Goal: Information Seeking & Learning: Learn about a topic

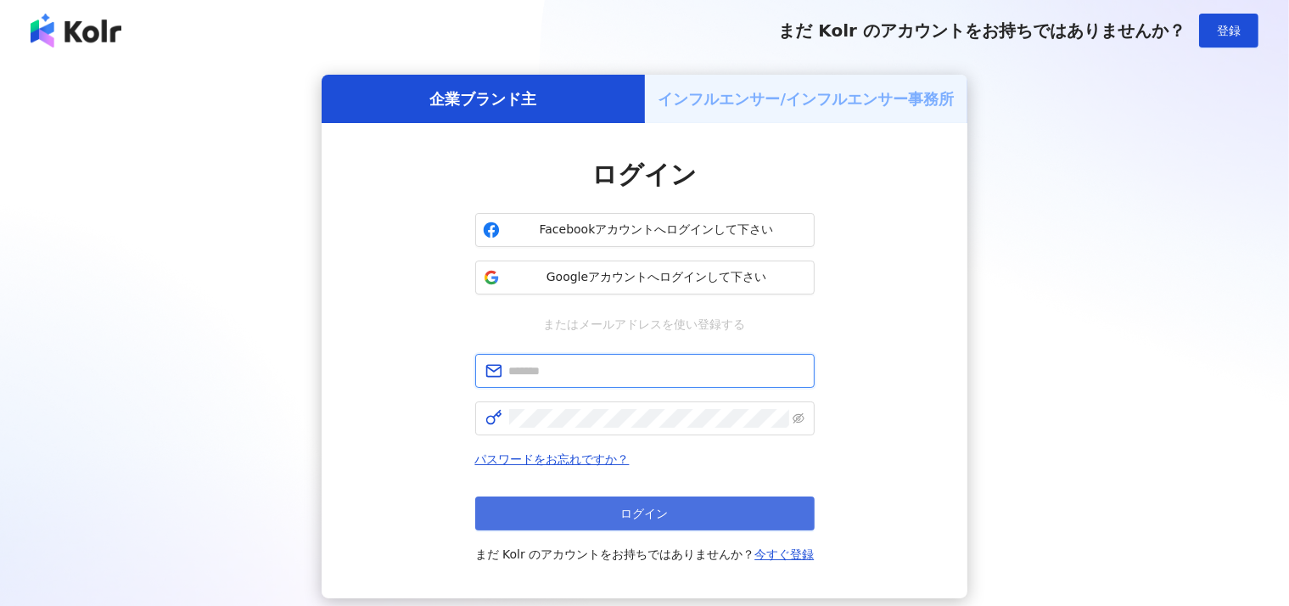
type input "**********"
click at [625, 501] on button "ログイン" at bounding box center [644, 513] width 339 height 34
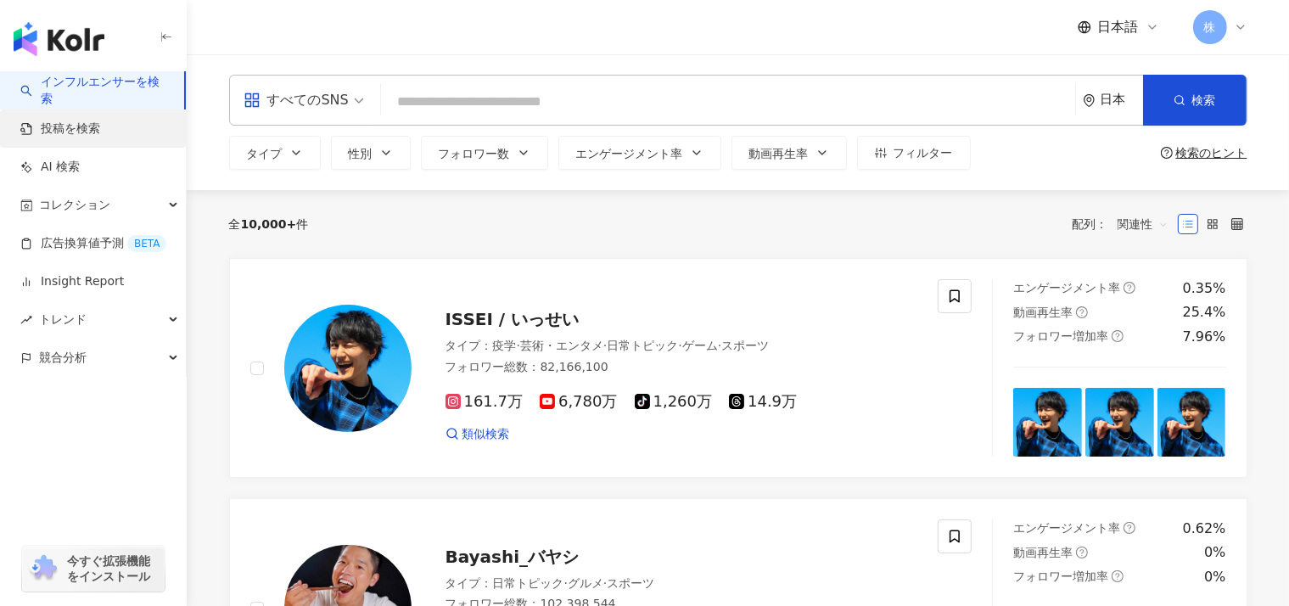
click at [55, 124] on link "投稿を検索" at bounding box center [60, 128] width 80 height 17
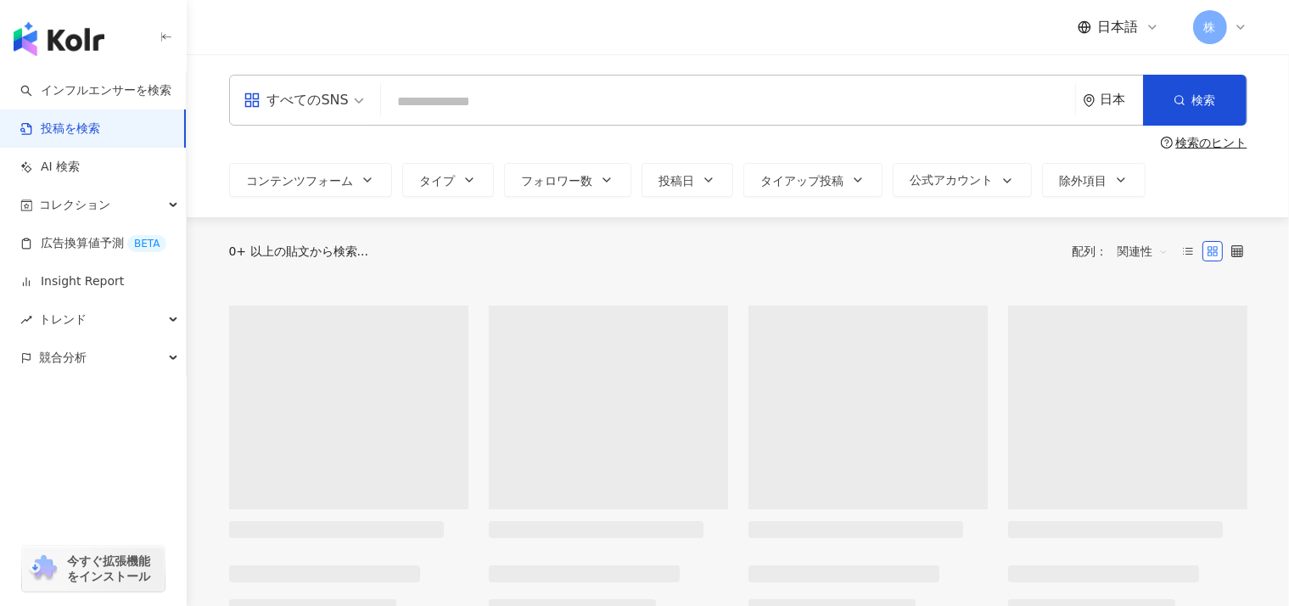
click at [399, 104] on input "search" at bounding box center [728, 101] width 680 height 36
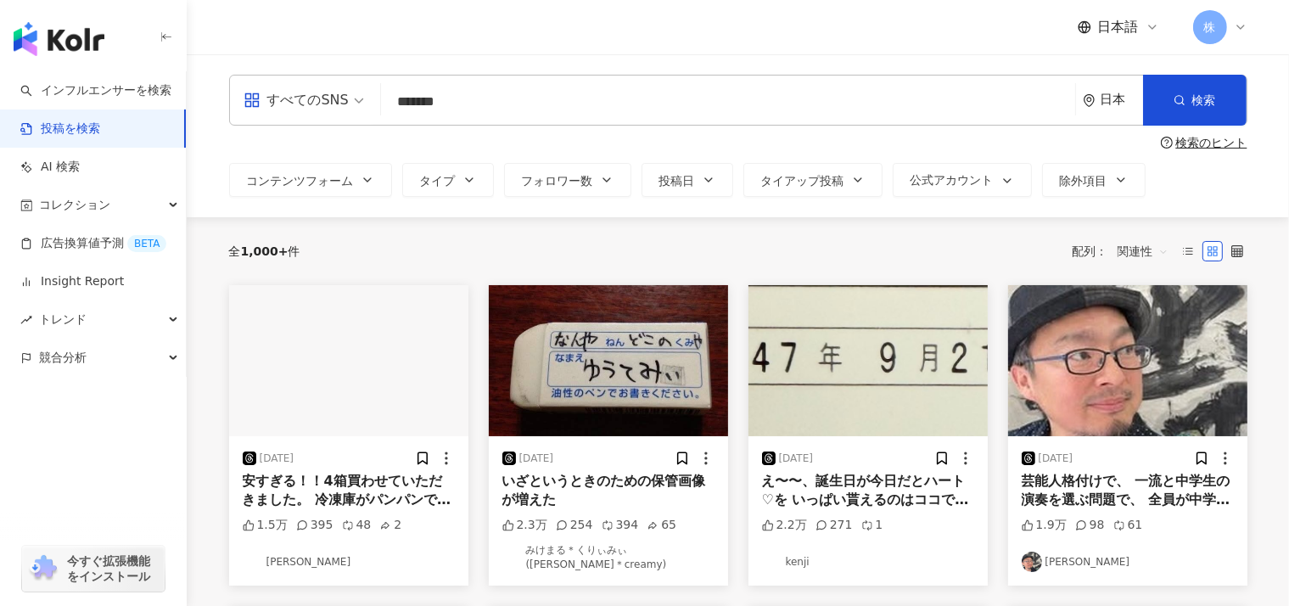
type input "*******"
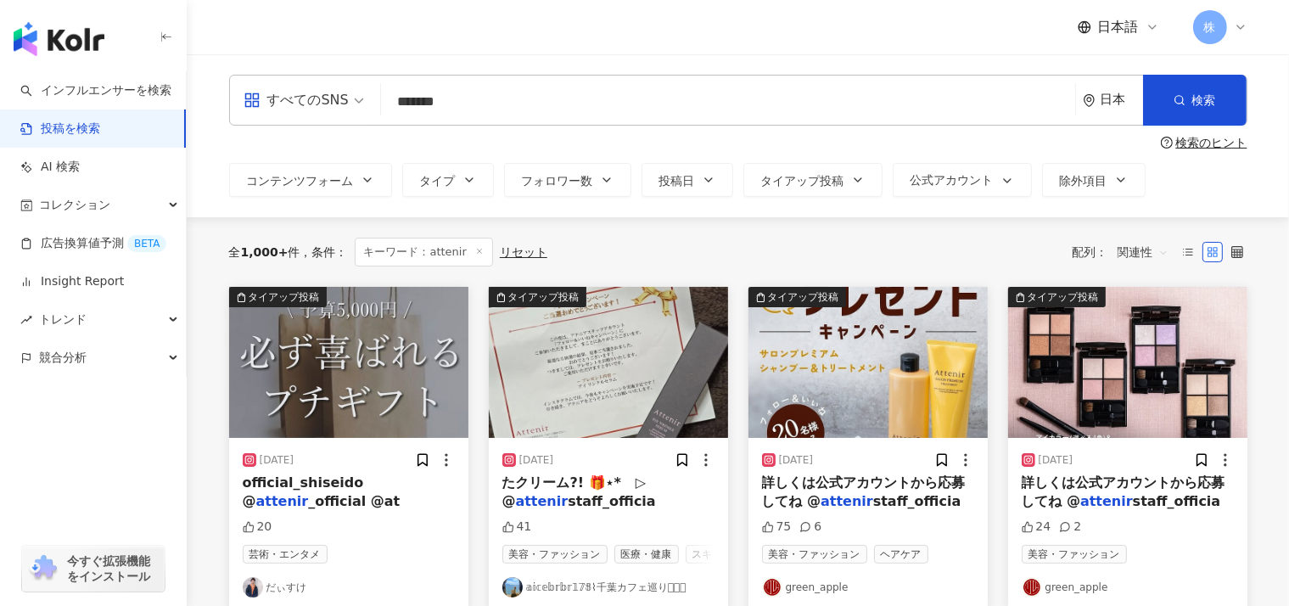
click at [309, 99] on div "すべてのSNS" at bounding box center [296, 100] width 105 height 27
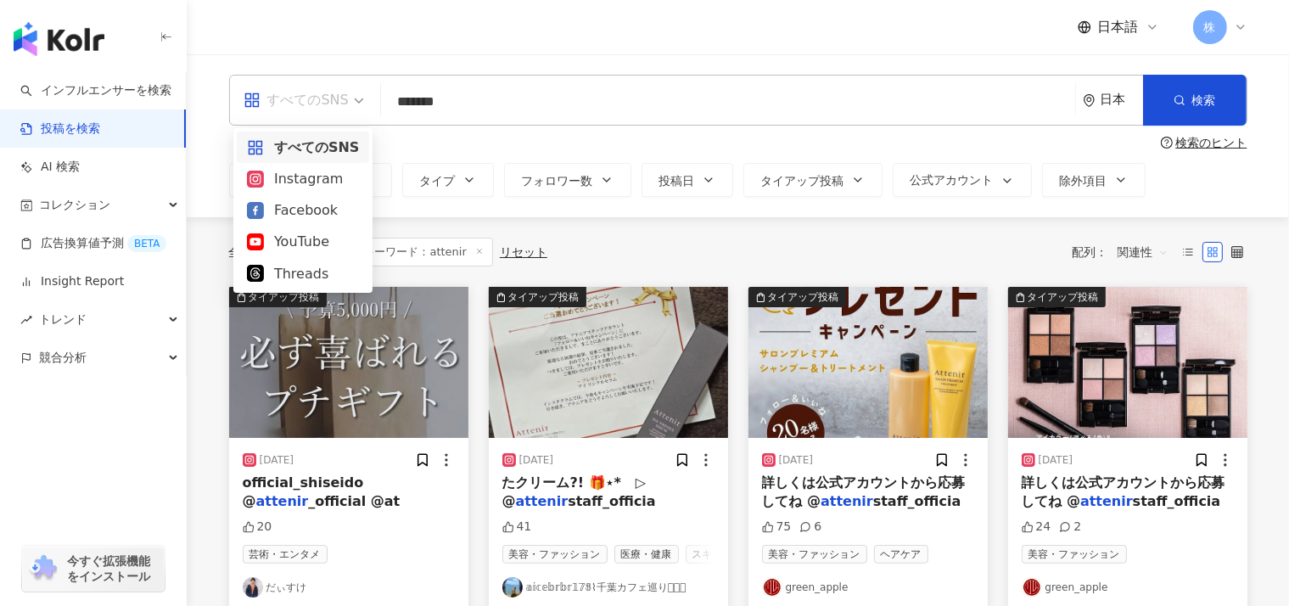
click at [460, 43] on div "日本語 株" at bounding box center [738, 27] width 1018 height 54
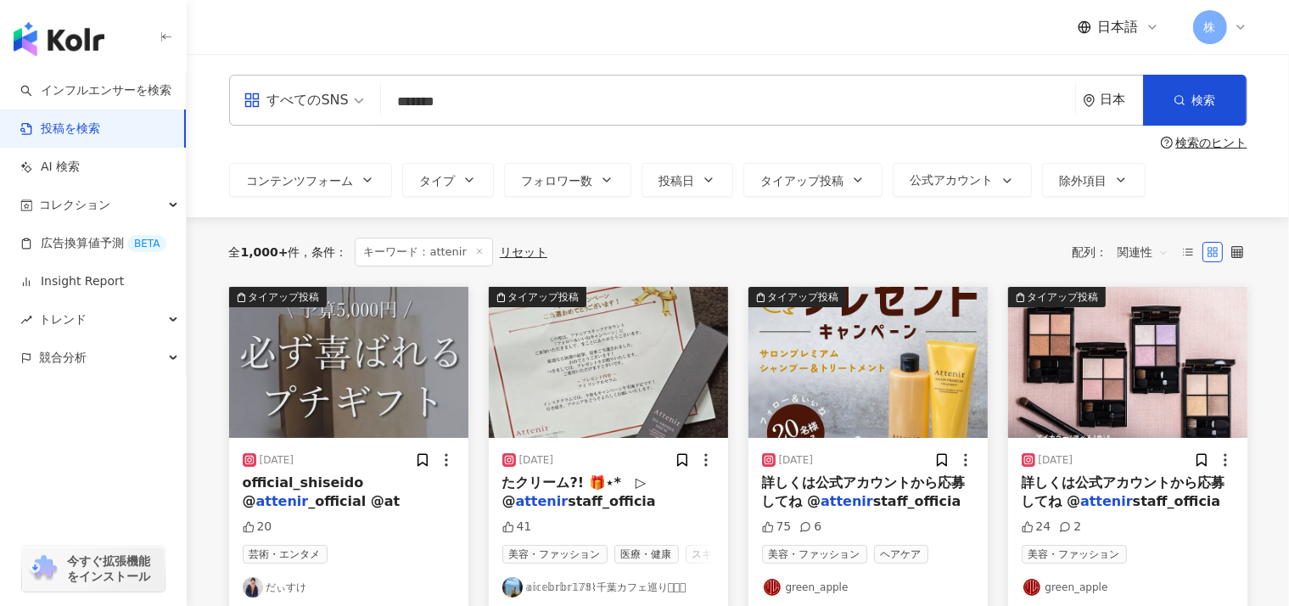
click at [1100, 88] on div "日本" at bounding box center [1113, 100] width 60 height 49
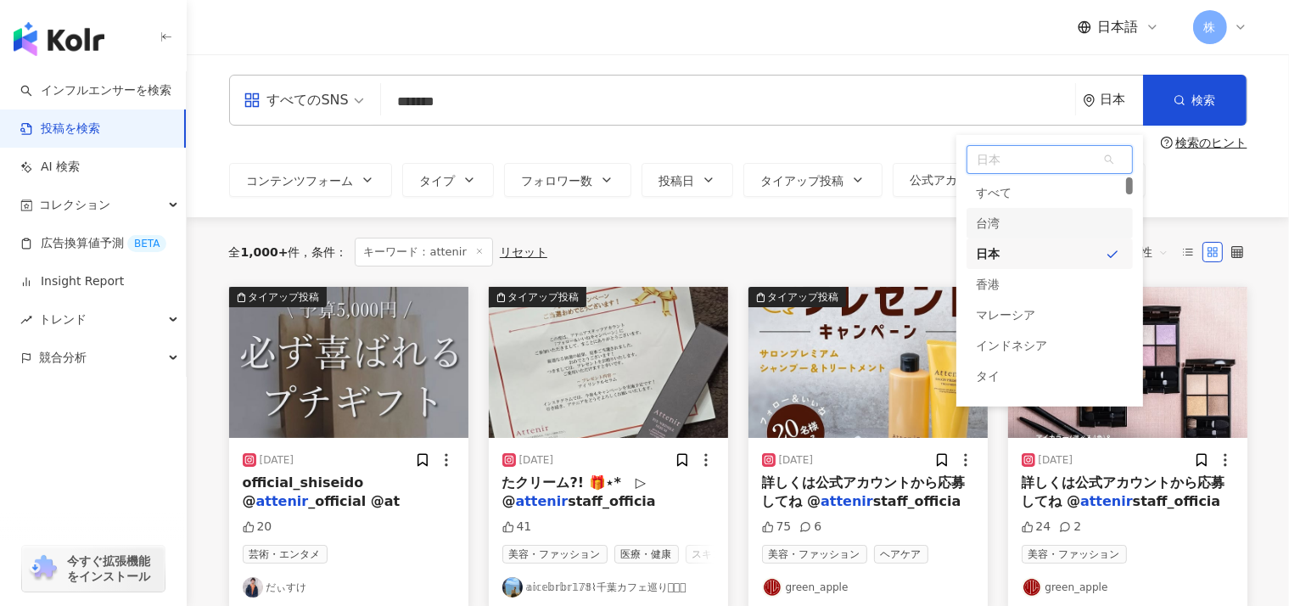
click at [988, 229] on div "台湾" at bounding box center [989, 223] width 24 height 31
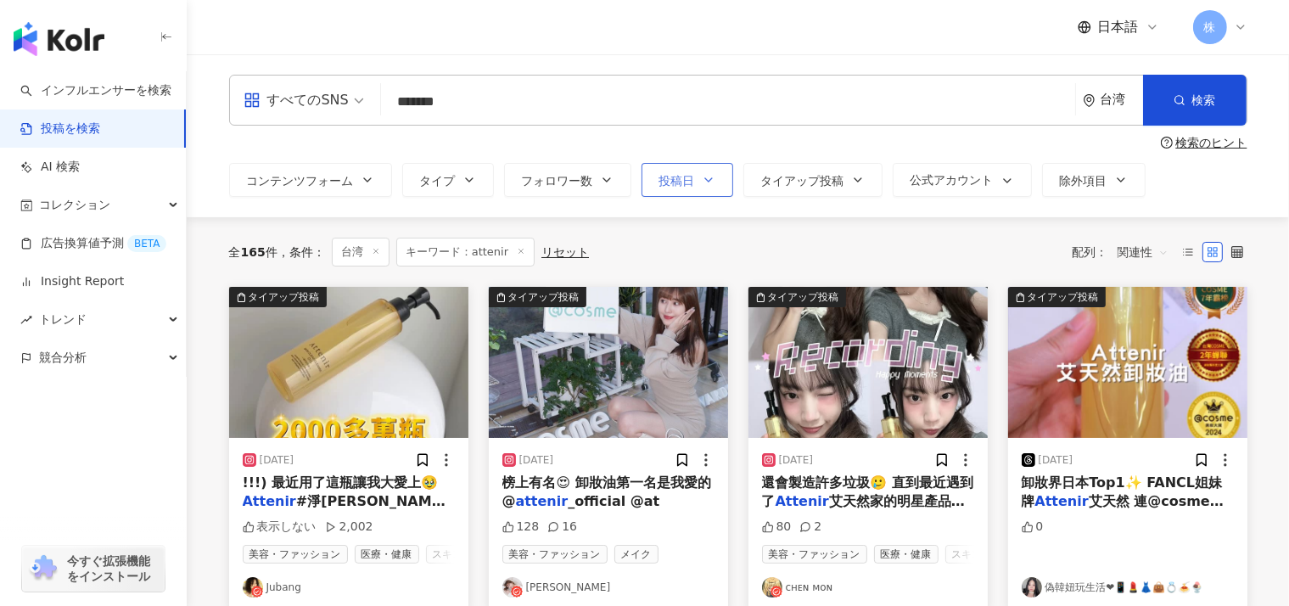
click at [659, 180] on span "投稿日" at bounding box center [677, 181] width 36 height 14
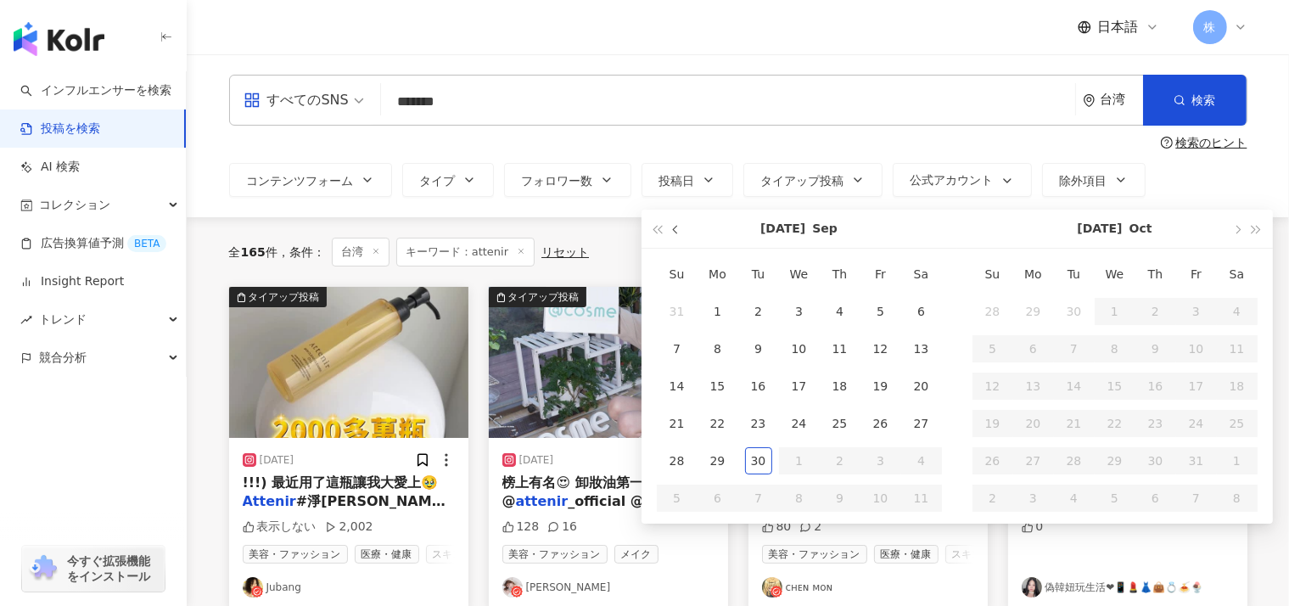
click at [672, 230] on span "button" at bounding box center [676, 229] width 8 height 8
type input "**********"
click at [1020, 313] on div "1" at bounding box center [1033, 311] width 27 height 27
type input "**********"
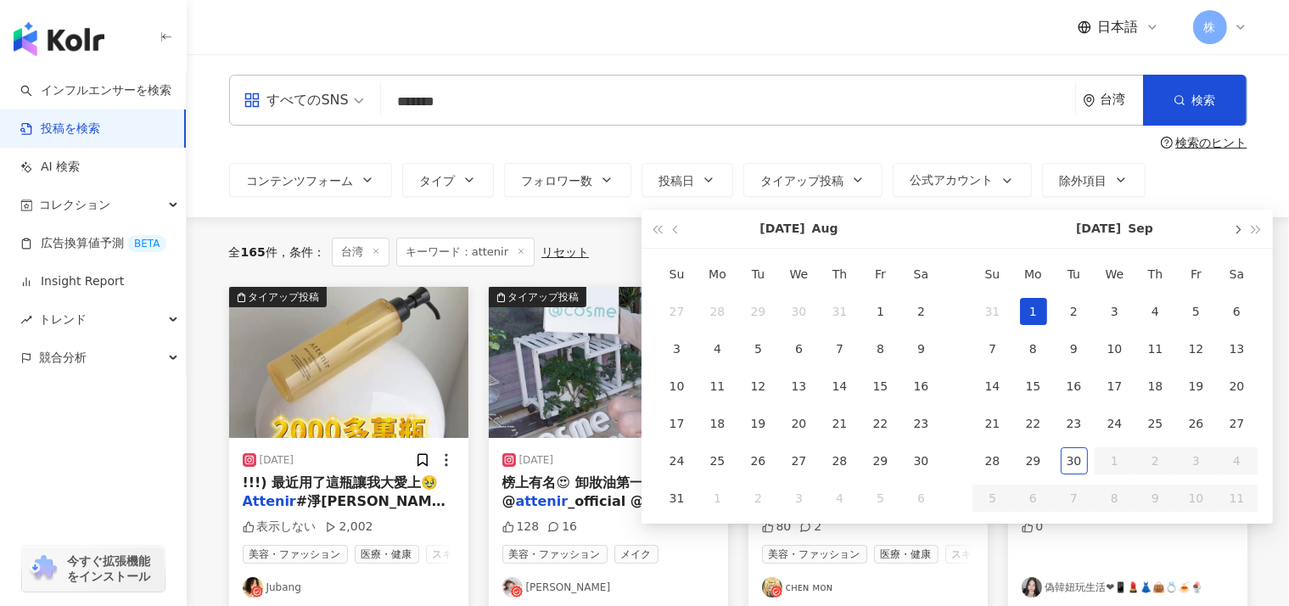
click at [1228, 230] on button "button" at bounding box center [1237, 229] width 19 height 38
type input "**********"
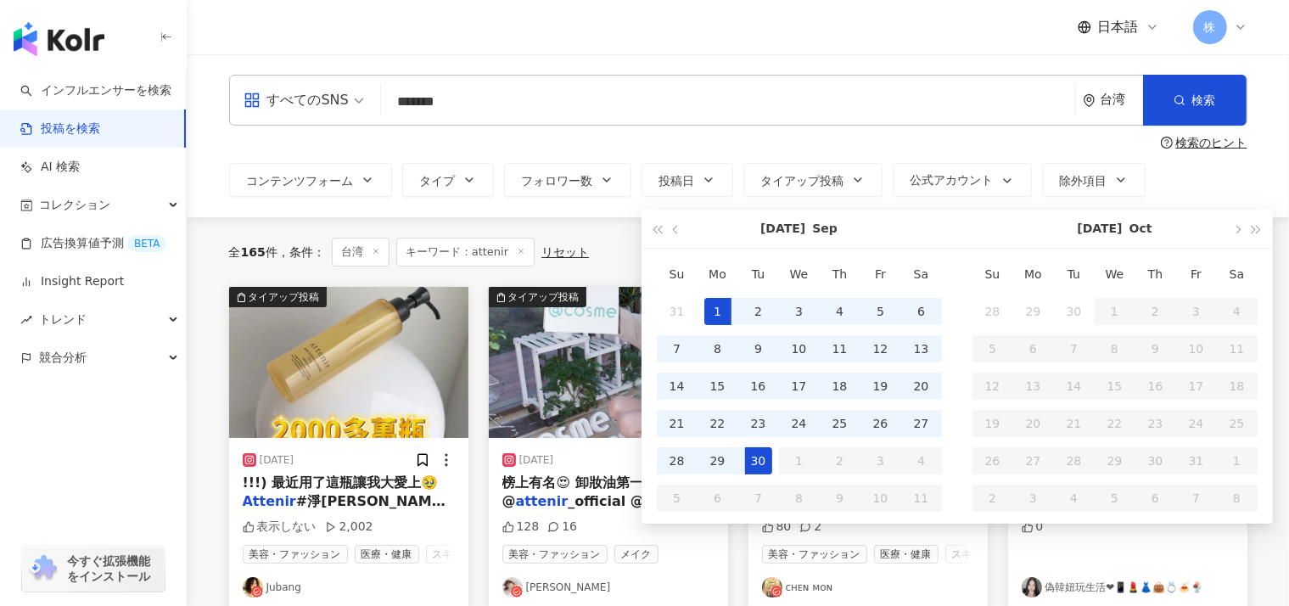
click at [745, 460] on div "30" at bounding box center [758, 460] width 27 height 27
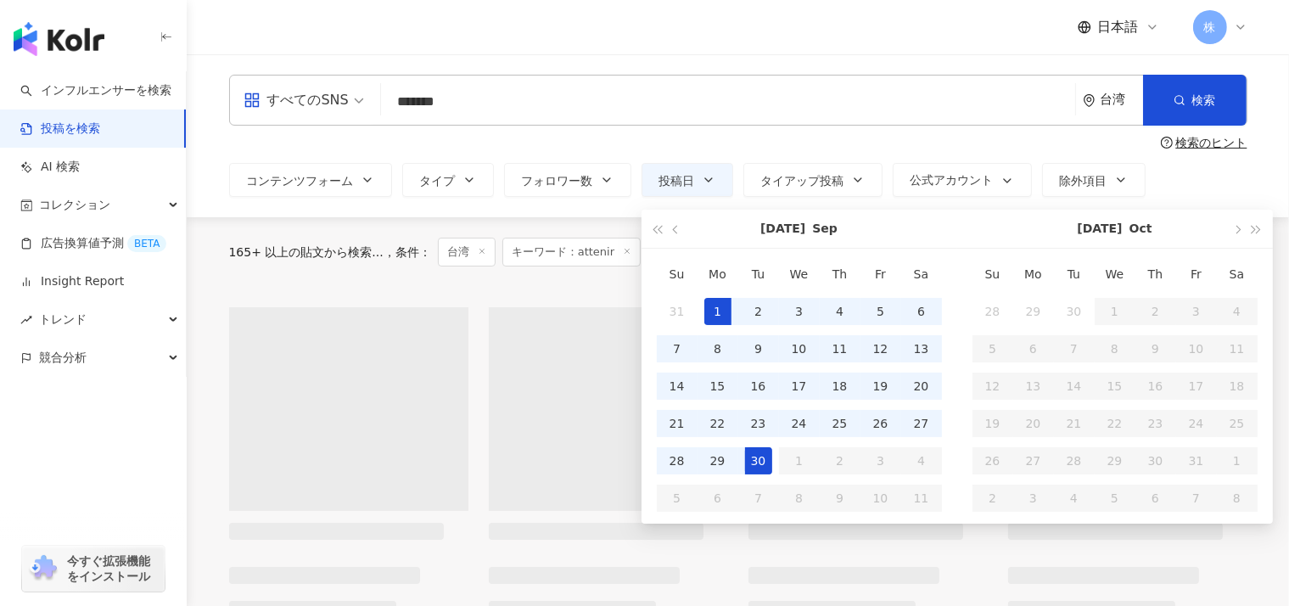
type input "**********"
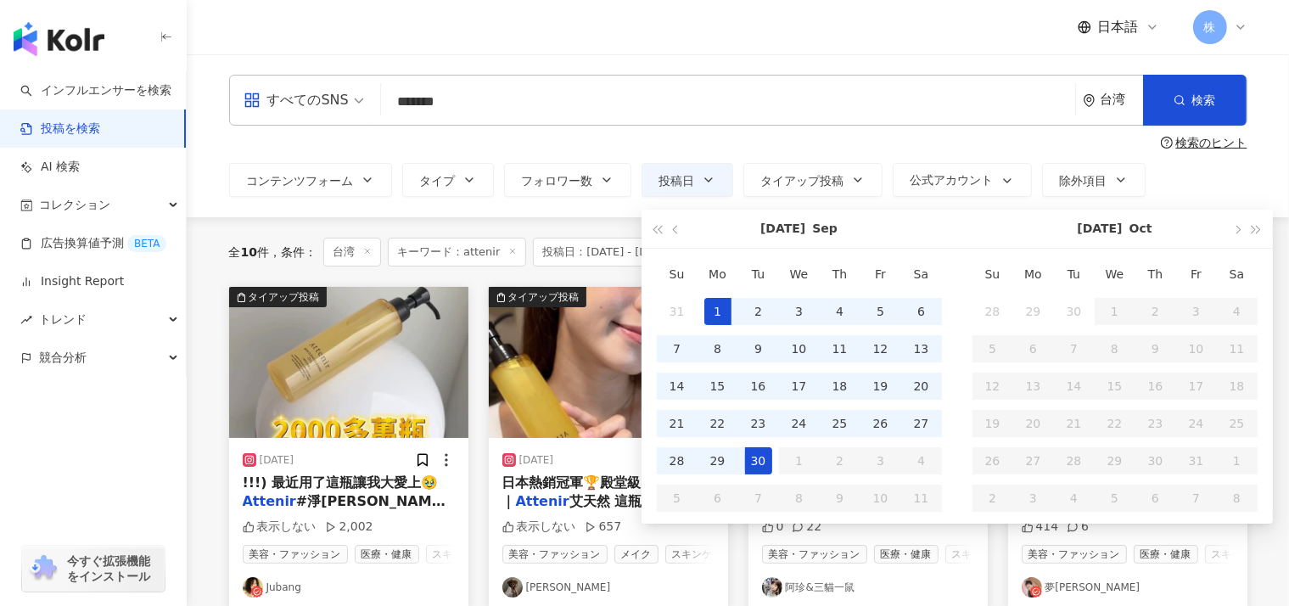
click at [1235, 178] on div "**********" at bounding box center [738, 180] width 1018 height 34
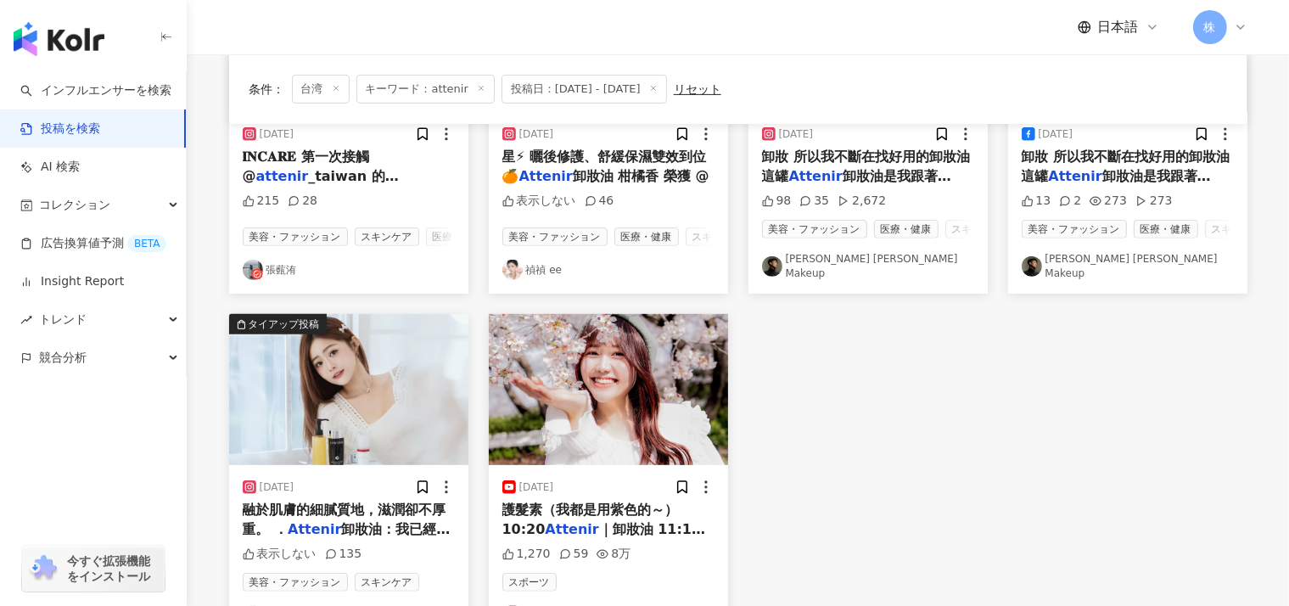
scroll to position [687, 0]
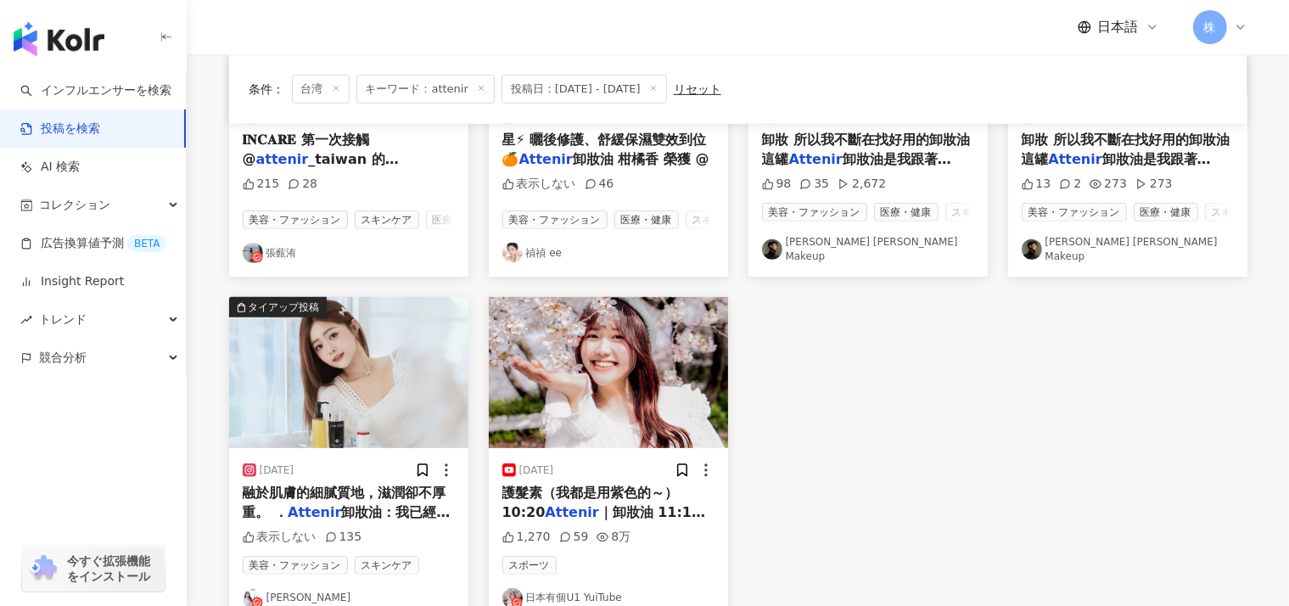
click at [272, 486] on span "融於肌膚的細膩質地，滋潤卻不厚重。 ．" at bounding box center [345, 501] width 204 height 35
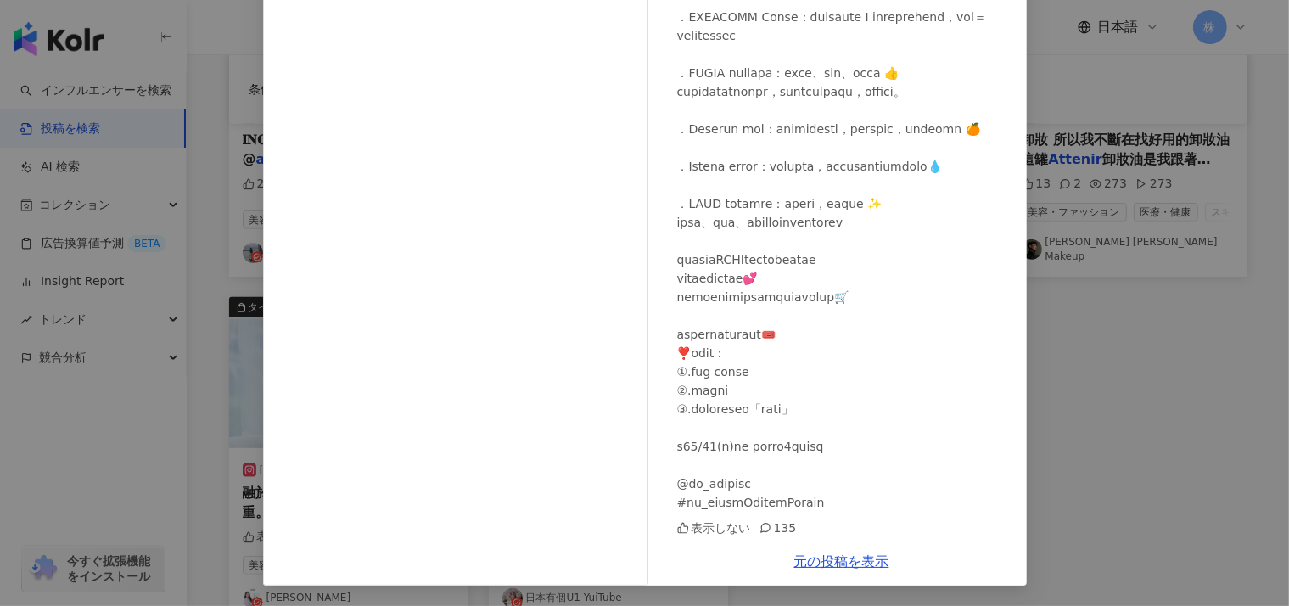
scroll to position [0, 0]
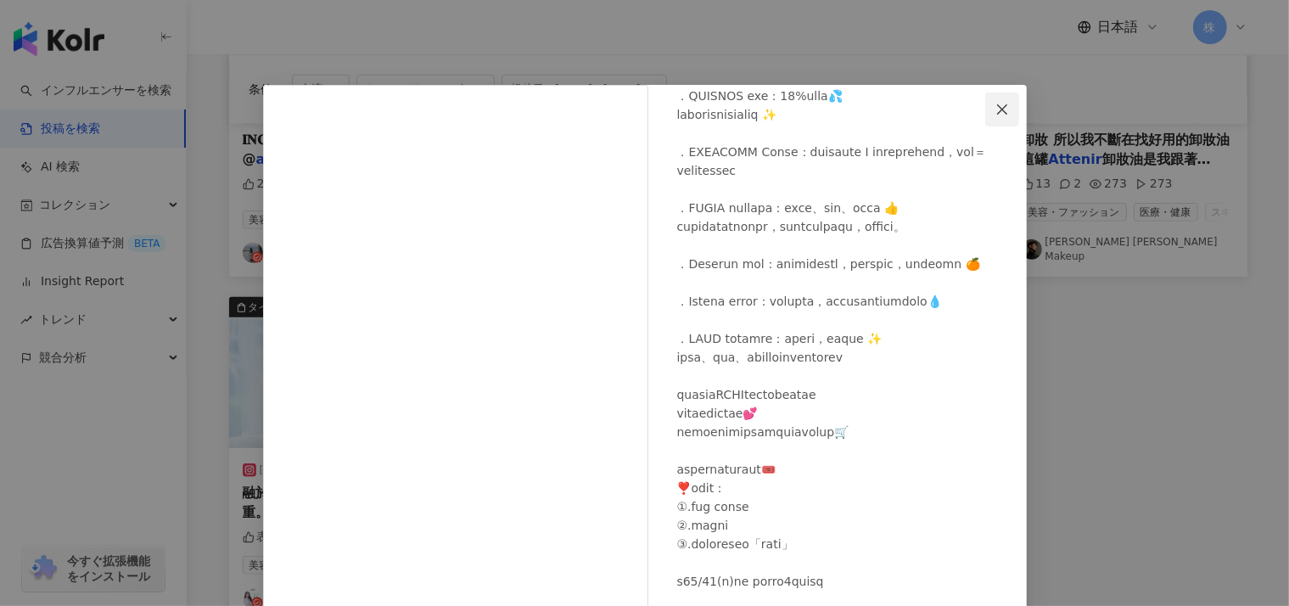
click at [998, 103] on icon "close" at bounding box center [1002, 110] width 14 height 14
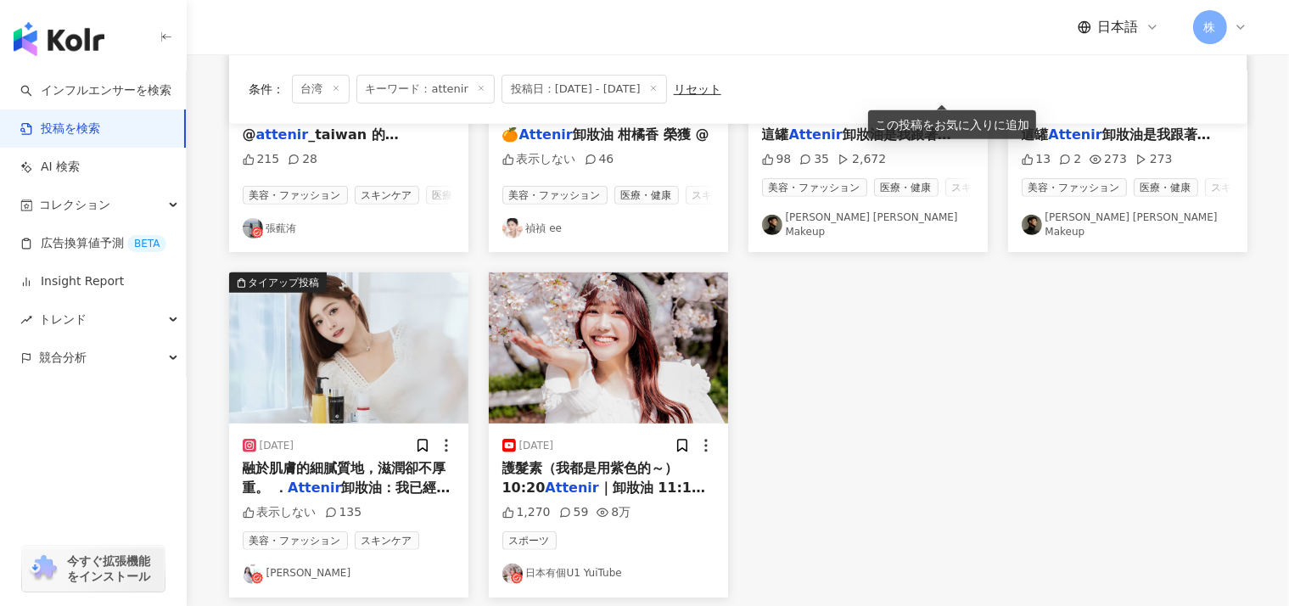
scroll to position [717, 0]
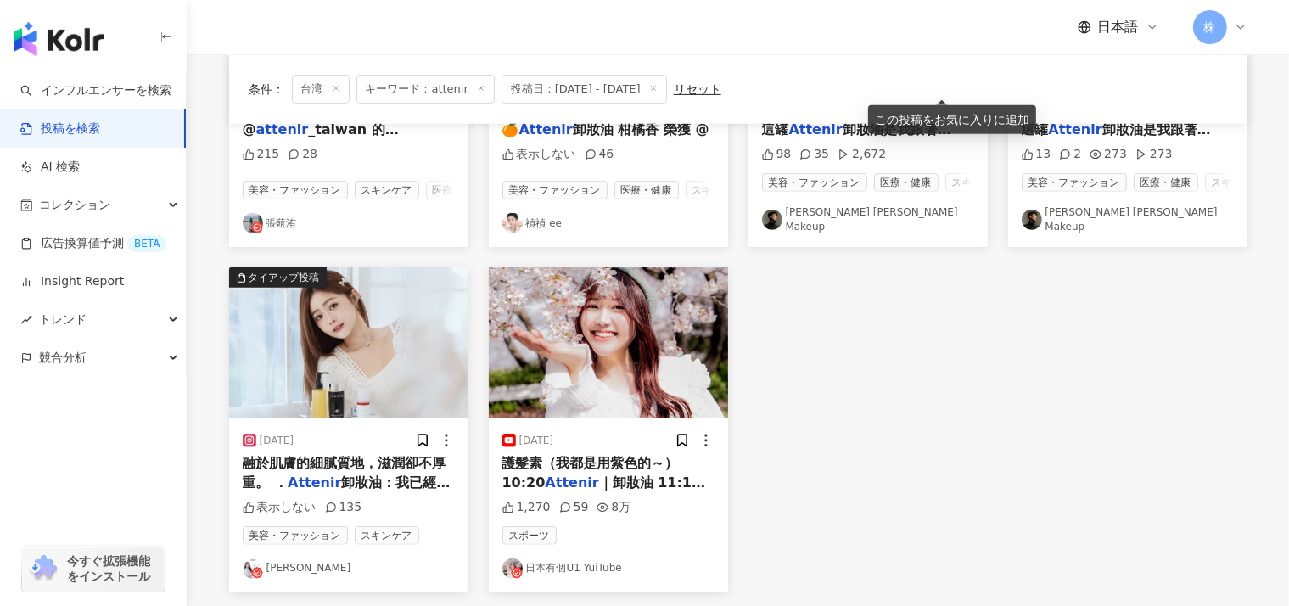
click at [568, 499] on div "59" at bounding box center [574, 507] width 30 height 17
click at [588, 455] on span "護髮素（我都是用紫色的～） 10:20" at bounding box center [590, 472] width 176 height 35
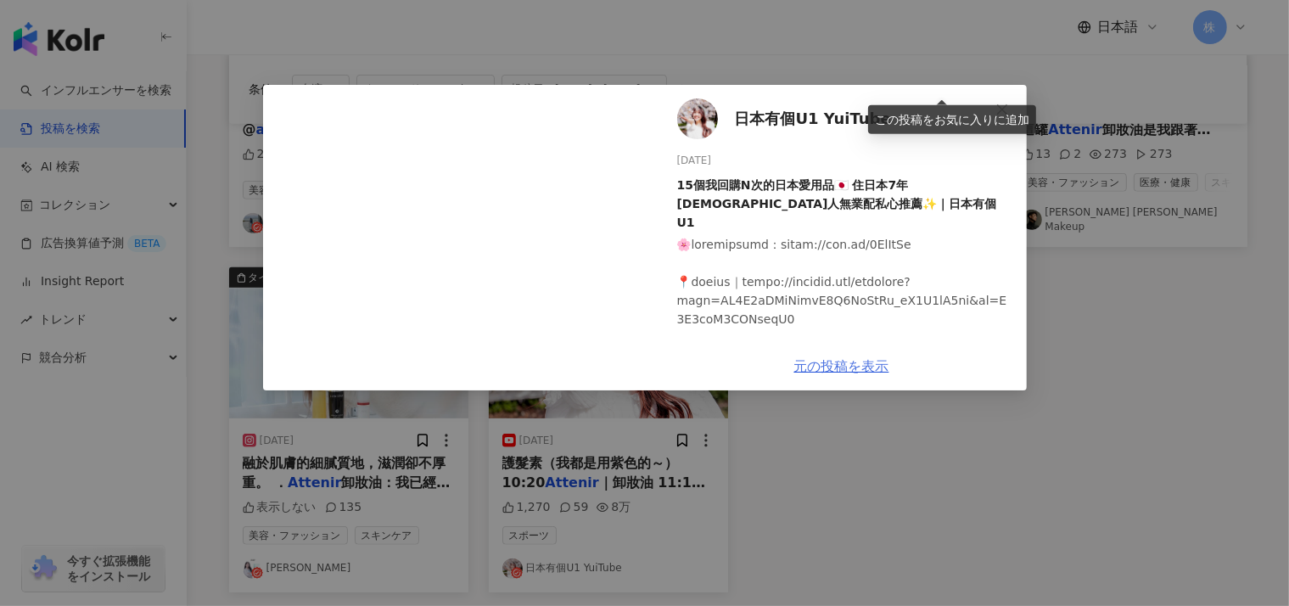
click at [839, 366] on link "元の投稿を表示" at bounding box center [841, 366] width 95 height 16
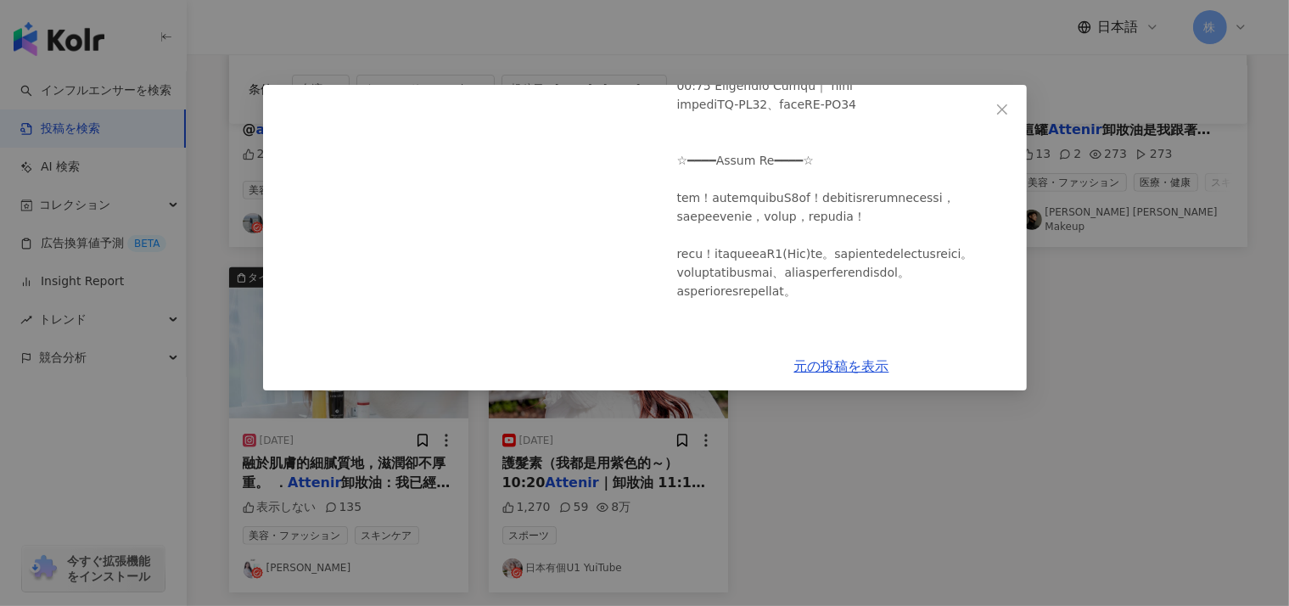
scroll to position [907, 0]
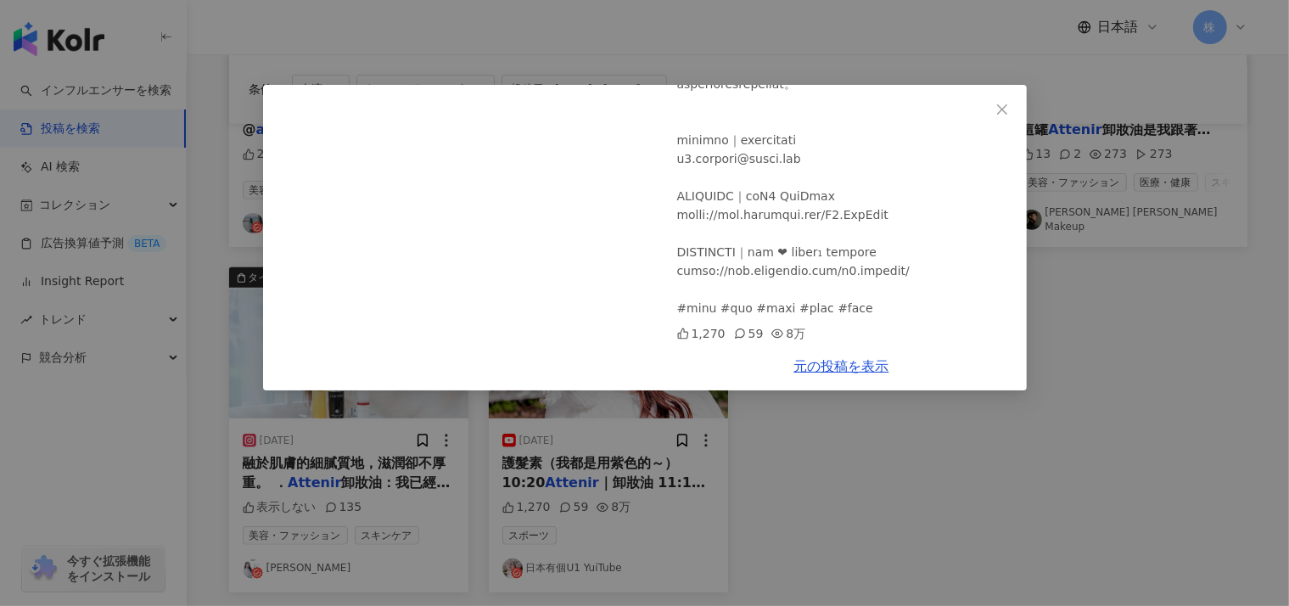
click at [1115, 325] on div "日本有個U1 YuiTube 2025/09/01 15個我回購N次的日本愛用品🇯🇵 住日本7年台灣人無業配私心推薦✨｜日本有個U1 1,270 59 8万 …" at bounding box center [644, 303] width 1289 height 606
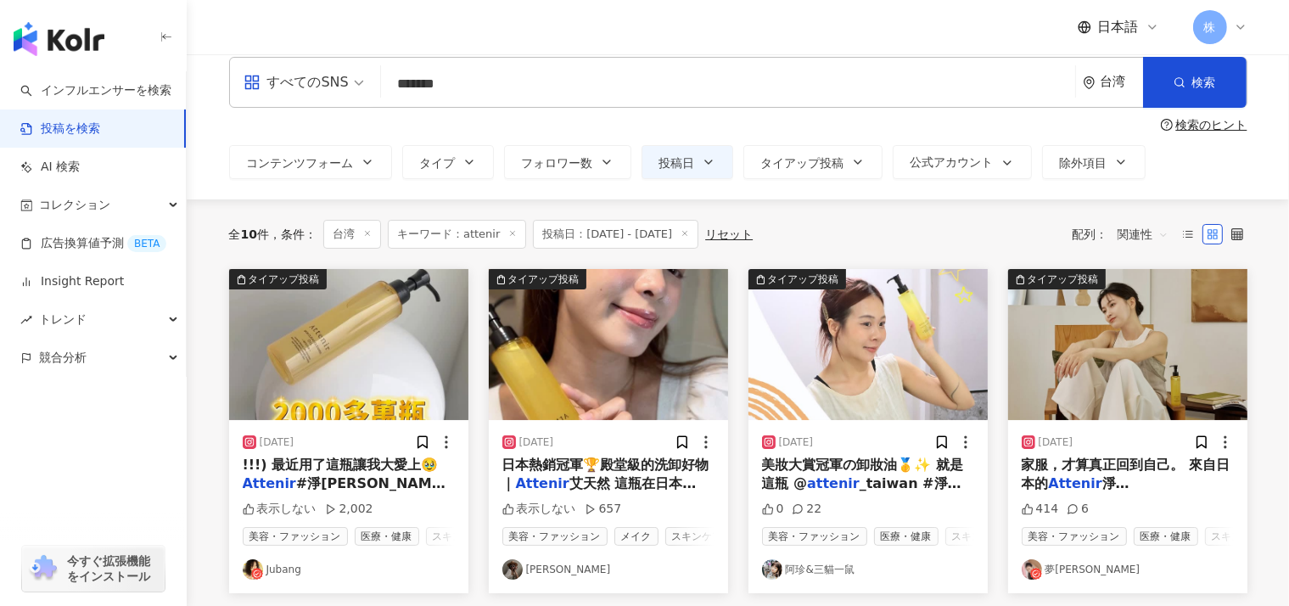
scroll to position [0, 0]
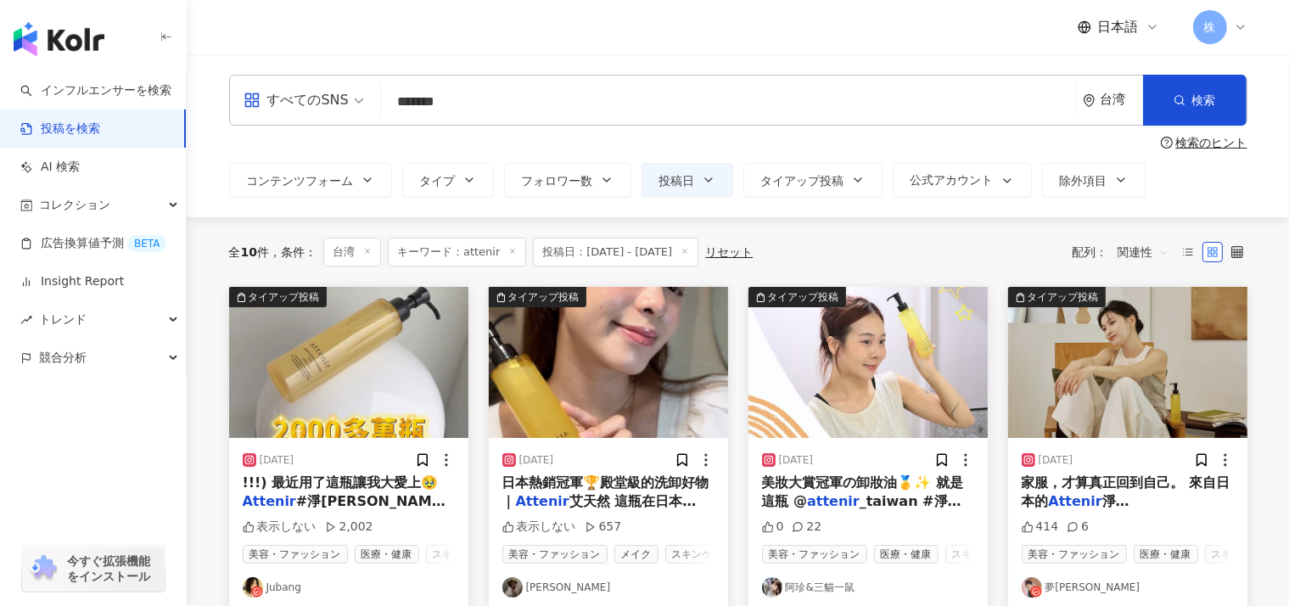
click at [1098, 101] on div "台湾" at bounding box center [1113, 100] width 60 height 49
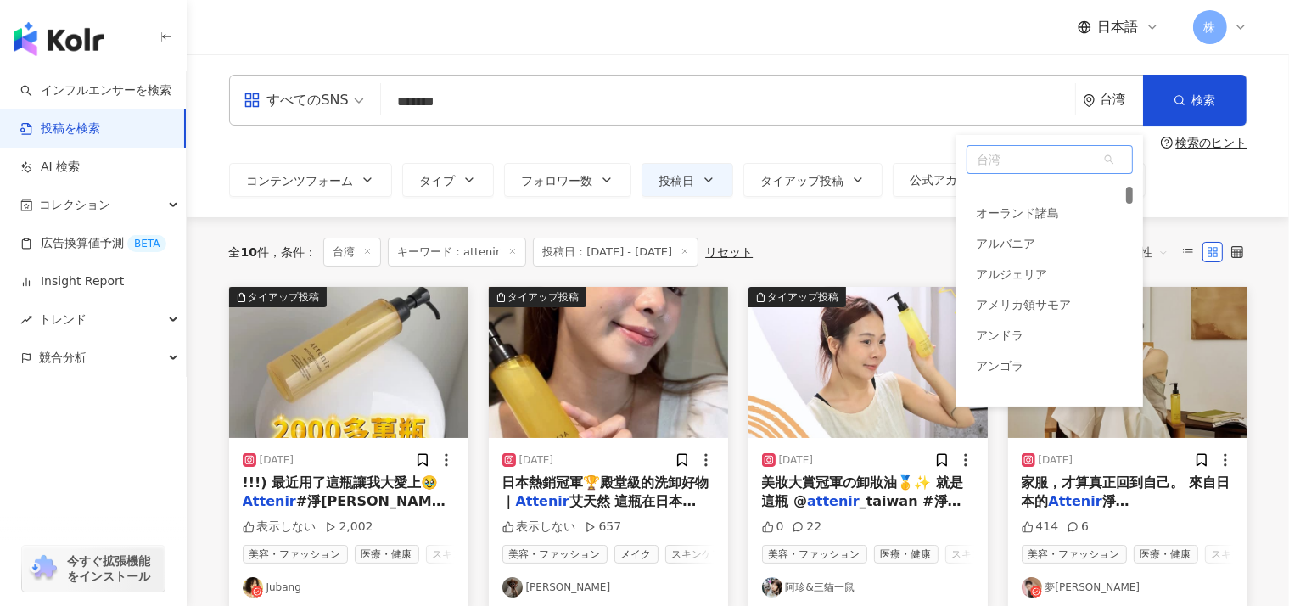
scroll to position [321, 0]
click at [1130, 193] on div at bounding box center [1129, 193] width 7 height 17
click at [998, 164] on span "台湾" at bounding box center [1049, 159] width 165 height 27
type input "*"
type input "****"
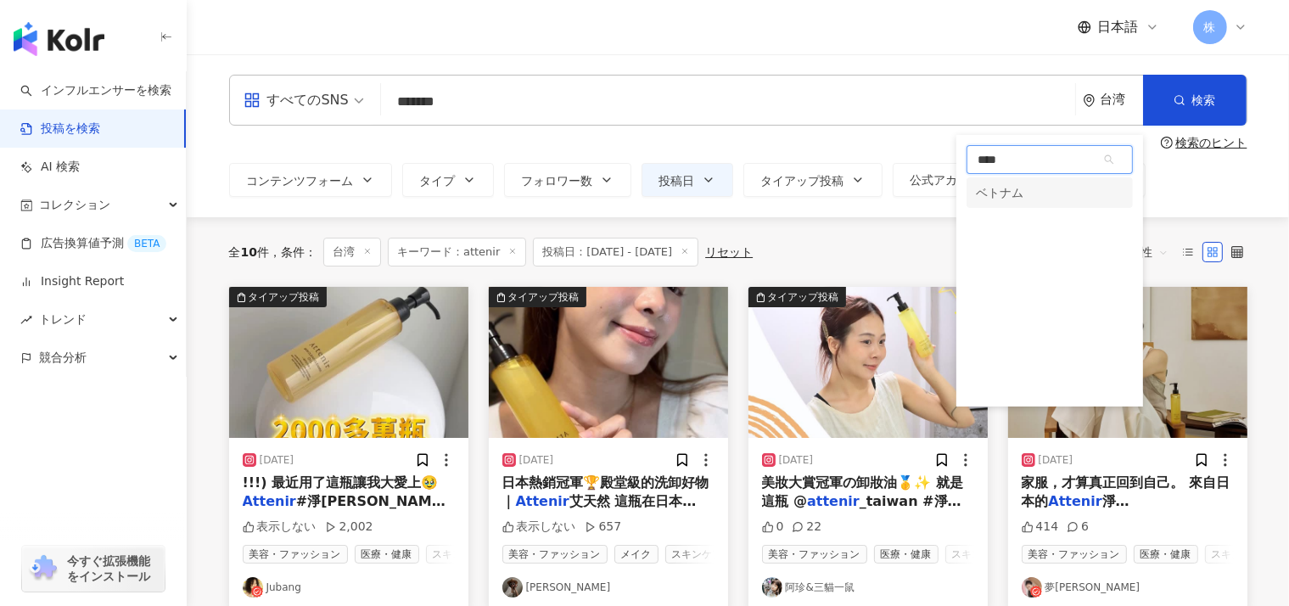
click at [1000, 186] on div "ベトナム" at bounding box center [1001, 192] width 48 height 31
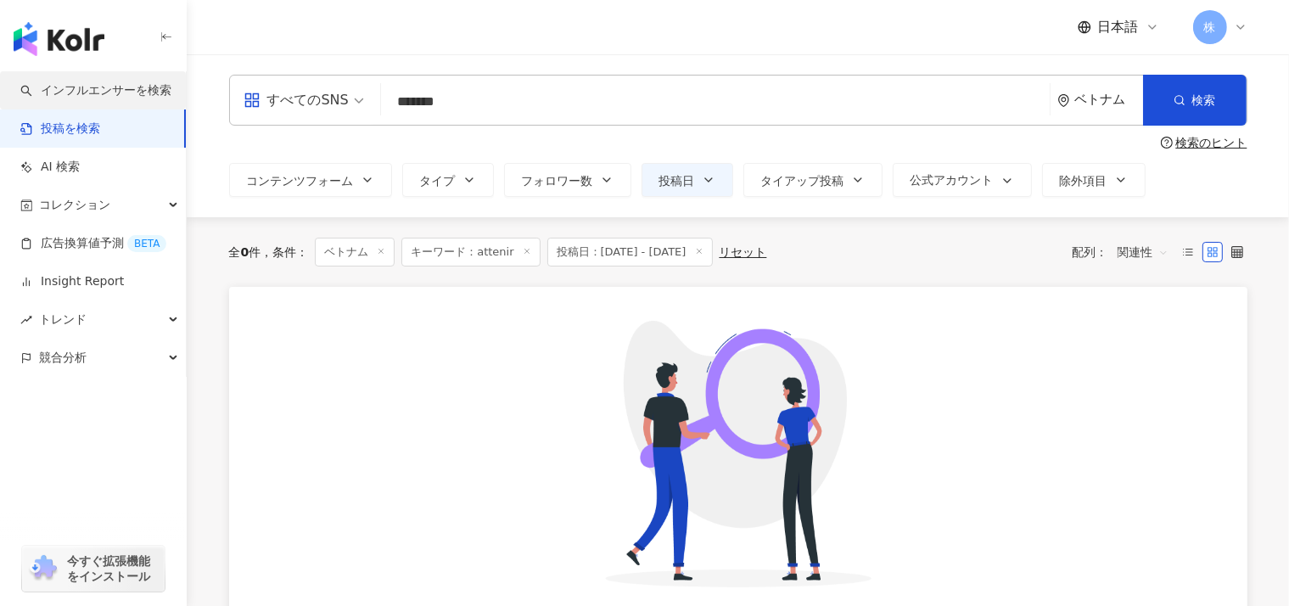
click at [74, 87] on link "インフルエンサーを検索" at bounding box center [95, 90] width 151 height 17
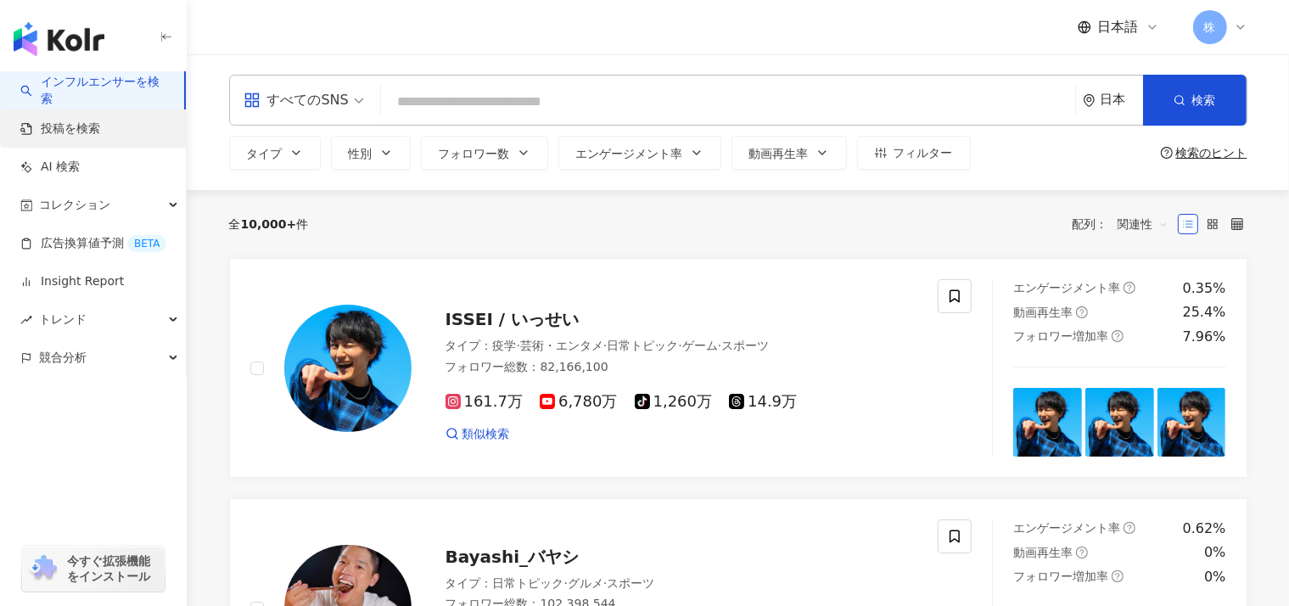
click at [52, 131] on link "投稿を検索" at bounding box center [60, 128] width 80 height 17
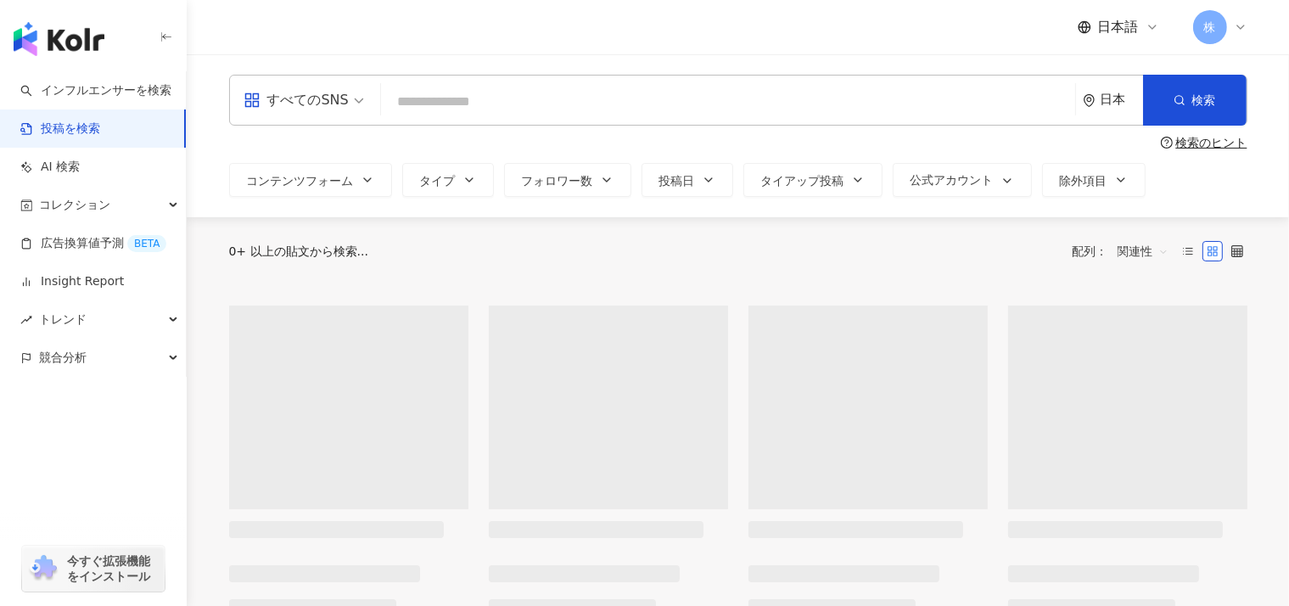
click at [1115, 104] on div "日本" at bounding box center [1121, 99] width 42 height 14
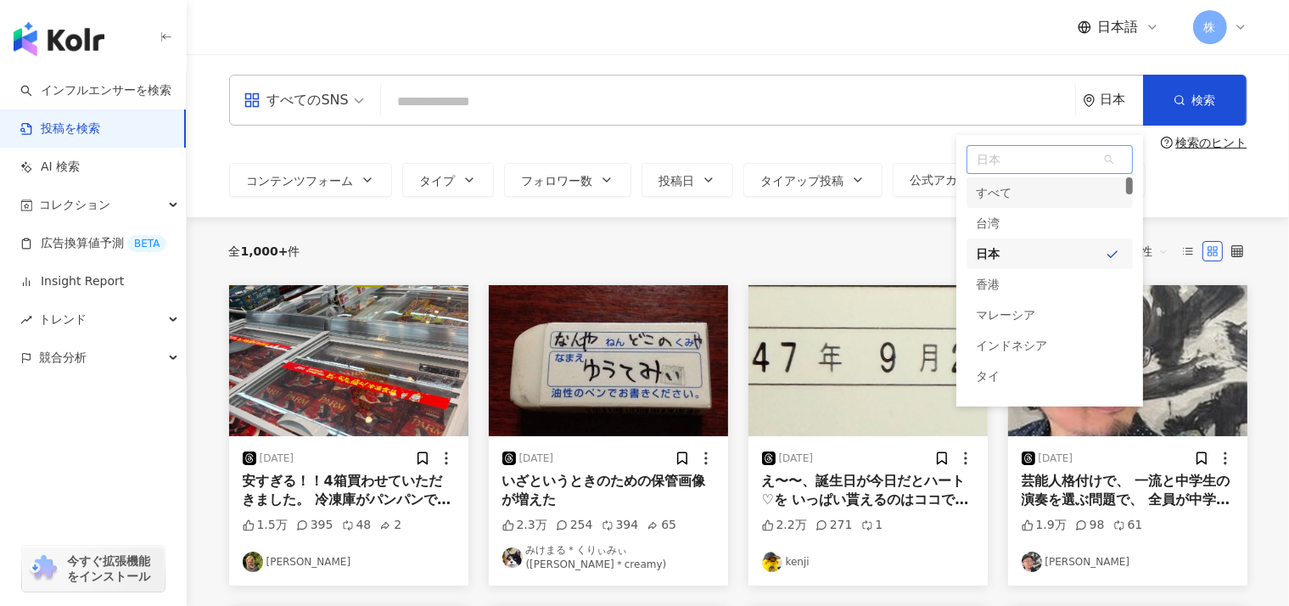
click at [996, 162] on span "日本" at bounding box center [1049, 159] width 165 height 27
type input "**"
click at [995, 192] on div "台湾" at bounding box center [989, 192] width 24 height 31
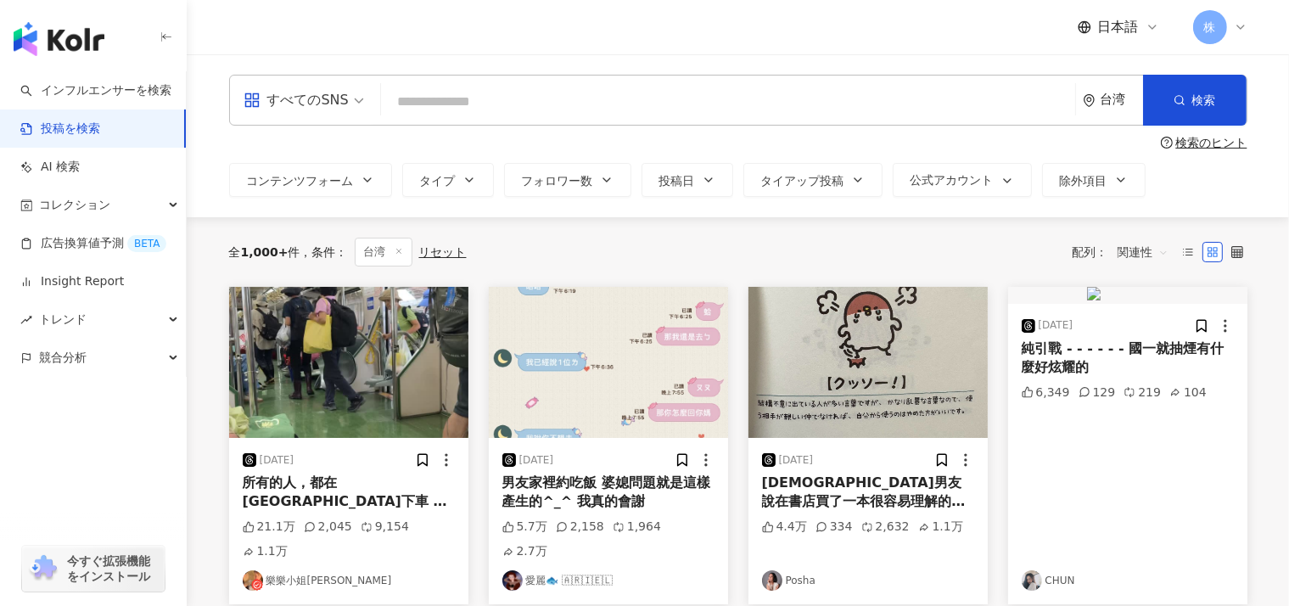
click at [1123, 106] on div "台湾" at bounding box center [1121, 99] width 42 height 14
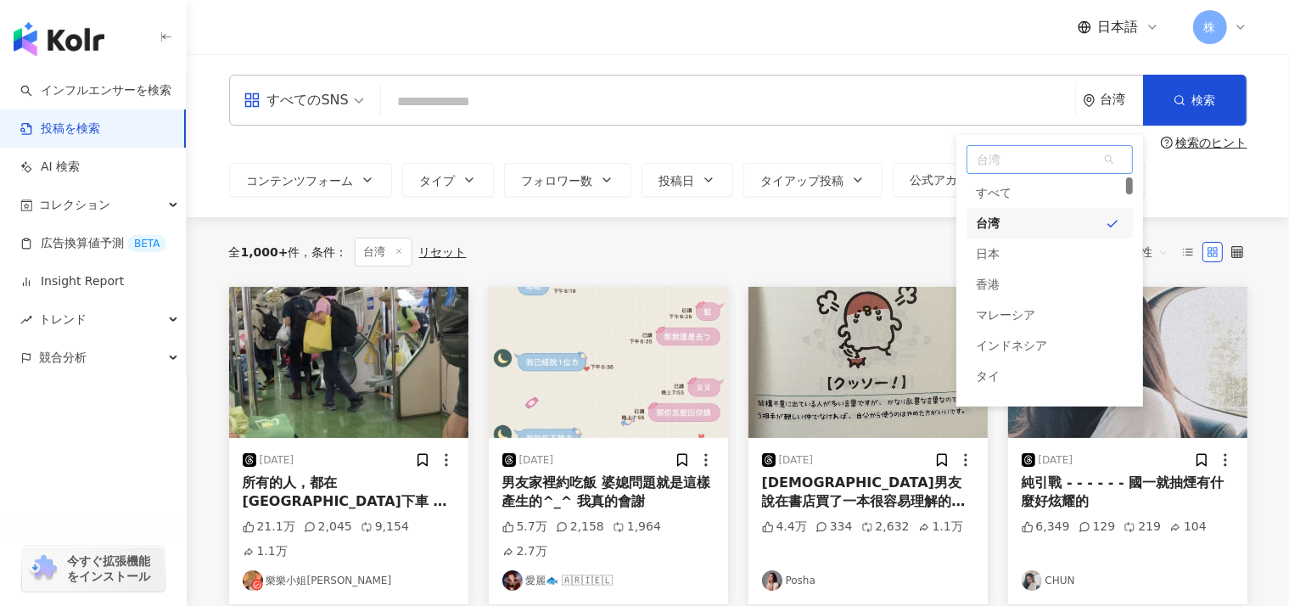
click at [1032, 163] on span "台湾" at bounding box center [1049, 159] width 165 height 27
type input "****"
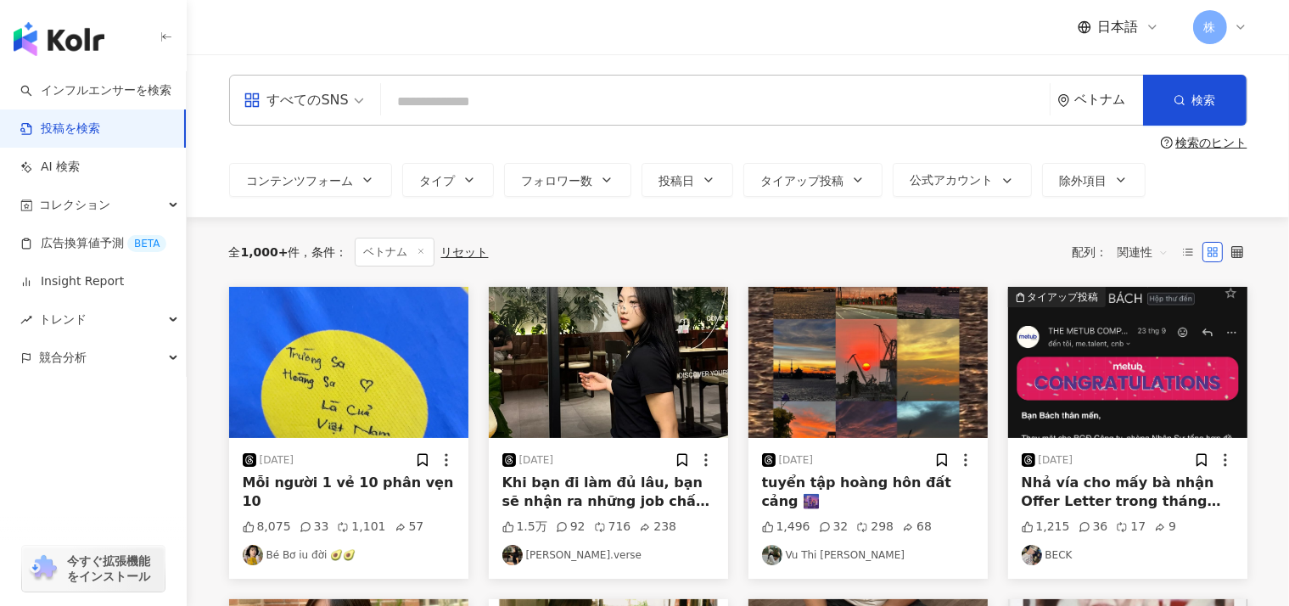
click at [388, 108] on input "search" at bounding box center [715, 101] width 655 height 36
click at [1235, 22] on icon at bounding box center [1241, 27] width 14 height 14
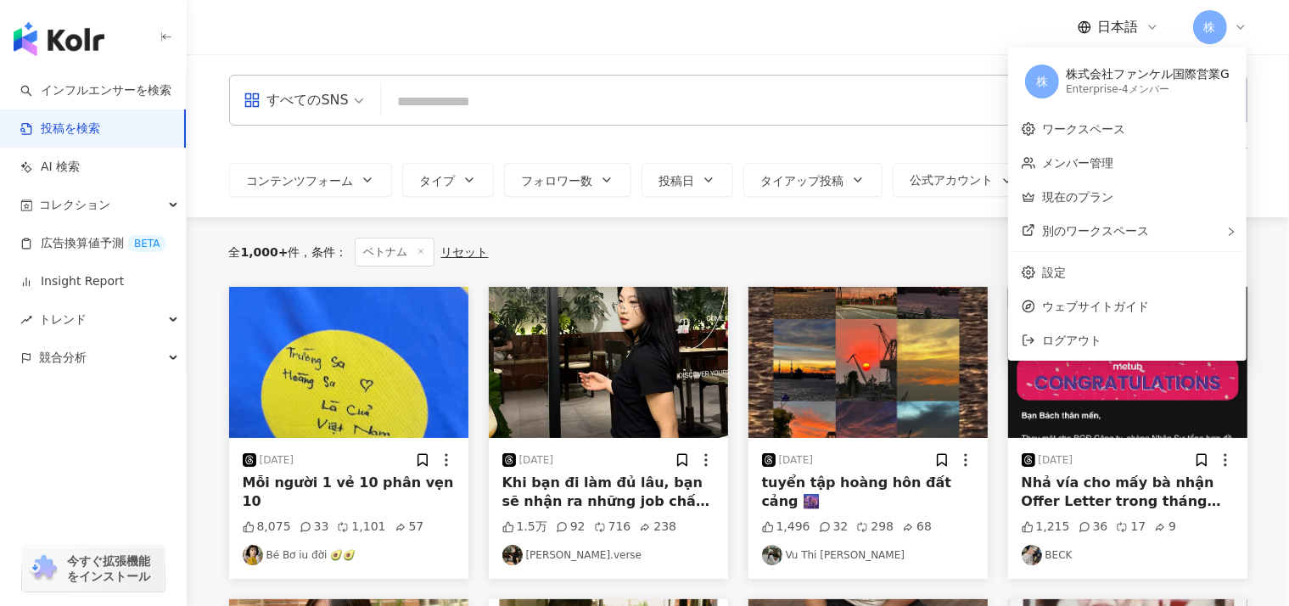
click at [899, 34] on div "日本語 株" at bounding box center [738, 27] width 1018 height 54
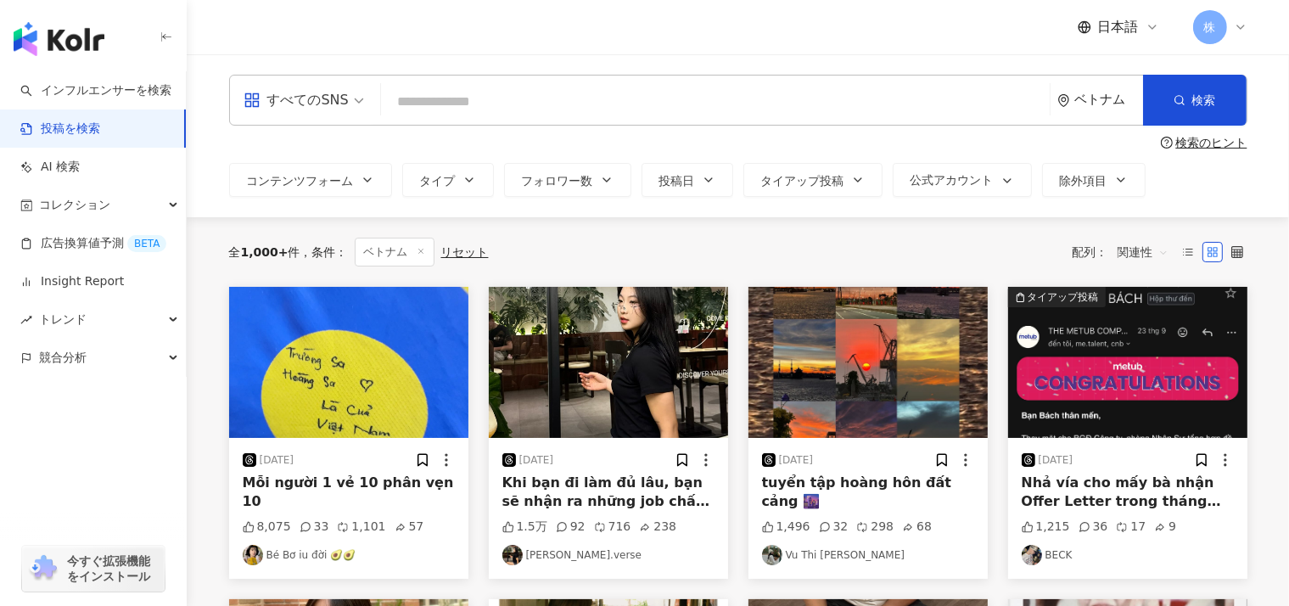
click at [668, 99] on input "search" at bounding box center [715, 101] width 655 height 36
type input "*******"
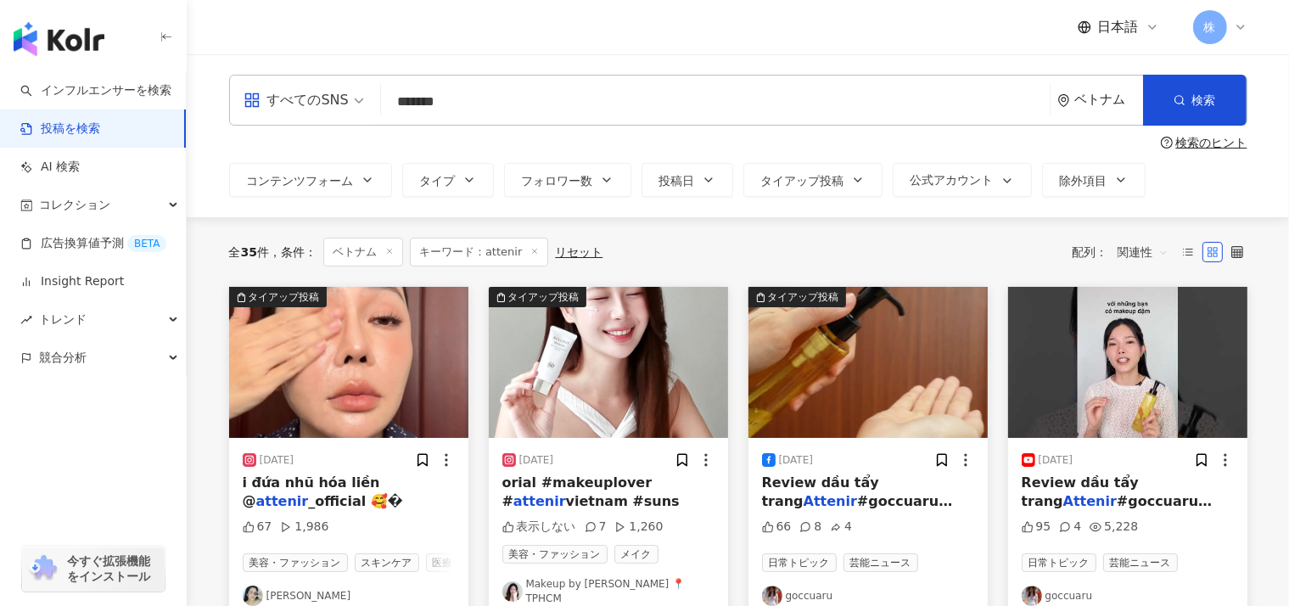
click at [1132, 84] on div "ベトナム" at bounding box center [1100, 100] width 86 height 49
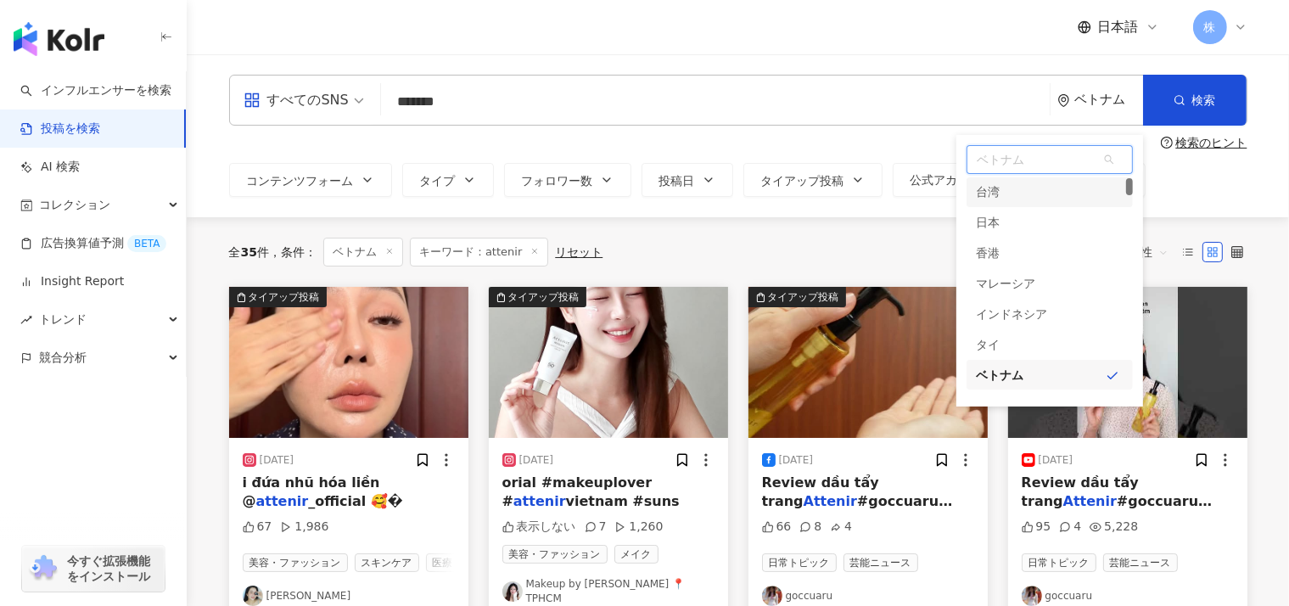
click at [989, 189] on div "台湾" at bounding box center [989, 191] width 24 height 31
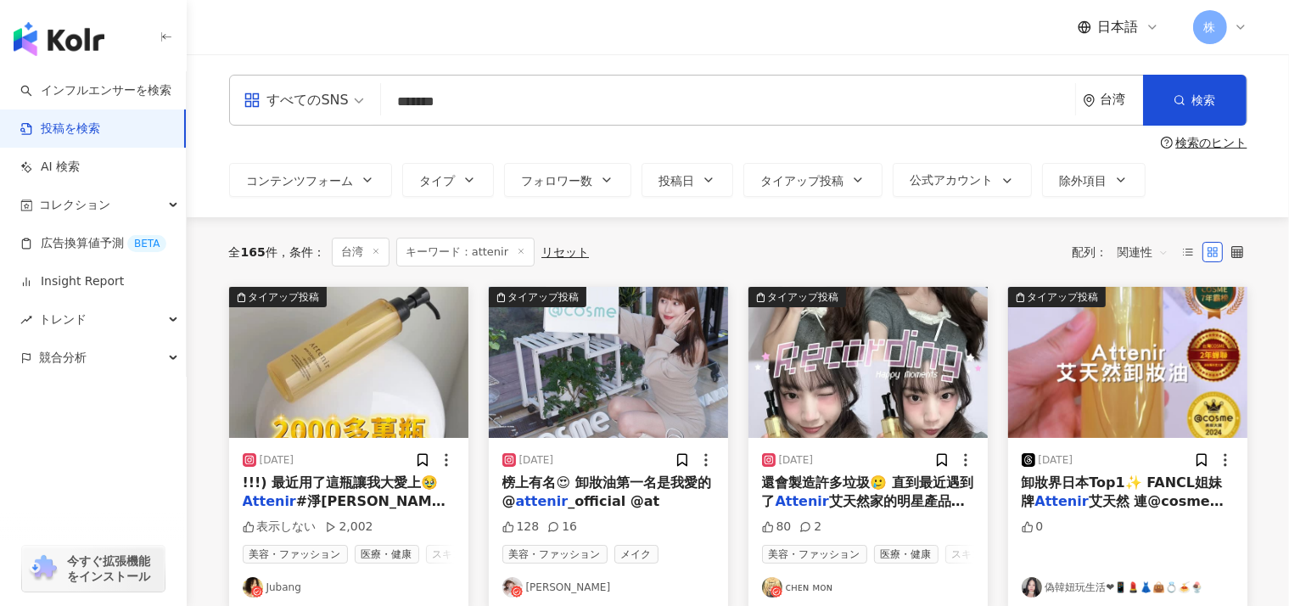
scroll to position [8, 0]
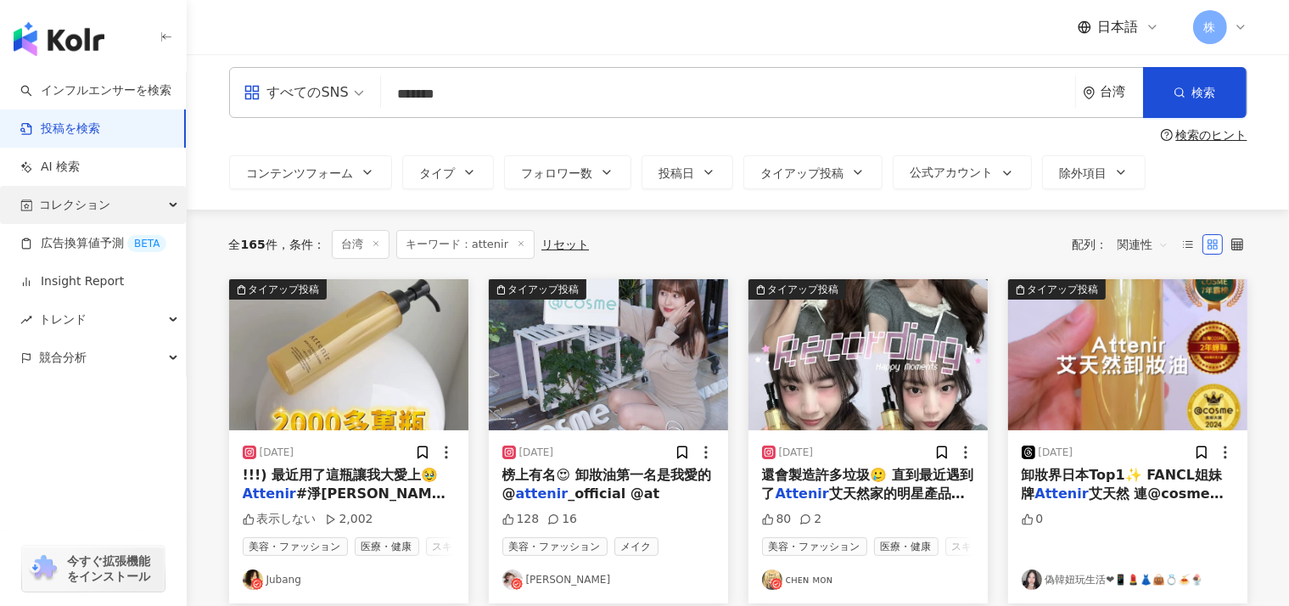
click at [75, 200] on span "コレクション" at bounding box center [74, 205] width 71 height 38
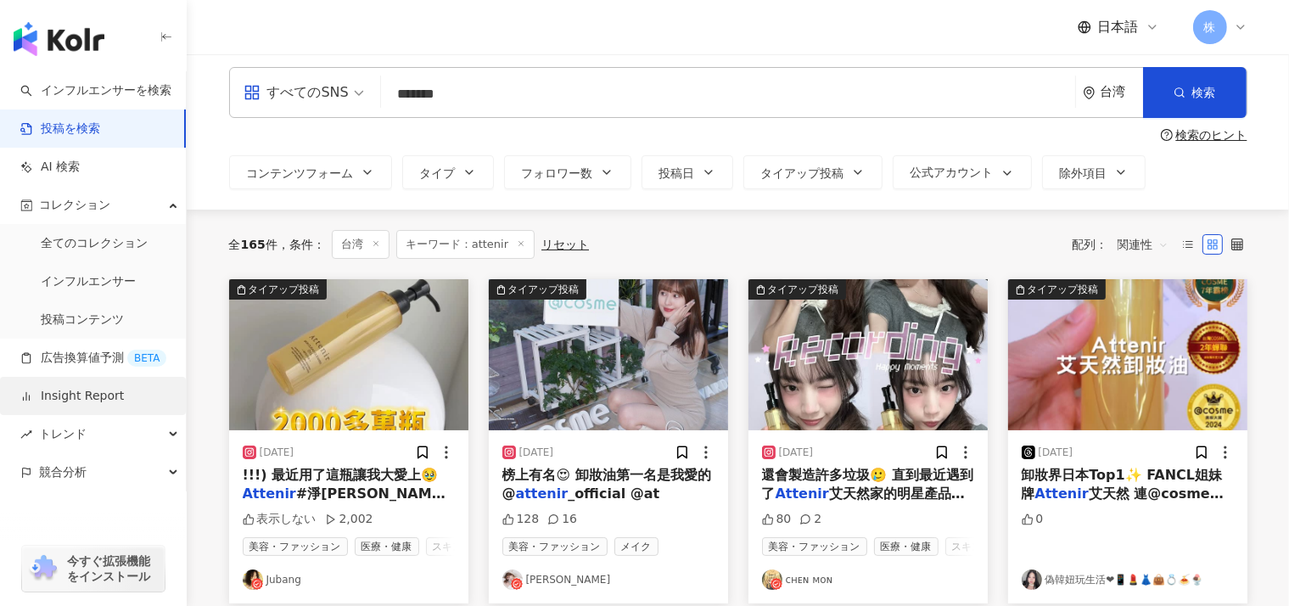
click at [105, 403] on link "Insight Report" at bounding box center [72, 396] width 104 height 17
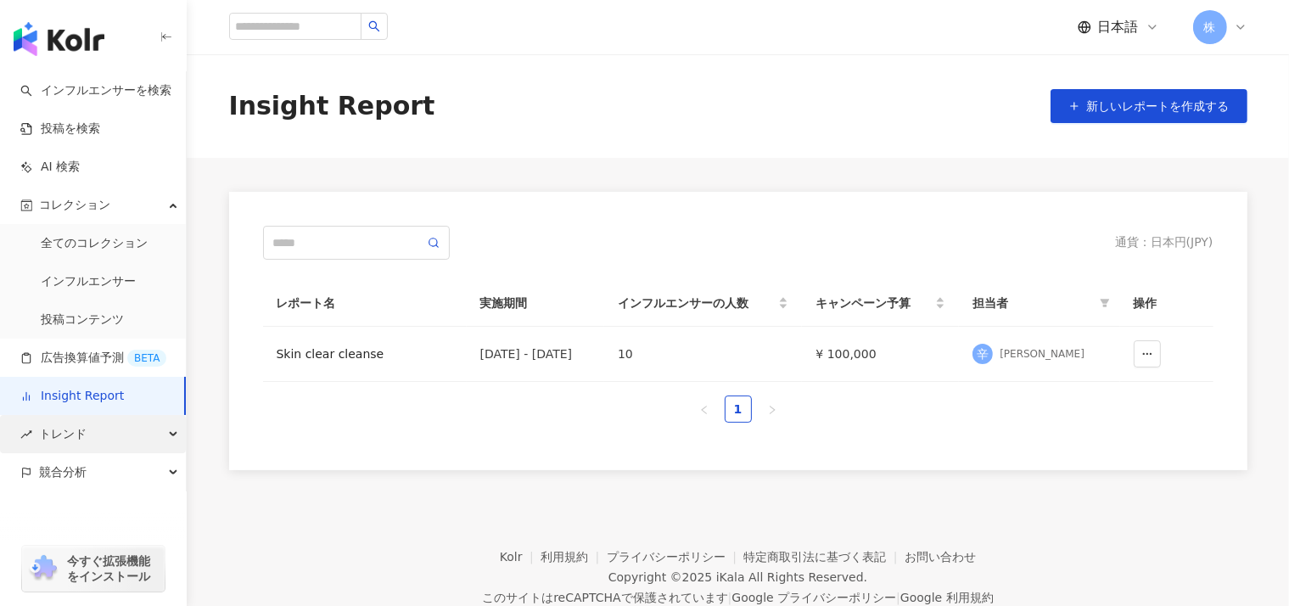
click at [76, 428] on div "トレンド" at bounding box center [93, 434] width 186 height 38
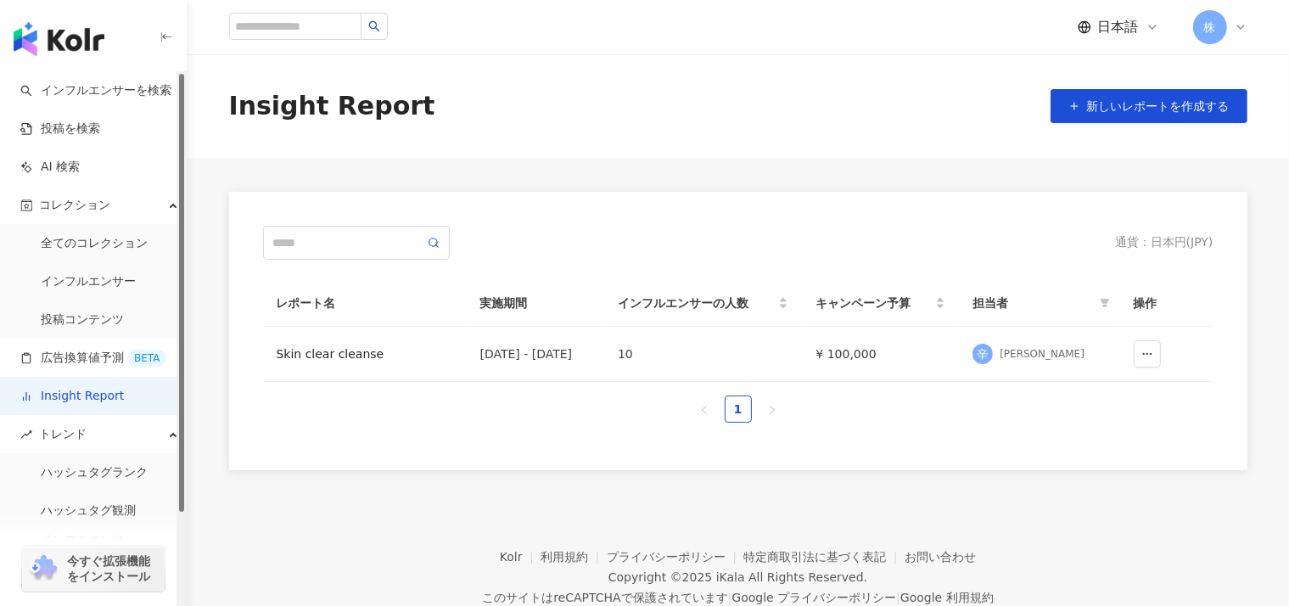
scroll to position [112, 0]
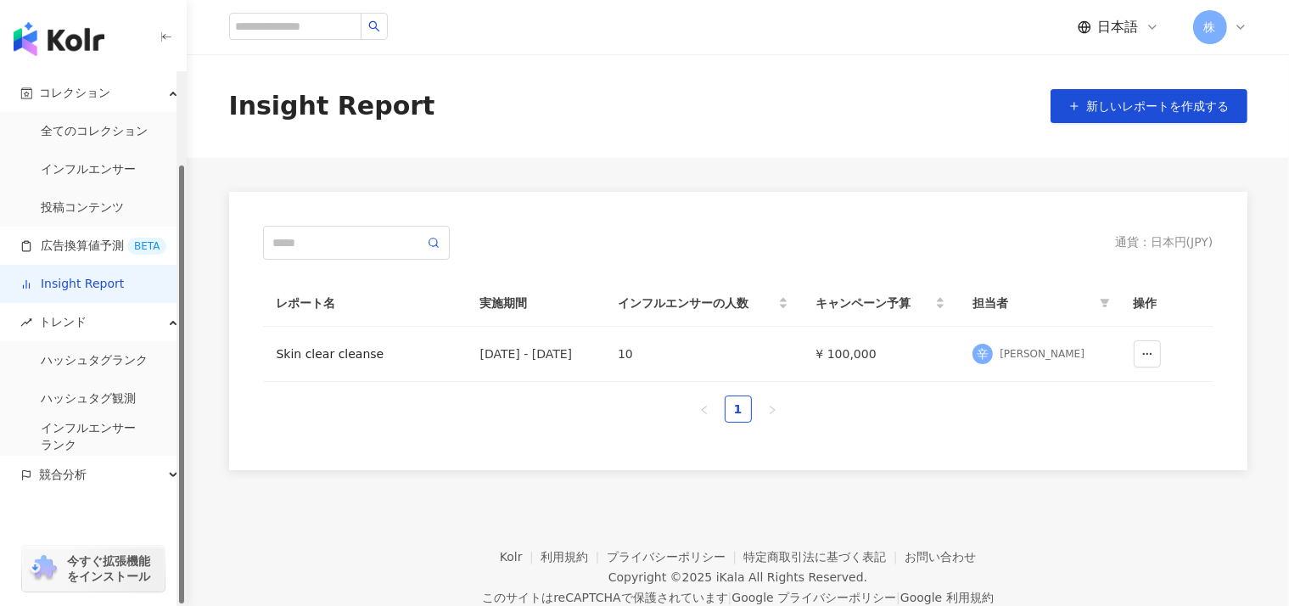
drag, startPoint x: 183, startPoint y: 462, endPoint x: 183, endPoint y: 570, distance: 107.8
click at [183, 570] on div "button" at bounding box center [181, 384] width 5 height 438
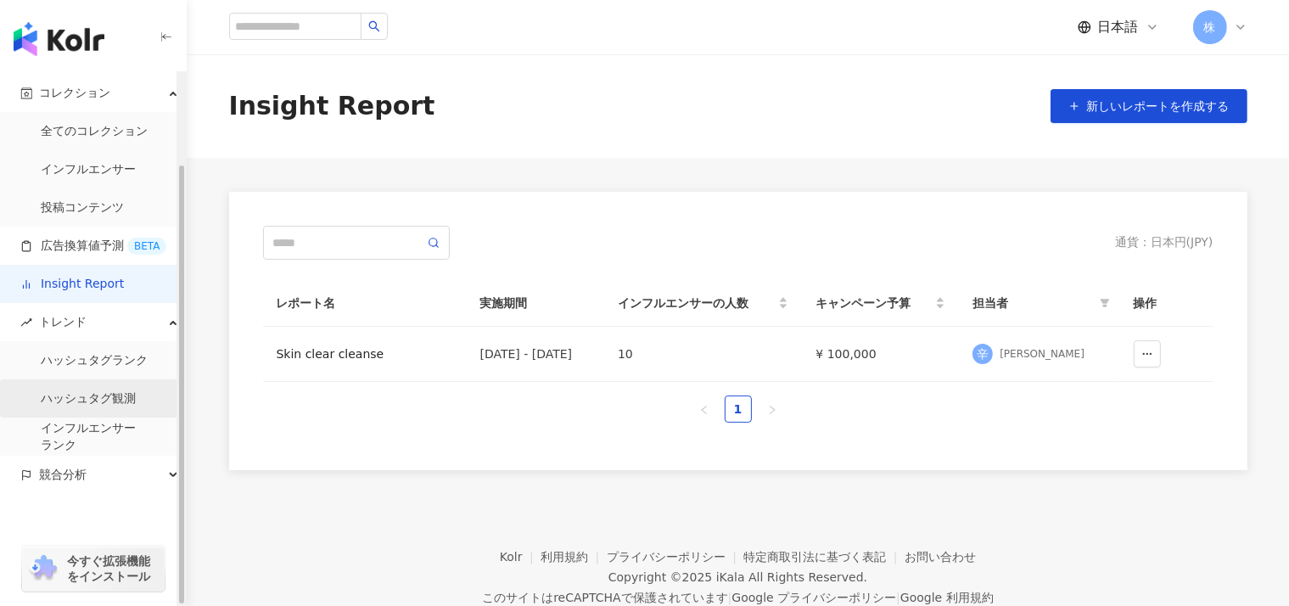
click at [102, 403] on link "ハッシュタグ観測" at bounding box center [88, 398] width 95 height 17
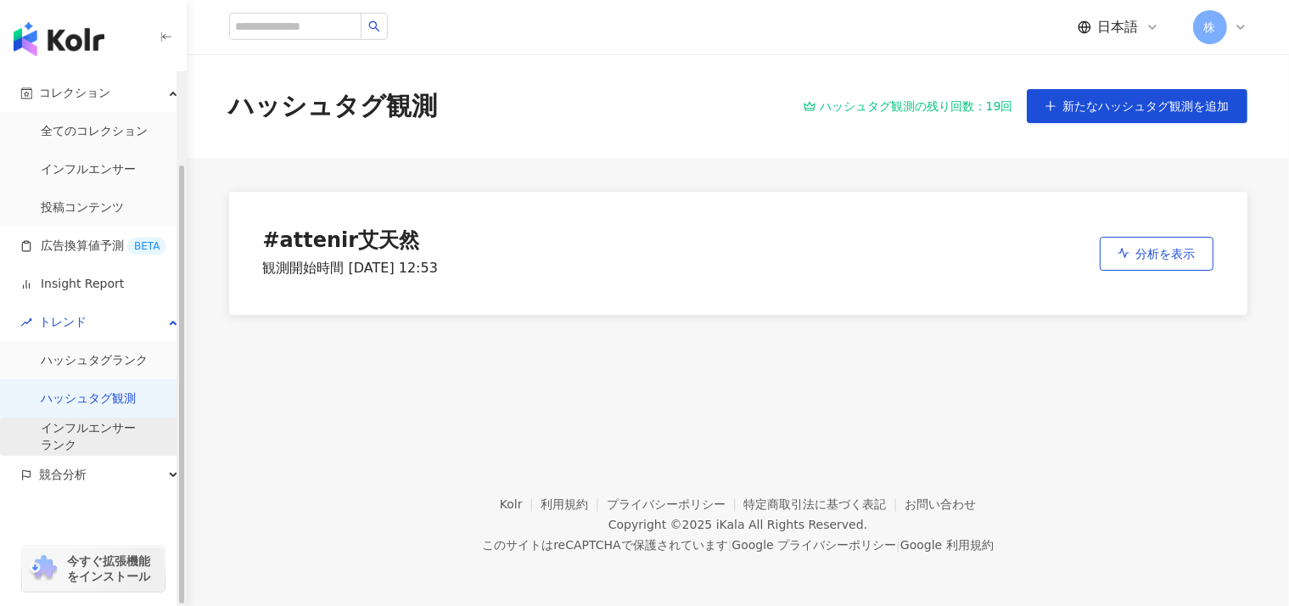
click at [64, 439] on link "インフルエンサー ランク" at bounding box center [88, 436] width 95 height 33
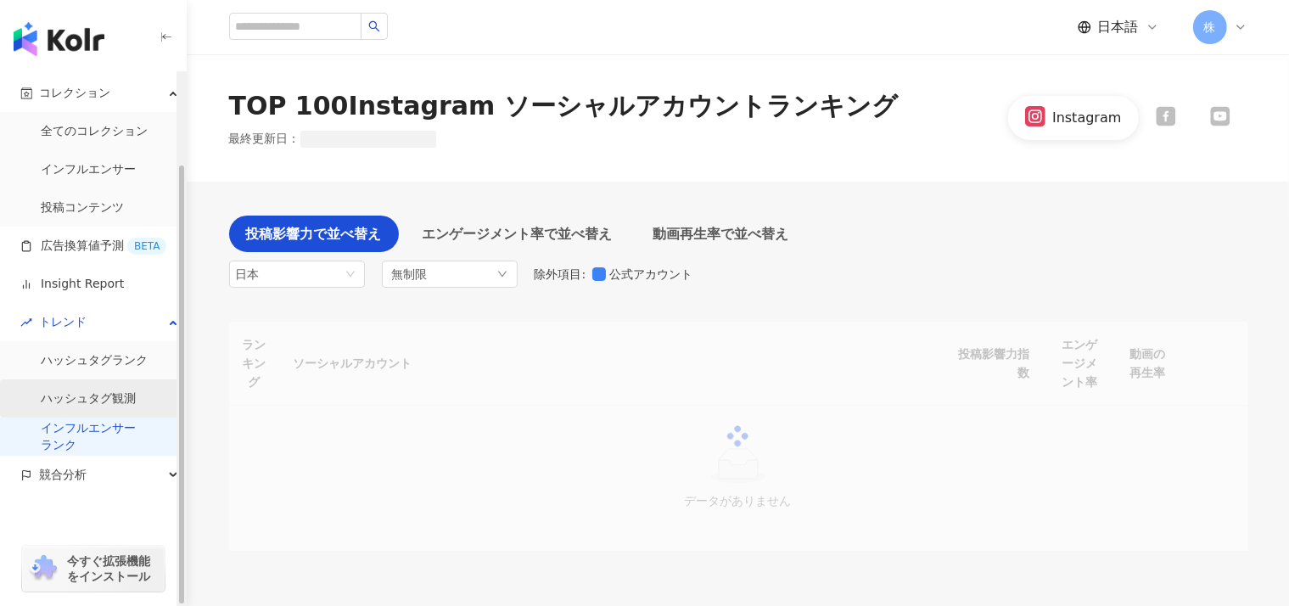
click at [75, 400] on link "ハッシュタグ観測" at bounding box center [88, 398] width 95 height 17
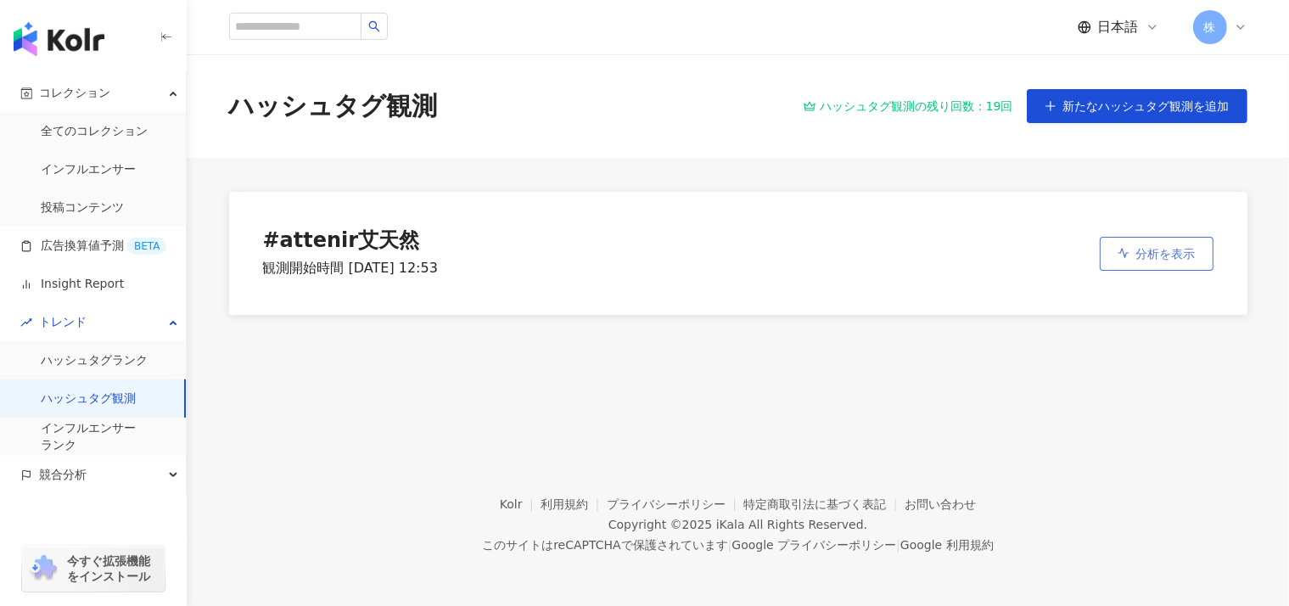
click at [1181, 252] on span "分析を表示" at bounding box center [1165, 254] width 59 height 14
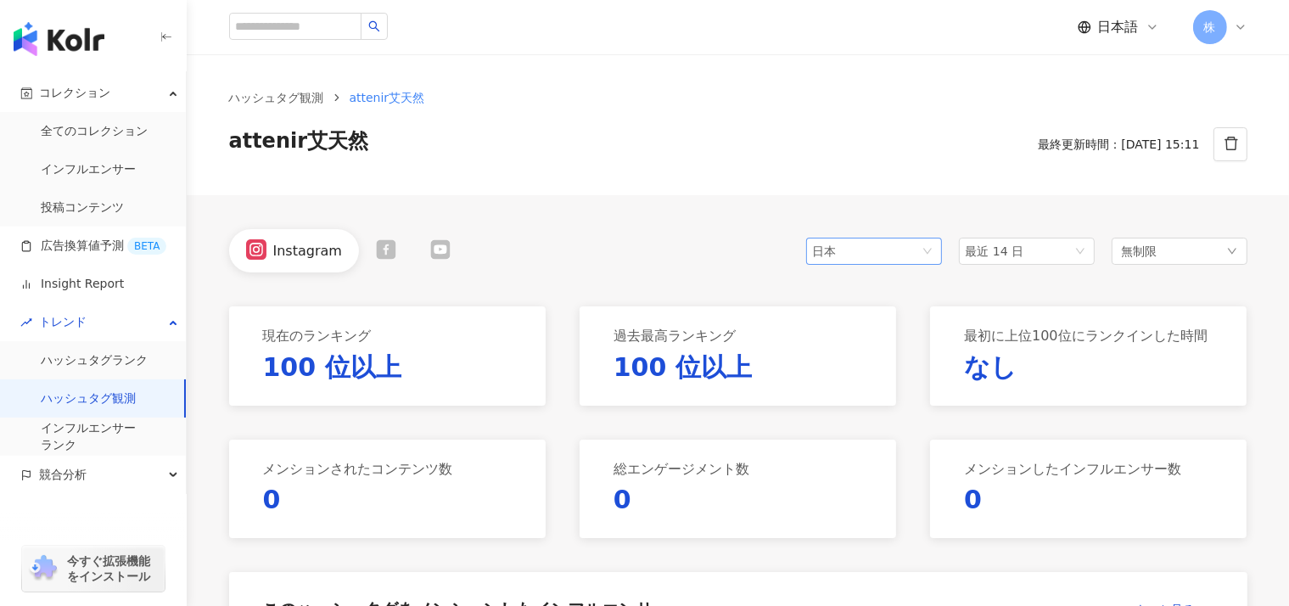
click at [859, 251] on div "日本" at bounding box center [840, 250] width 55 height 25
drag, startPoint x: 315, startPoint y: 251, endPoint x: 438, endPoint y: 171, distance: 146.6
click at [438, 171] on div "ハッシュタグ観測 attenir艾天然 attenir艾天然 最終更新時間：2025/09/30 15:11" at bounding box center [738, 124] width 1102 height 141
click at [255, 107] on div "ハッシュタグ観測 attenir艾天然 attenir艾天然 最終更新時間：2025/09/30 15:11" at bounding box center [738, 124] width 1086 height 73
click at [267, 97] on link "ハッシュタグ観測" at bounding box center [277, 97] width 102 height 19
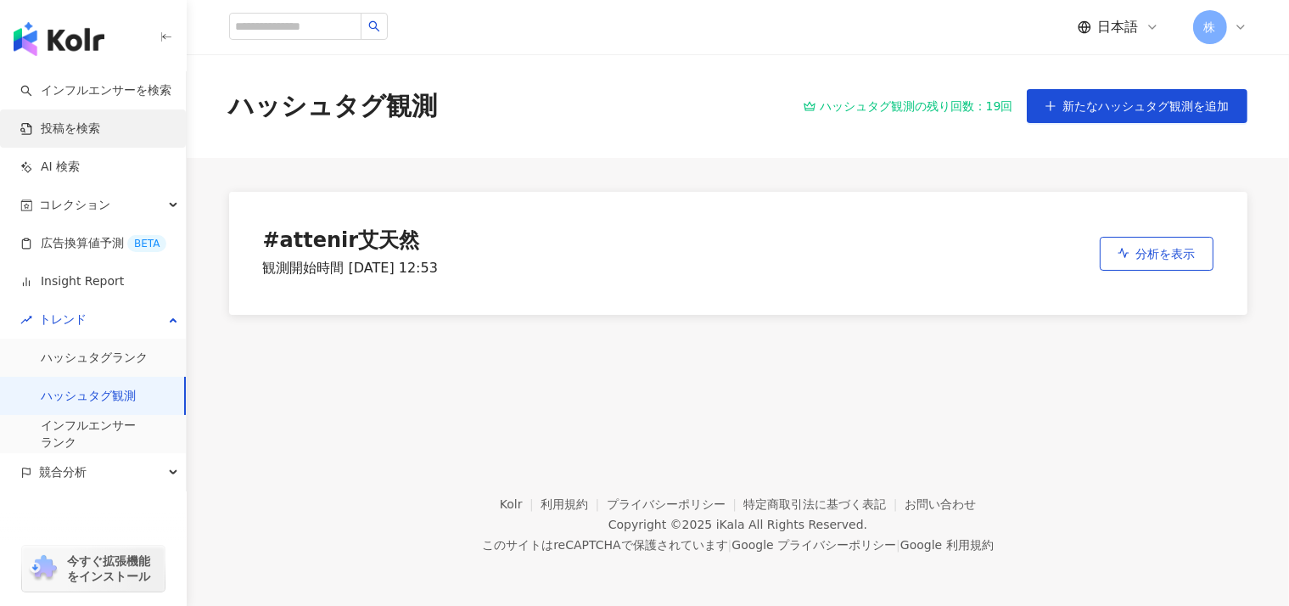
click at [73, 126] on link "投稿を検索" at bounding box center [60, 128] width 80 height 17
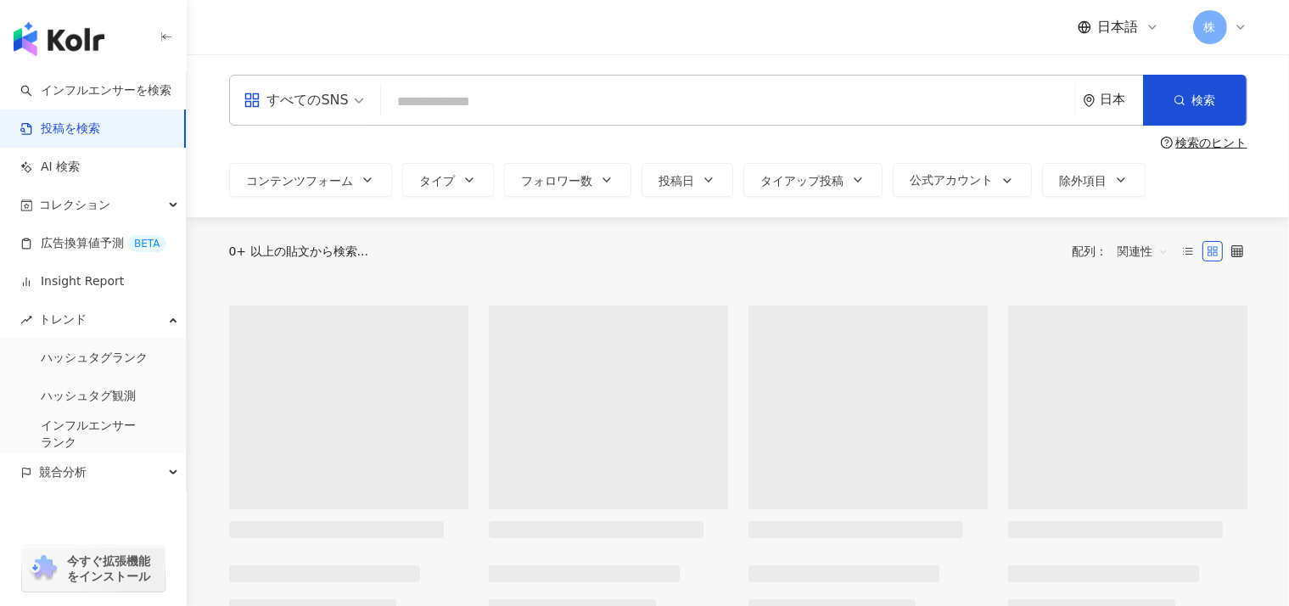
click at [445, 109] on input "search" at bounding box center [728, 101] width 680 height 36
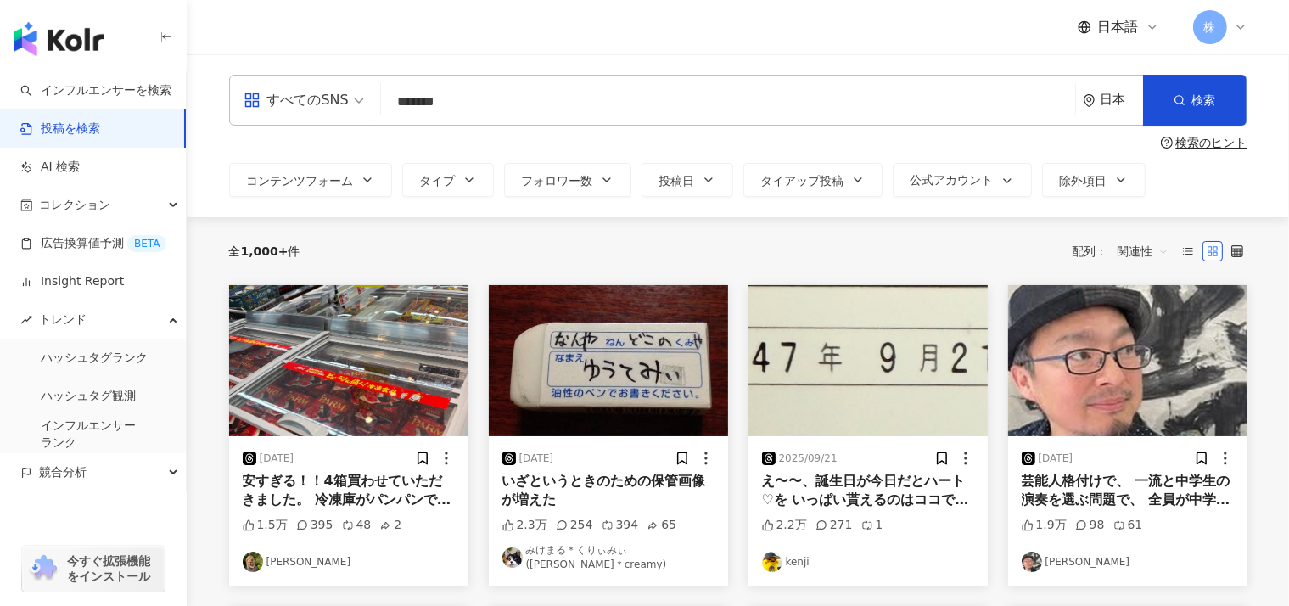
type input "*******"
click at [1120, 90] on div "日本" at bounding box center [1113, 100] width 60 height 49
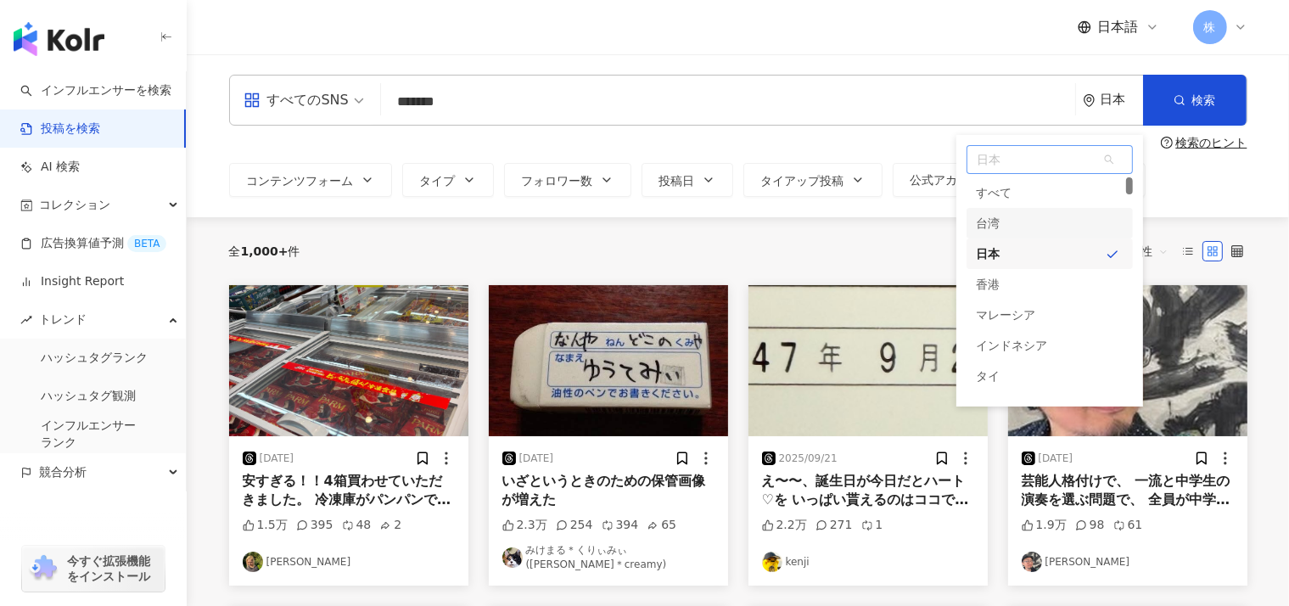
click at [1018, 223] on div "台湾" at bounding box center [1049, 223] width 166 height 31
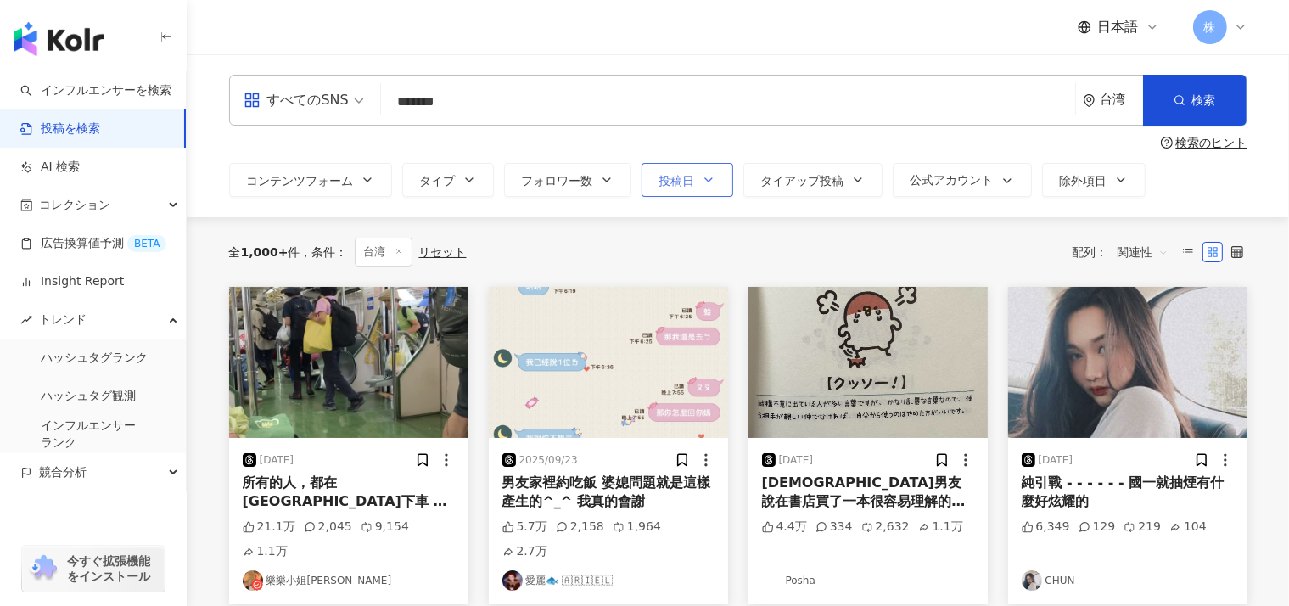
click at [659, 181] on span "投稿日" at bounding box center [677, 181] width 36 height 14
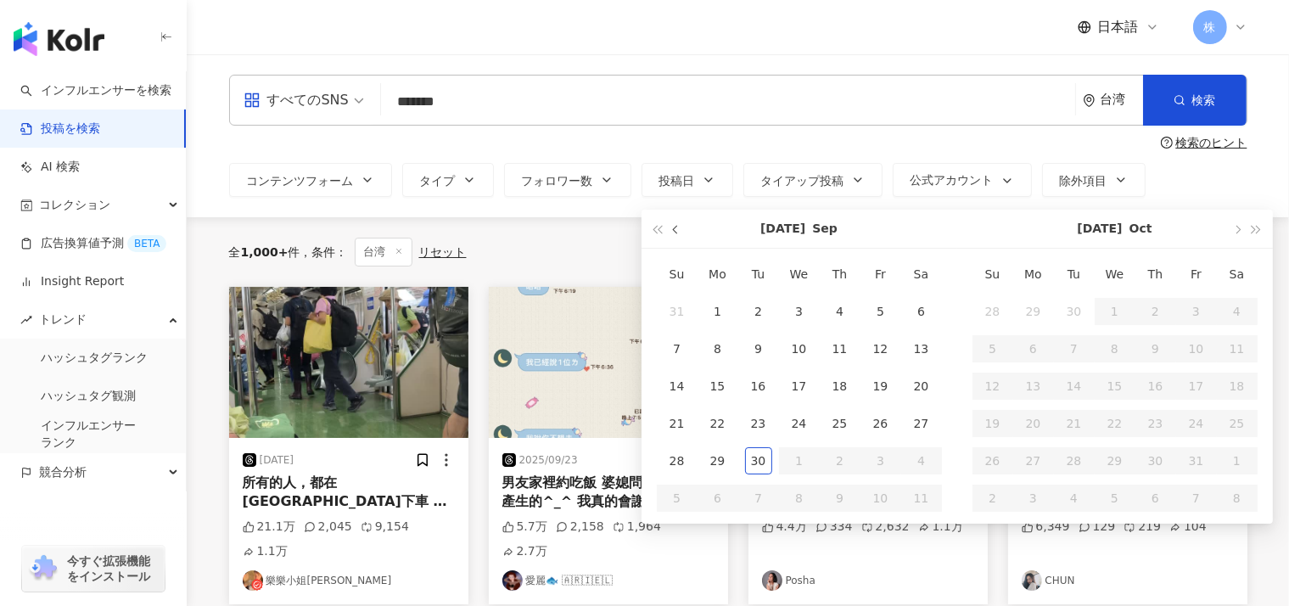
click at [672, 230] on span "button" at bounding box center [676, 229] width 8 height 8
type input "**********"
click at [1020, 311] on div "1" at bounding box center [1033, 311] width 27 height 27
type input "**********"
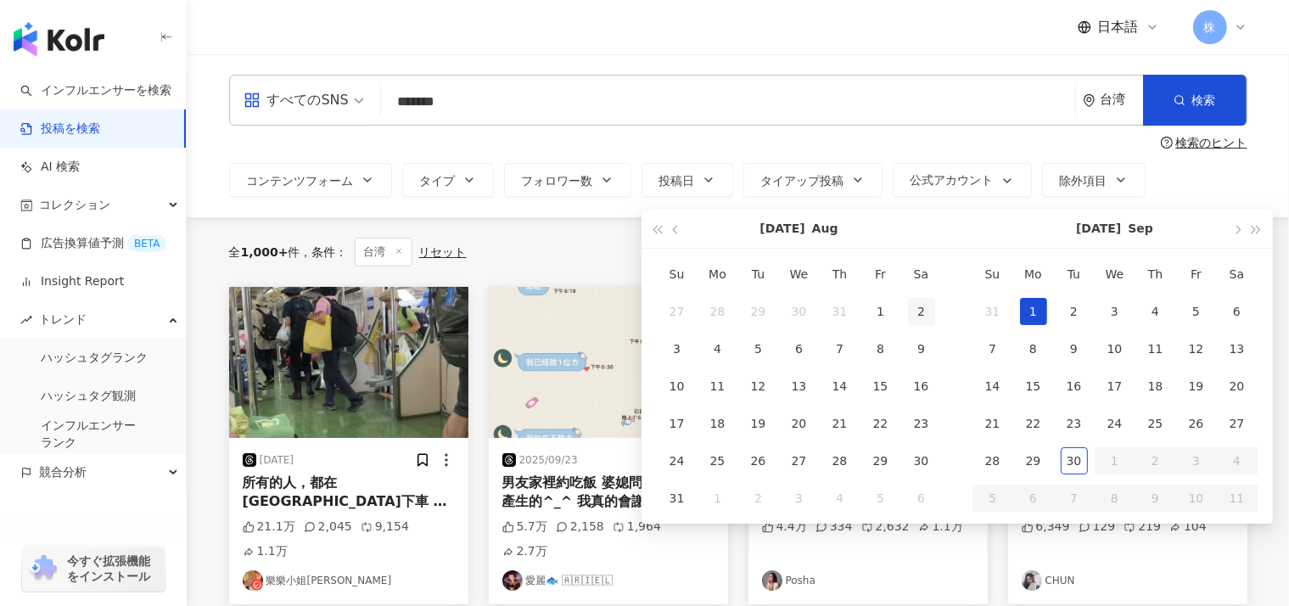
type input "**********"
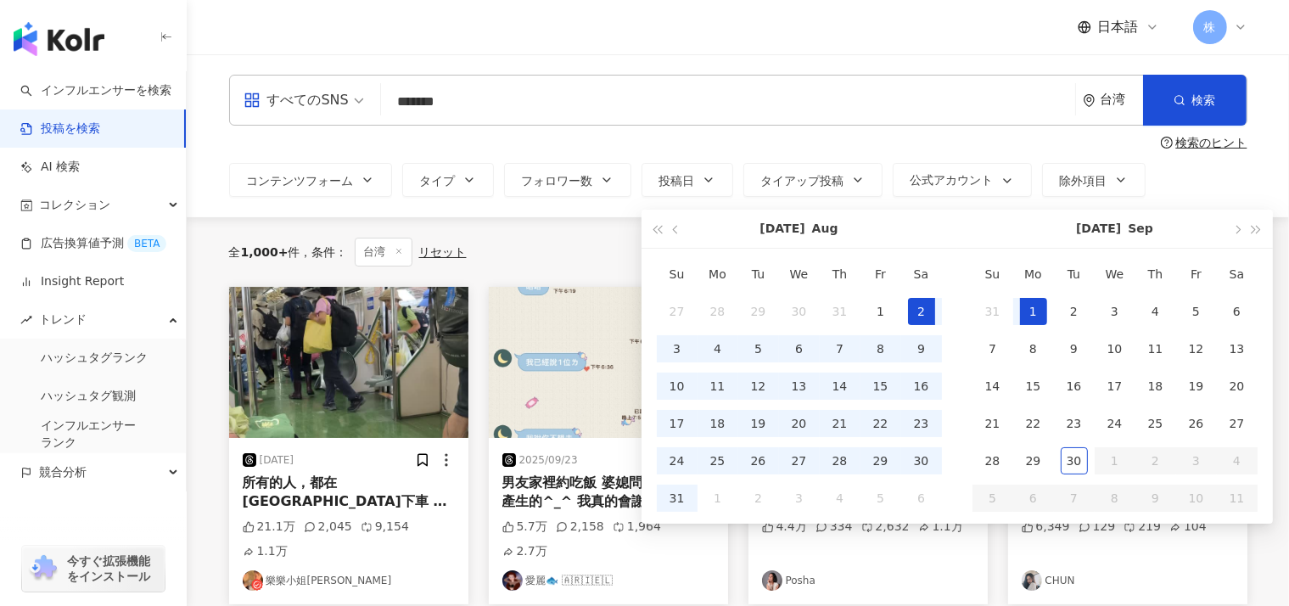
type input "**********"
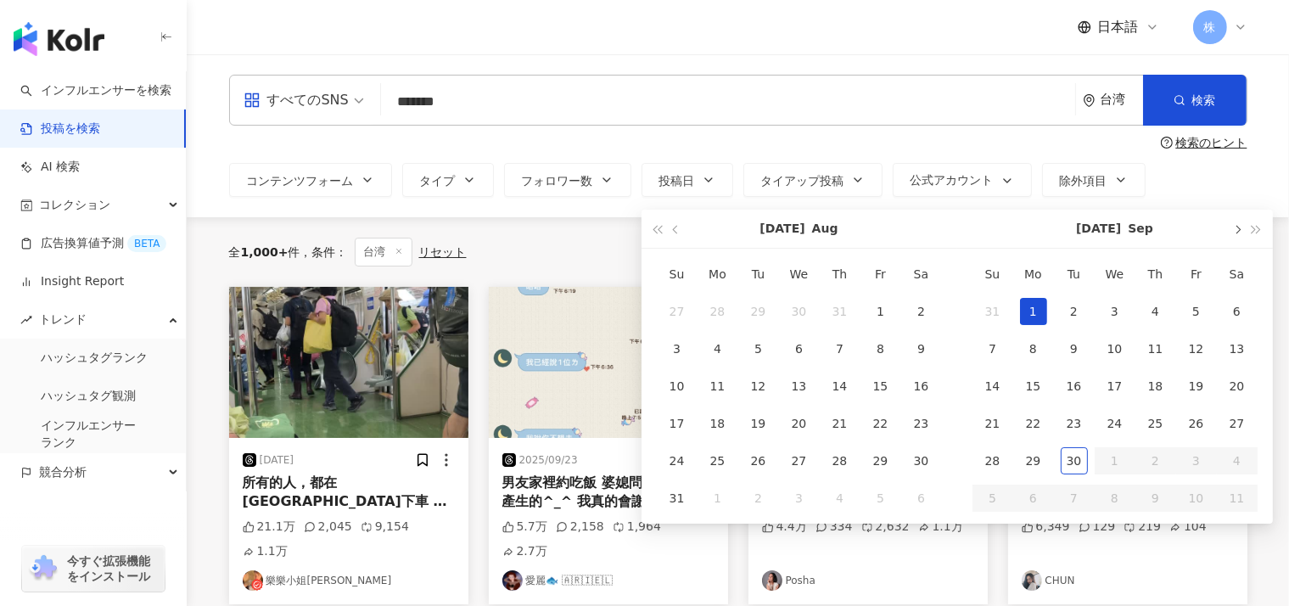
click at [1233, 230] on span "button" at bounding box center [1237, 229] width 8 height 8
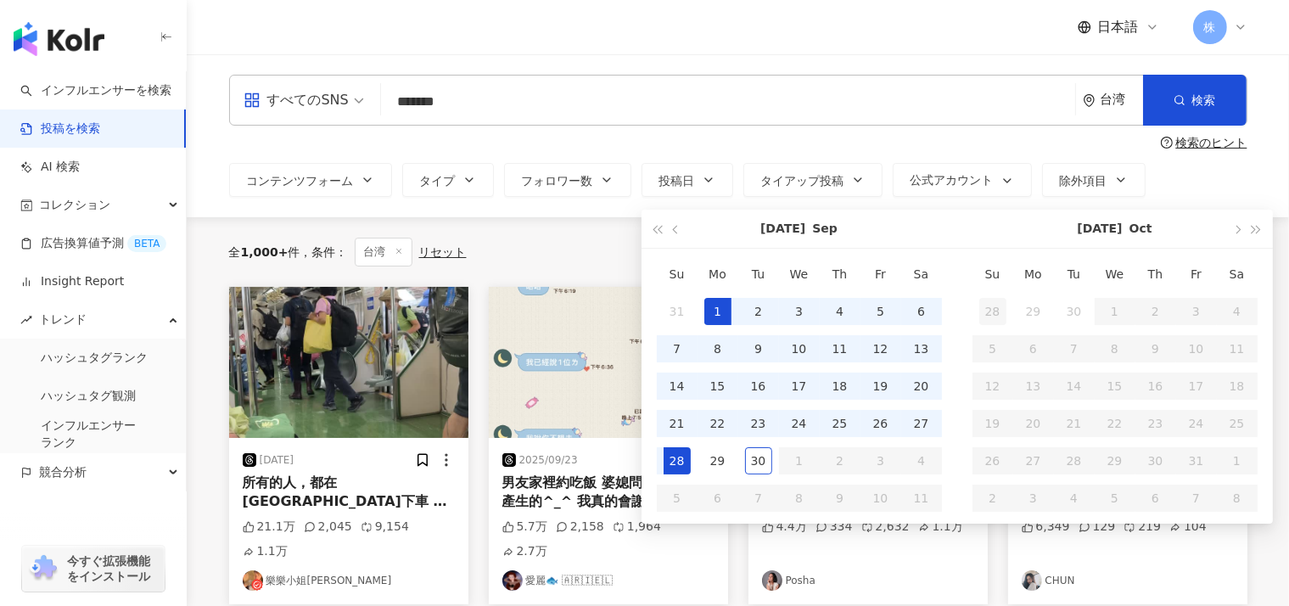
type input "**********"
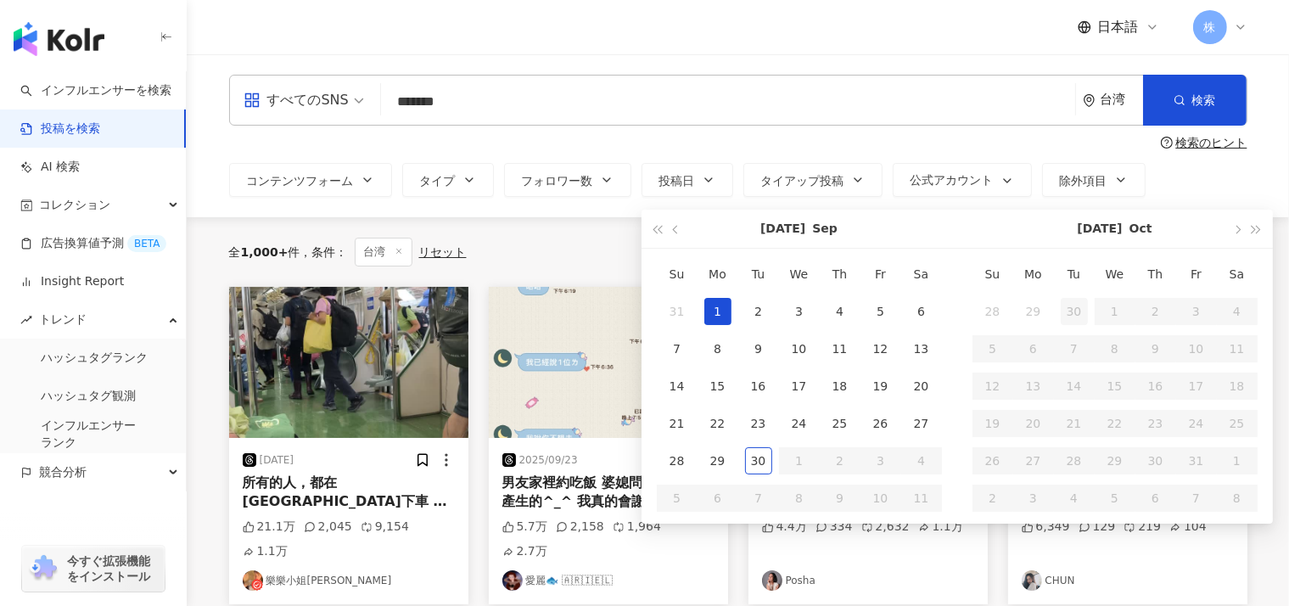
type input "**********"
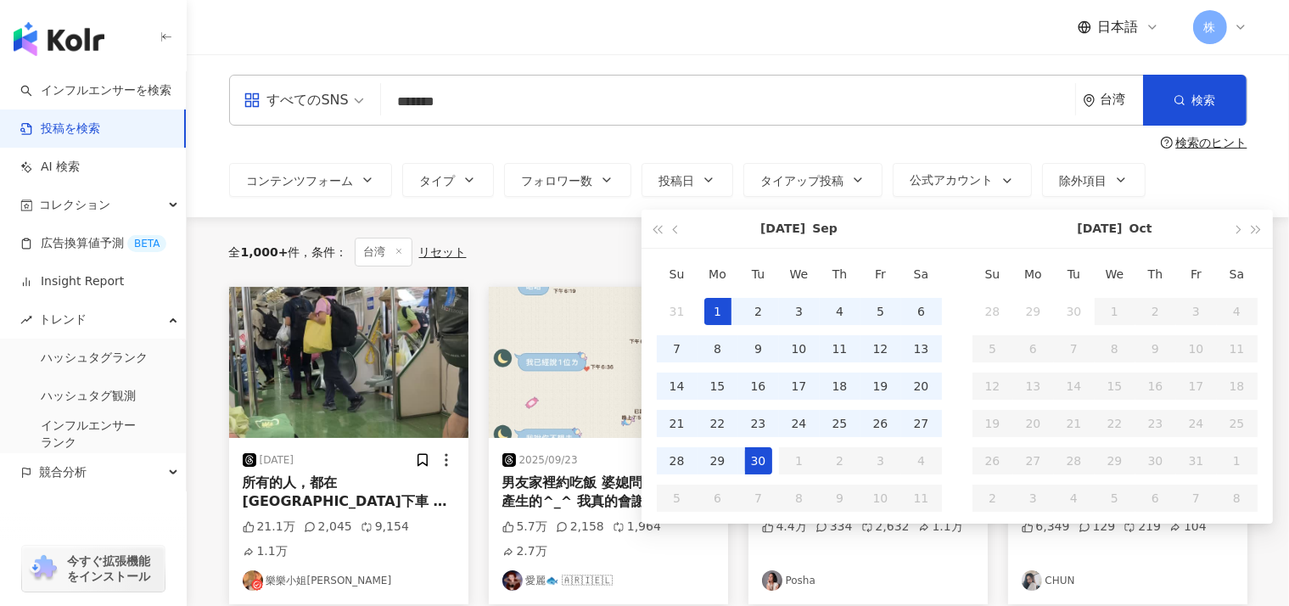
click at [745, 462] on div "30" at bounding box center [758, 460] width 27 height 27
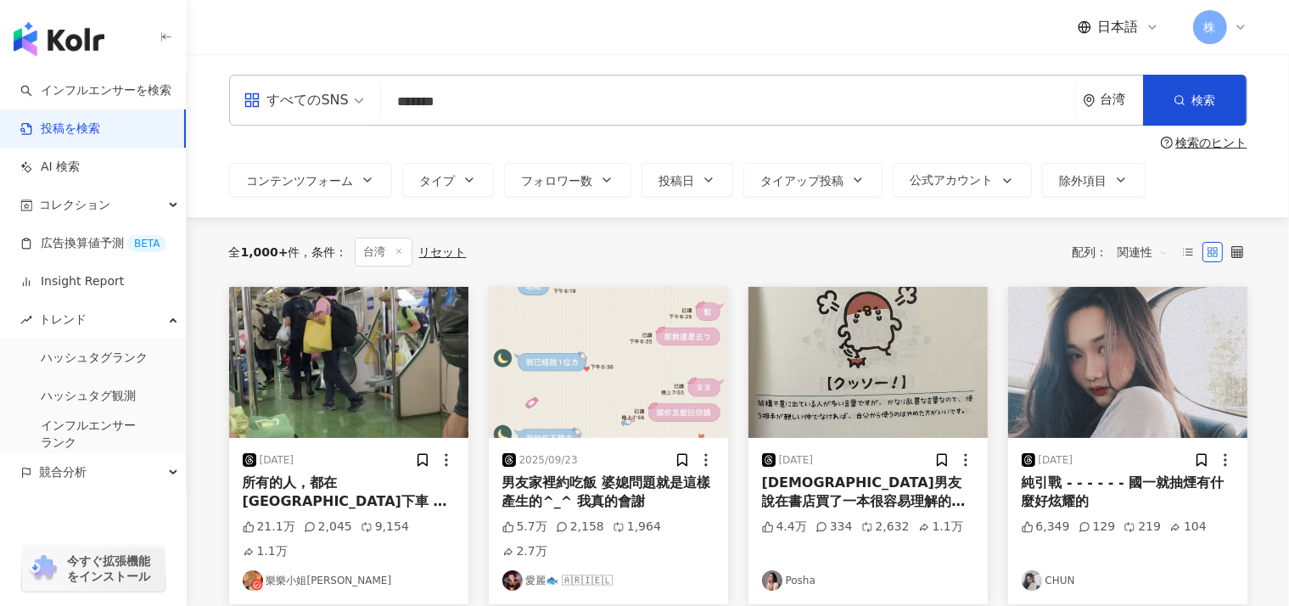
type input "**********"
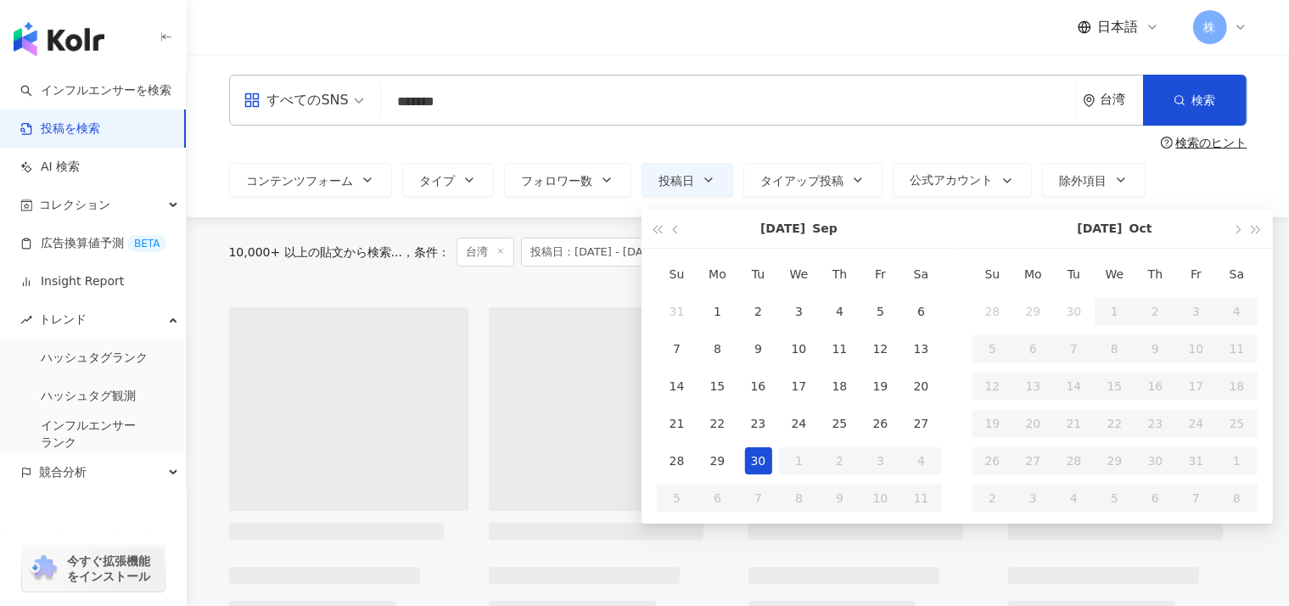
type input "**********"
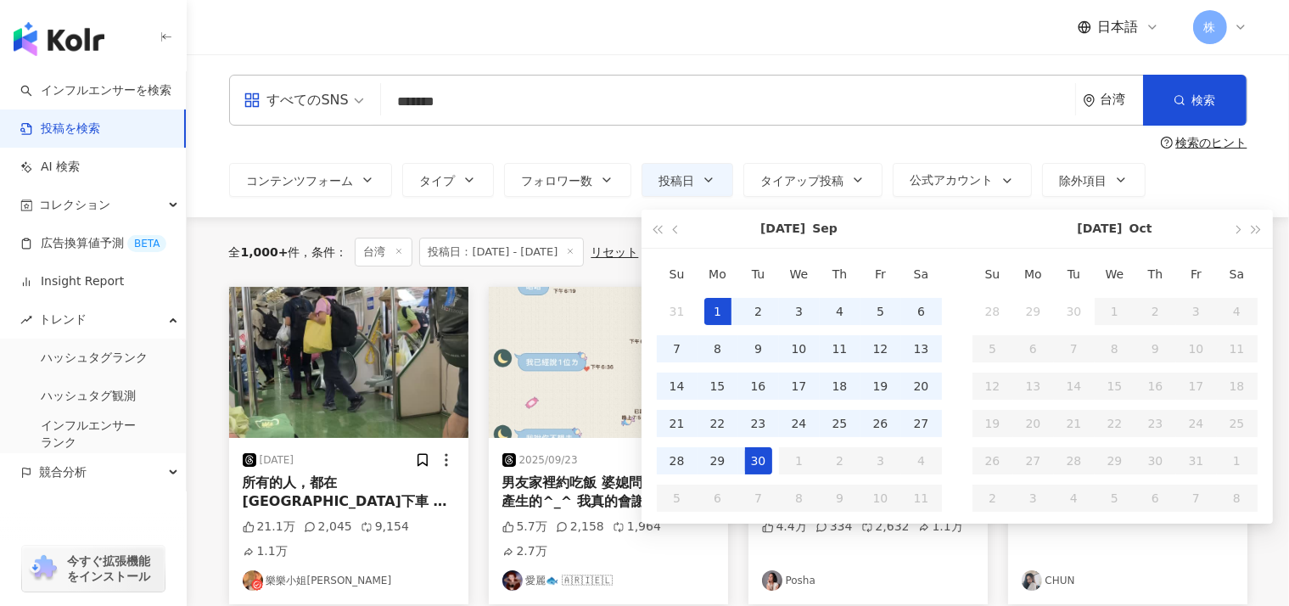
type input "**********"
click at [1192, 96] on span "検索" at bounding box center [1204, 100] width 24 height 14
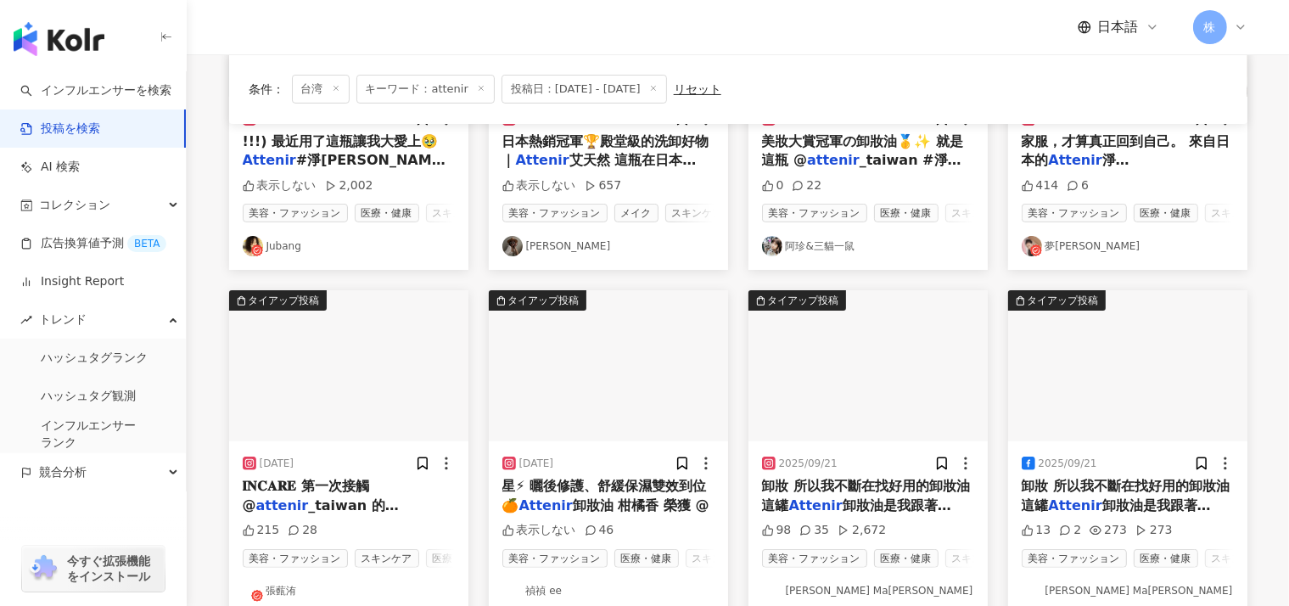
scroll to position [390, 0]
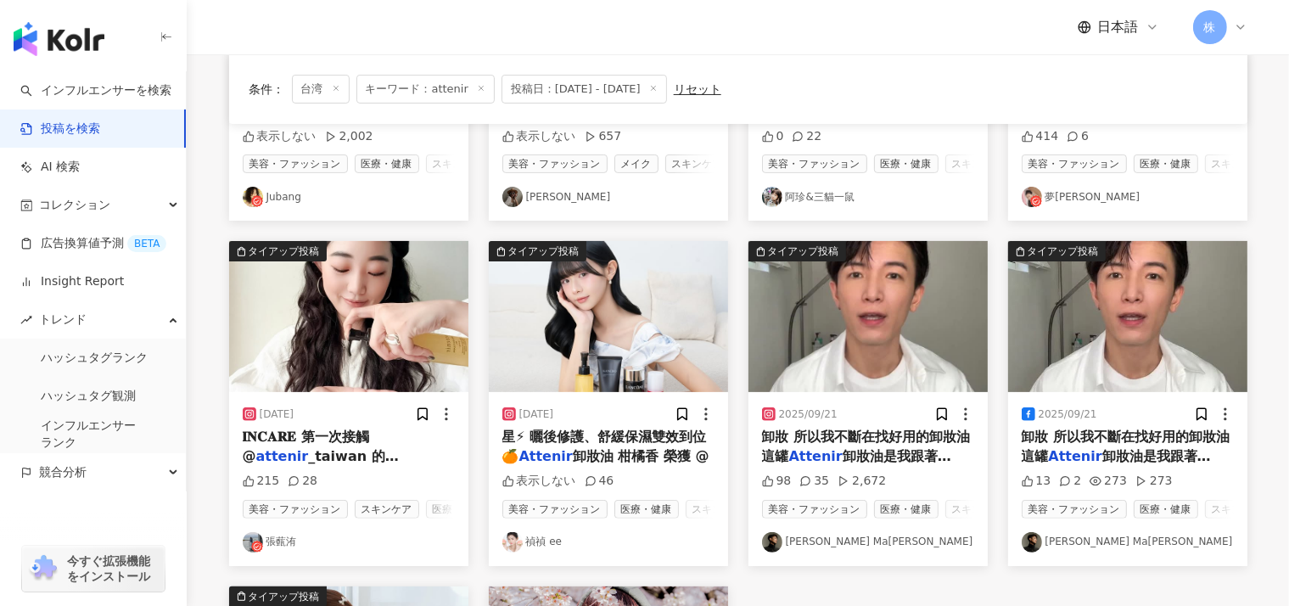
click at [873, 436] on span "卸妝 所以我不斷在找好用的卸妝油 這罐" at bounding box center [866, 445] width 209 height 35
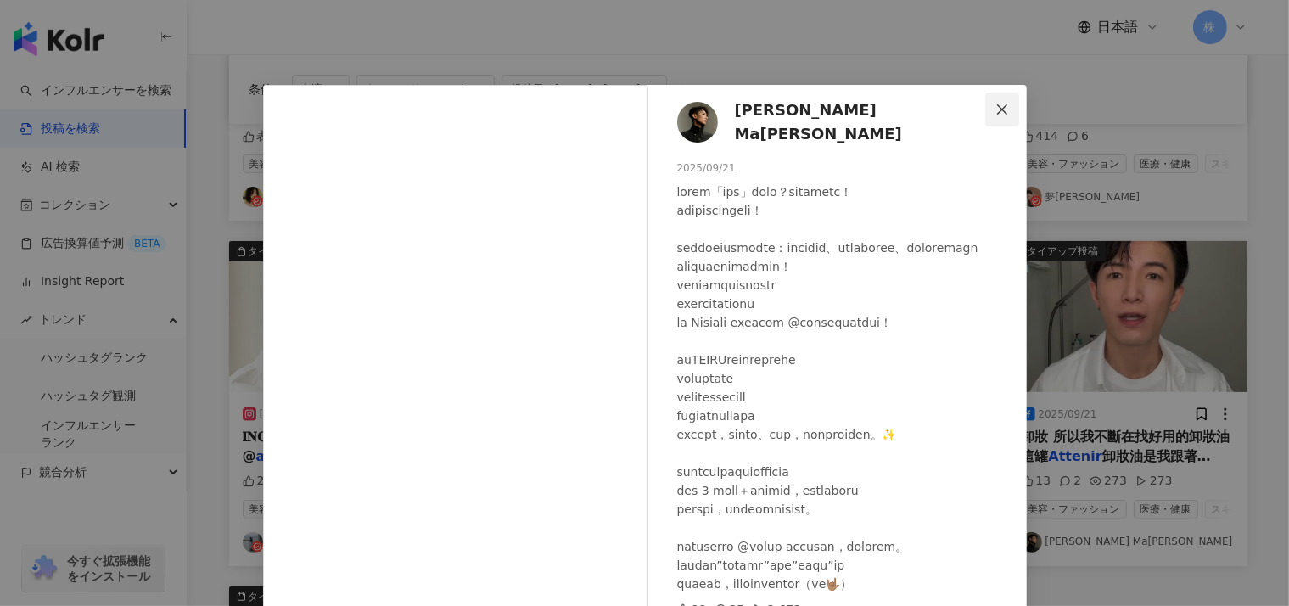
click at [998, 99] on button "Close" at bounding box center [1002, 109] width 34 height 34
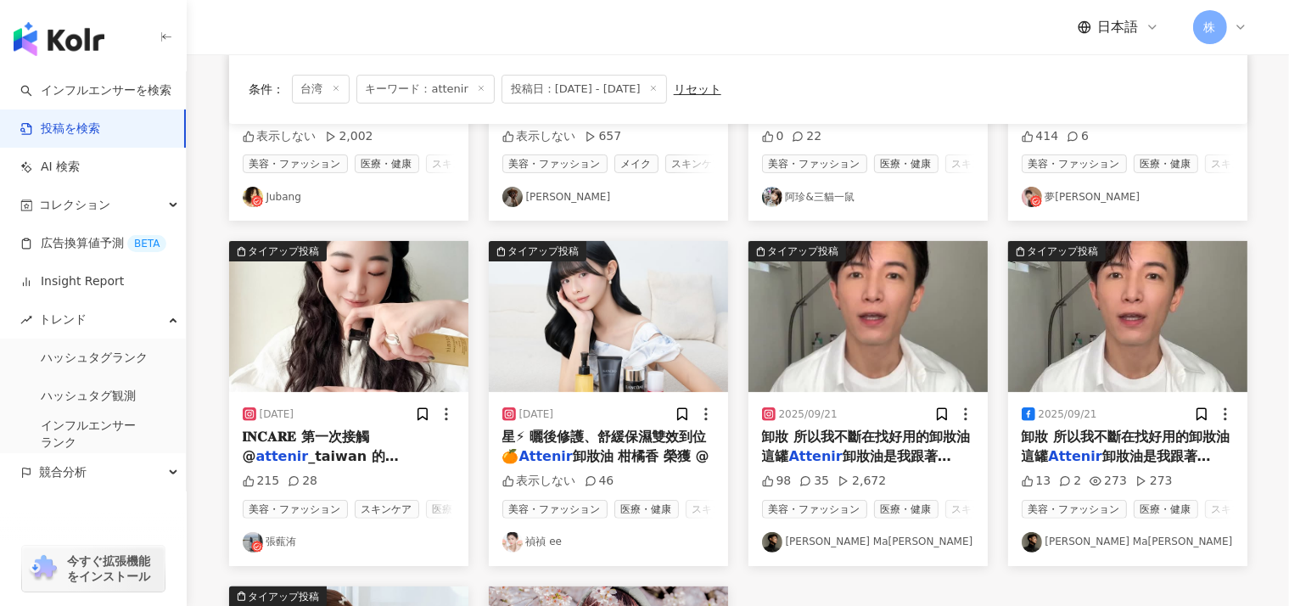
click at [871, 430] on span "卸妝 所以我不斷在找好用的卸妝油 這罐" at bounding box center [866, 445] width 209 height 35
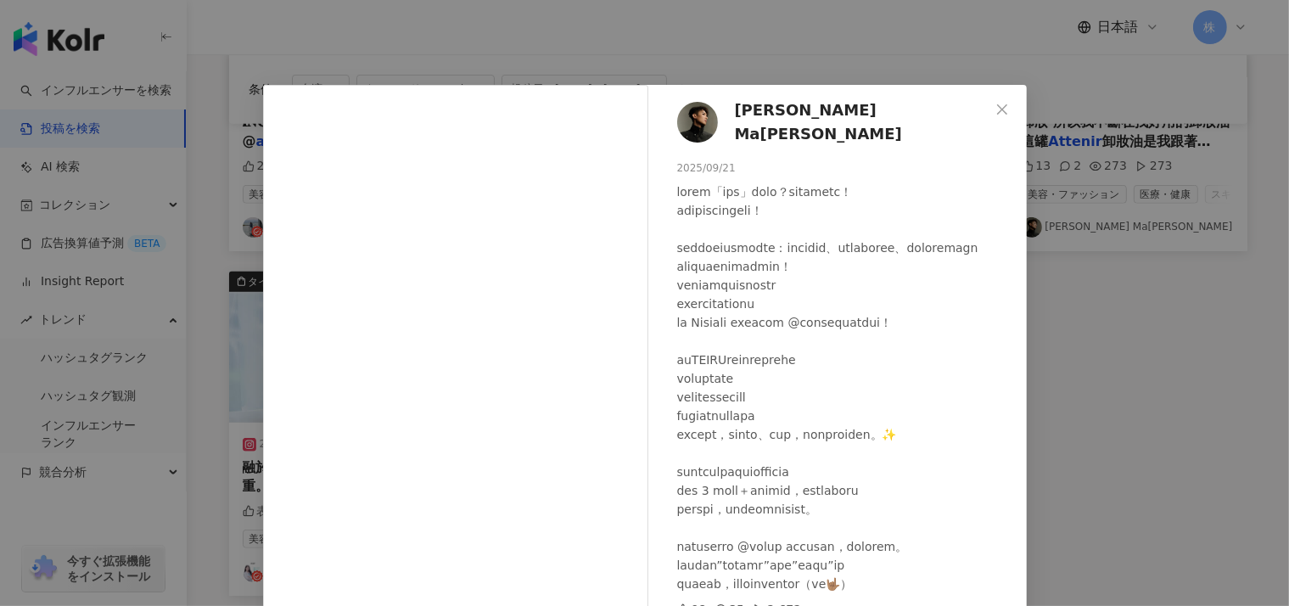
scroll to position [157, 0]
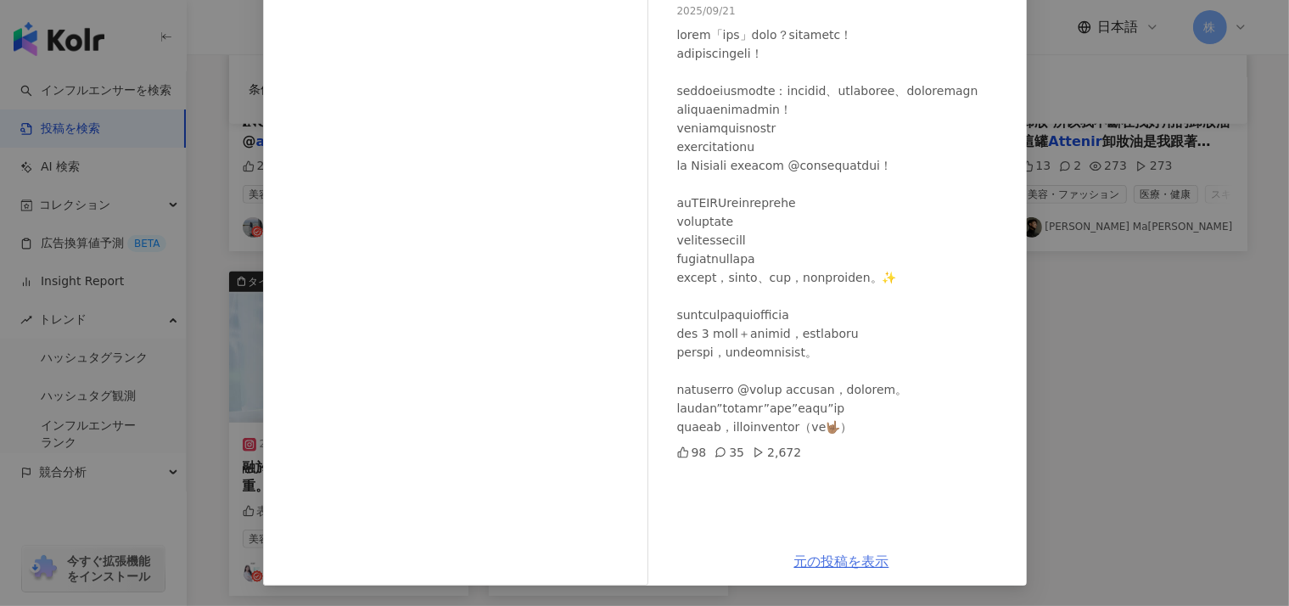
click at [819, 563] on link "元の投稿を表示" at bounding box center [841, 561] width 95 height 16
click at [1195, 416] on div "[PERSON_NAME] [PERSON_NAME] Makeup [DATE] 98 35 2,672 元の投稿を表示" at bounding box center [644, 303] width 1289 height 606
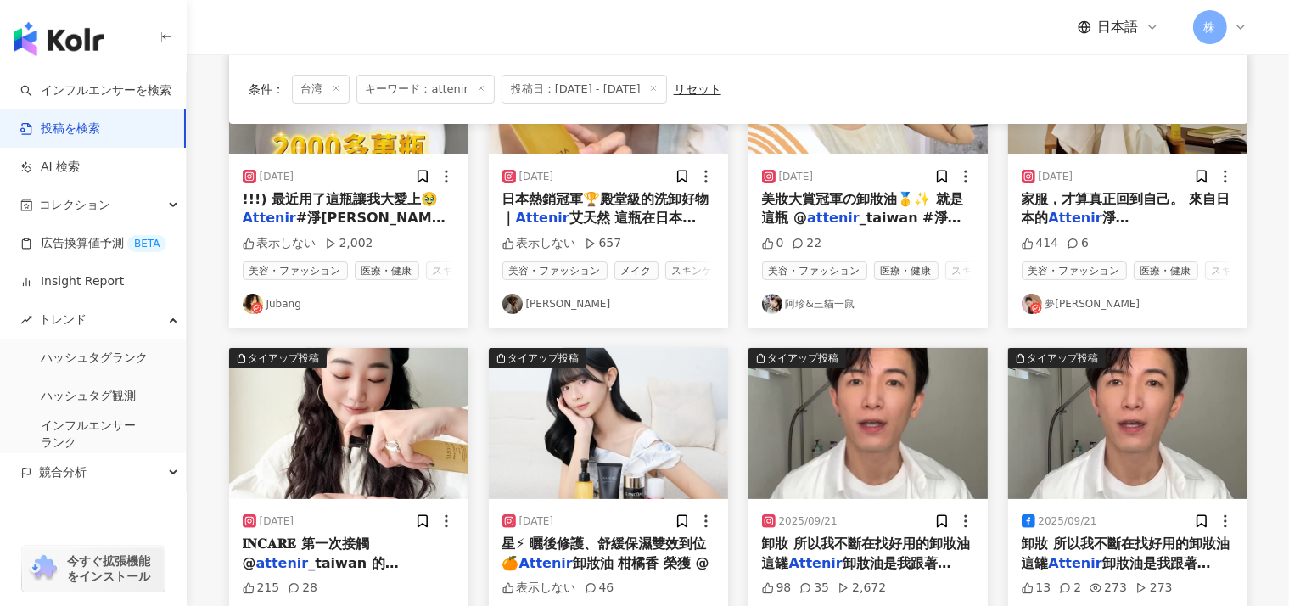
scroll to position [236, 0]
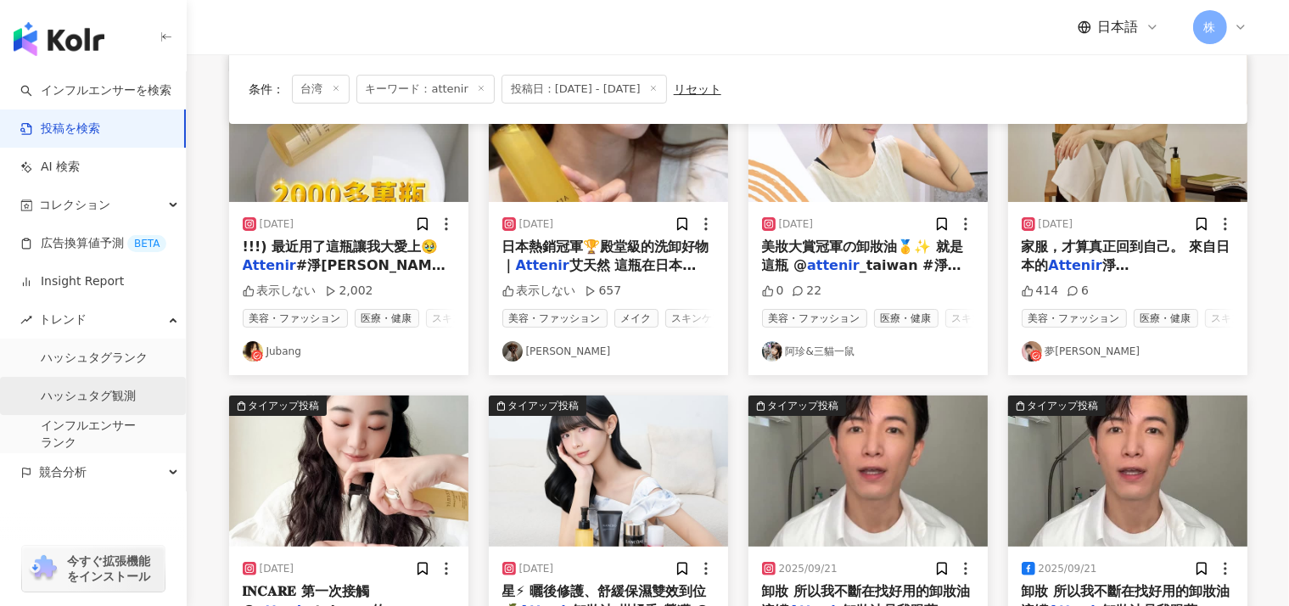
click at [50, 400] on link "ハッシュタグ観測" at bounding box center [88, 396] width 95 height 17
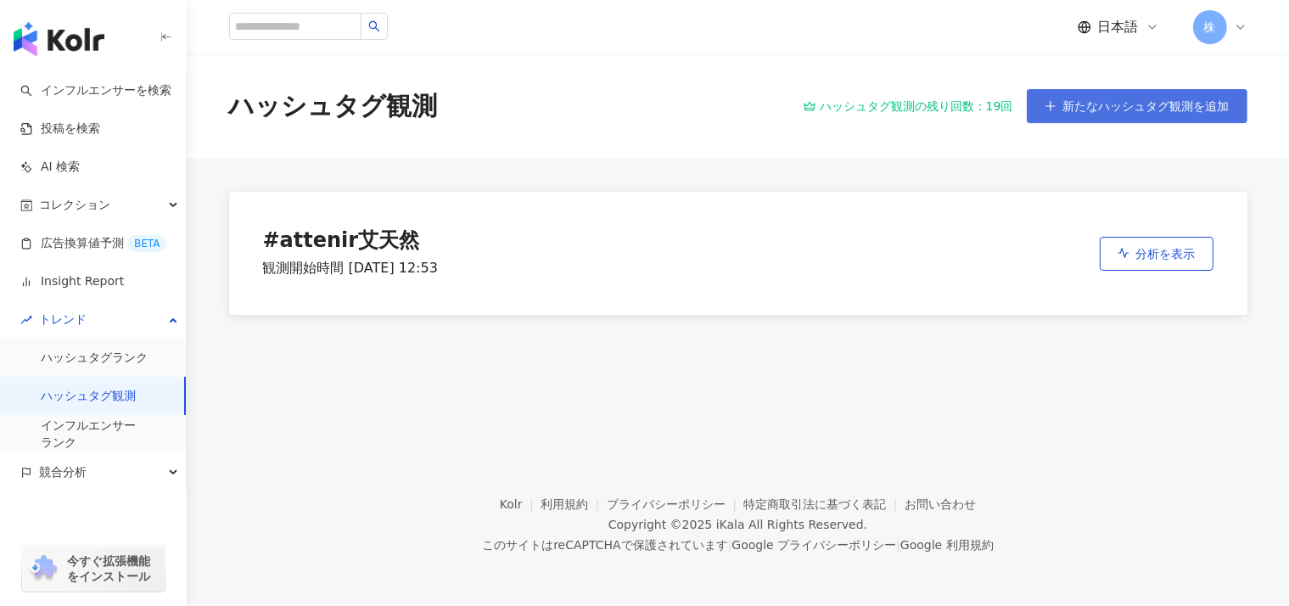
click at [1186, 111] on span "新たなハッシュタグ観測を追加" at bounding box center [1146, 106] width 166 height 14
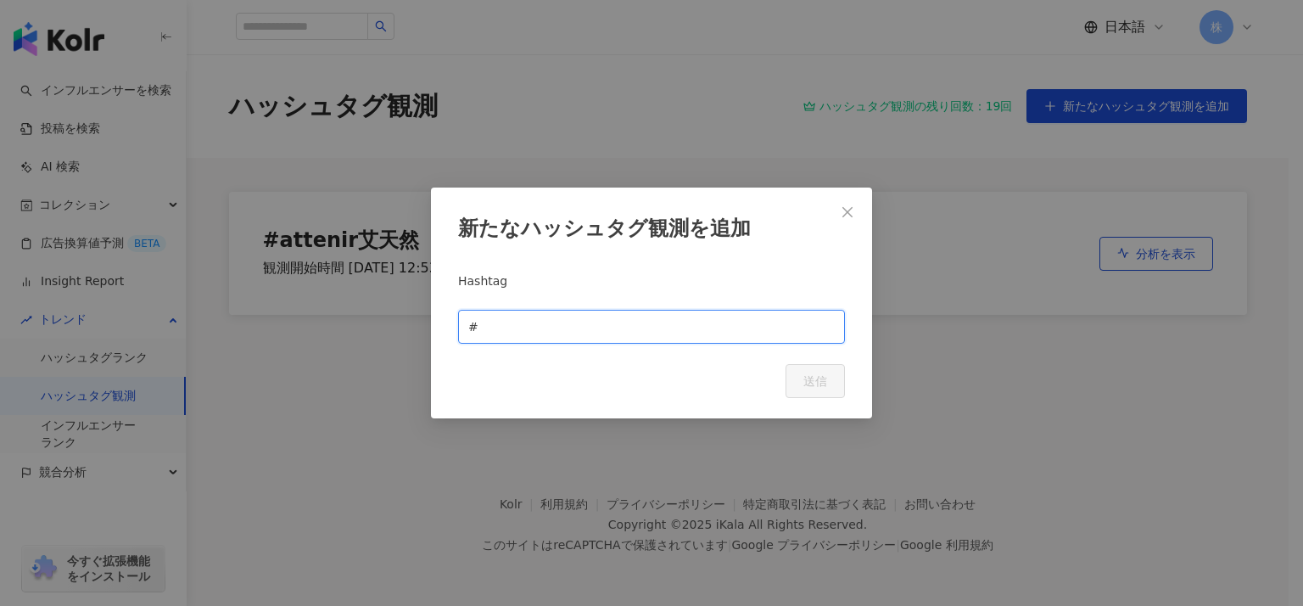
click at [529, 319] on input "text" at bounding box center [658, 326] width 353 height 19
type input "*******"
click at [817, 378] on span "送信" at bounding box center [816, 381] width 24 height 14
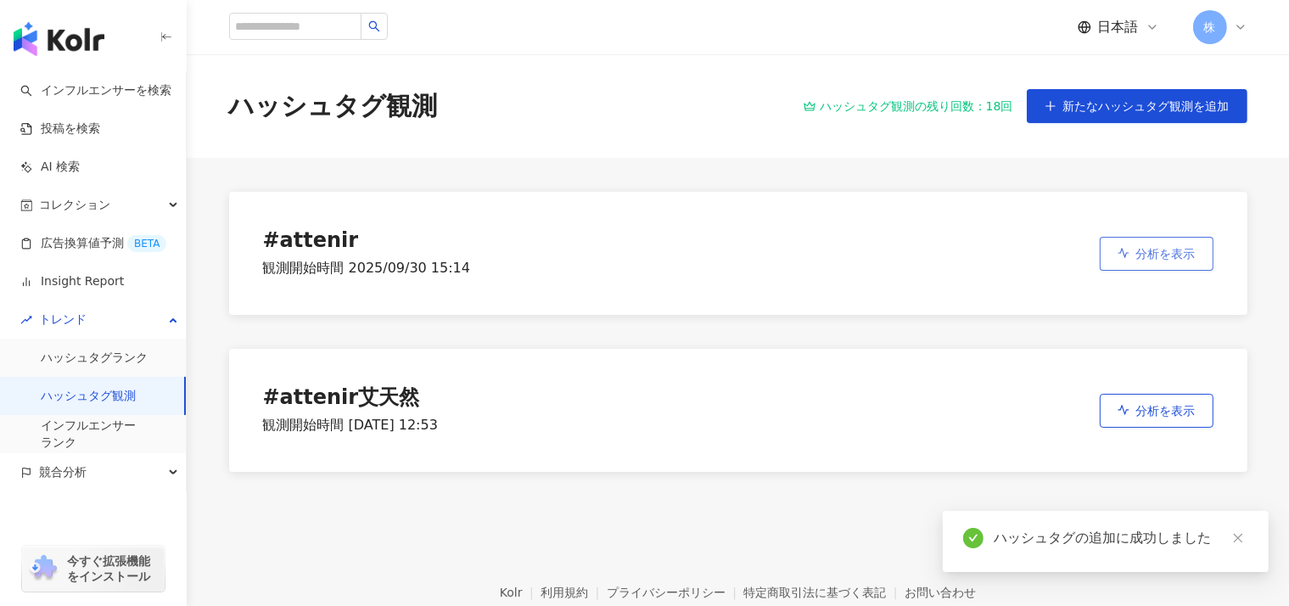
click at [1157, 247] on span "分析を表示" at bounding box center [1165, 254] width 59 height 14
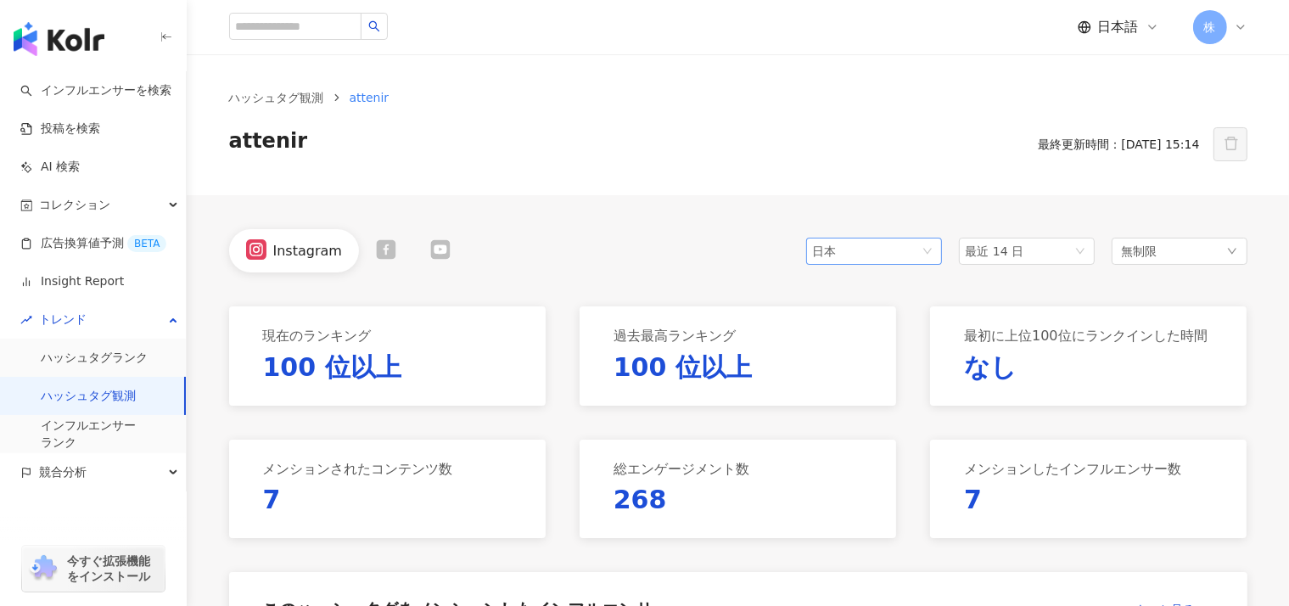
click at [903, 249] on span "日本" at bounding box center [874, 250] width 122 height 25
click at [865, 277] on div "台湾" at bounding box center [847, 286] width 55 height 19
click at [1078, 259] on span "最近 14 日" at bounding box center [1027, 250] width 122 height 25
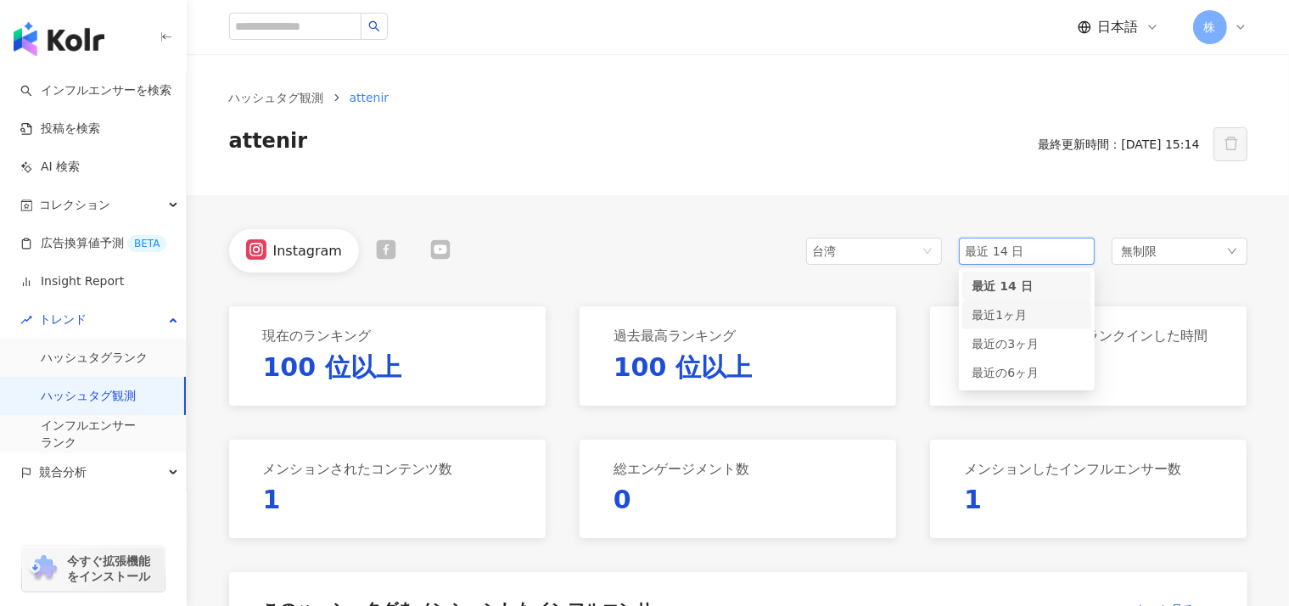
click at [1008, 322] on div "最近1ヶ月" at bounding box center [1026, 314] width 109 height 19
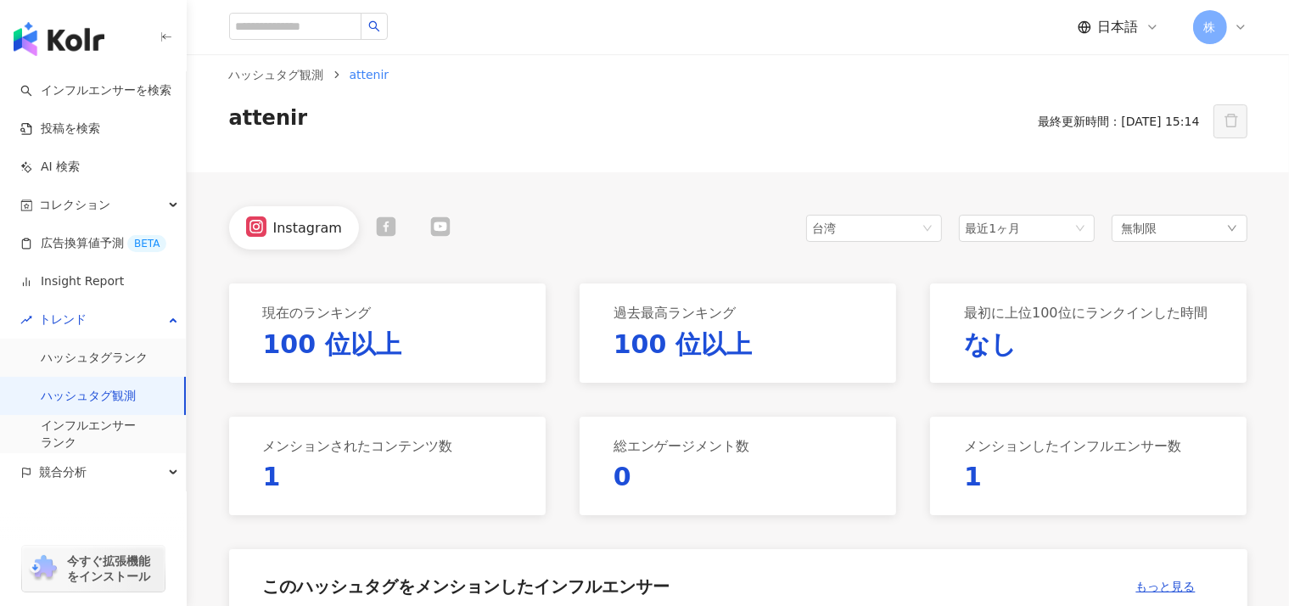
scroll to position [34, 0]
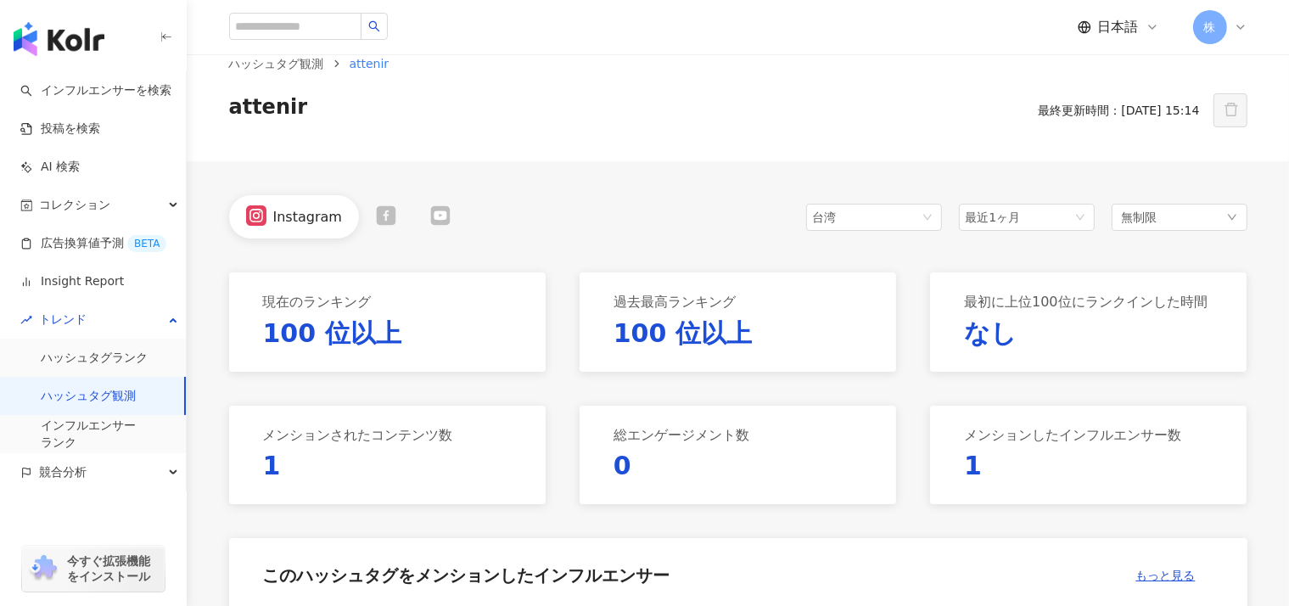
click at [380, 213] on icon at bounding box center [386, 215] width 20 height 20
click at [428, 223] on icon at bounding box center [435, 215] width 20 height 20
click at [265, 219] on icon at bounding box center [256, 215] width 20 height 20
click at [1160, 212] on div "無制限" at bounding box center [1179, 217] width 136 height 27
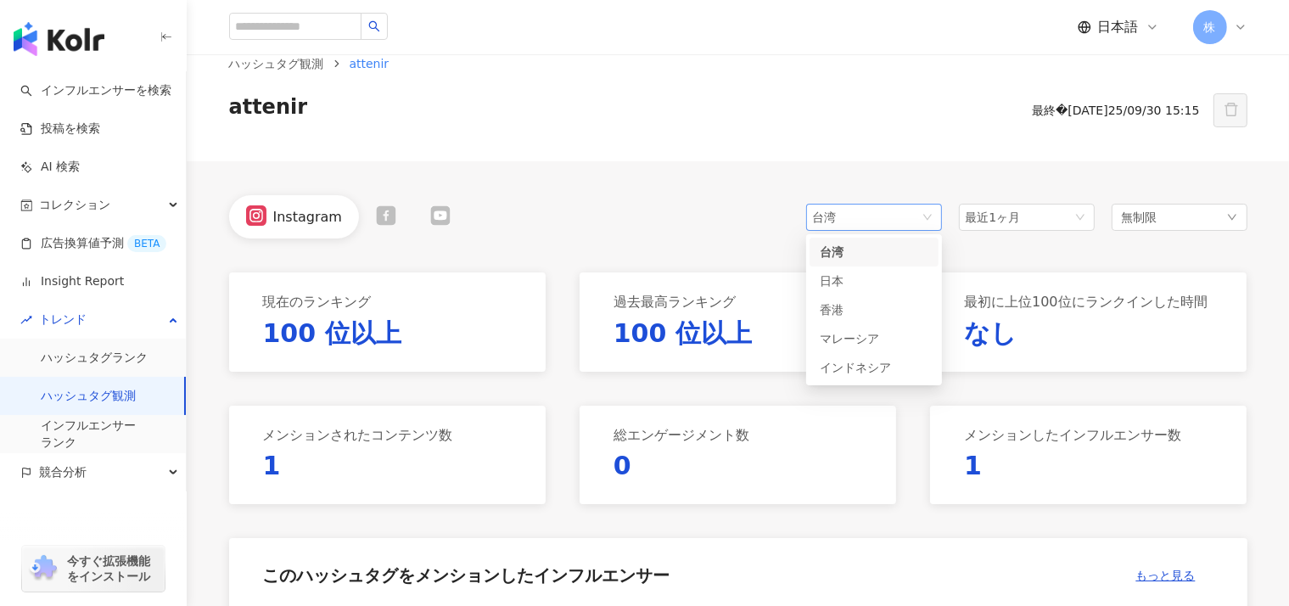
click at [921, 220] on span "台湾" at bounding box center [874, 216] width 122 height 25
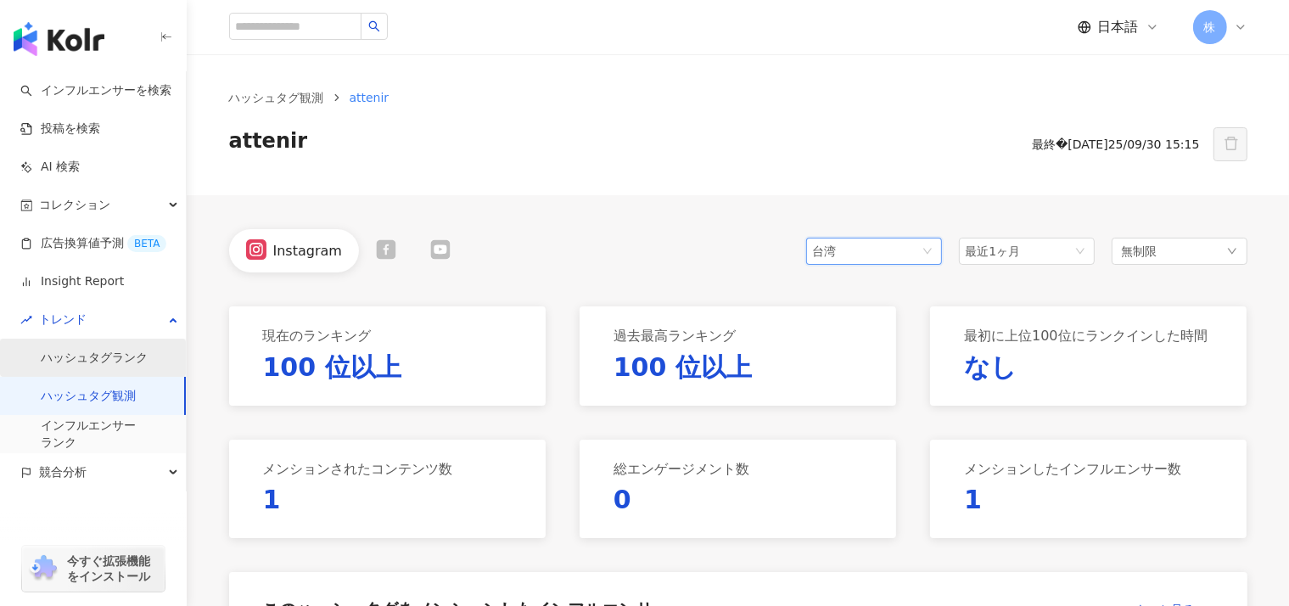
click at [73, 361] on link "ハッシュタグランク" at bounding box center [94, 358] width 107 height 17
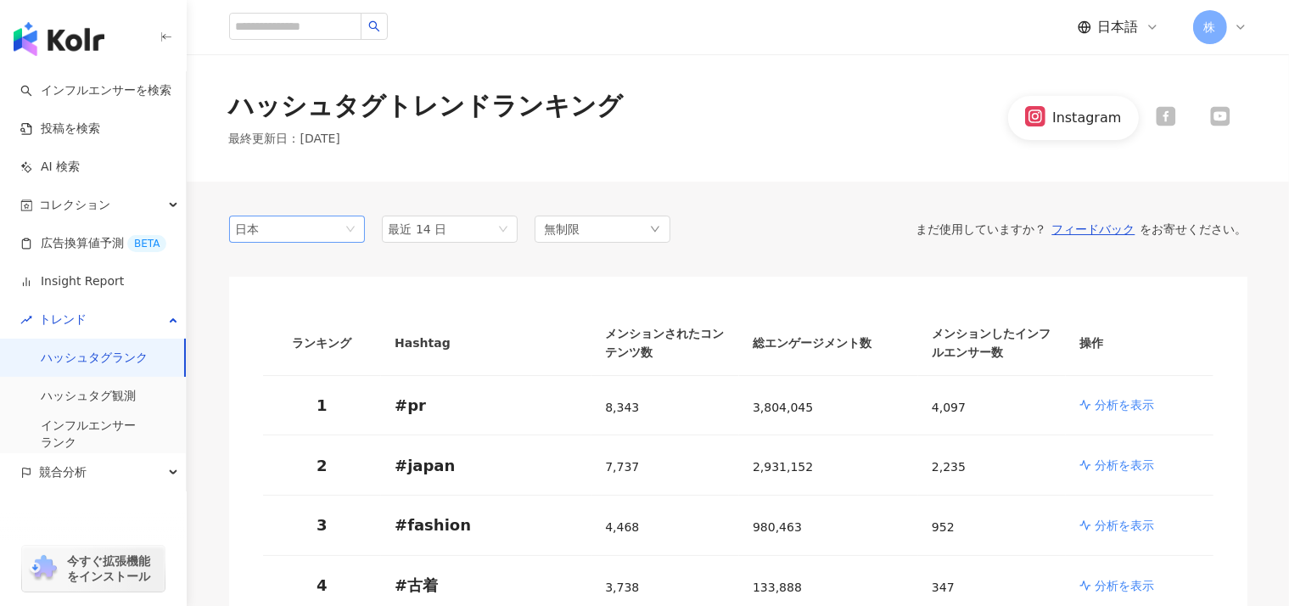
click at [363, 241] on div "日本" at bounding box center [297, 229] width 136 height 27
click at [292, 264] on div "台湾" at bounding box center [270, 264] width 55 height 19
click at [1174, 102] on div "Instagram" at bounding box center [1127, 117] width 238 height 43
click at [1165, 115] on icon at bounding box center [1166, 116] width 20 height 20
click at [344, 237] on span "台湾" at bounding box center [297, 228] width 122 height 25
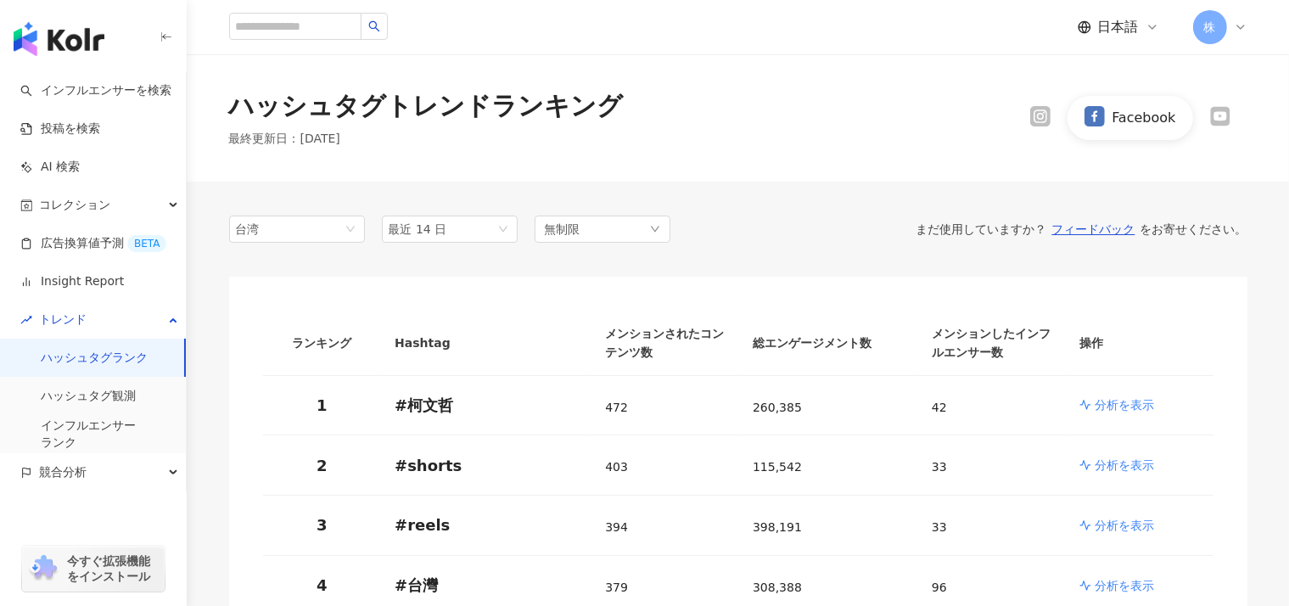
click at [769, 169] on div "ハッシュタグトレンドランキング 最終更新日 ： [DATE] Facebook" at bounding box center [738, 117] width 1102 height 127
click at [1041, 115] on icon at bounding box center [1041, 116] width 16 height 15
click at [359, 227] on div "台湾 tw jp 台湾 日本 [GEOGRAPHIC_DATA] [GEOGRAPHIC_DATA]" at bounding box center [297, 229] width 136 height 27
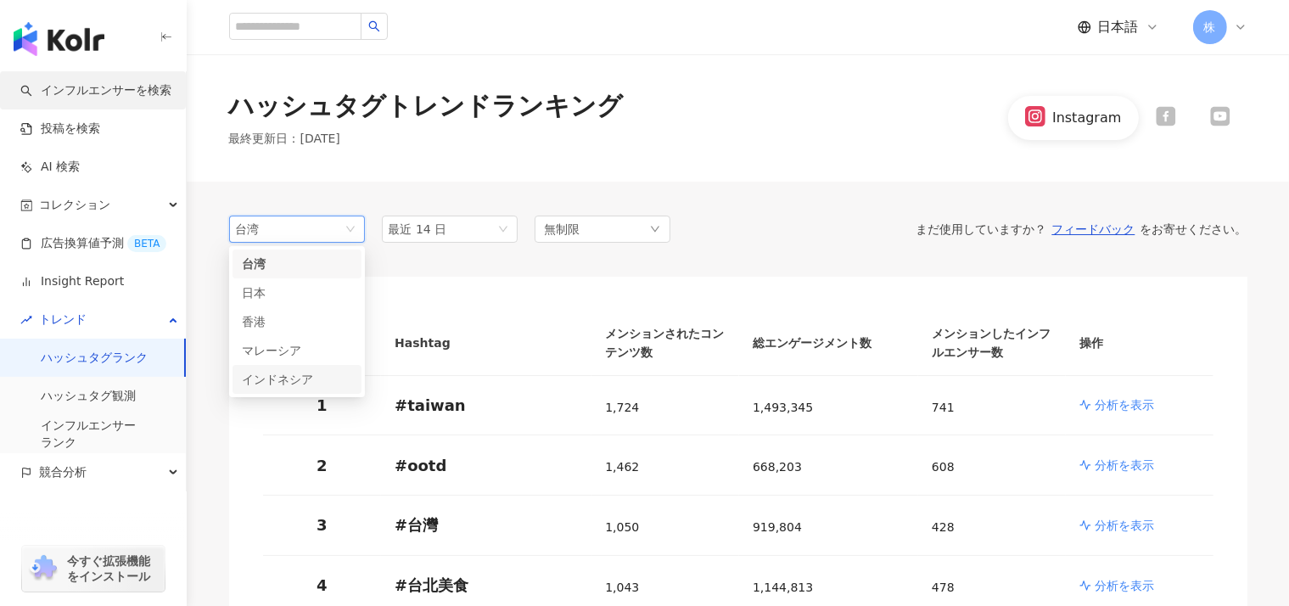
click at [81, 89] on link "インフルエンサーを検索" at bounding box center [95, 90] width 151 height 17
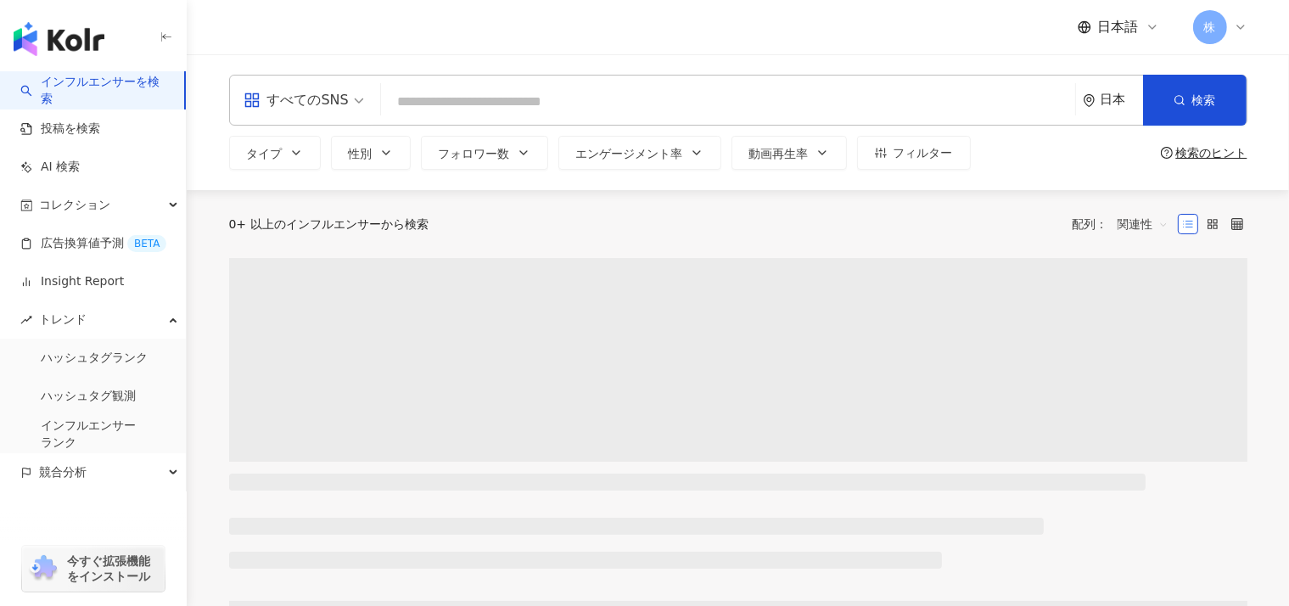
click at [1103, 97] on div "日本" at bounding box center [1121, 99] width 42 height 14
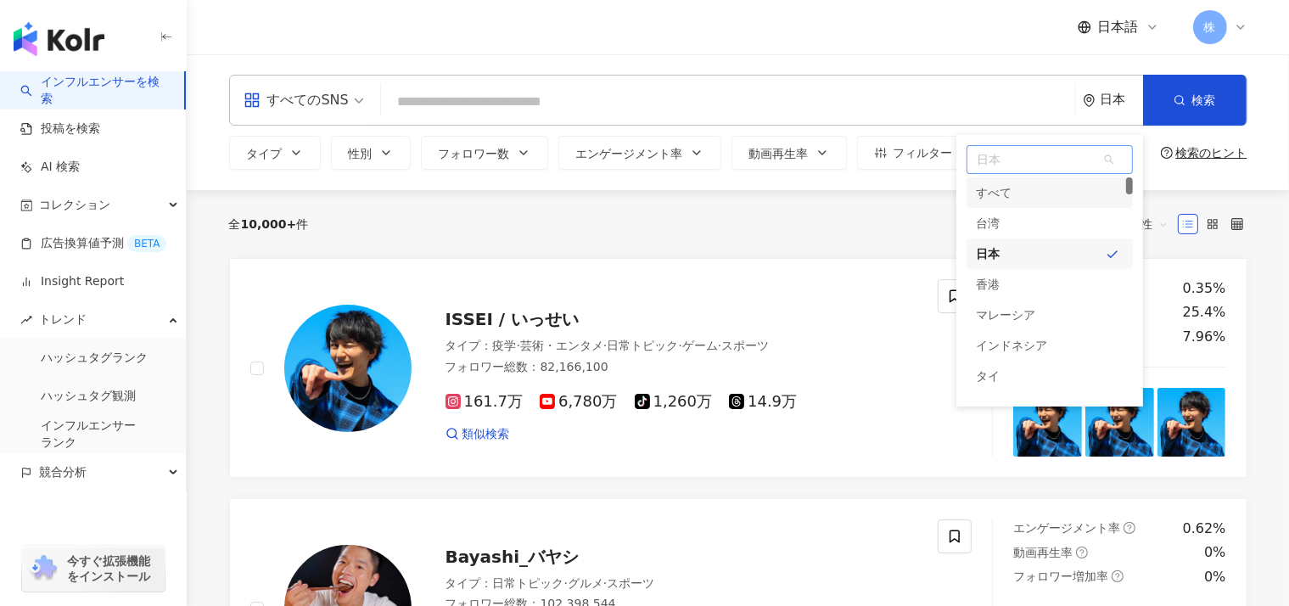
click at [989, 180] on div "すべて" at bounding box center [995, 192] width 36 height 31
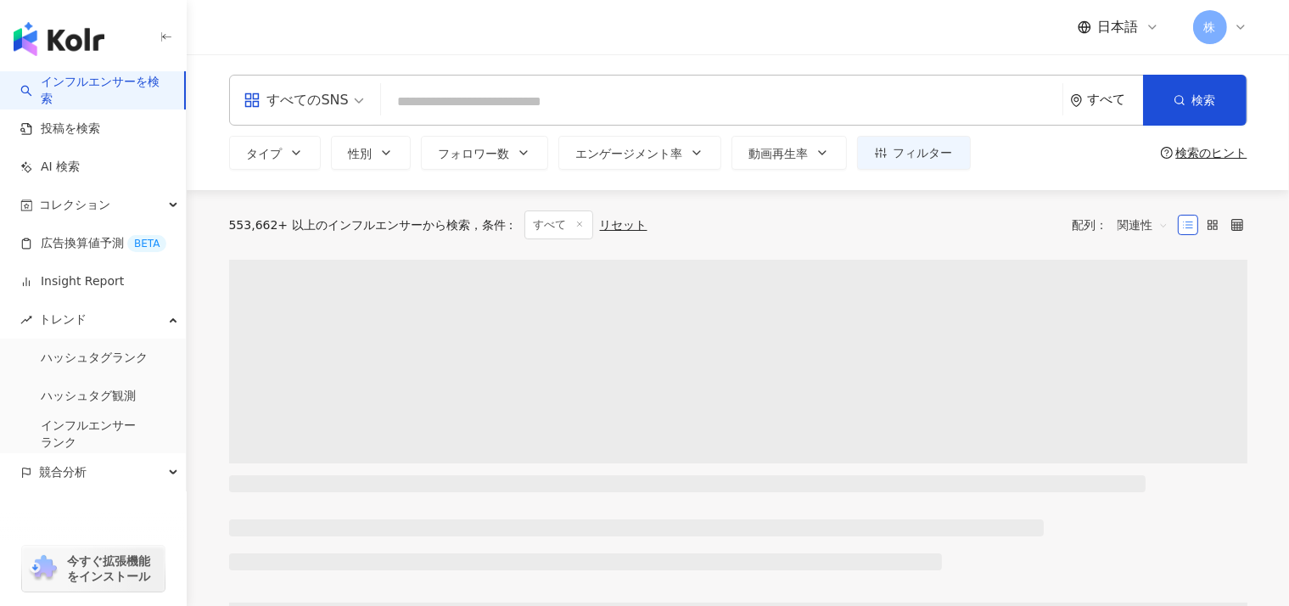
click at [1117, 94] on div "すべて" at bounding box center [1115, 99] width 55 height 14
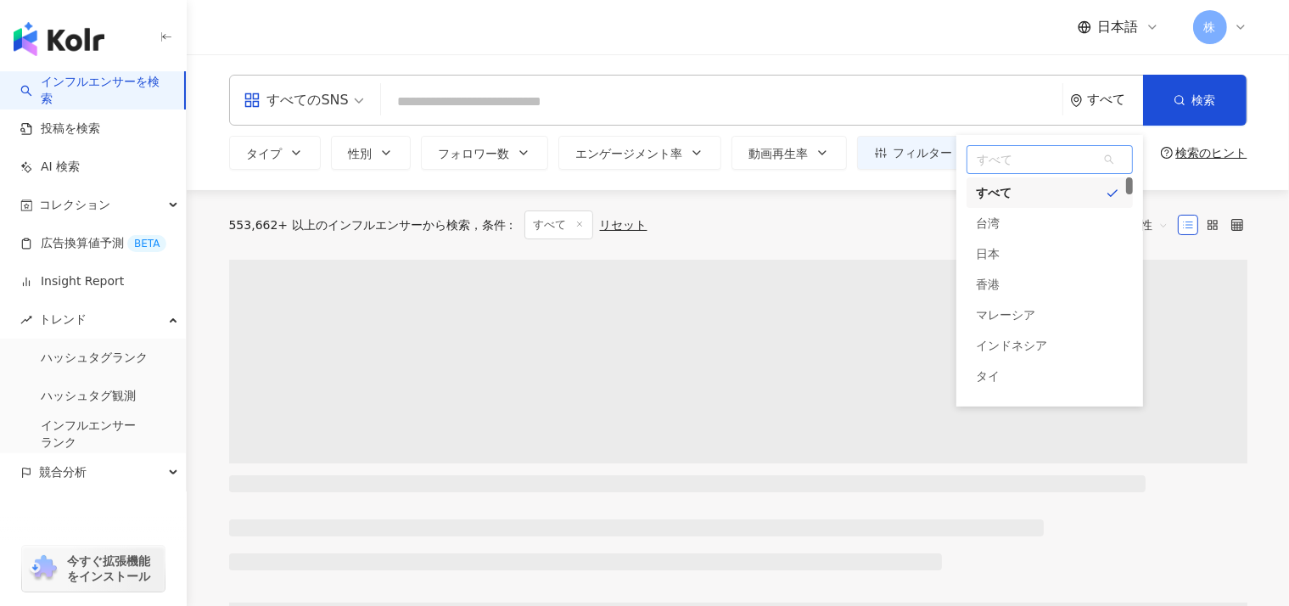
click at [1008, 160] on span "すべて" at bounding box center [1049, 159] width 165 height 27
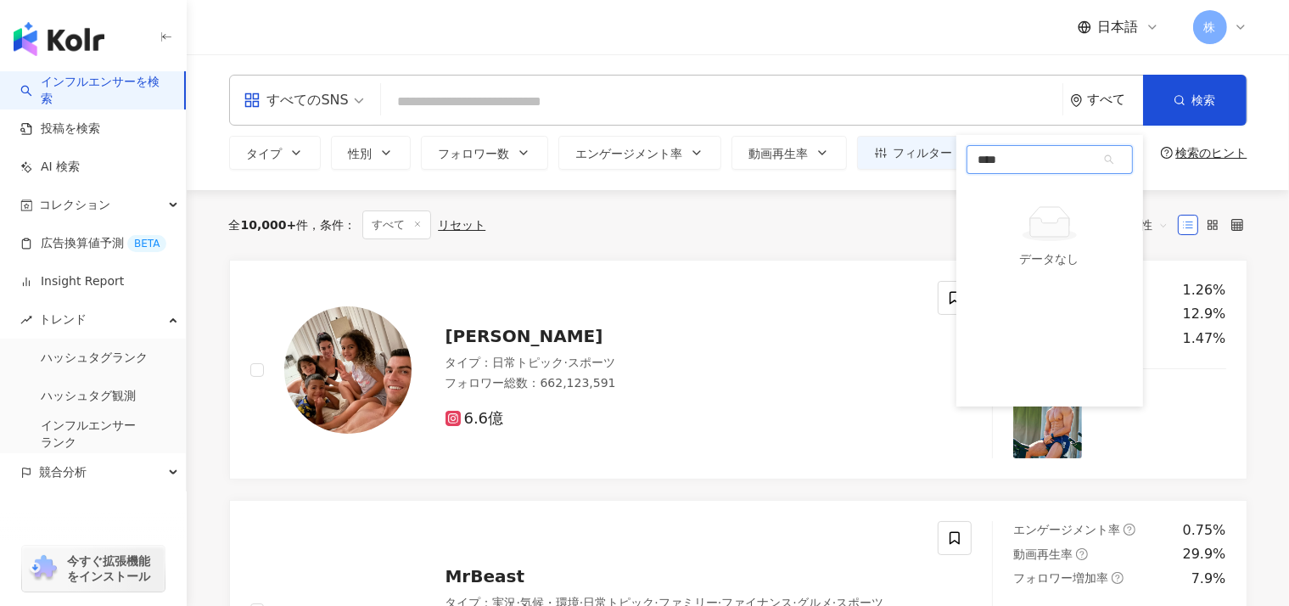
type input "****"
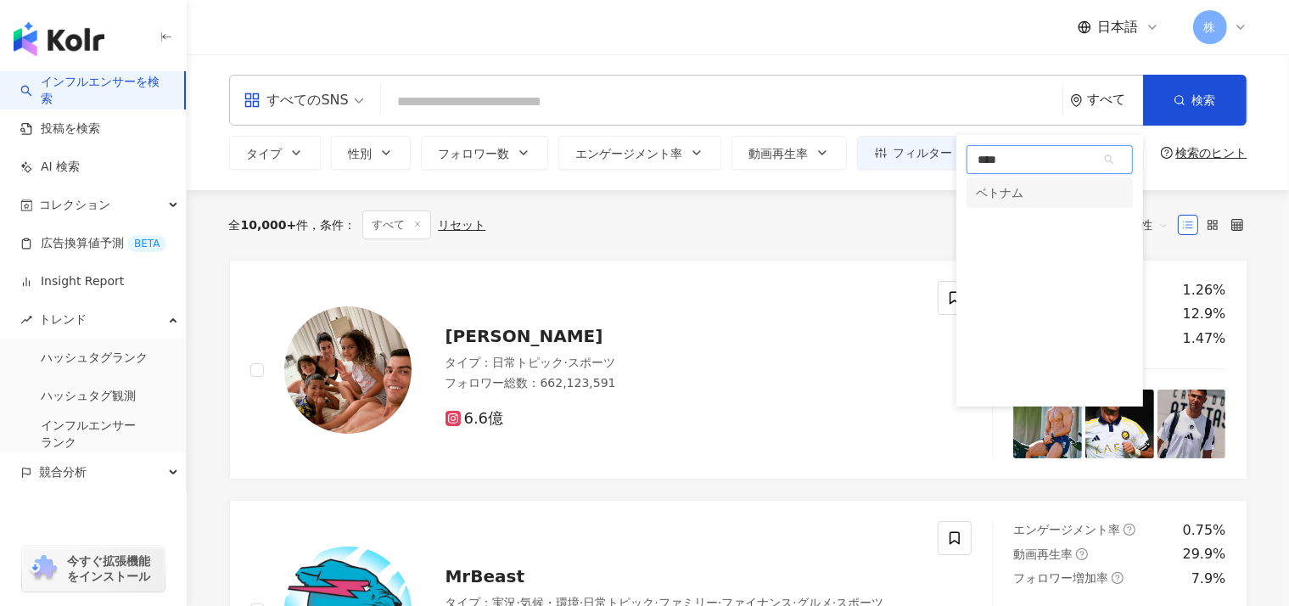
click at [984, 206] on div "ベトナム" at bounding box center [1001, 192] width 48 height 31
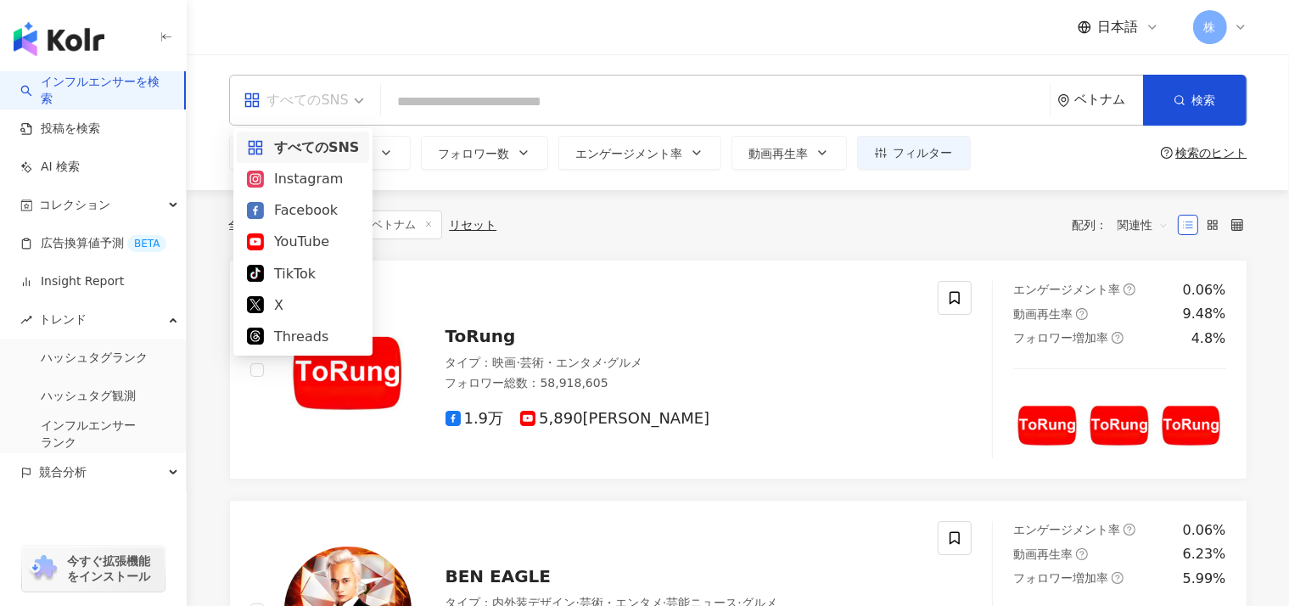
click at [336, 95] on span "すべてのSNS" at bounding box center [304, 100] width 120 height 27
click at [294, 277] on div "TikTok" at bounding box center [303, 273] width 112 height 21
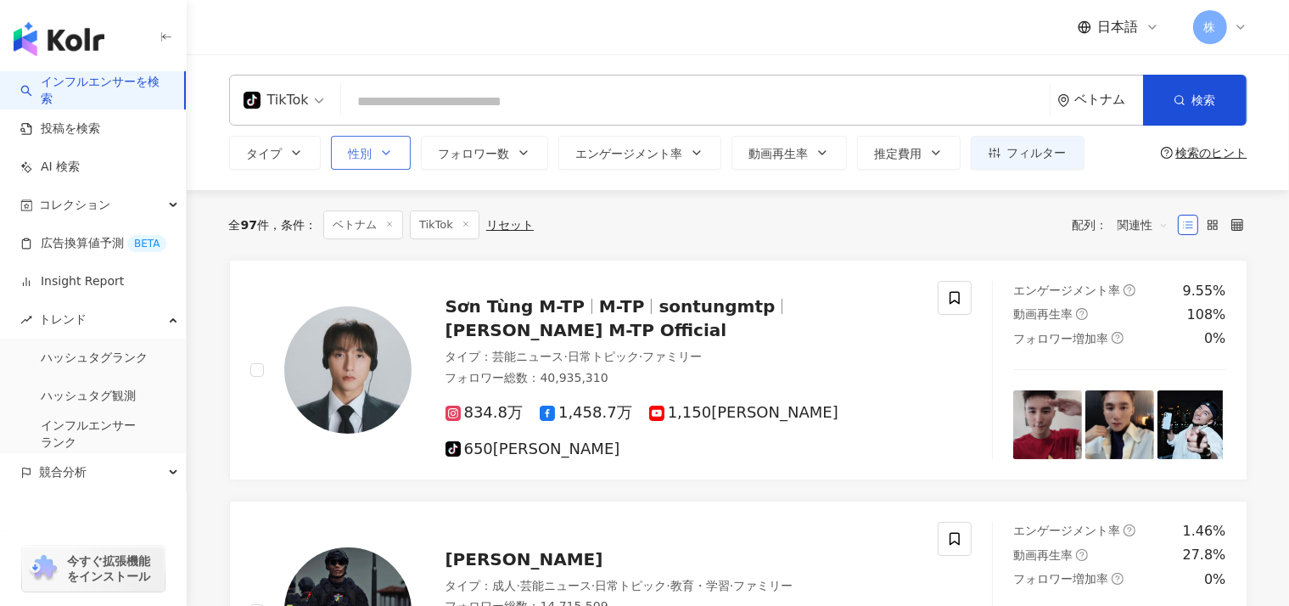
click at [379, 148] on icon "button" at bounding box center [386, 153] width 14 height 14
click at [479, 162] on button "フォロワー数" at bounding box center [484, 153] width 127 height 34
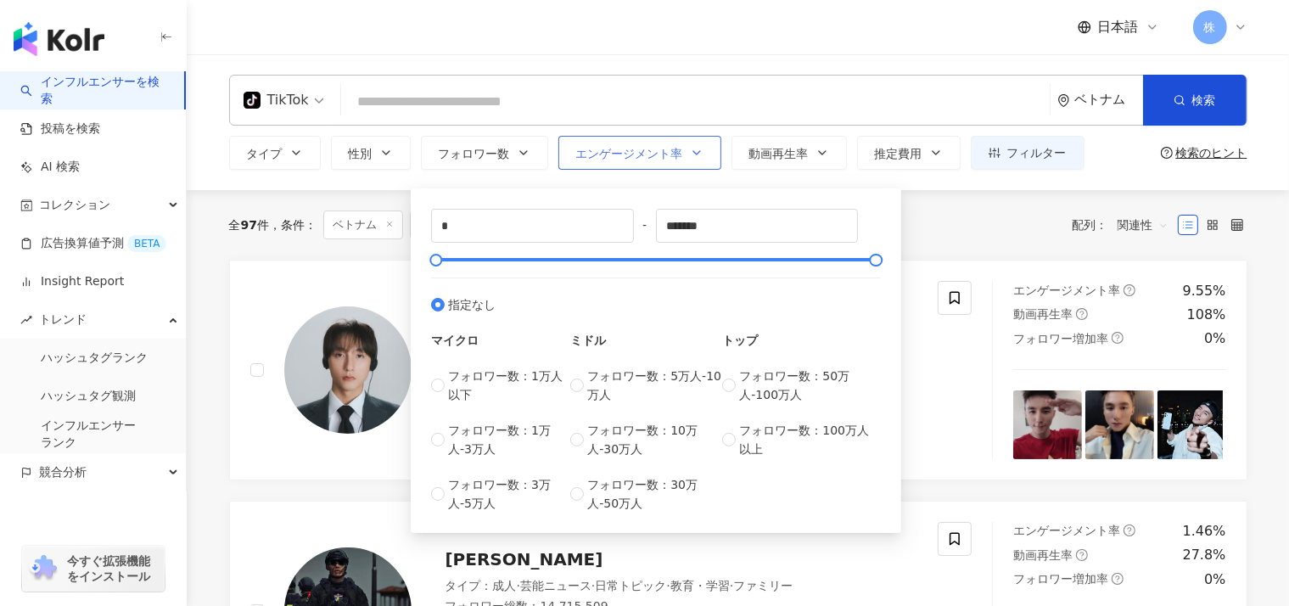
click at [584, 160] on span "エンゲージメント率" at bounding box center [629, 154] width 107 height 14
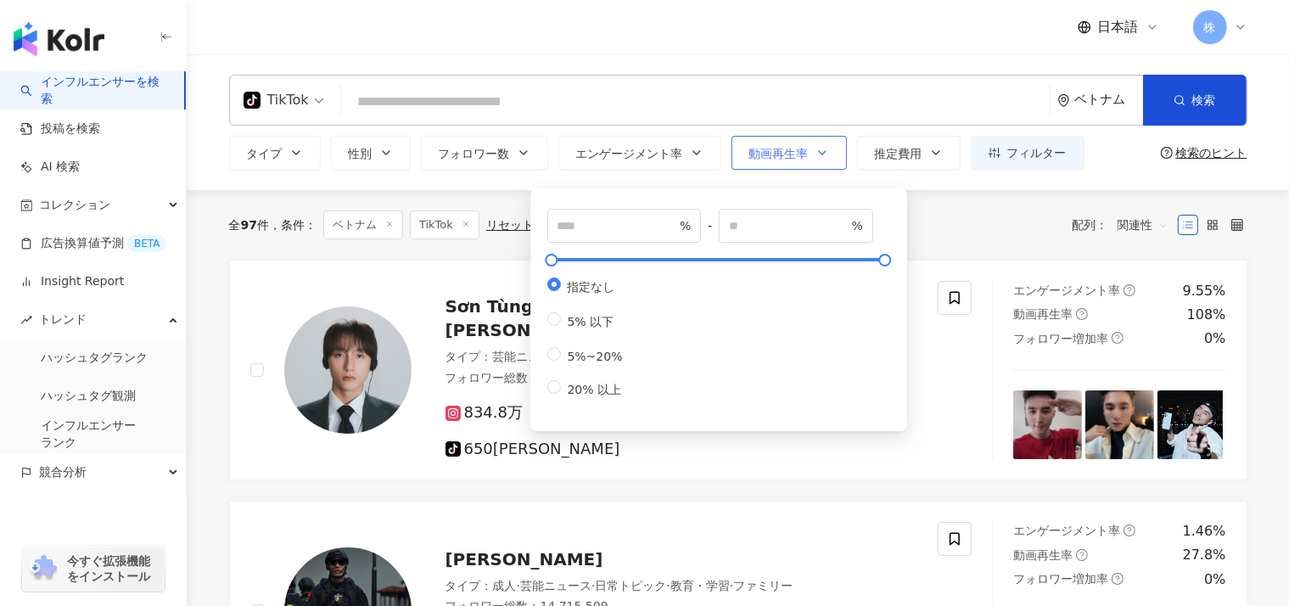
click at [749, 156] on span "動画再生率" at bounding box center [778, 154] width 59 height 14
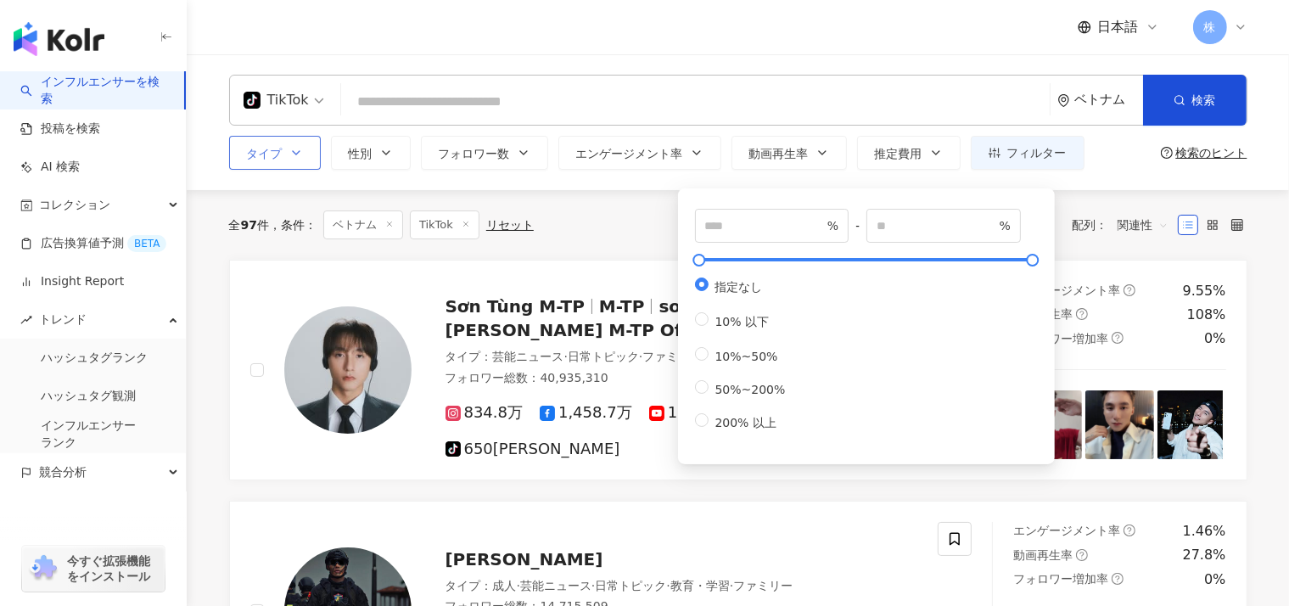
click at [274, 152] on button "タイプ" at bounding box center [275, 153] width 92 height 34
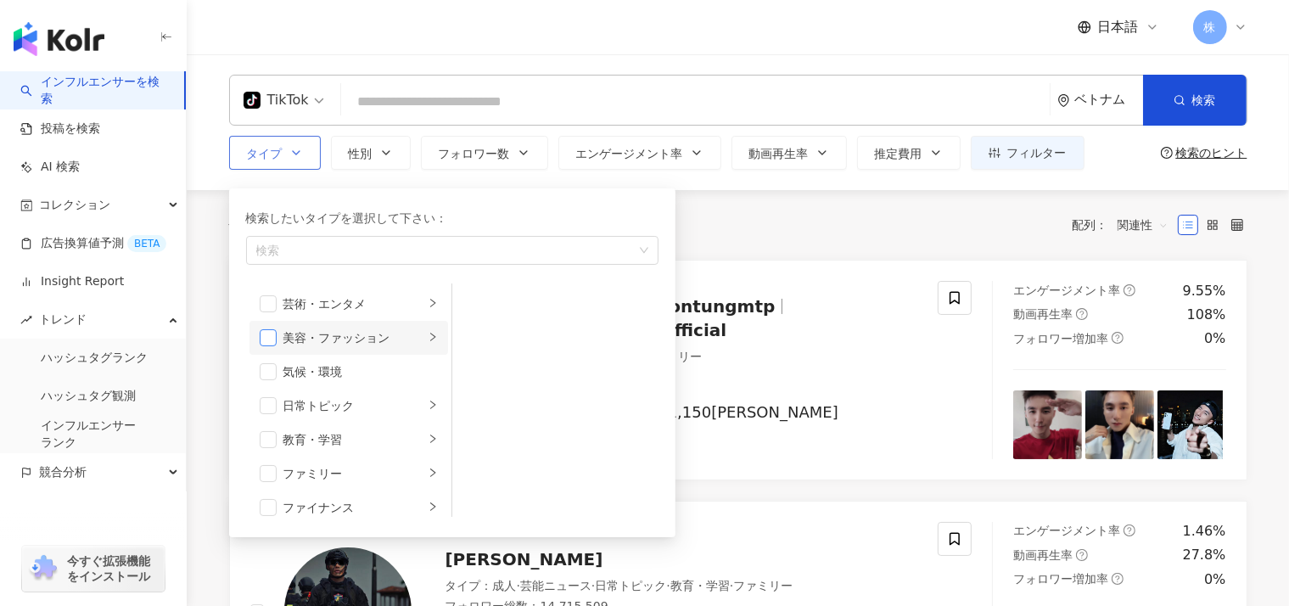
click at [265, 335] on span "button" at bounding box center [268, 337] width 17 height 17
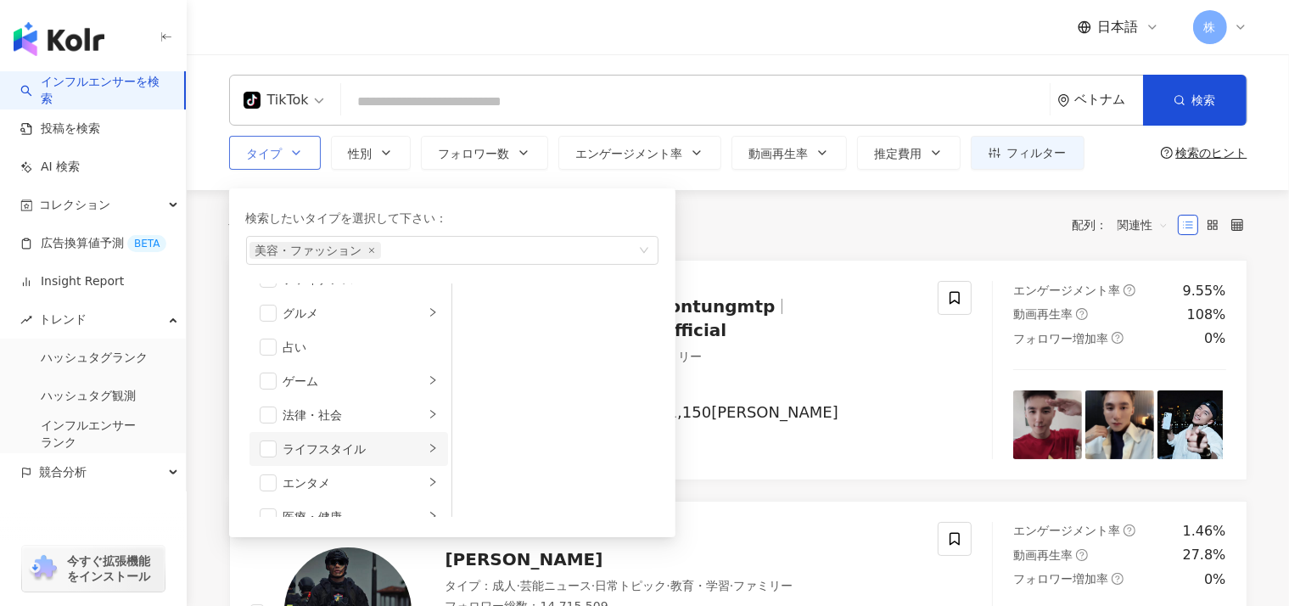
click at [272, 438] on li "ライフスタイル" at bounding box center [348, 449] width 199 height 34
click at [266, 451] on span "button" at bounding box center [268, 448] width 17 height 17
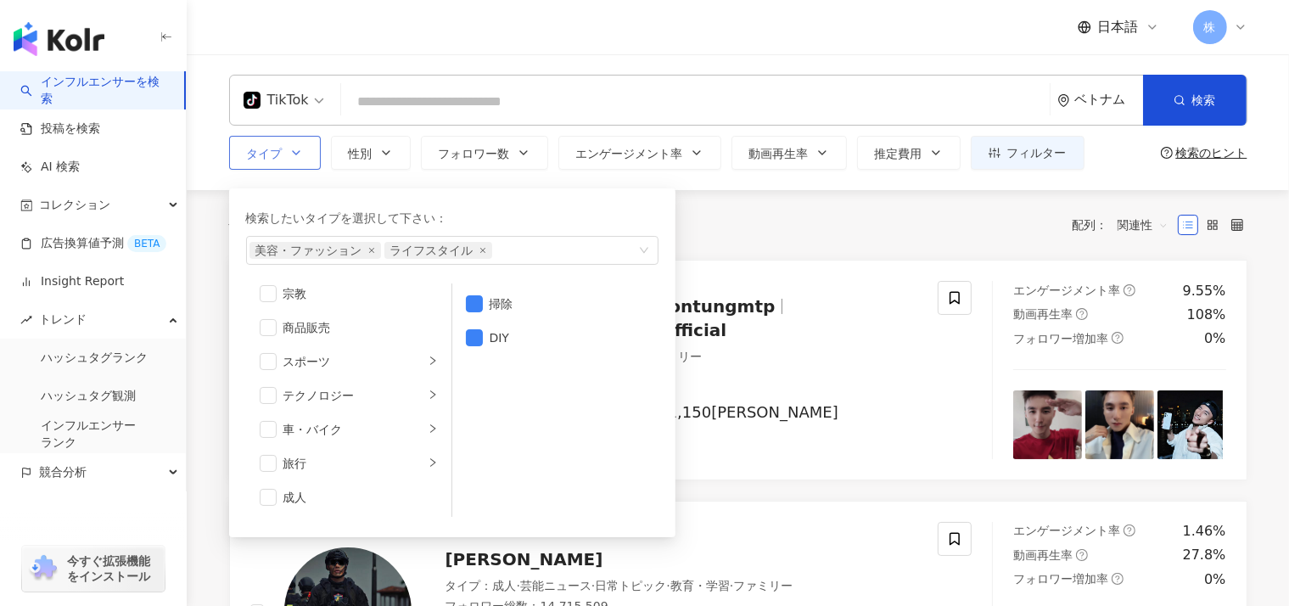
scroll to position [0, 0]
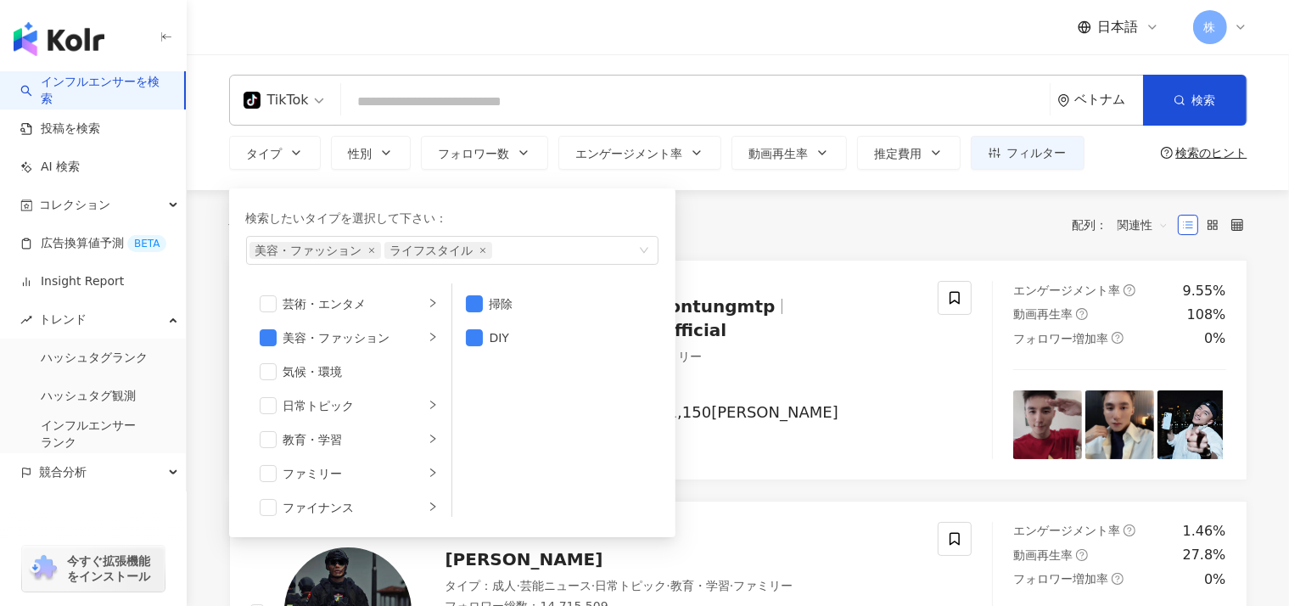
click at [847, 220] on div "全 97 件 条件 ： ベトナム TikTok リセット 配列： 関連性" at bounding box center [738, 224] width 1018 height 29
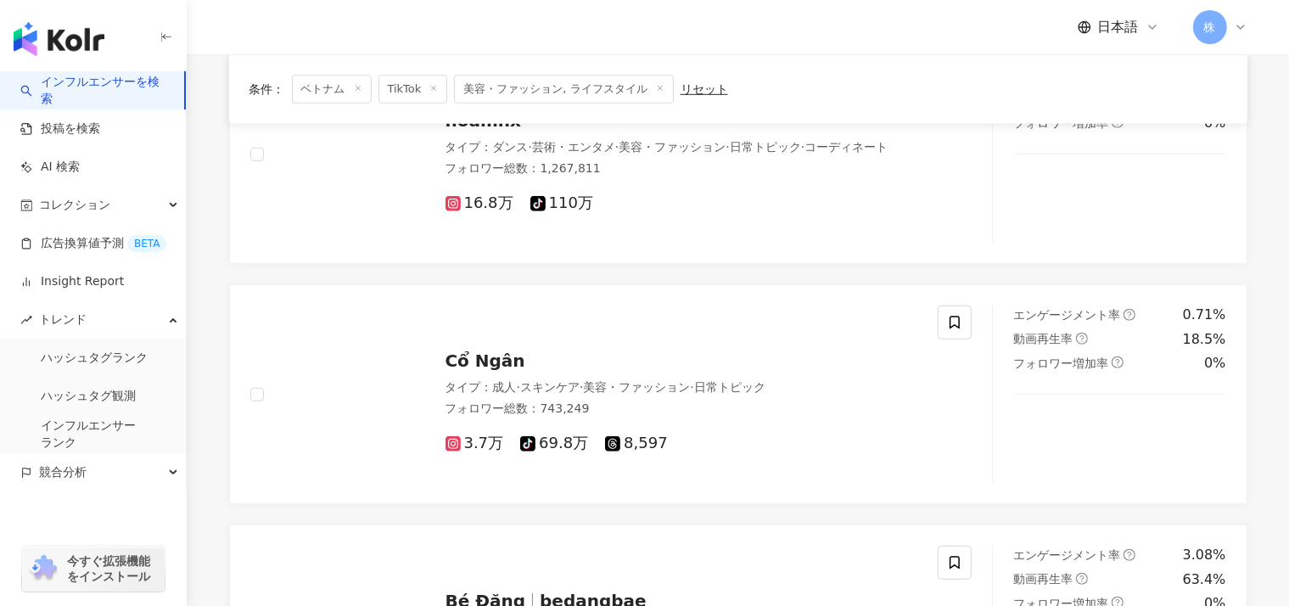
scroll to position [1284, 0]
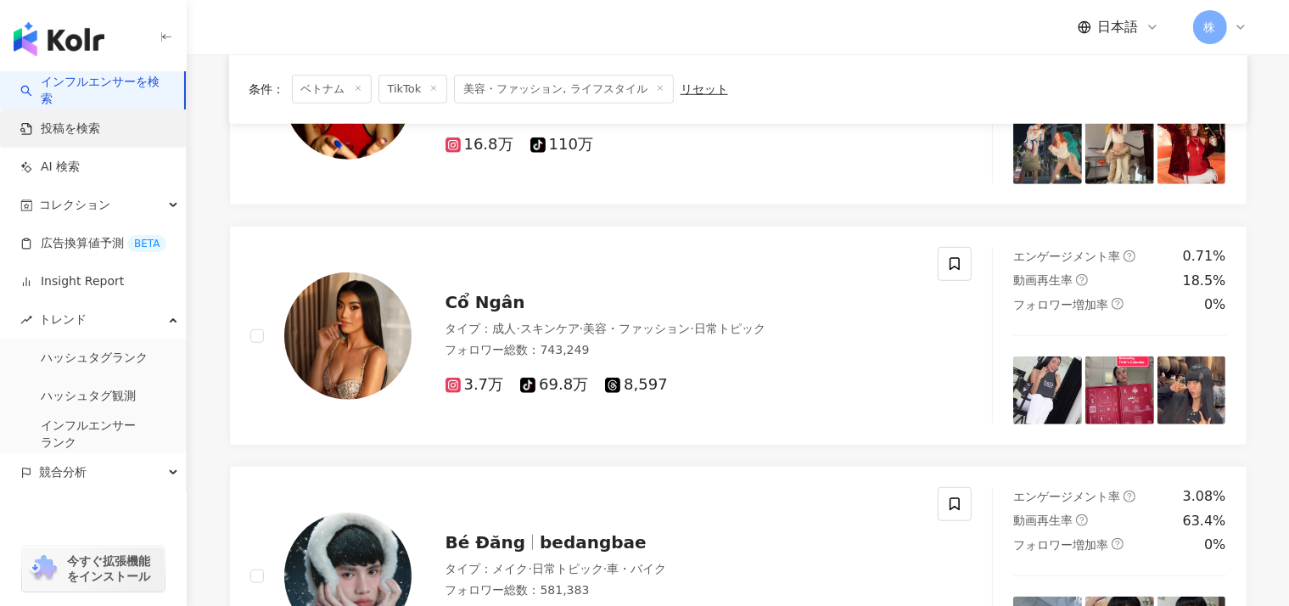
click at [62, 137] on link "投稿を検索" at bounding box center [60, 128] width 80 height 17
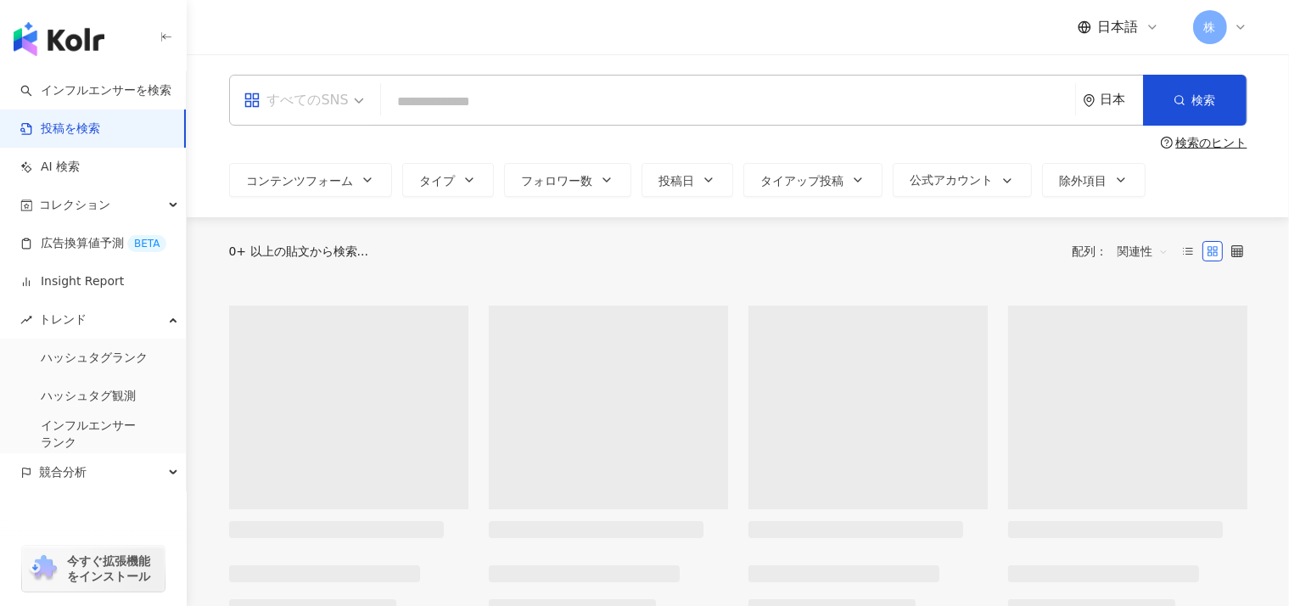
click at [325, 108] on div "すべてのSNS" at bounding box center [296, 100] width 105 height 27
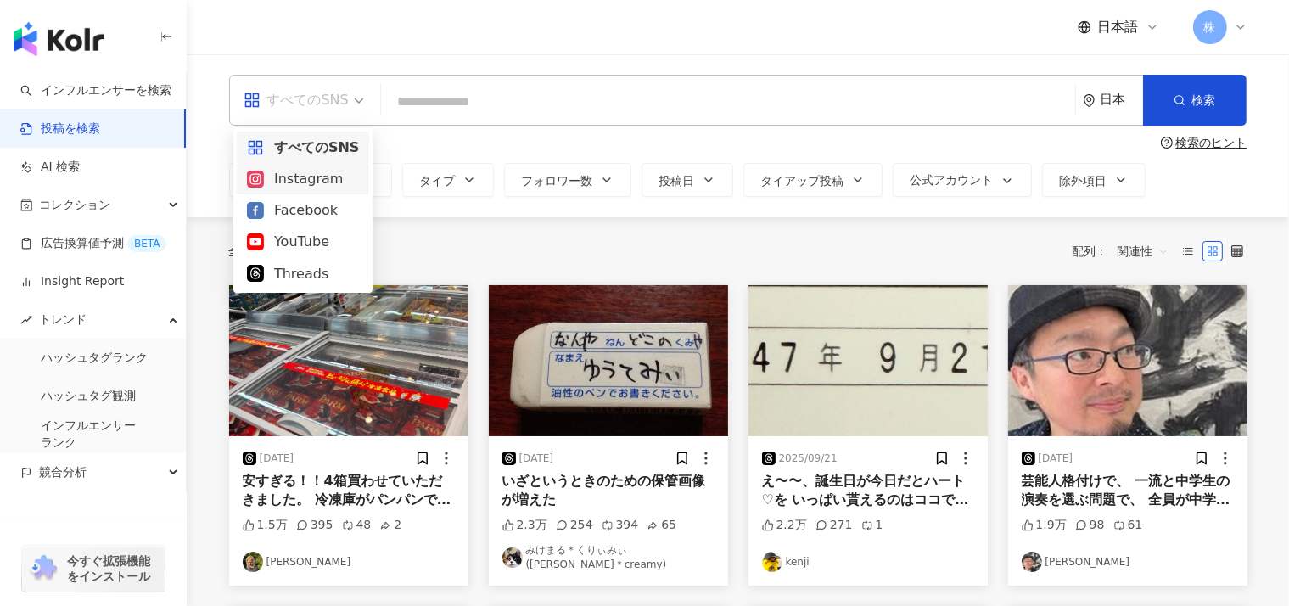
click at [272, 183] on div "Instagram" at bounding box center [303, 178] width 112 height 21
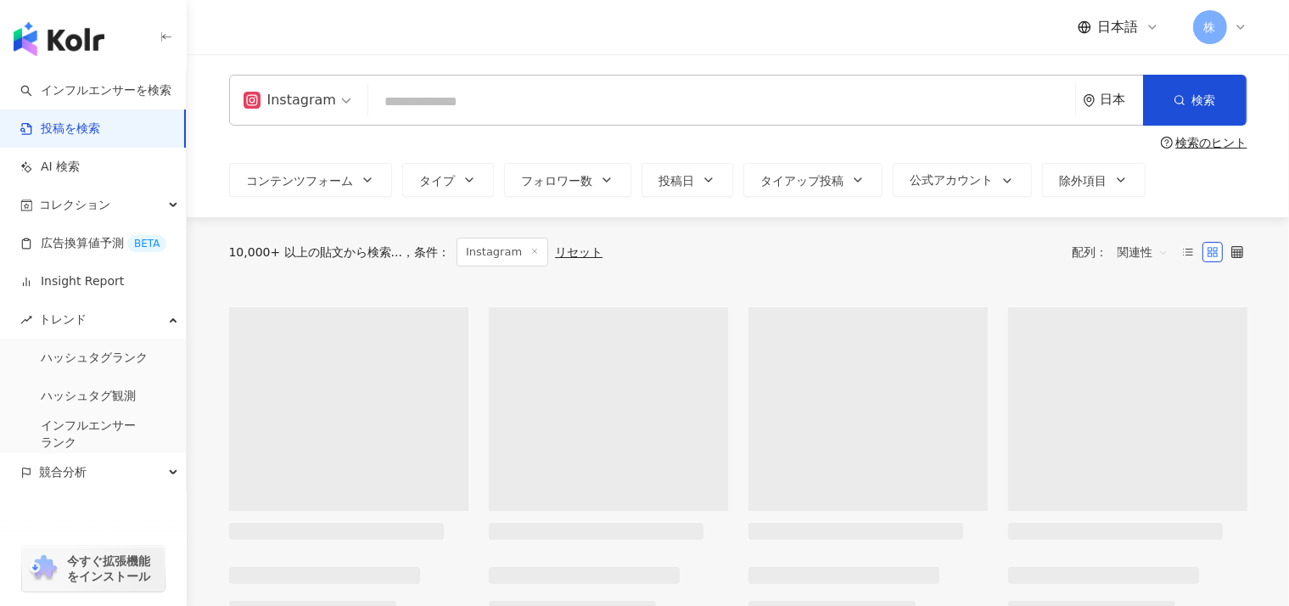
click at [416, 104] on input "search" at bounding box center [721, 101] width 693 height 36
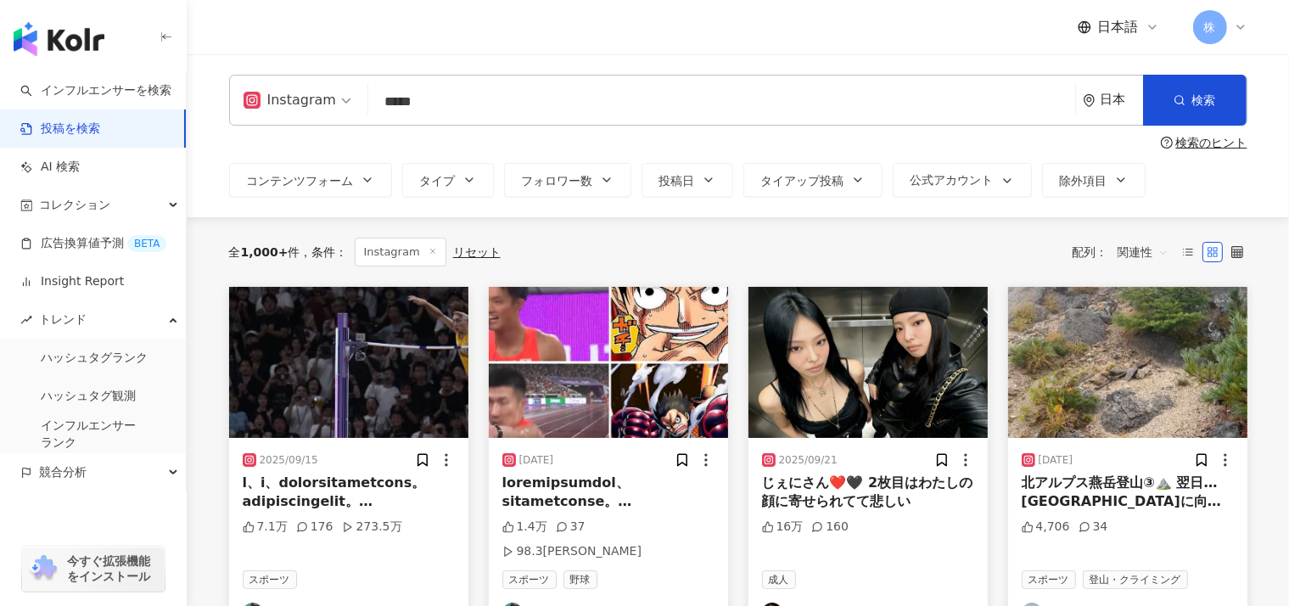
type input "*****"
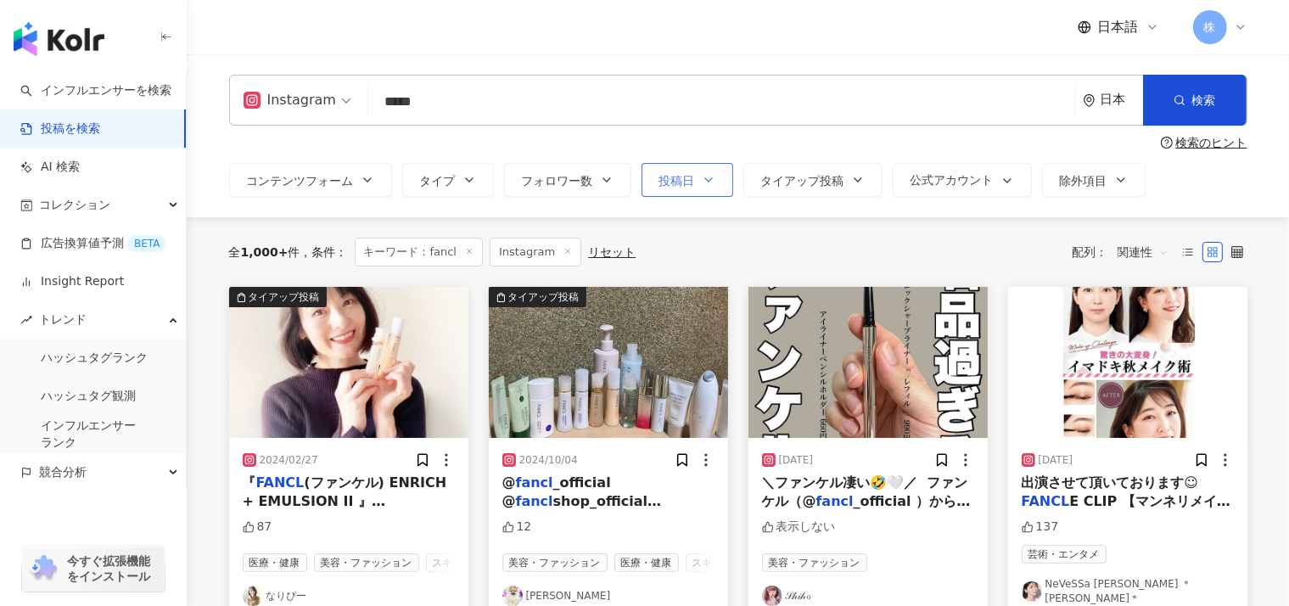
click at [641, 192] on button "投稿日" at bounding box center [687, 180] width 92 height 34
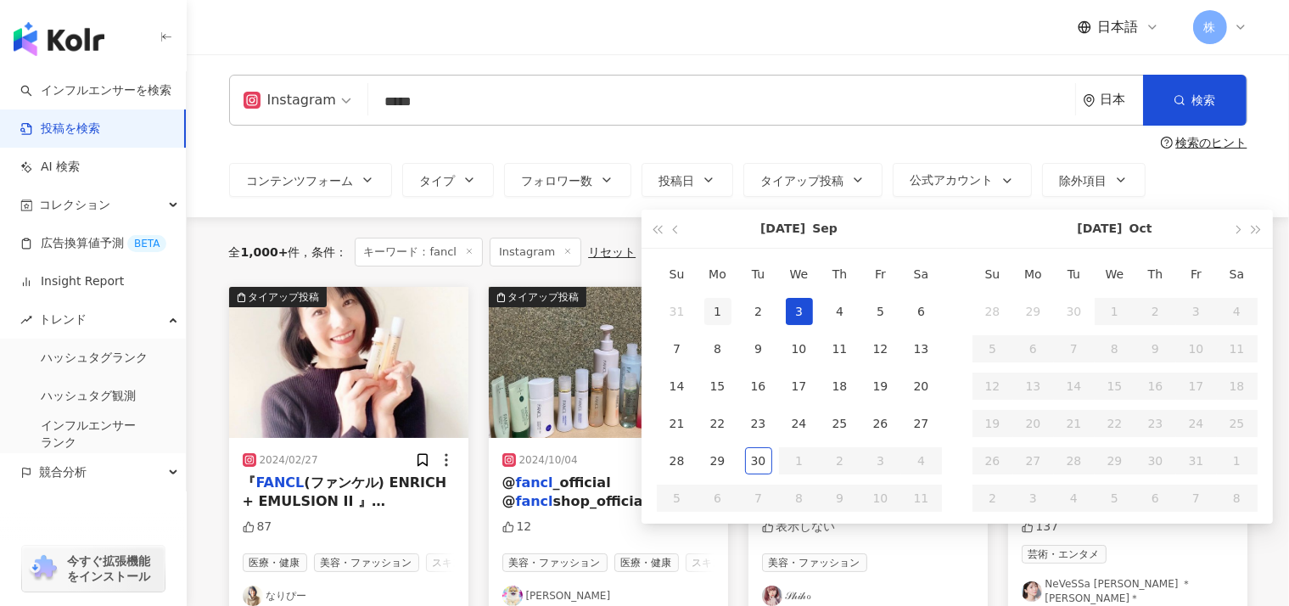
type input "**********"
click at [667, 237] on button "button" at bounding box center [676, 229] width 19 height 38
type input "**********"
click at [867, 317] on div "1" at bounding box center [880, 311] width 27 height 27
type input "**********"
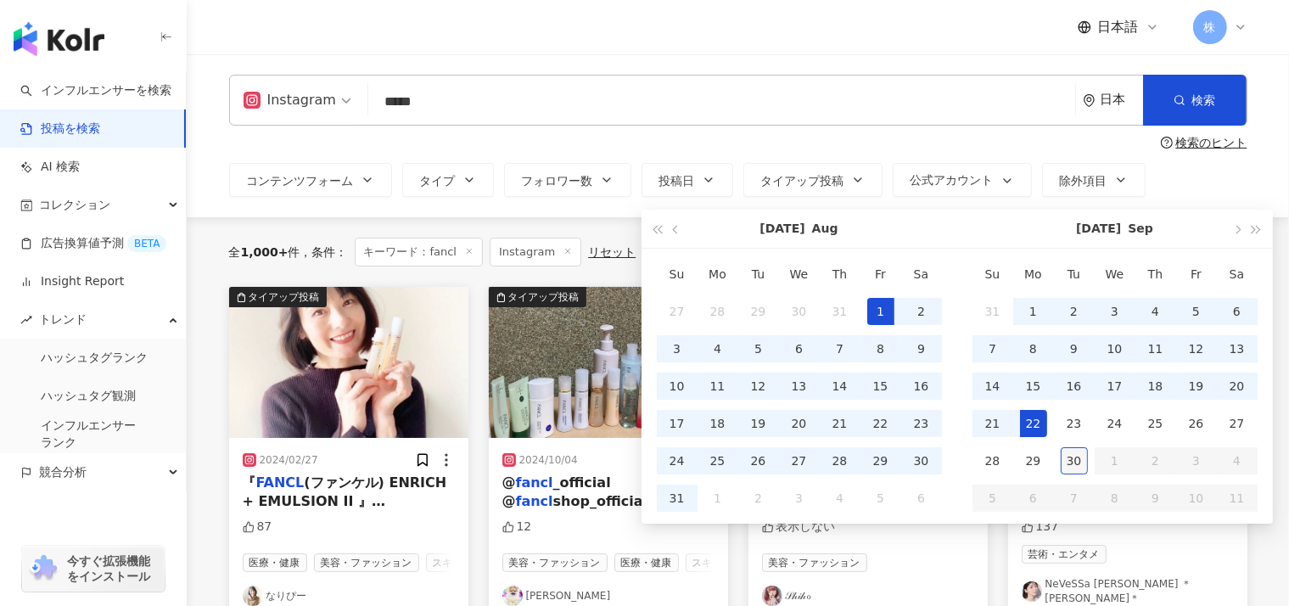
type input "**********"
click at [1061, 461] on div "30" at bounding box center [1074, 460] width 27 height 27
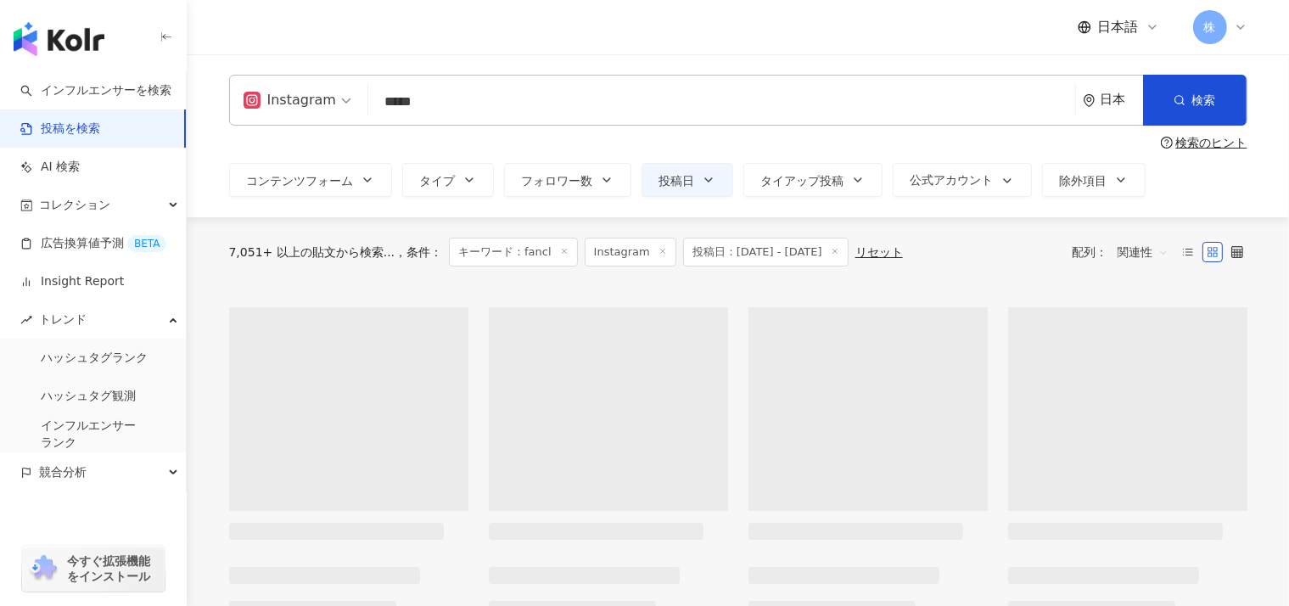
type input "**********"
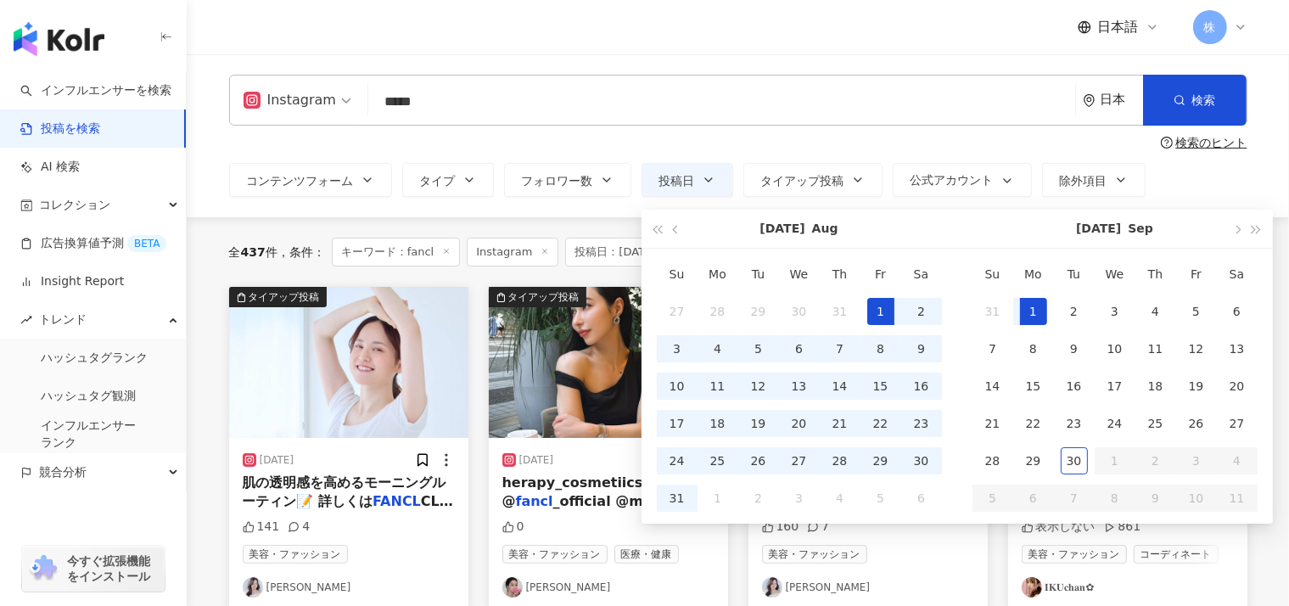
type input "**********"
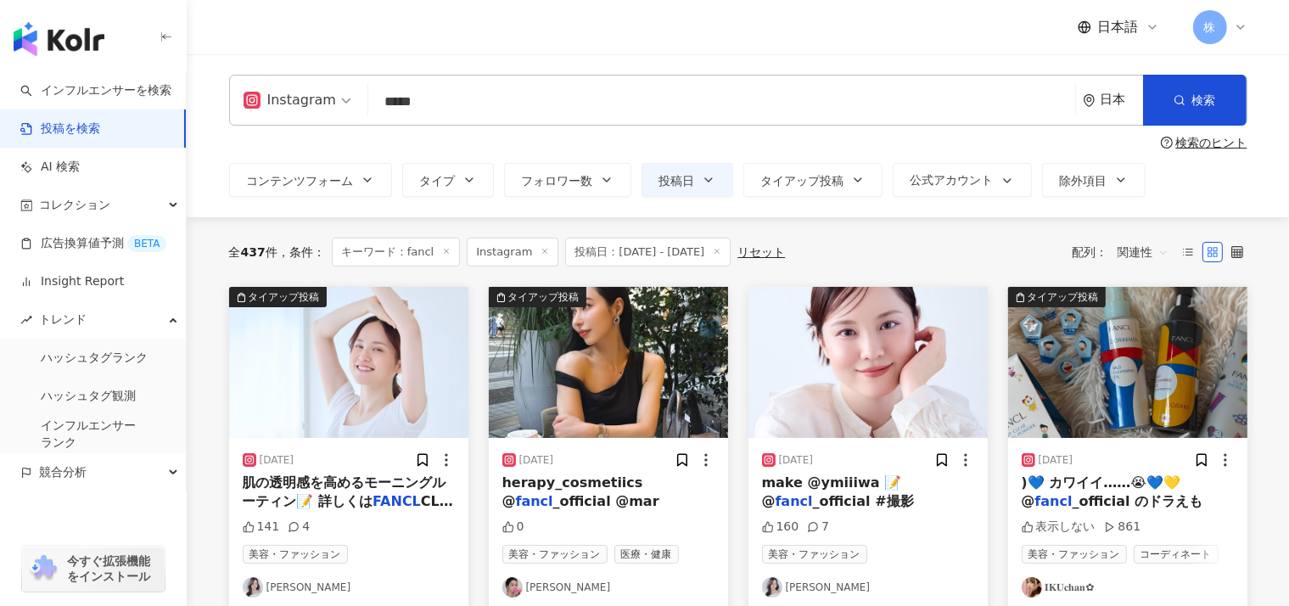
click at [1111, 109] on div "日本" at bounding box center [1113, 100] width 60 height 49
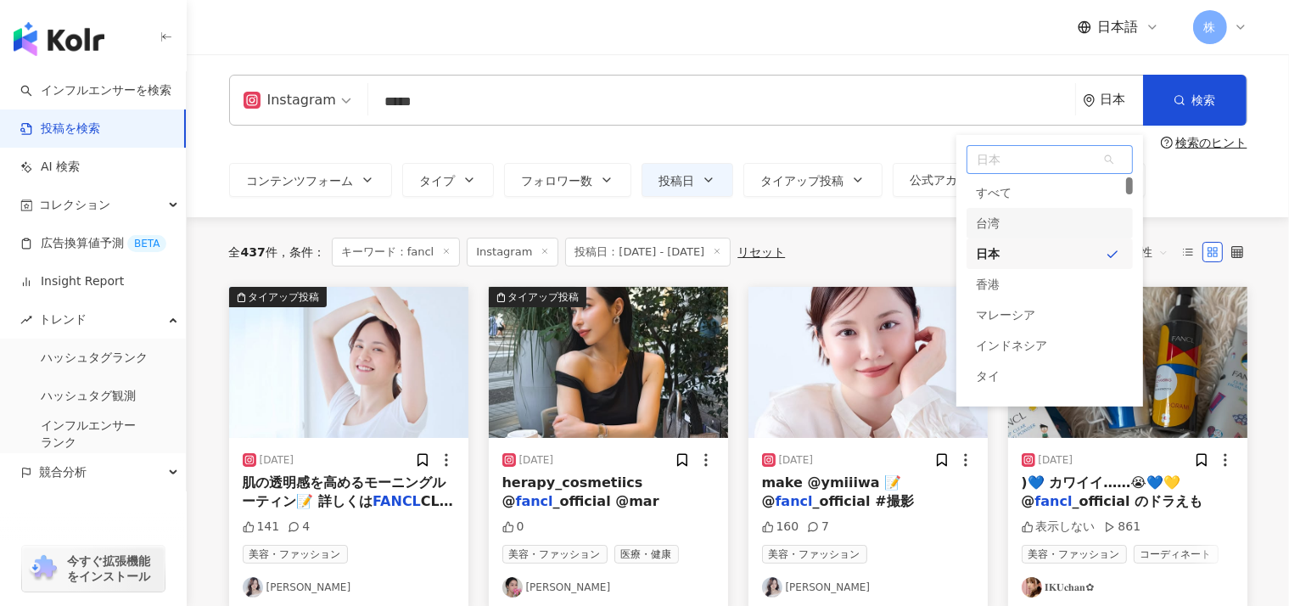
click at [1004, 230] on div "台湾" at bounding box center [1049, 223] width 166 height 31
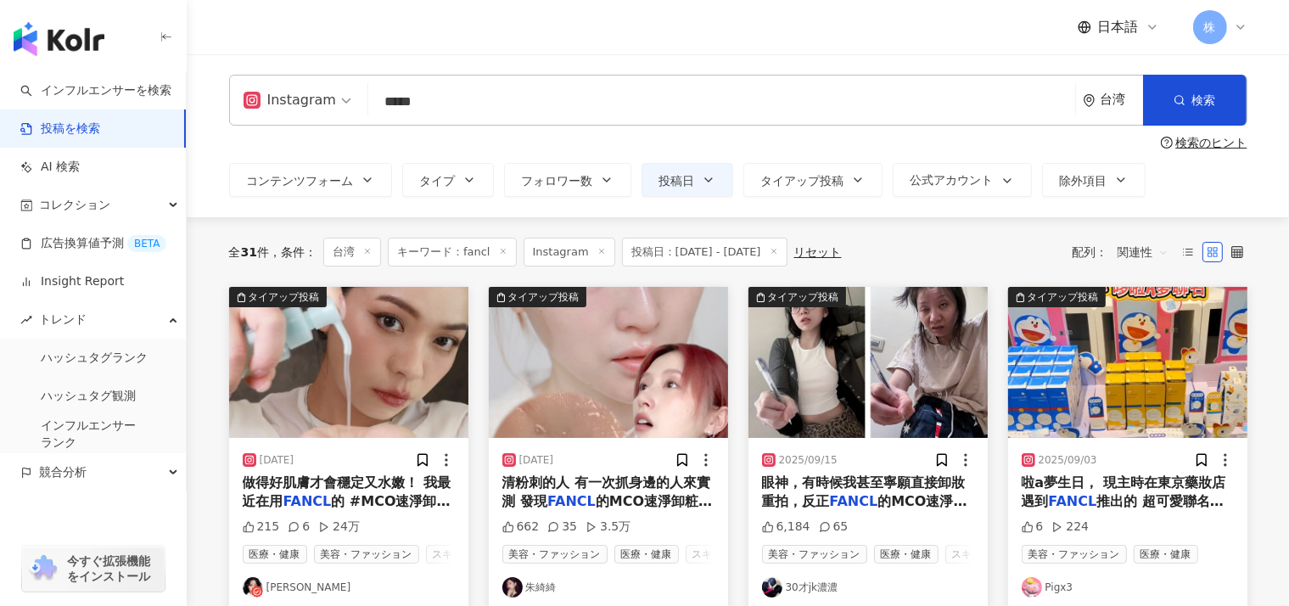
click at [1110, 112] on div "台湾" at bounding box center [1113, 100] width 60 height 49
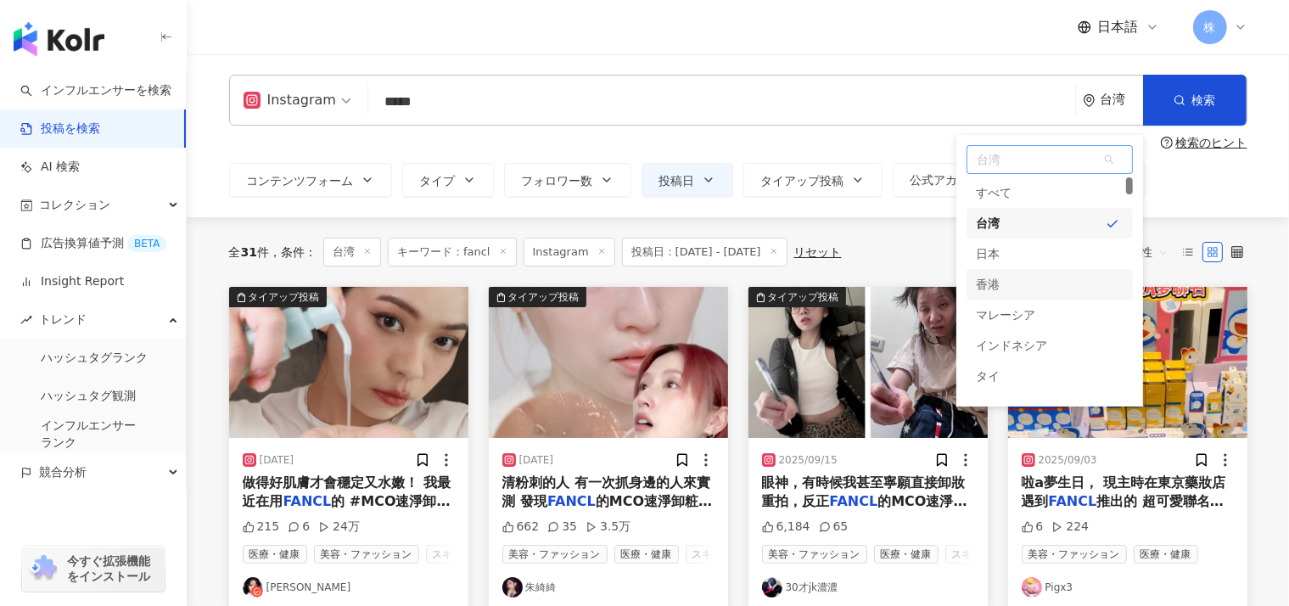
click at [990, 294] on div "香港" at bounding box center [989, 284] width 24 height 31
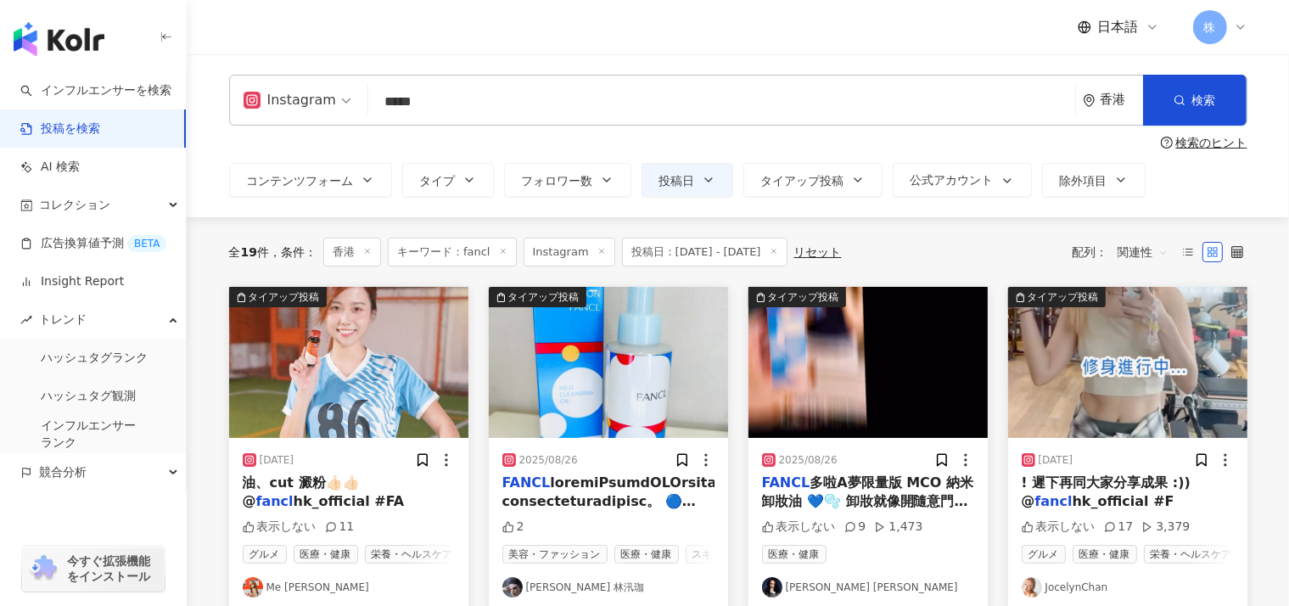
click at [1117, 108] on div "香港" at bounding box center [1113, 100] width 60 height 49
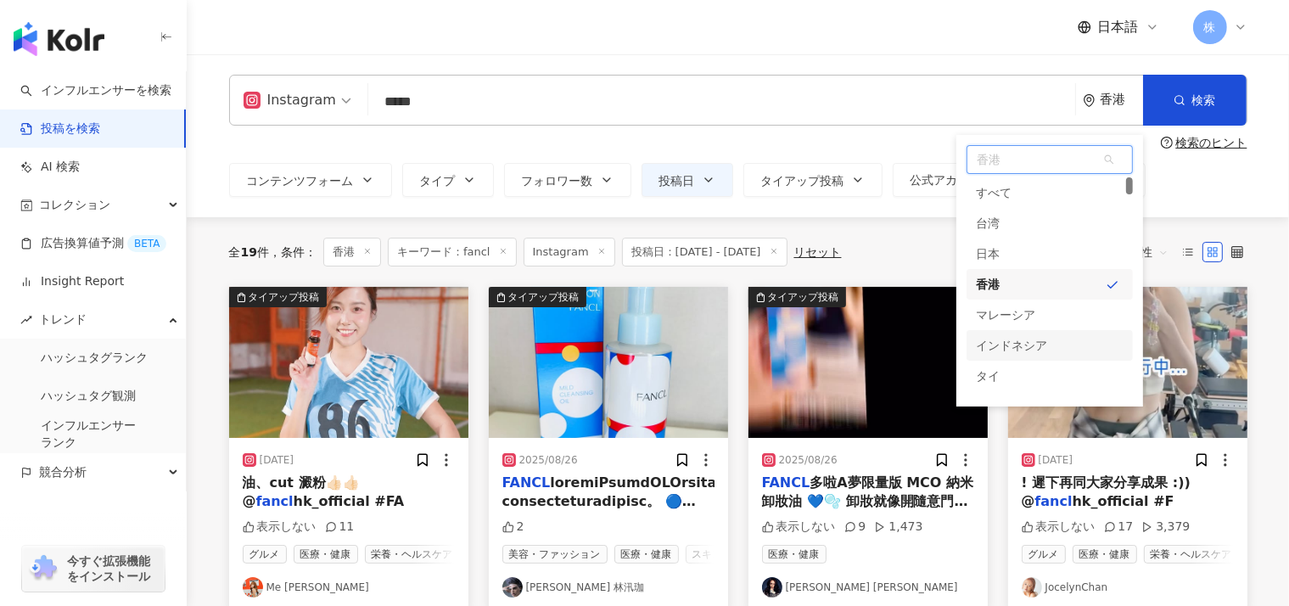
click at [994, 332] on div "インドネシア" at bounding box center [1012, 345] width 71 height 31
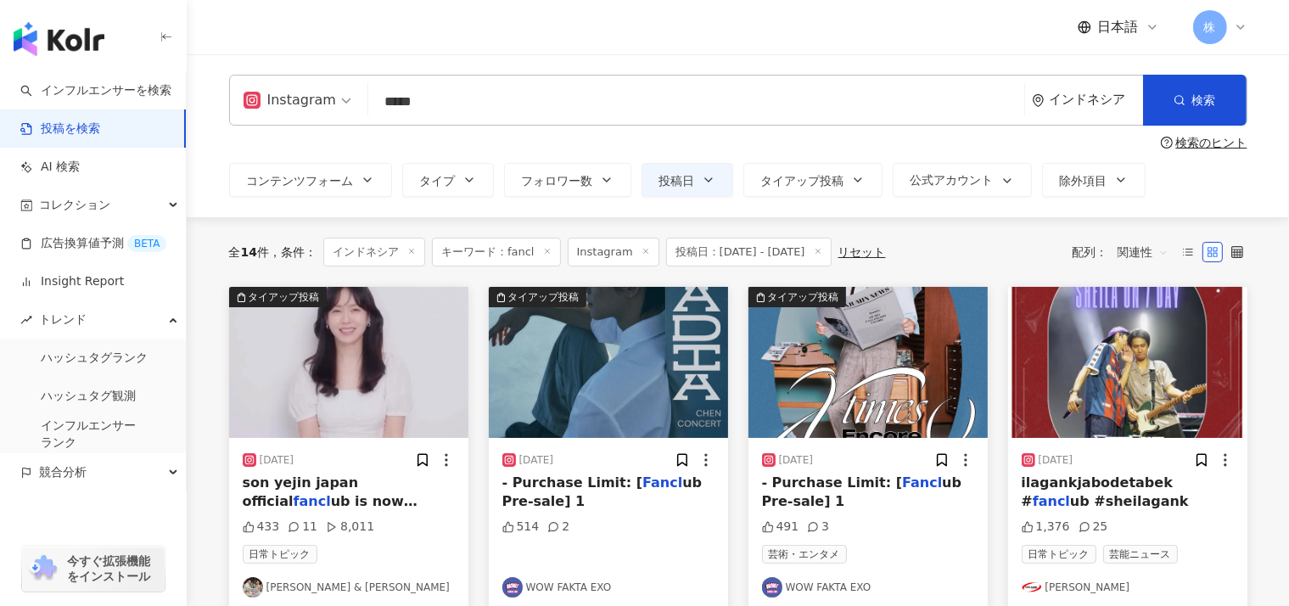
click at [1100, 94] on div "インドネシア" at bounding box center [1096, 99] width 93 height 14
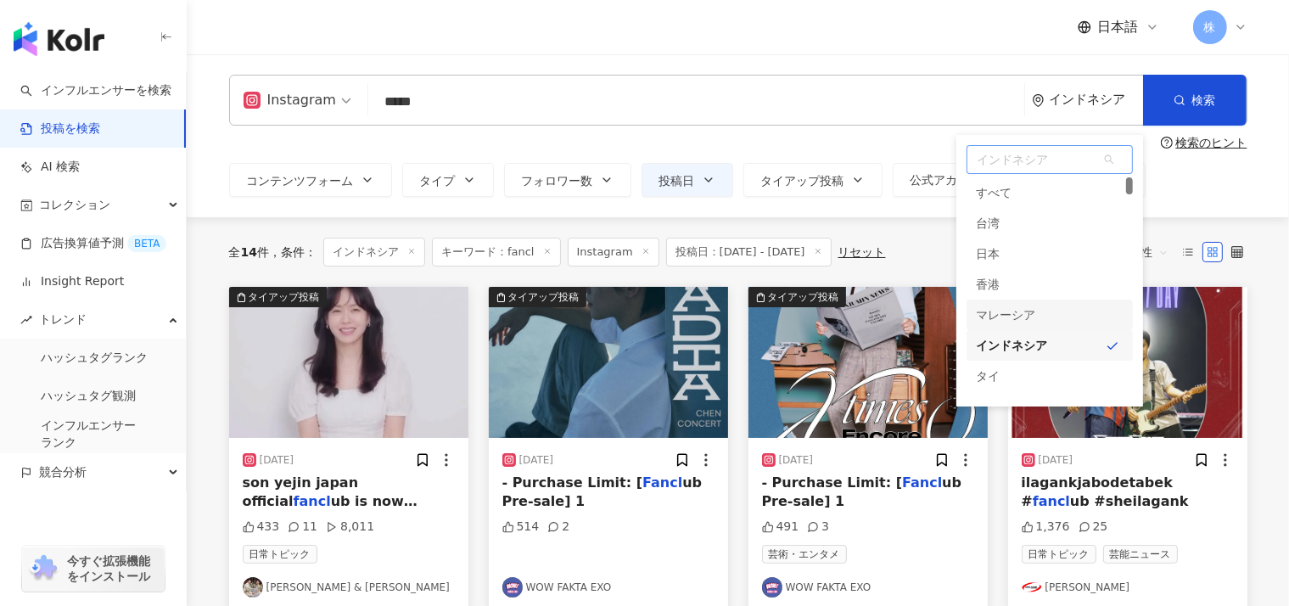
click at [1015, 312] on div "マレーシア" at bounding box center [1006, 315] width 59 height 31
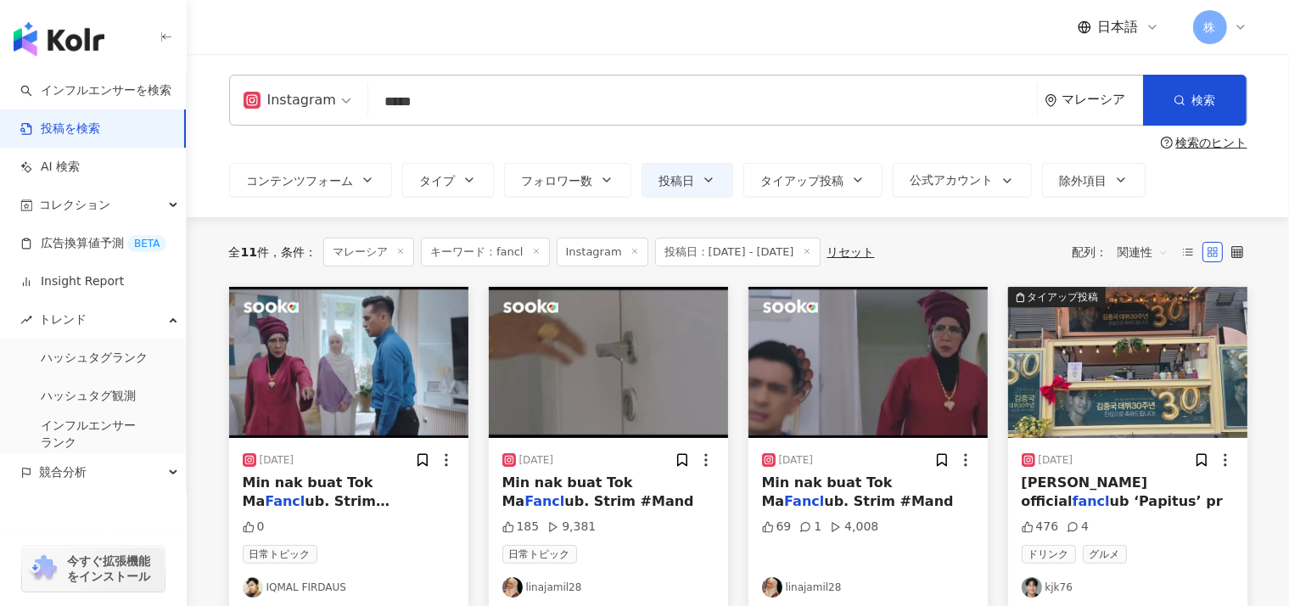
click at [1108, 100] on div "マレーシア" at bounding box center [1102, 99] width 81 height 14
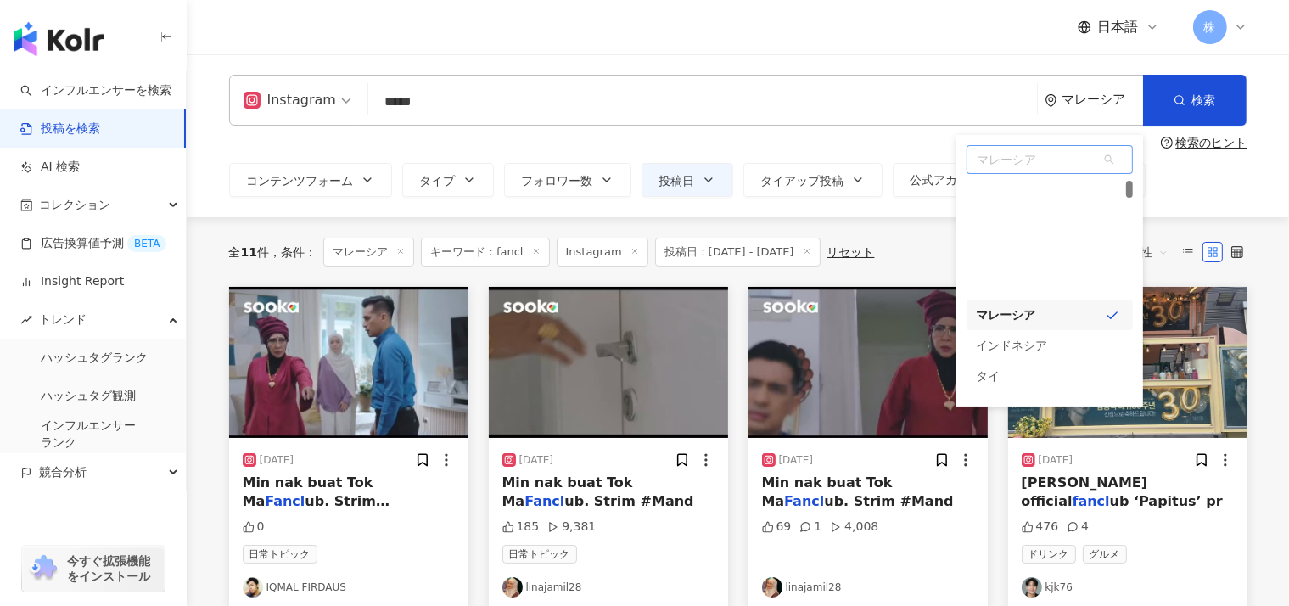
scroll to position [143, 0]
click at [1128, 188] on div at bounding box center [1129, 189] width 7 height 17
click at [985, 234] on div "タイ" at bounding box center [989, 232] width 24 height 31
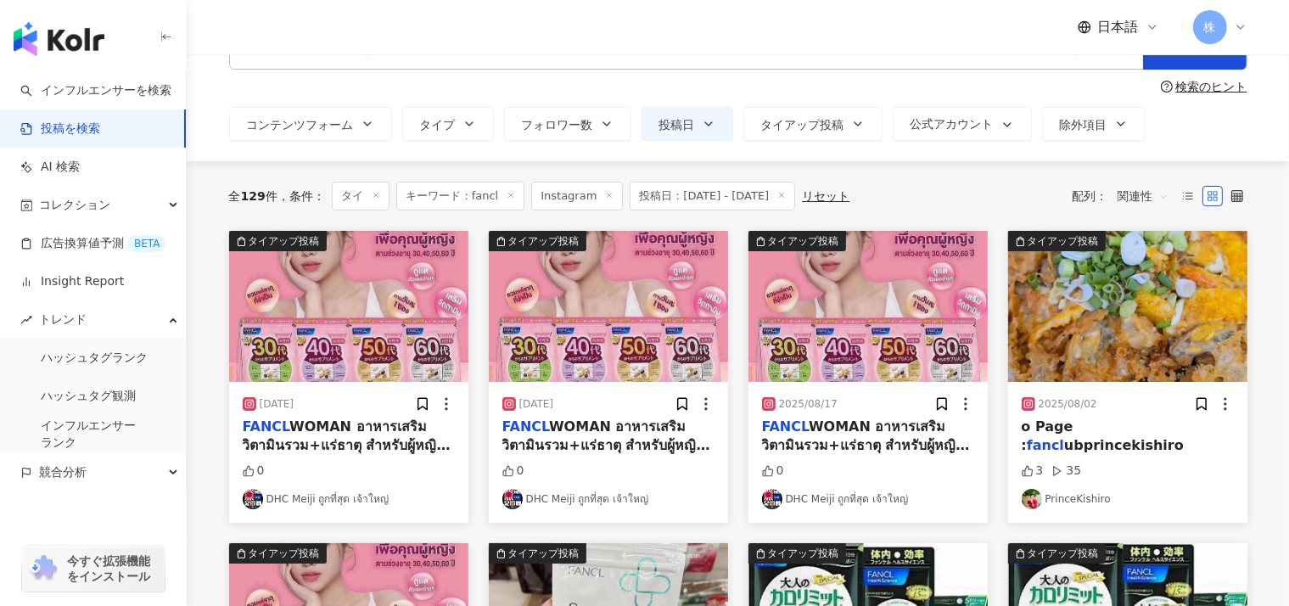
scroll to position [35, 0]
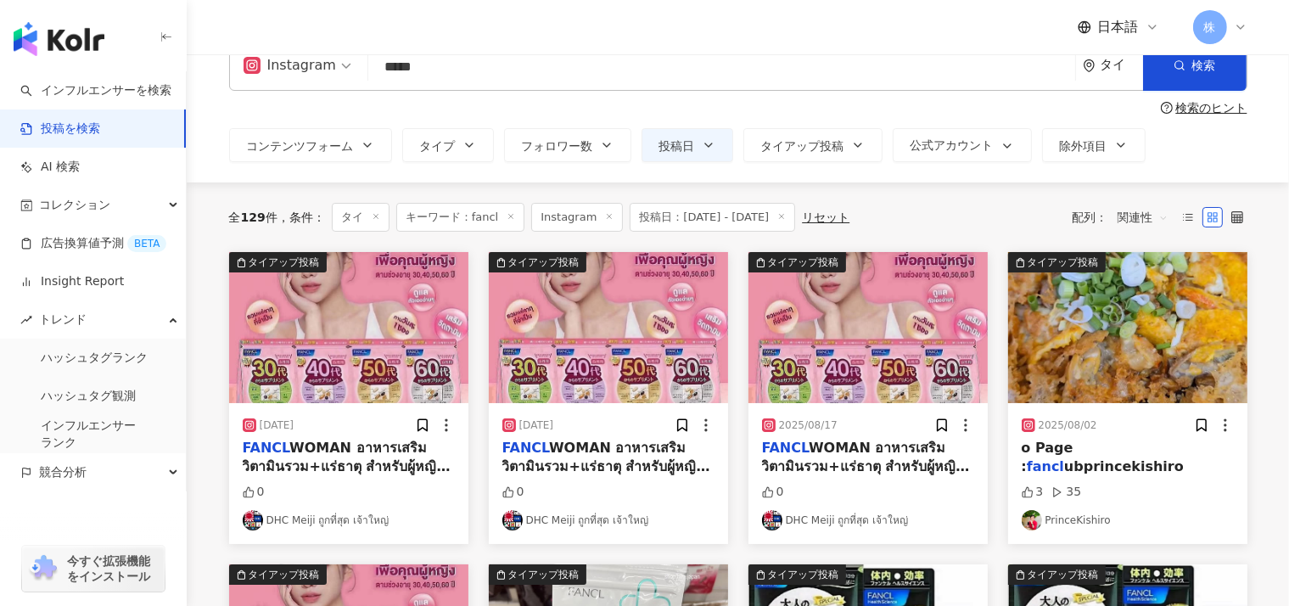
click at [318, 455] on span "WOMAN อาหารเสริม วิตามินรวม+แร่ธาตุ สำหรับผู้หญิงอายุ 60+/50+/ 40+ /30+ช่วยเตรี…" at bounding box center [347, 486] width 208 height 92
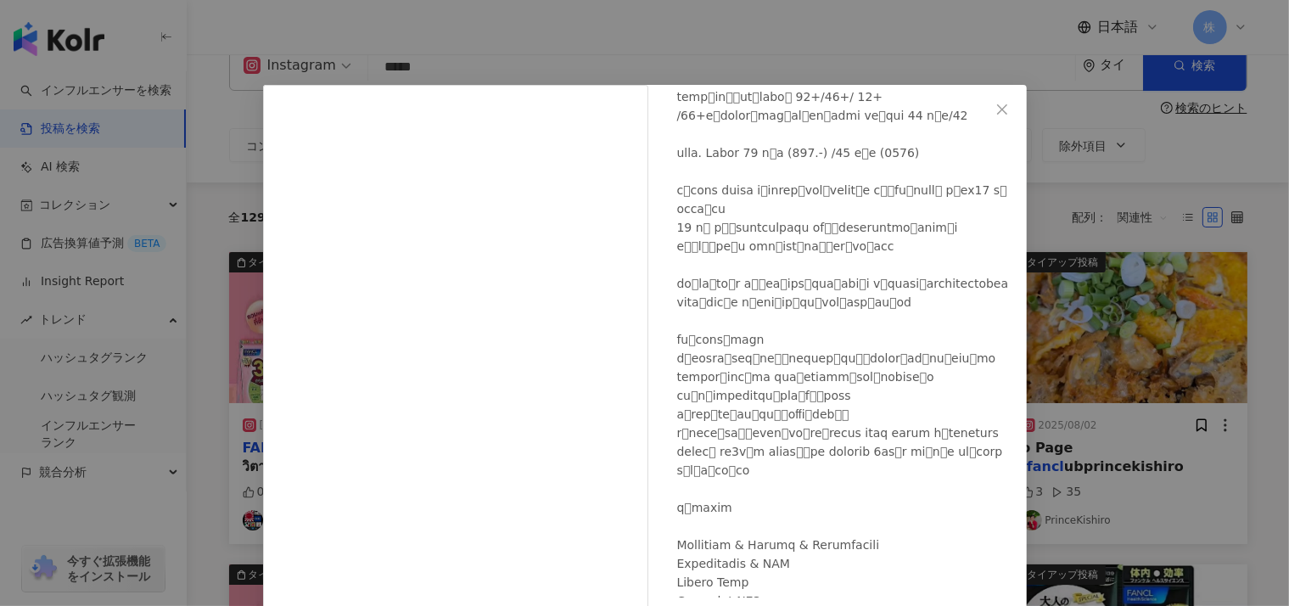
scroll to position [0, 0]
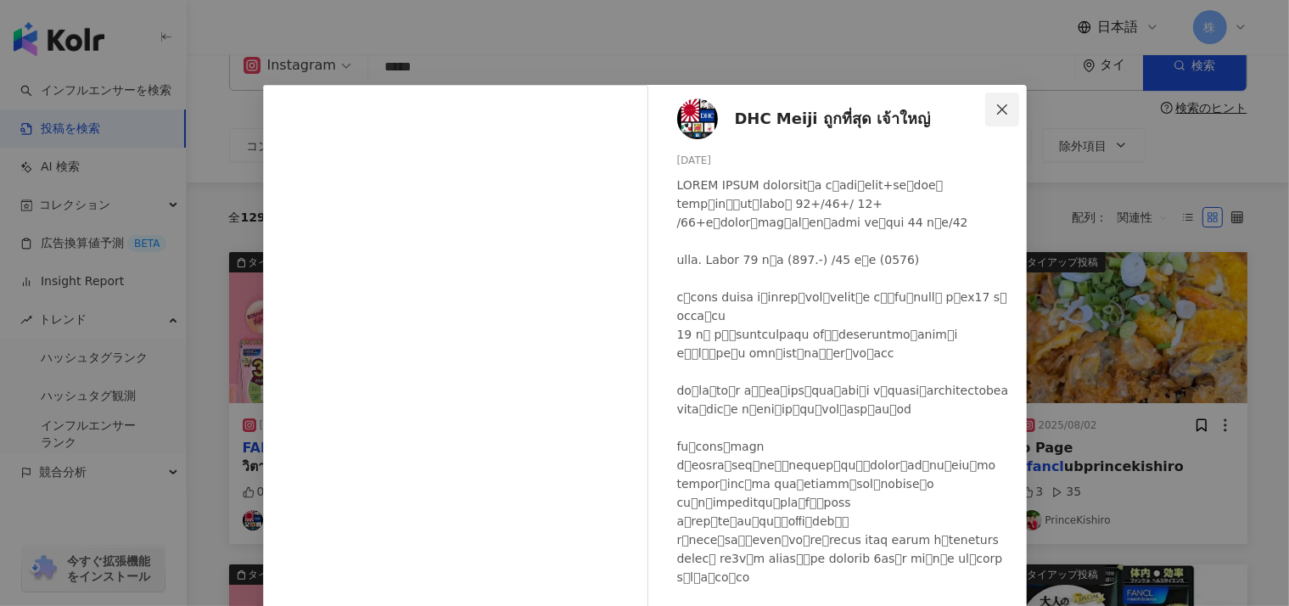
click at [997, 108] on icon "close" at bounding box center [1002, 109] width 10 height 10
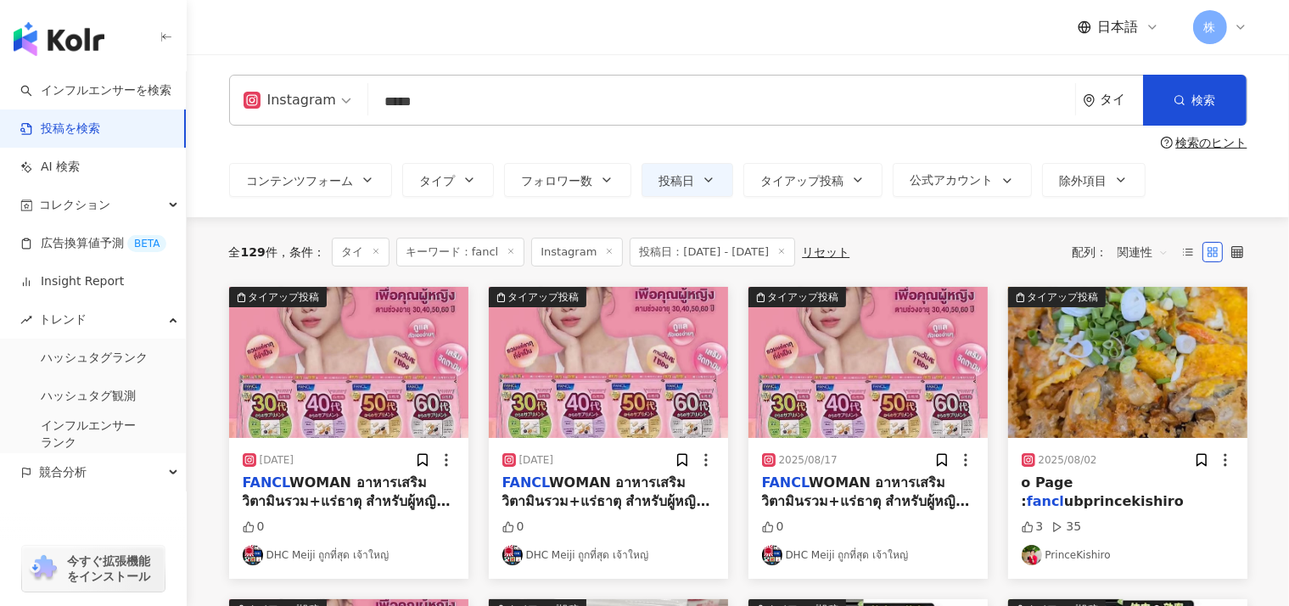
click at [1094, 102] on icon "environment" at bounding box center [1089, 100] width 13 height 13
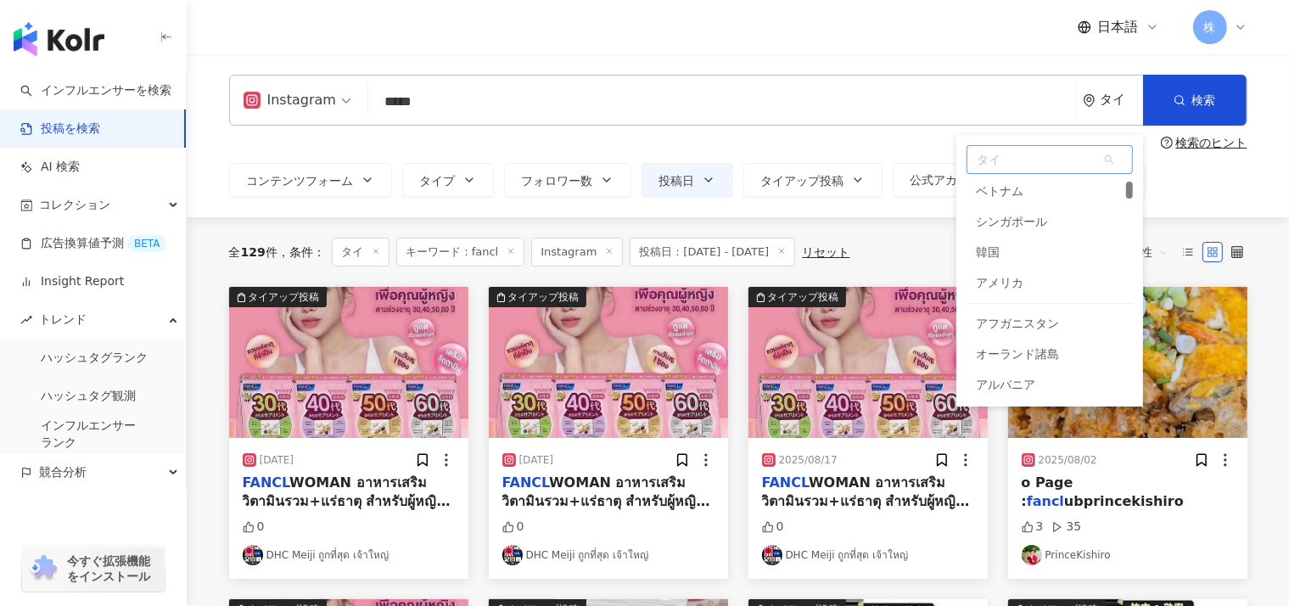
scroll to position [180, 0]
click at [1128, 182] on div at bounding box center [1129, 190] width 7 height 17
click at [989, 261] on div "シンガポール" at bounding box center [1012, 257] width 71 height 31
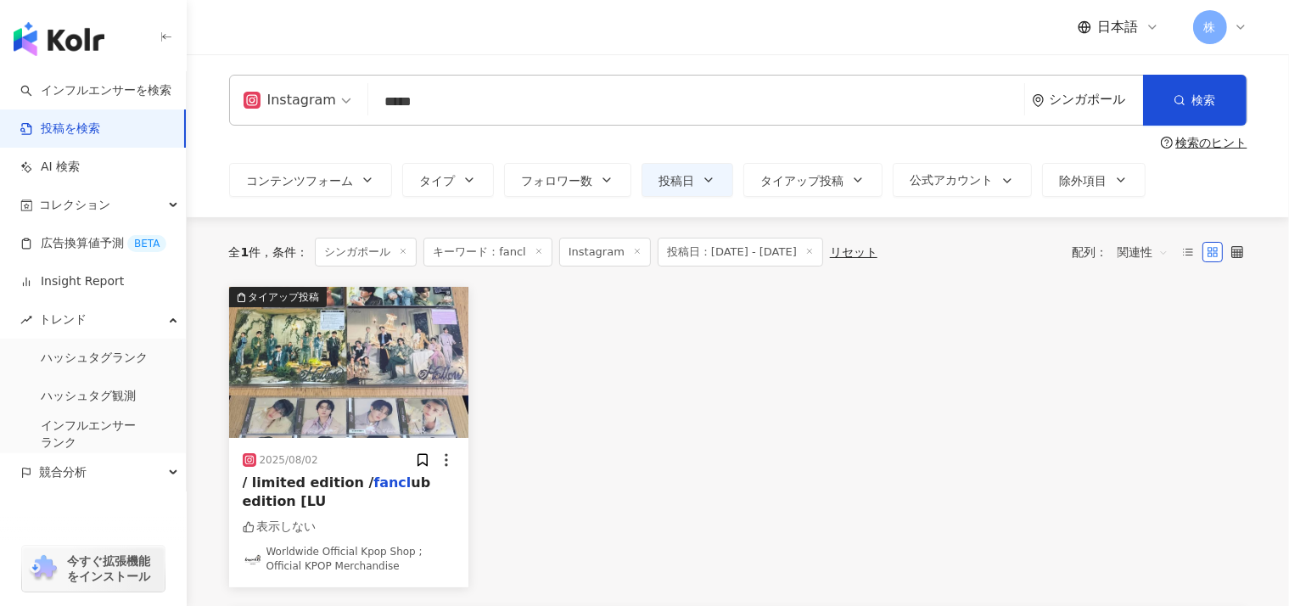
click at [1106, 120] on div "シンガポール" at bounding box center [1087, 100] width 111 height 49
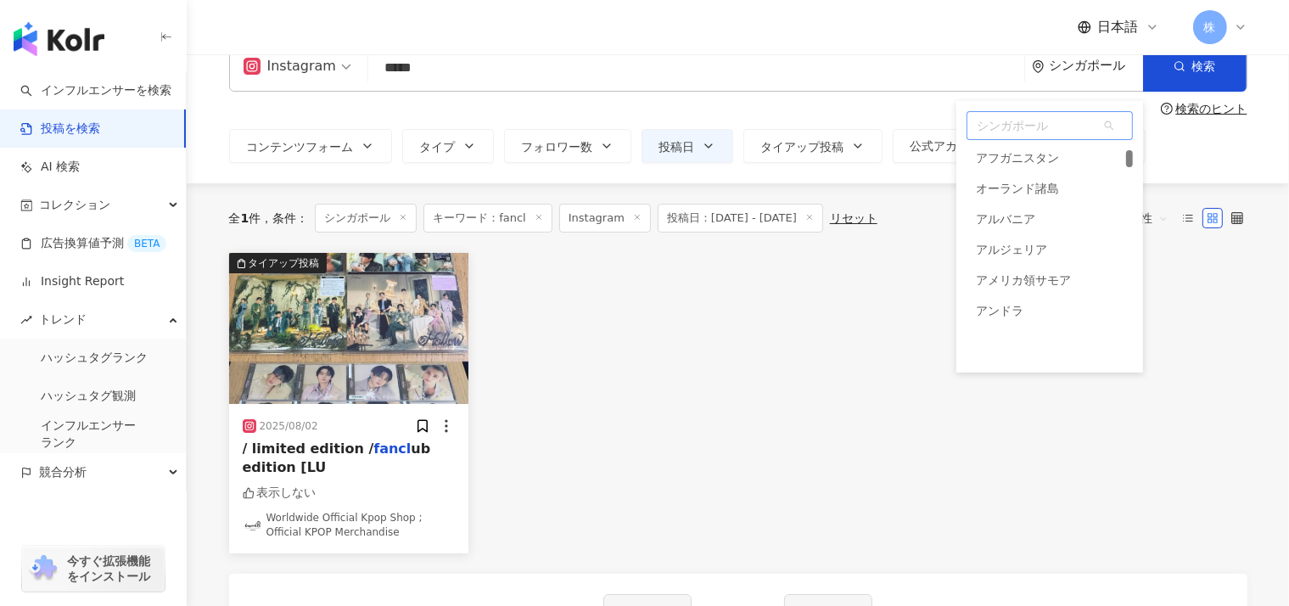
scroll to position [276, 0]
click at [1127, 160] on div at bounding box center [1129, 158] width 7 height 17
click at [1008, 188] on div "アメリカ" at bounding box center [1001, 188] width 48 height 31
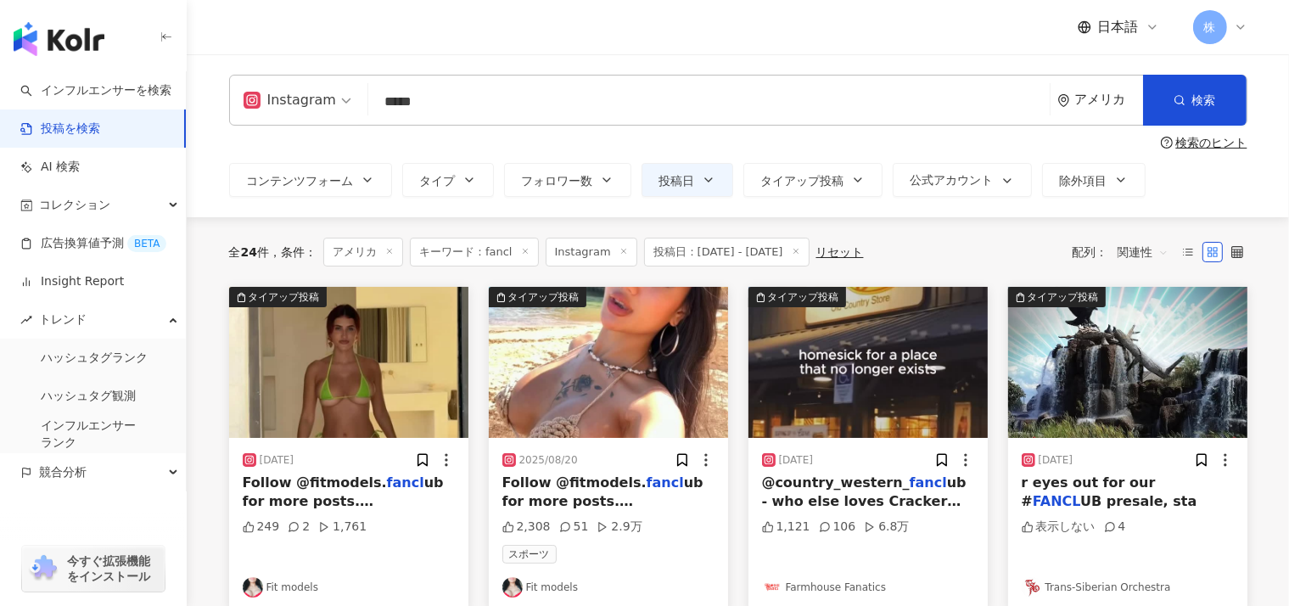
click at [1106, 111] on div "アメリカ" at bounding box center [1100, 100] width 86 height 49
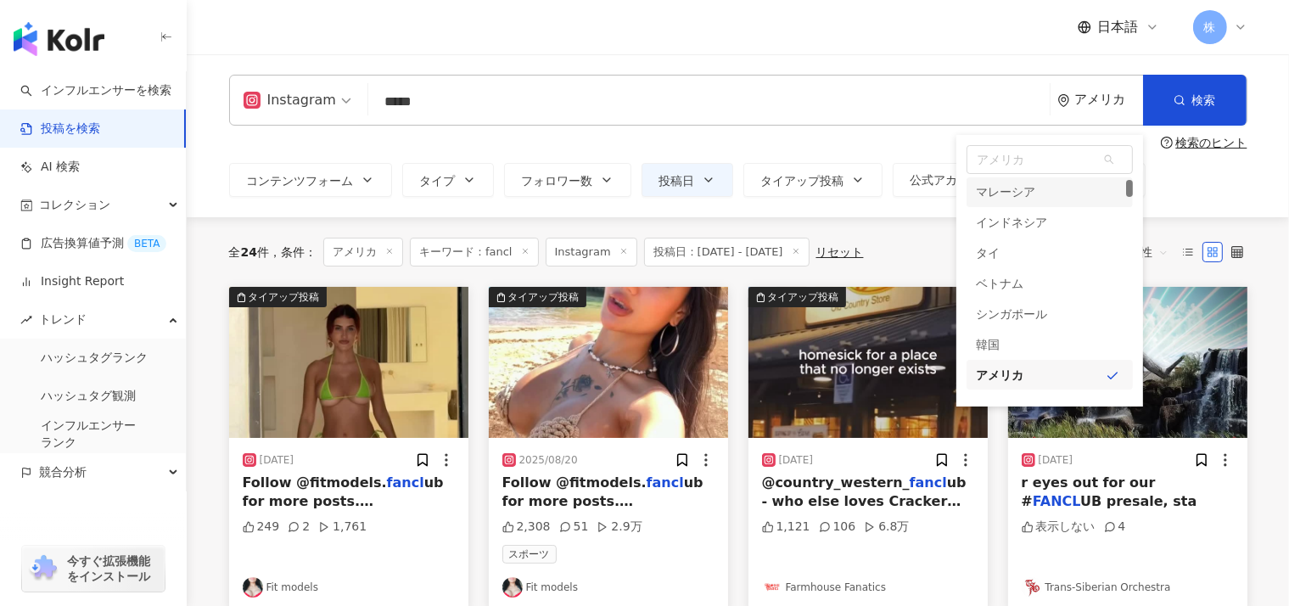
click at [1137, 186] on div "アメリカ hk my id [GEOGRAPHIC_DATA] [GEOGRAPHIC_DATA] [GEOGRAPHIC_DATA] [GEOGRAPHIC…" at bounding box center [1049, 271] width 187 height 272
drag, startPoint x: 1130, startPoint y: 187, endPoint x: 1154, endPoint y: 256, distance: 73.5
click at [1021, 156] on span "アメリカ" at bounding box center [1049, 159] width 165 height 27
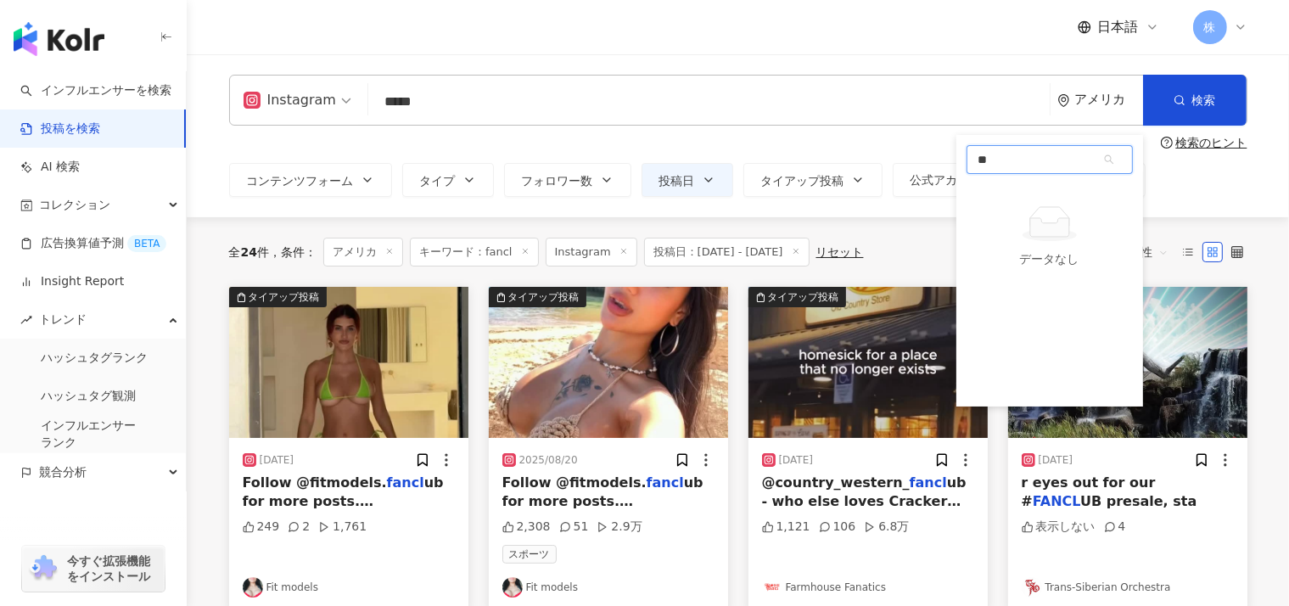
type input "*"
type input "***"
click at [1017, 193] on div "アラブ首長国連邦" at bounding box center [1024, 203] width 95 height 31
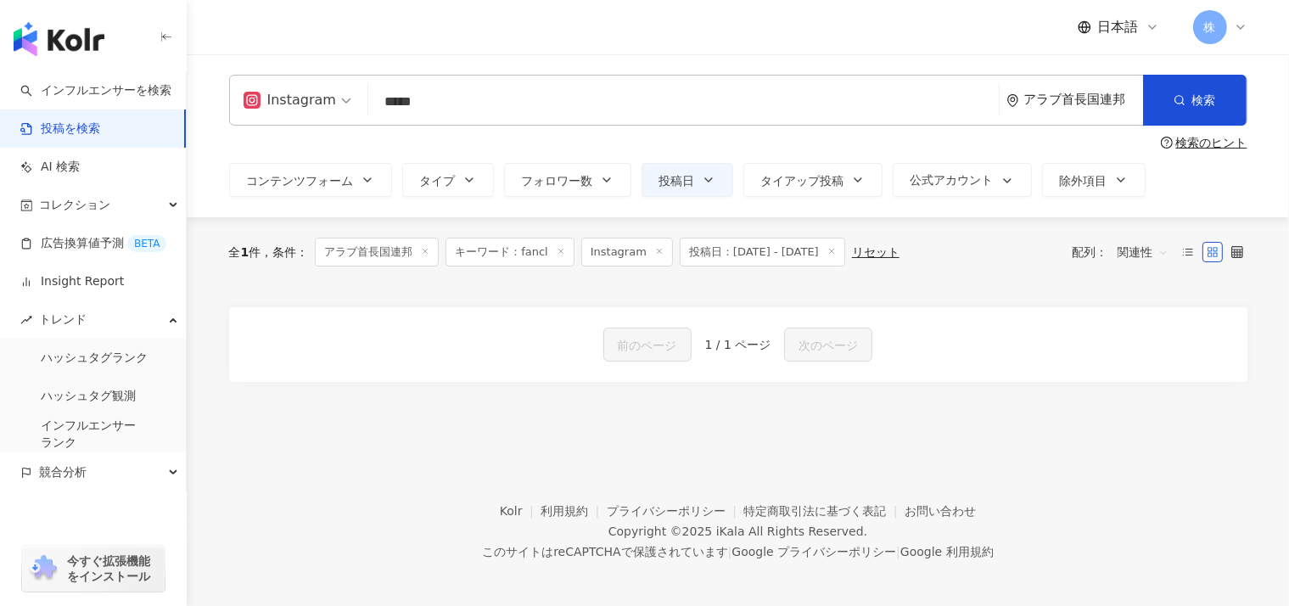
click at [1049, 91] on div "アラブ首長国連邦" at bounding box center [1074, 100] width 137 height 49
drag, startPoint x: 1129, startPoint y: 370, endPoint x: 1137, endPoint y: 76, distance: 294.5
click at [1137, 76] on div "アラブ首長国連邦 アラブ首長国連邦 ug ua ae すべて 台湾 日本 [GEOGRAPHIC_DATA] [GEOGRAPHIC_DATA] [GEOGR…" at bounding box center [1074, 100] width 137 height 49
click at [1042, 189] on button "除外項目" at bounding box center [1094, 180] width 104 height 34
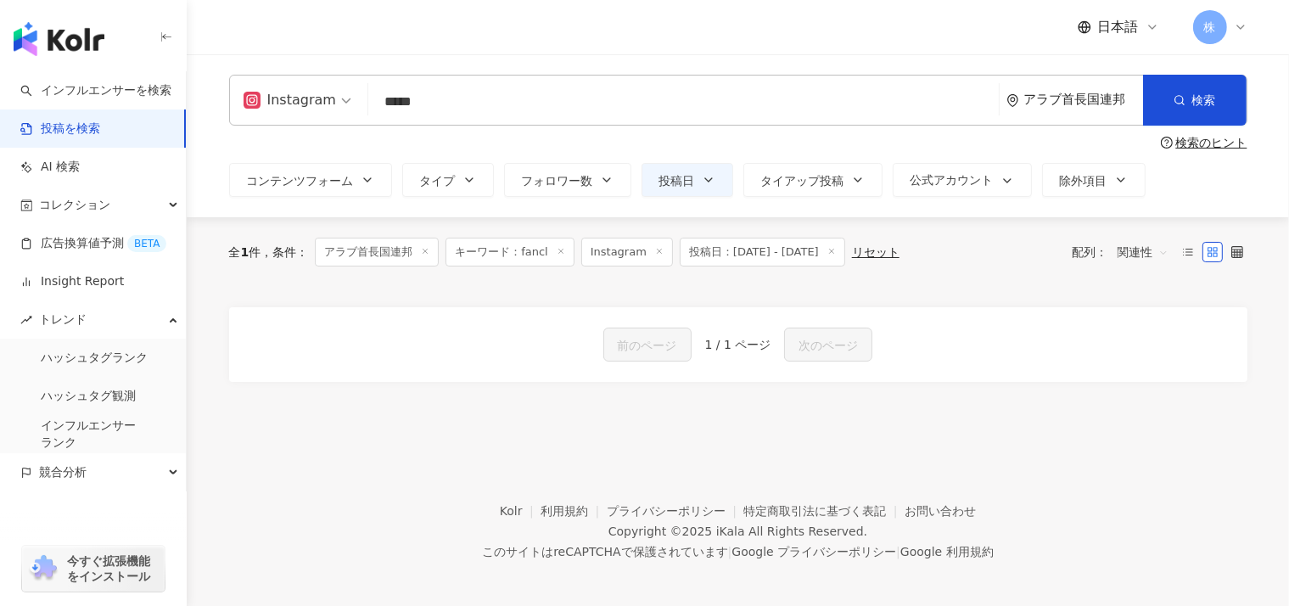
click at [1114, 98] on div "アラブ首長国連邦" at bounding box center [1083, 99] width 119 height 14
drag, startPoint x: 1128, startPoint y: 367, endPoint x: 1109, endPoint y: 179, distance: 188.5
click at [1109, 179] on div "すべて 台湾 日本 [GEOGRAPHIC_DATA] [GEOGRAPHIC_DATA] [GEOGRAPHIC_DATA] [GEOGRAPHIC_DAT…" at bounding box center [1049, 283] width 166 height 212
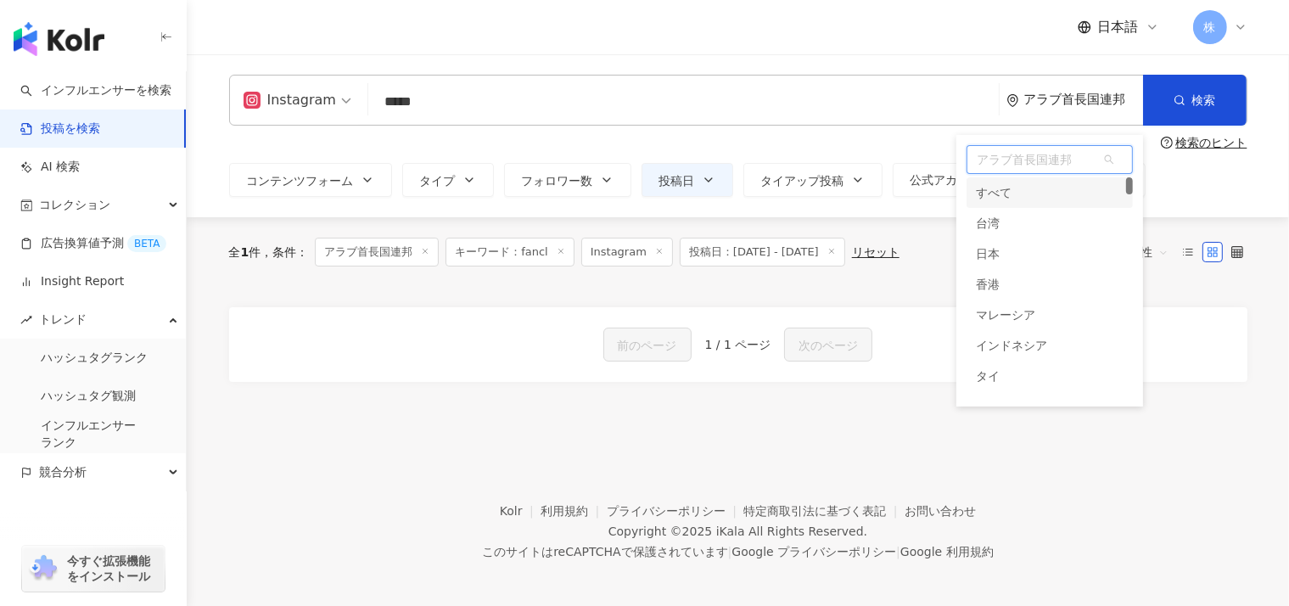
click at [1001, 195] on div "すべて" at bounding box center [995, 192] width 36 height 31
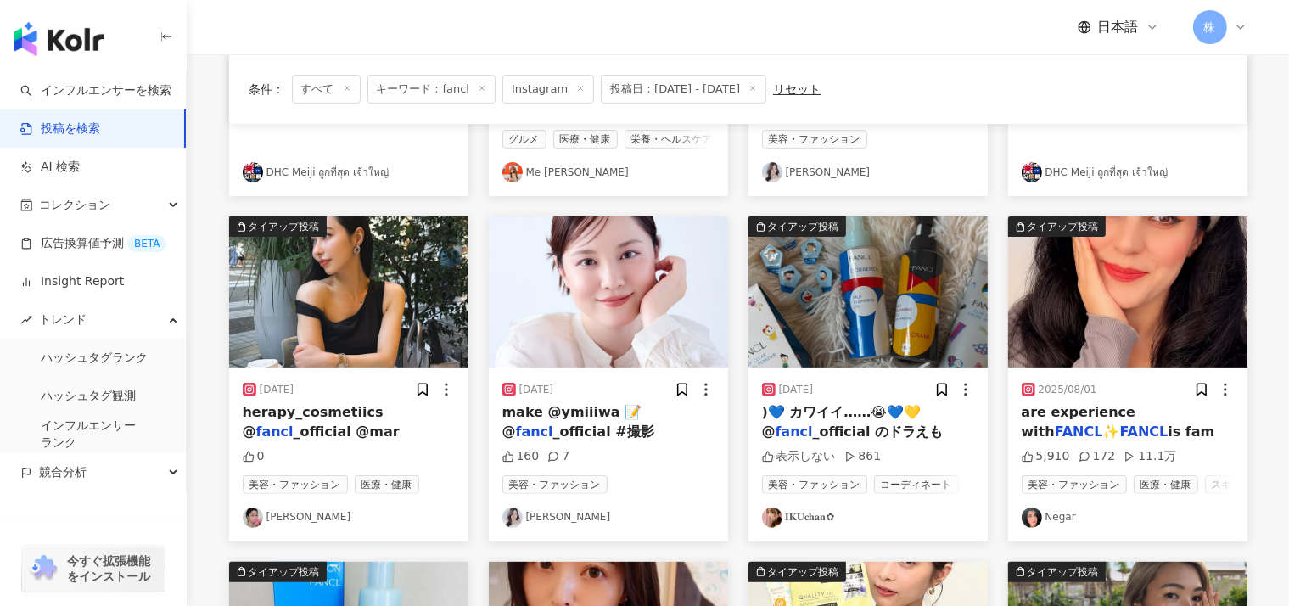
scroll to position [421, 0]
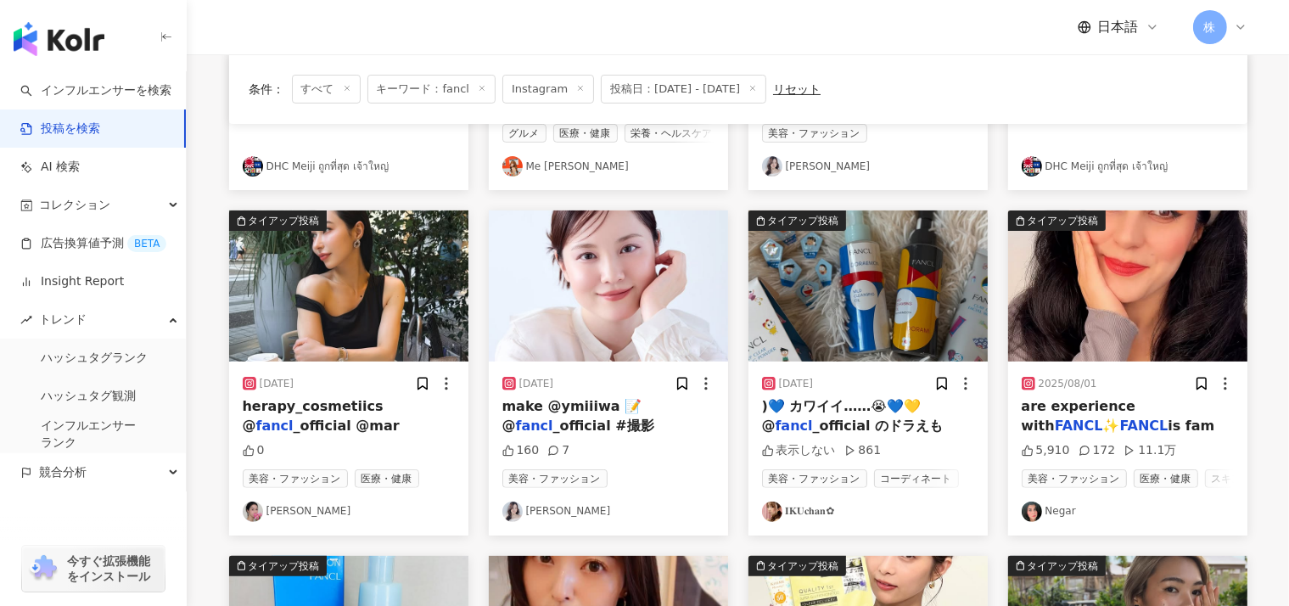
click at [1058, 410] on span "are experience with" at bounding box center [1079, 415] width 115 height 35
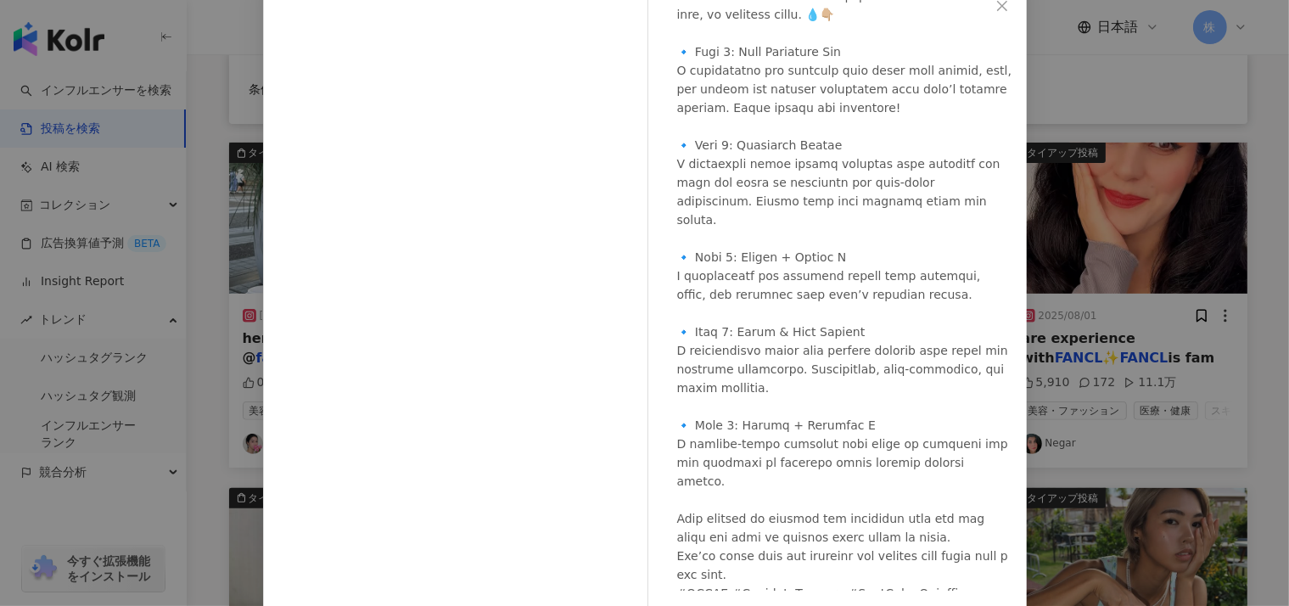
scroll to position [157, 0]
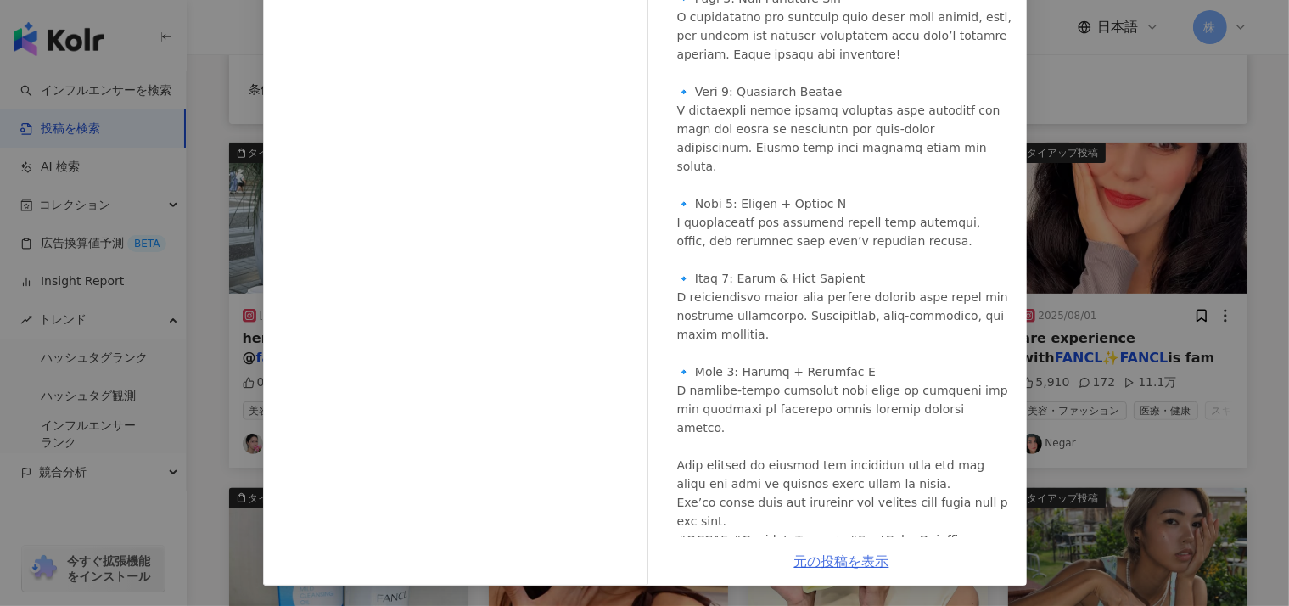
click at [814, 558] on link "元の投稿を表示" at bounding box center [841, 561] width 95 height 16
click at [1263, 210] on div "Negar [DATE] 5,910 172 11.1万 元の投稿を表示" at bounding box center [644, 303] width 1289 height 606
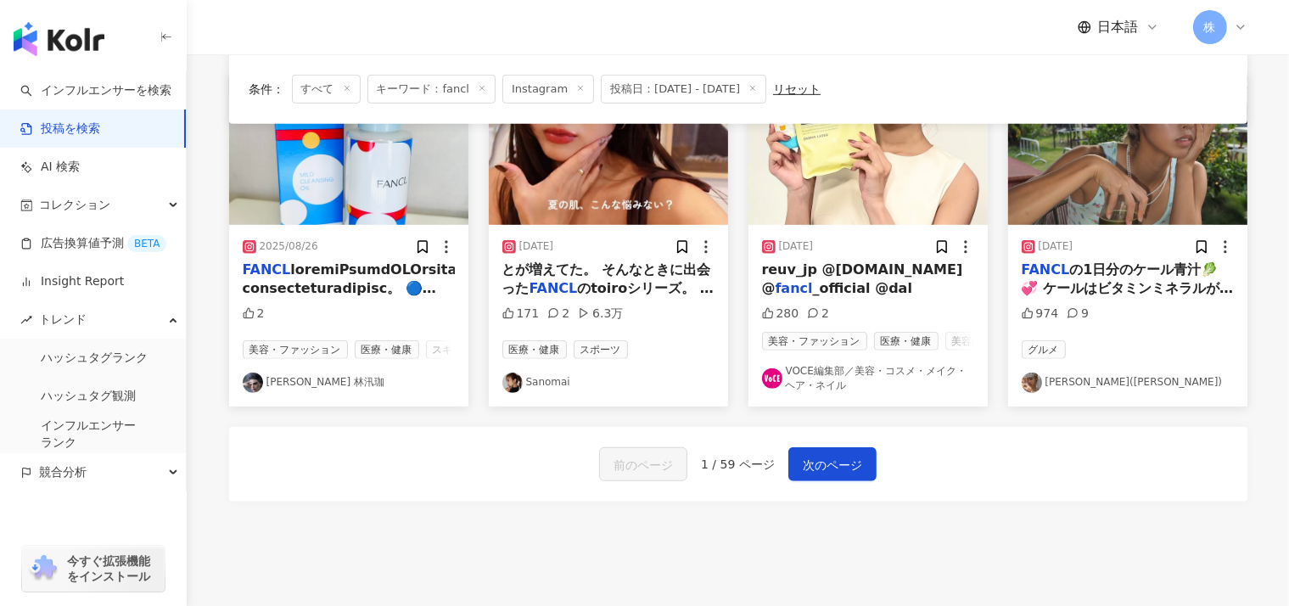
scroll to position [910, 0]
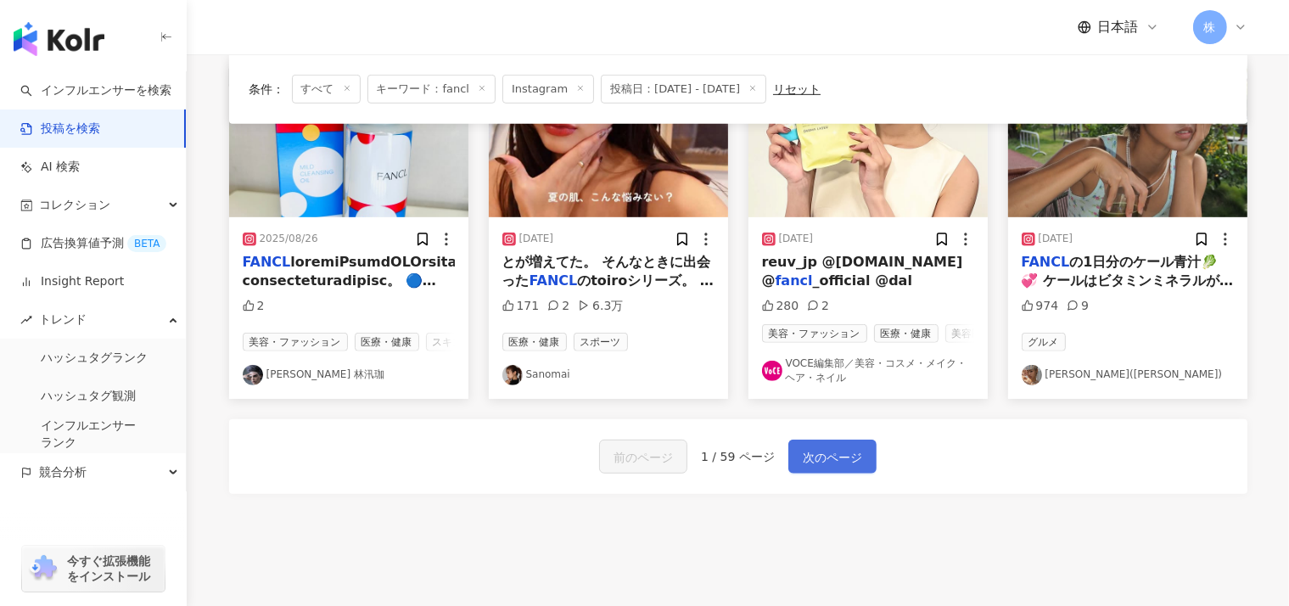
click at [803, 462] on span "次のページ" at bounding box center [832, 457] width 59 height 20
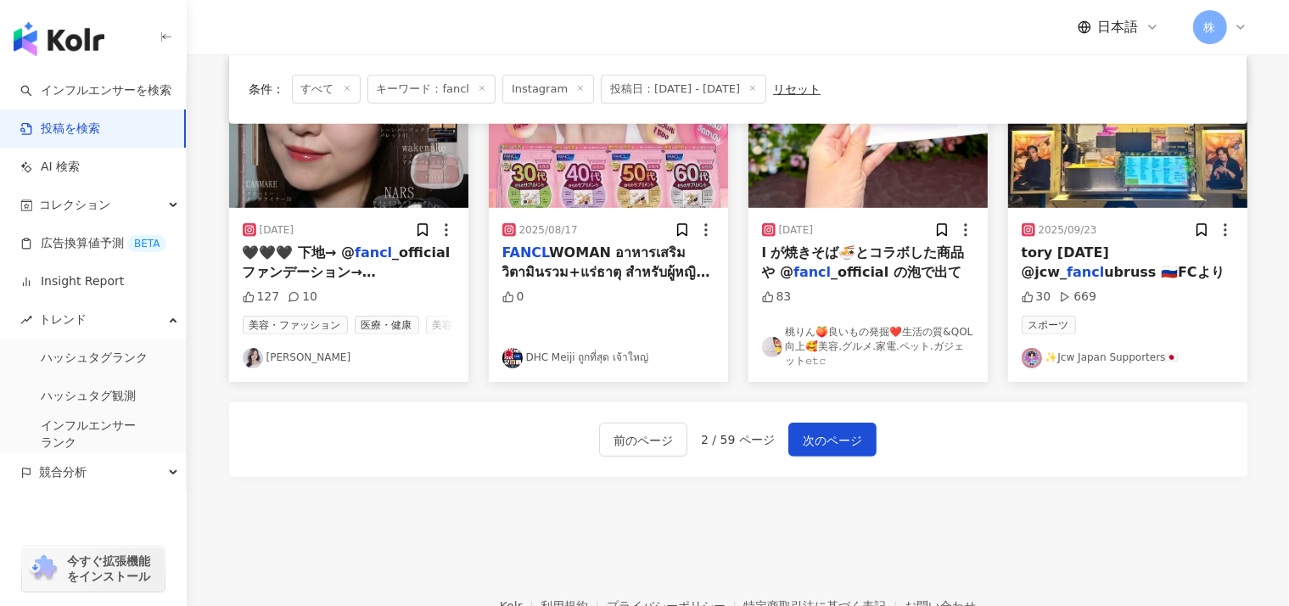
scroll to position [970, 0]
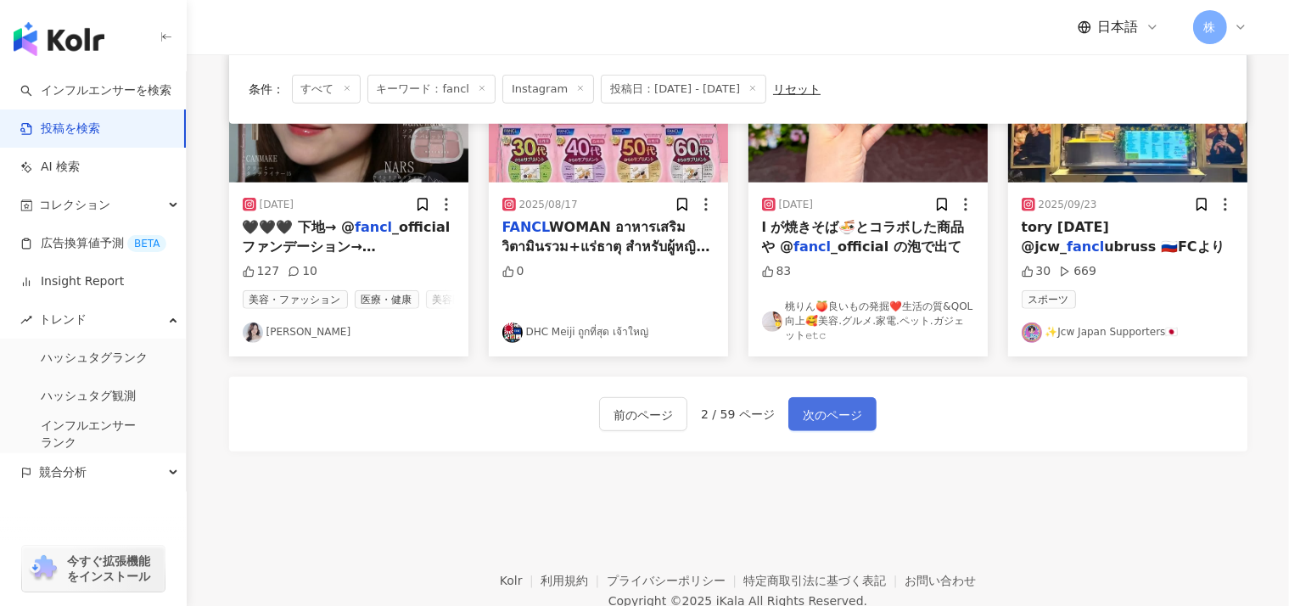
click at [834, 405] on span "次のページ" at bounding box center [832, 415] width 59 height 20
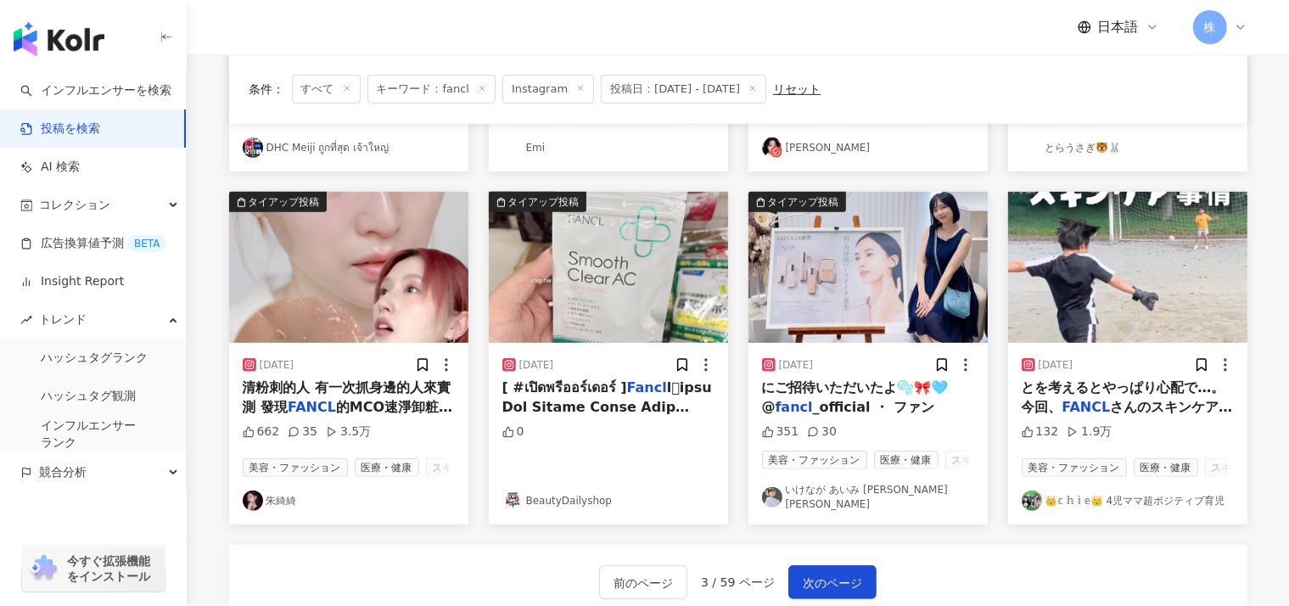
scroll to position [817, 0]
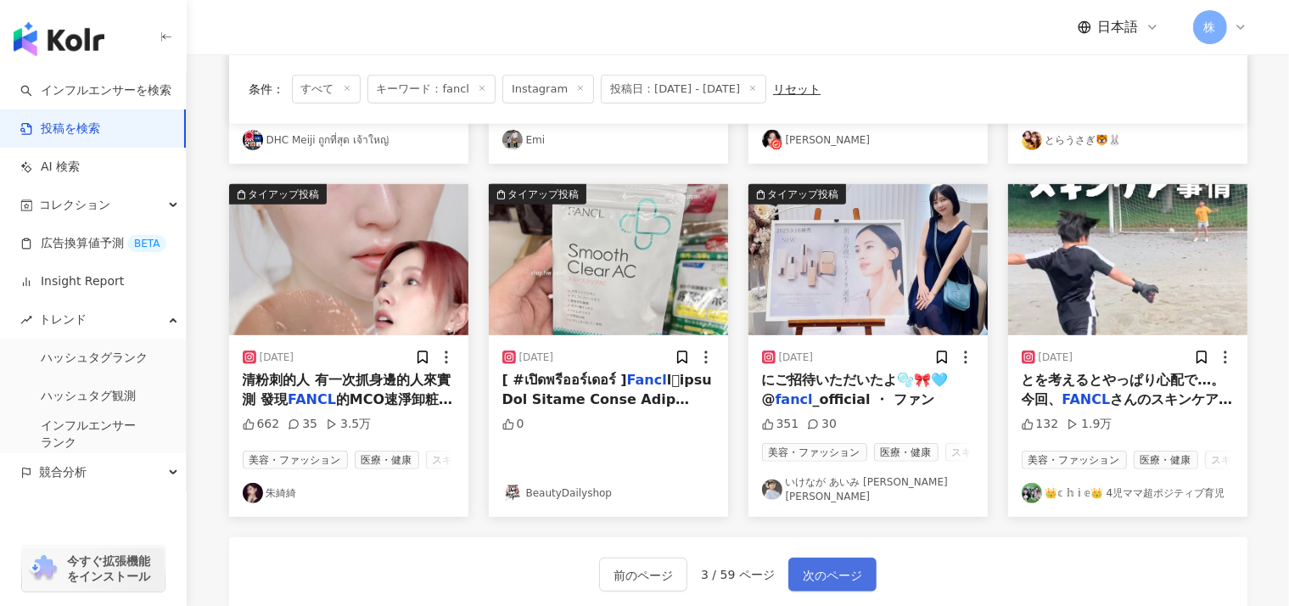
click at [815, 565] on span "次のページ" at bounding box center [832, 575] width 59 height 20
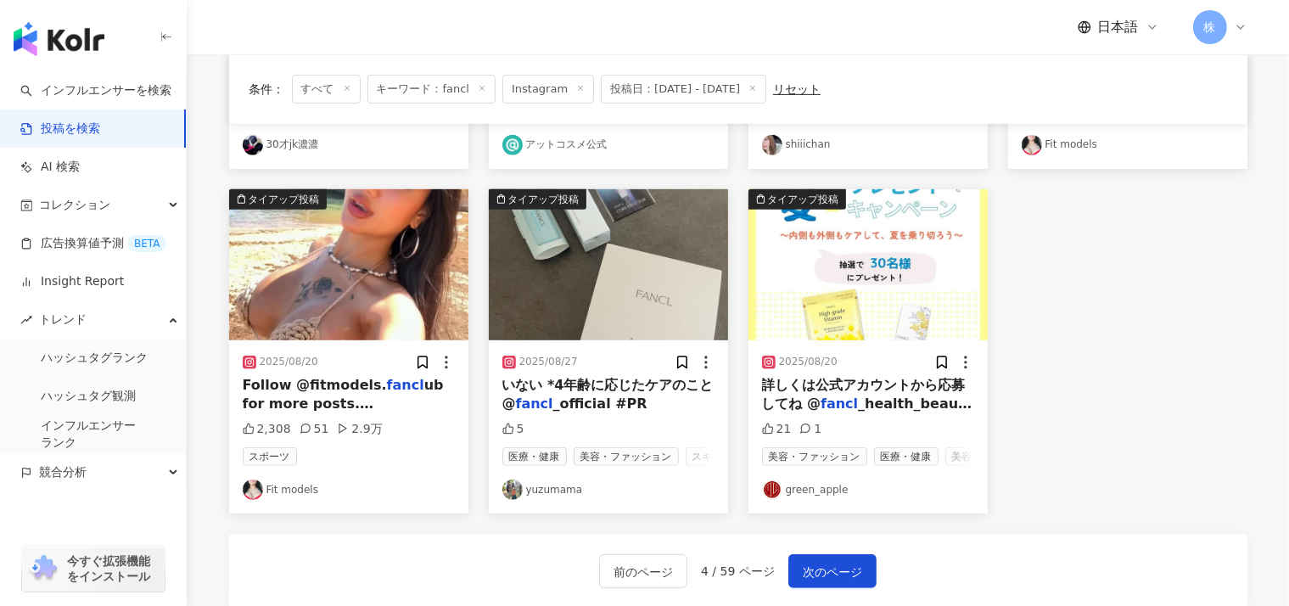
scroll to position [800, 0]
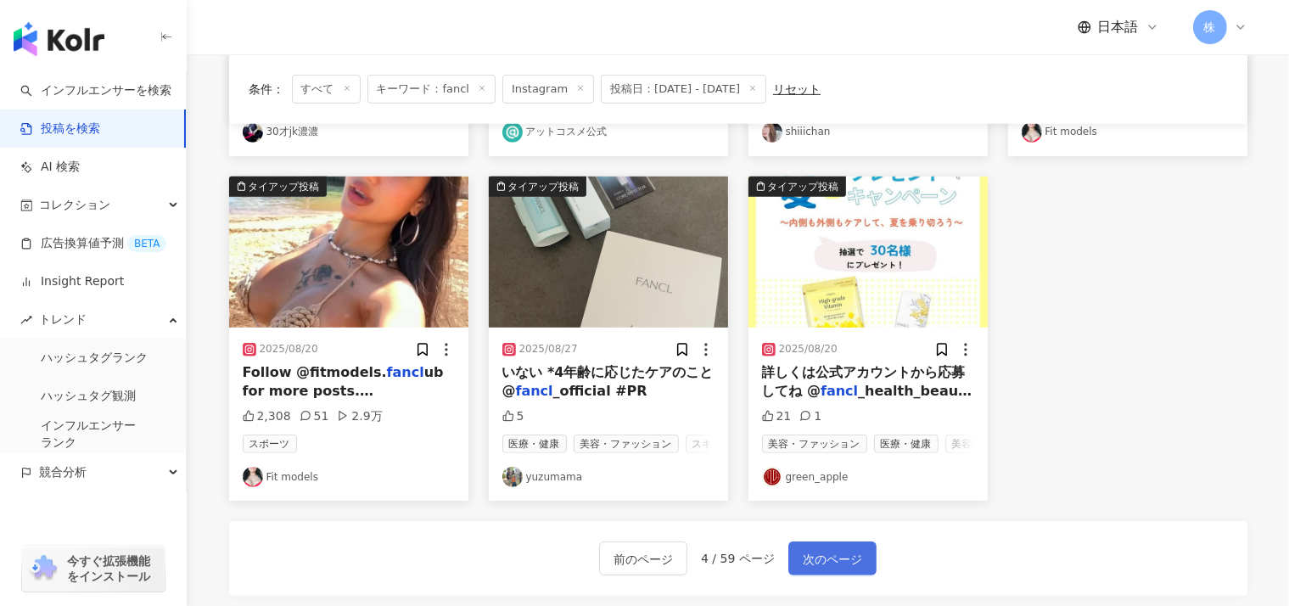
click at [821, 552] on span "次のページ" at bounding box center [832, 559] width 59 height 20
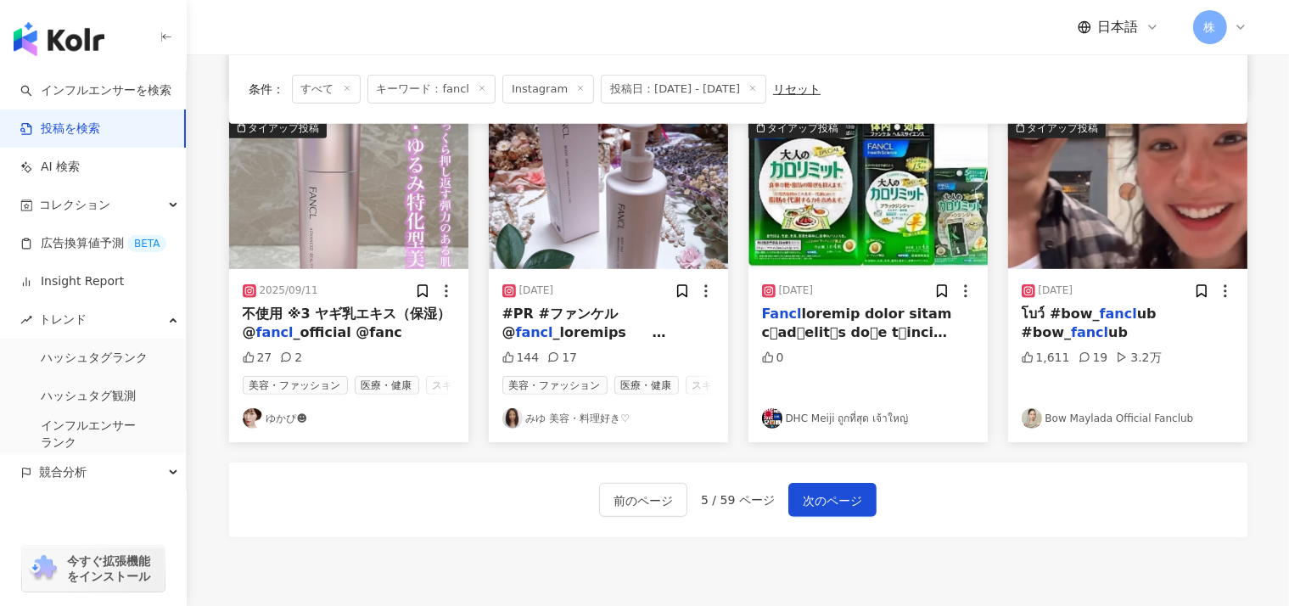
scroll to position [862, 0]
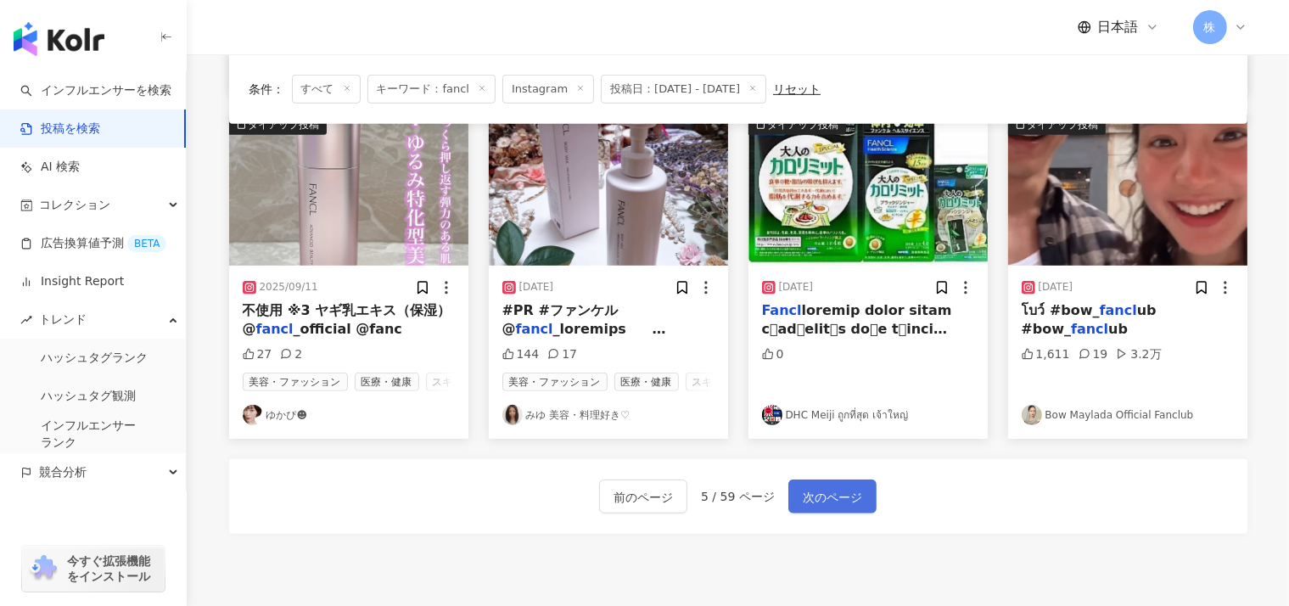
click at [822, 495] on span "次のページ" at bounding box center [832, 497] width 59 height 20
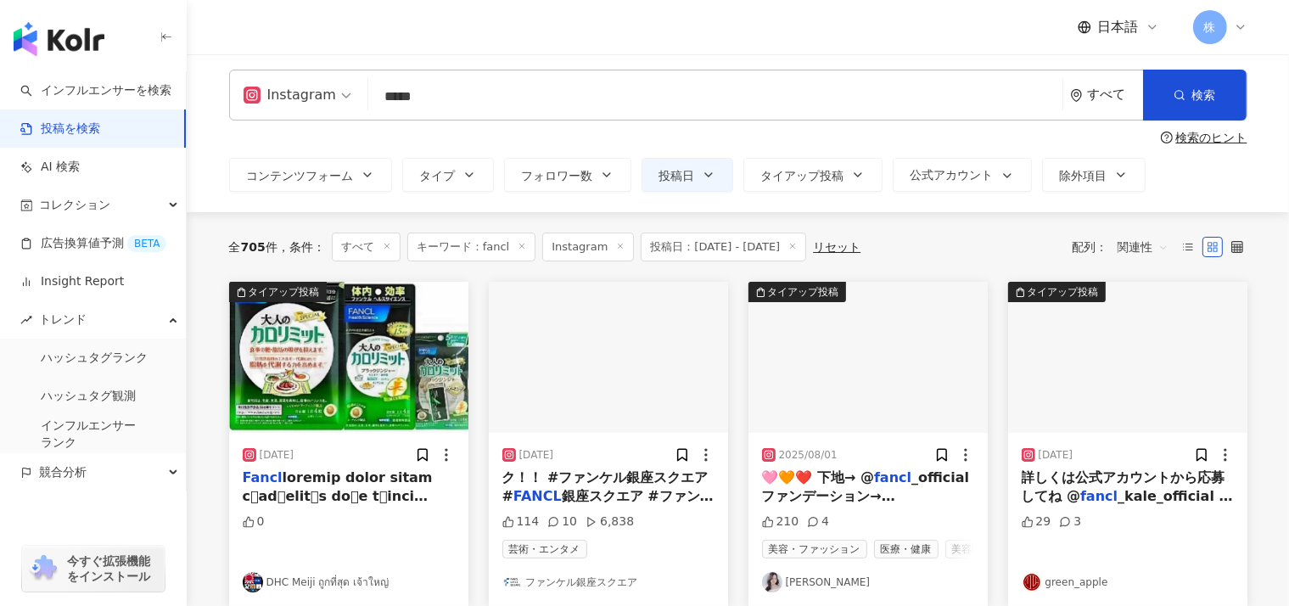
scroll to position [0, 0]
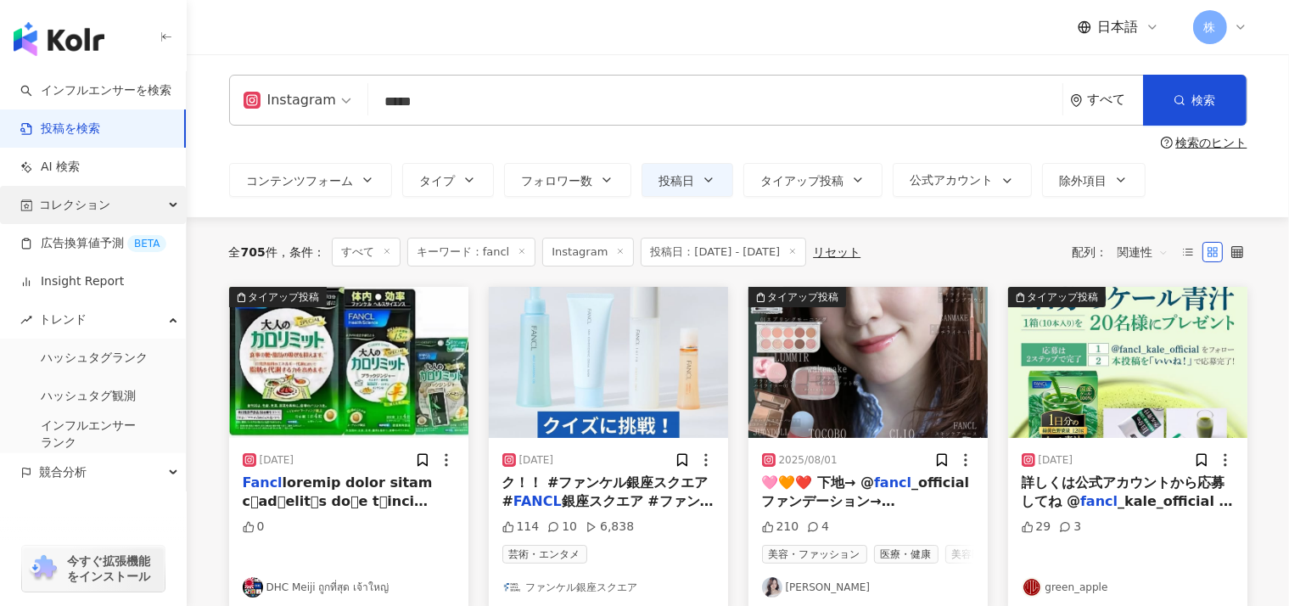
click at [79, 208] on span "コレクション" at bounding box center [74, 205] width 71 height 38
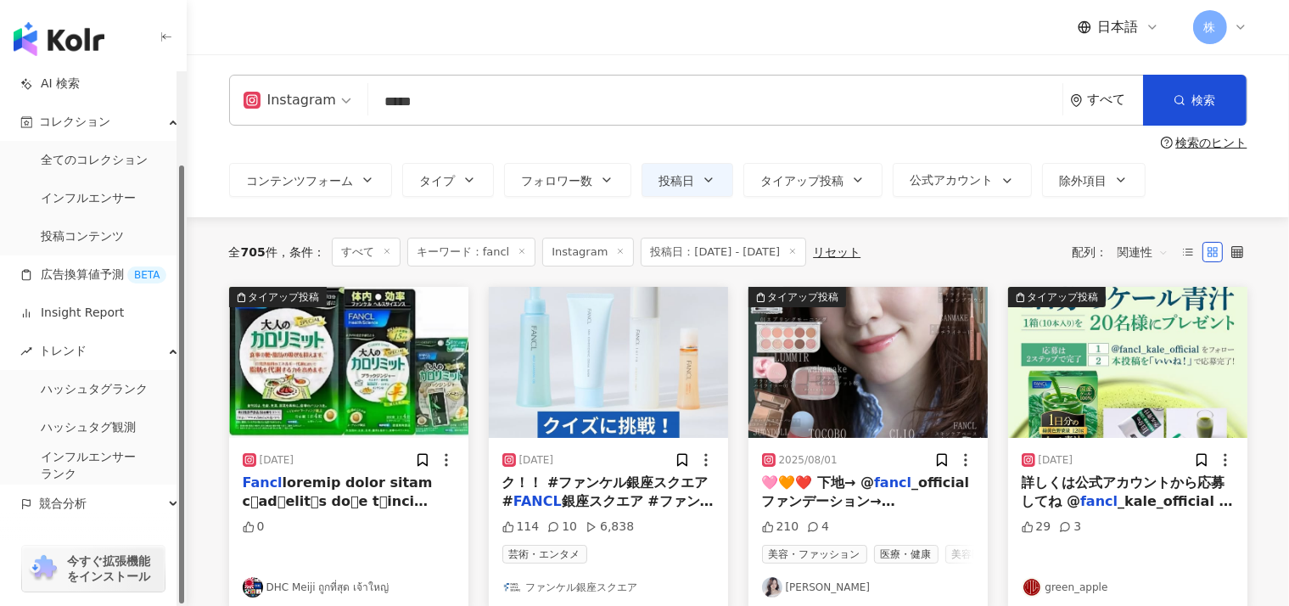
scroll to position [112, 0]
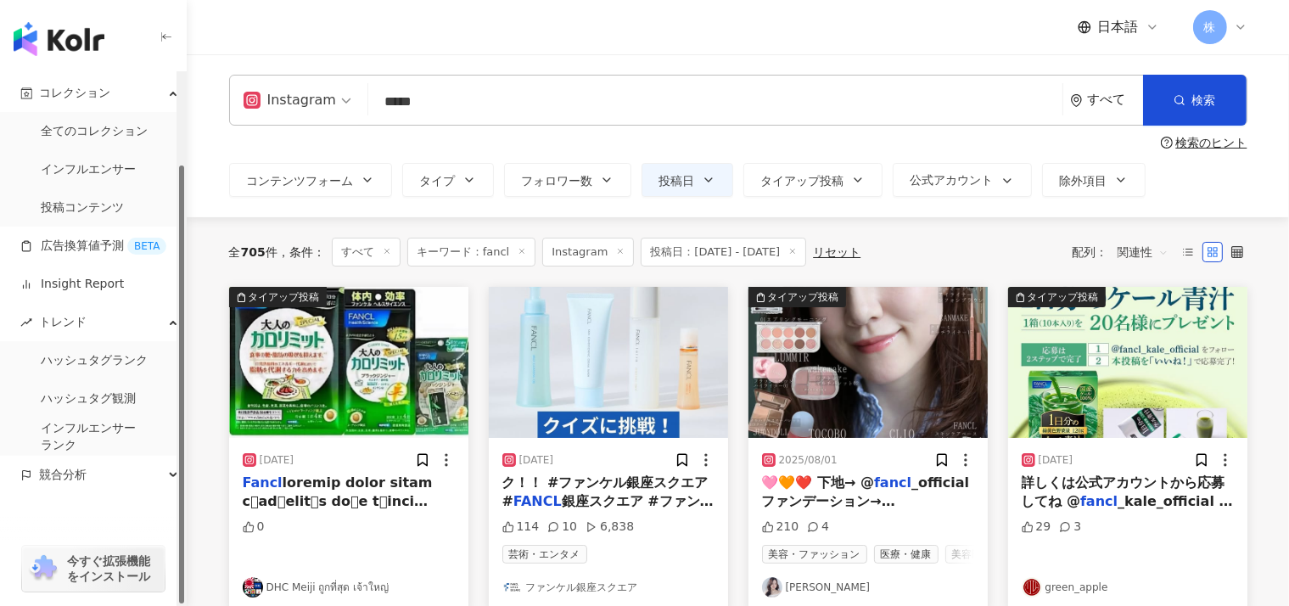
drag, startPoint x: 183, startPoint y: 242, endPoint x: 183, endPoint y: 358, distance: 116.2
click at [183, 358] on div "button" at bounding box center [181, 384] width 5 height 438
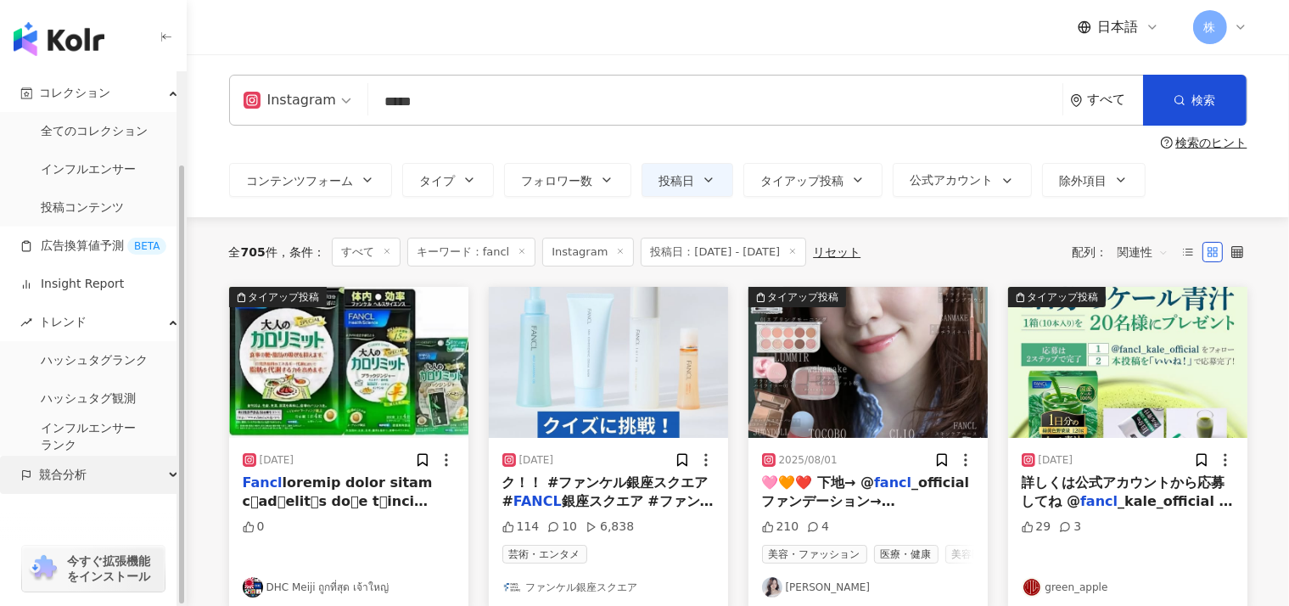
click at [94, 461] on div "競合分析" at bounding box center [93, 475] width 186 height 38
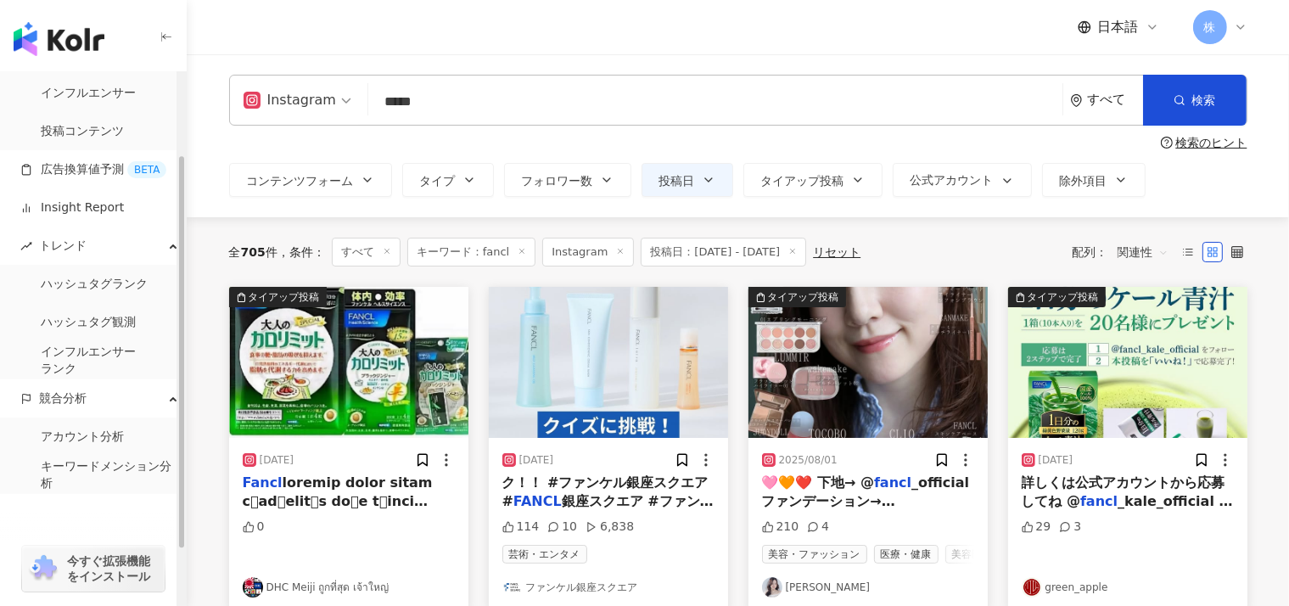
drag, startPoint x: 180, startPoint y: 379, endPoint x: 190, endPoint y: 583, distance: 203.9
click at [184, 547] on div "button" at bounding box center [181, 351] width 5 height 391
click at [67, 433] on link "アカウント分析" at bounding box center [82, 436] width 83 height 17
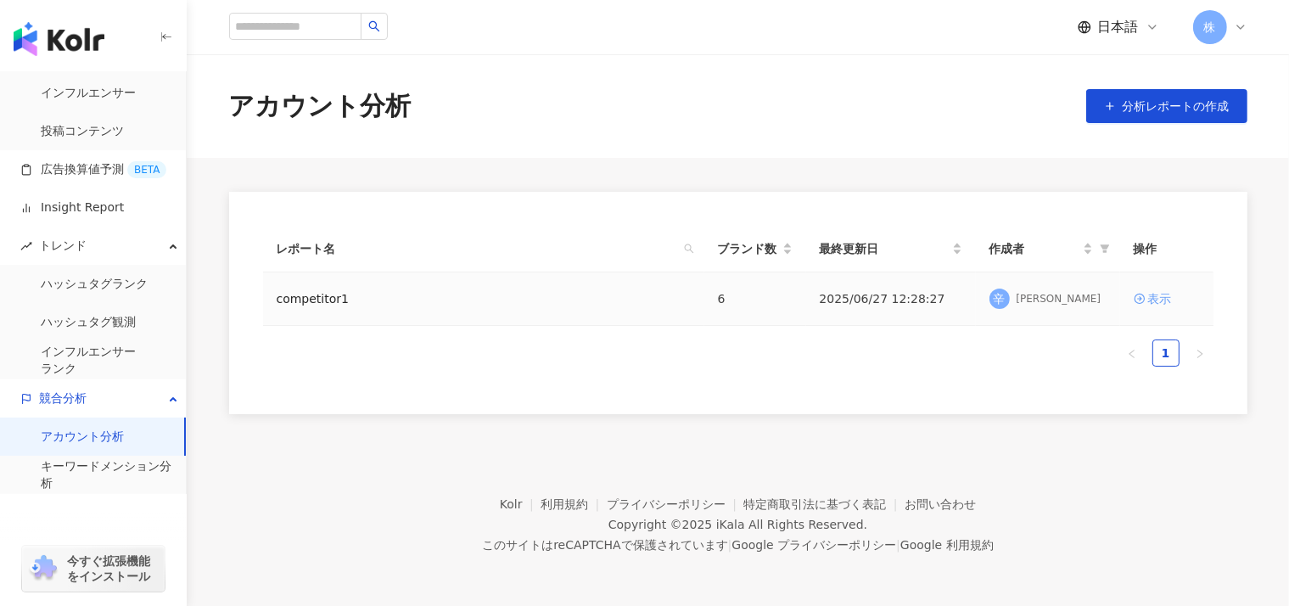
click at [1156, 305] on div "表示" at bounding box center [1160, 298] width 24 height 19
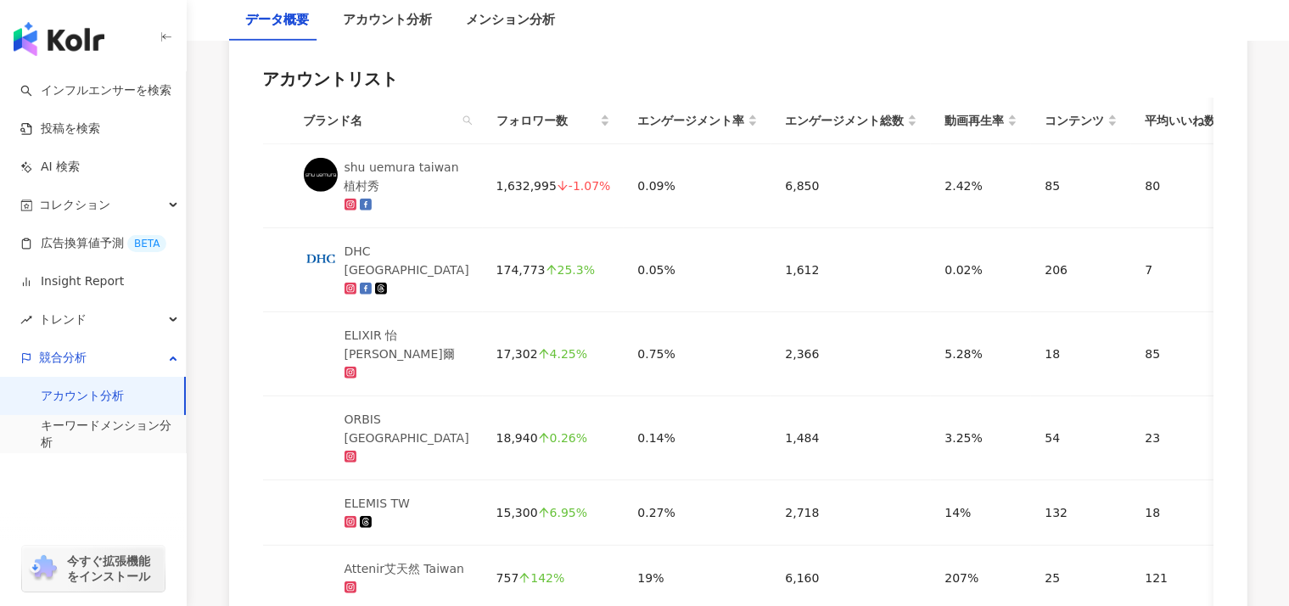
scroll to position [919, 0]
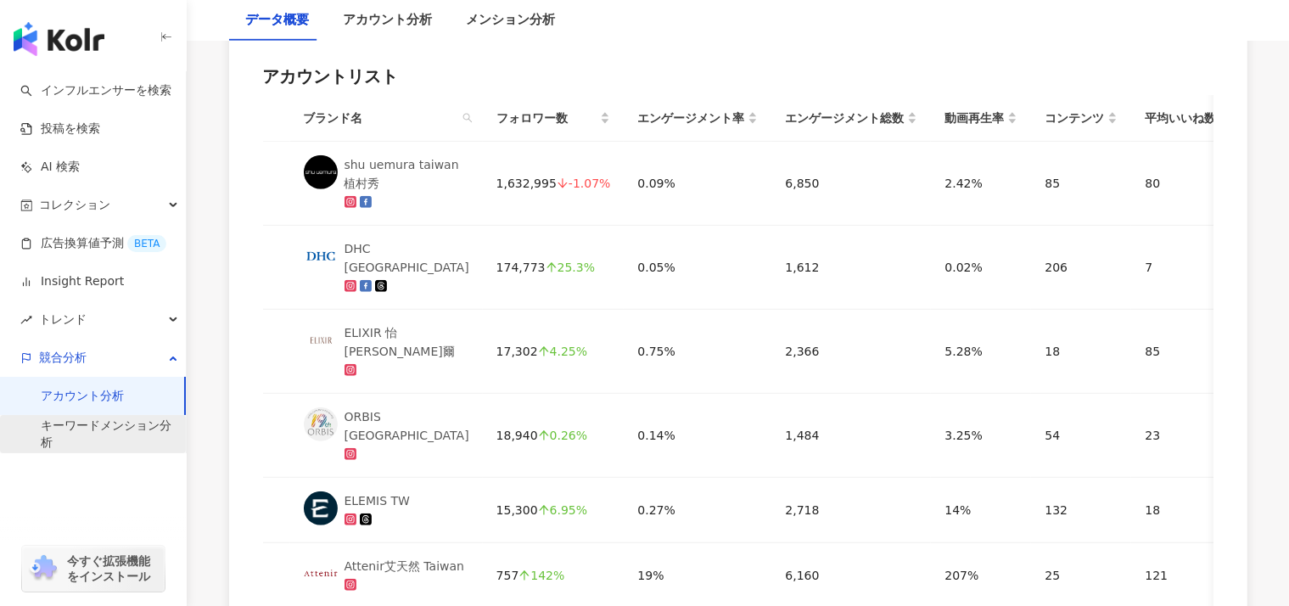
click at [88, 439] on link "キーワードメンション分析" at bounding box center [107, 433] width 132 height 33
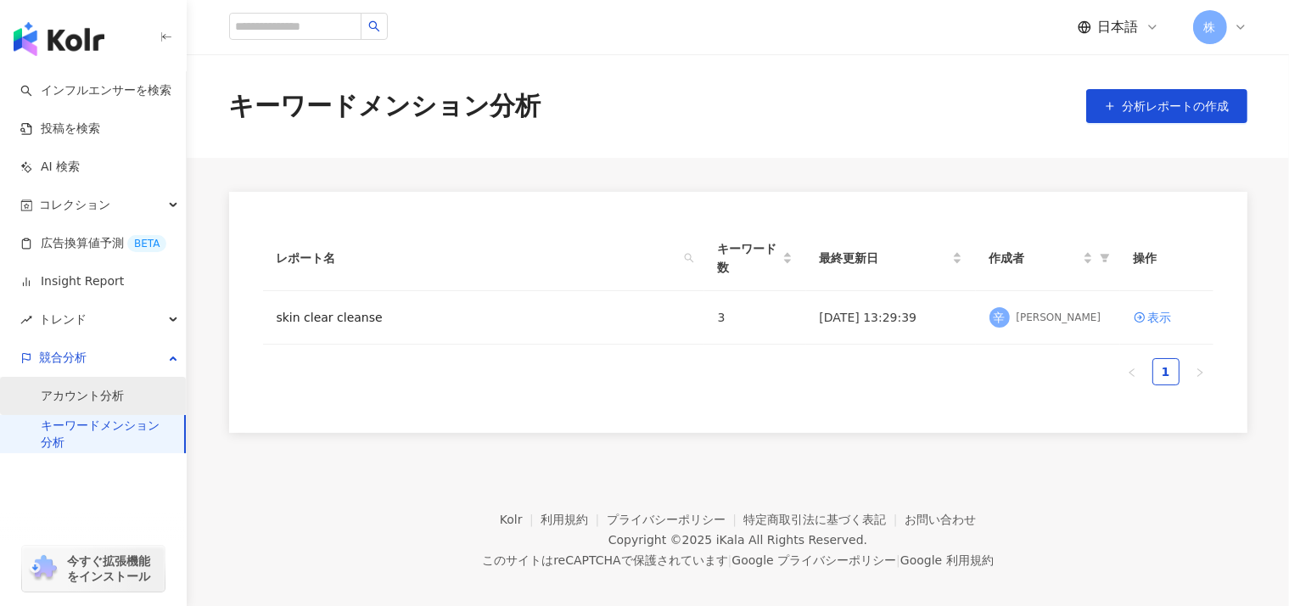
click at [53, 393] on link "アカウント分析" at bounding box center [82, 396] width 83 height 17
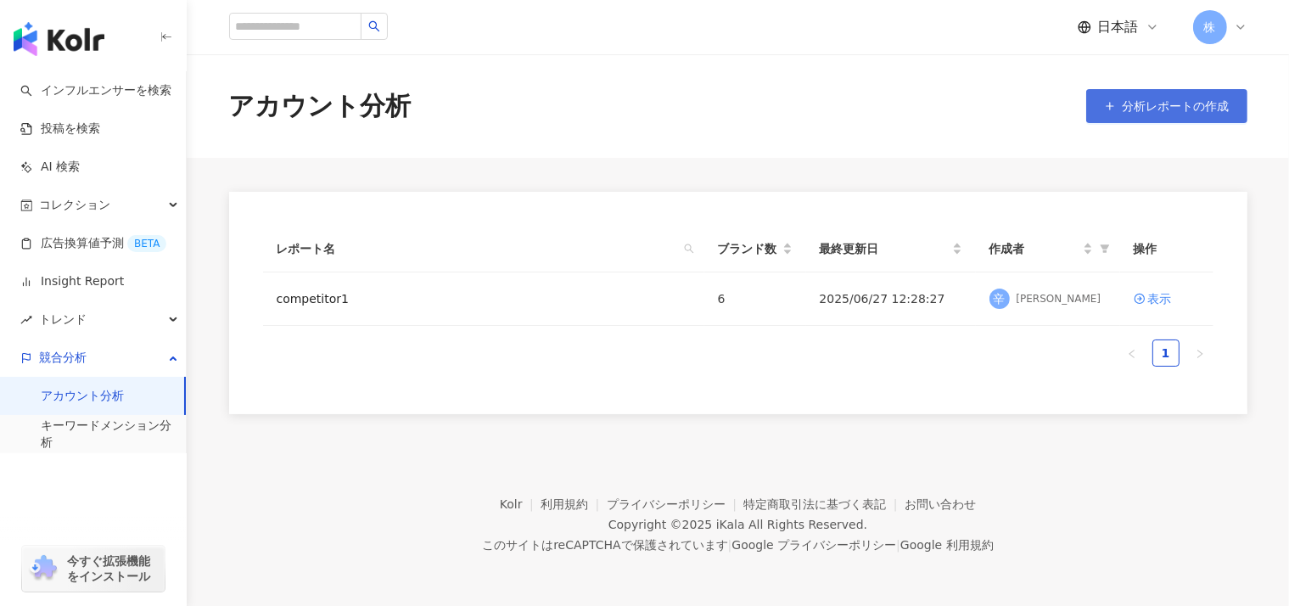
click at [1116, 99] on span "button" at bounding box center [1110, 106] width 12 height 14
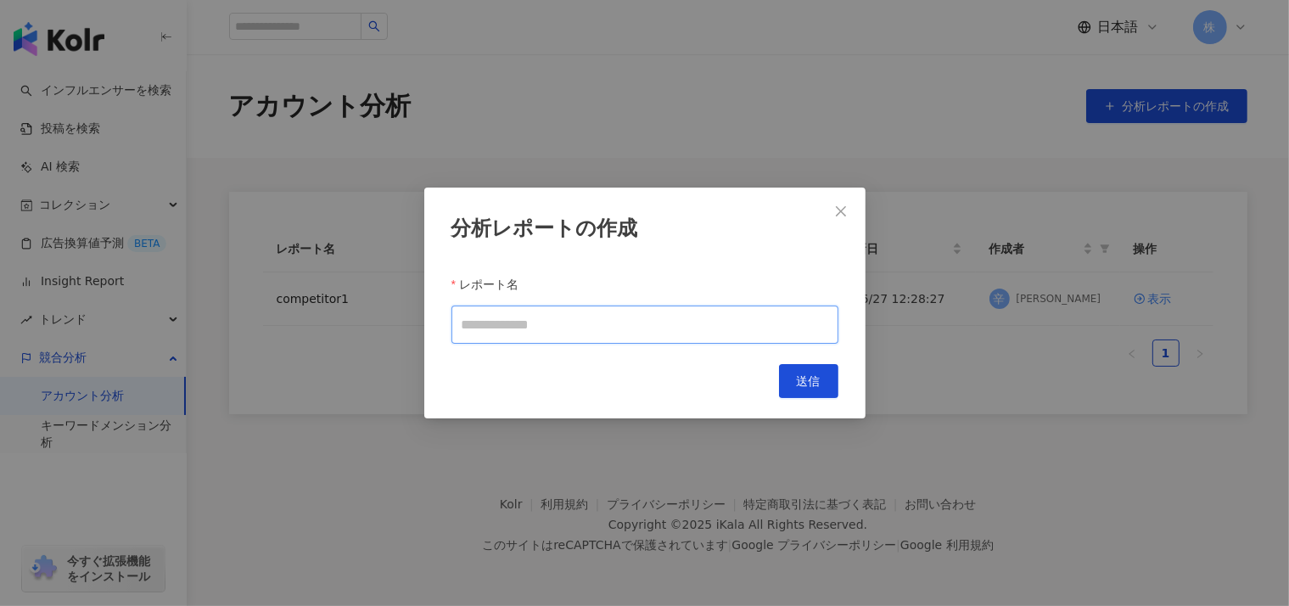
click at [591, 338] on input "レポート名" at bounding box center [644, 324] width 387 height 38
click at [837, 213] on icon "close" at bounding box center [841, 211] width 14 height 14
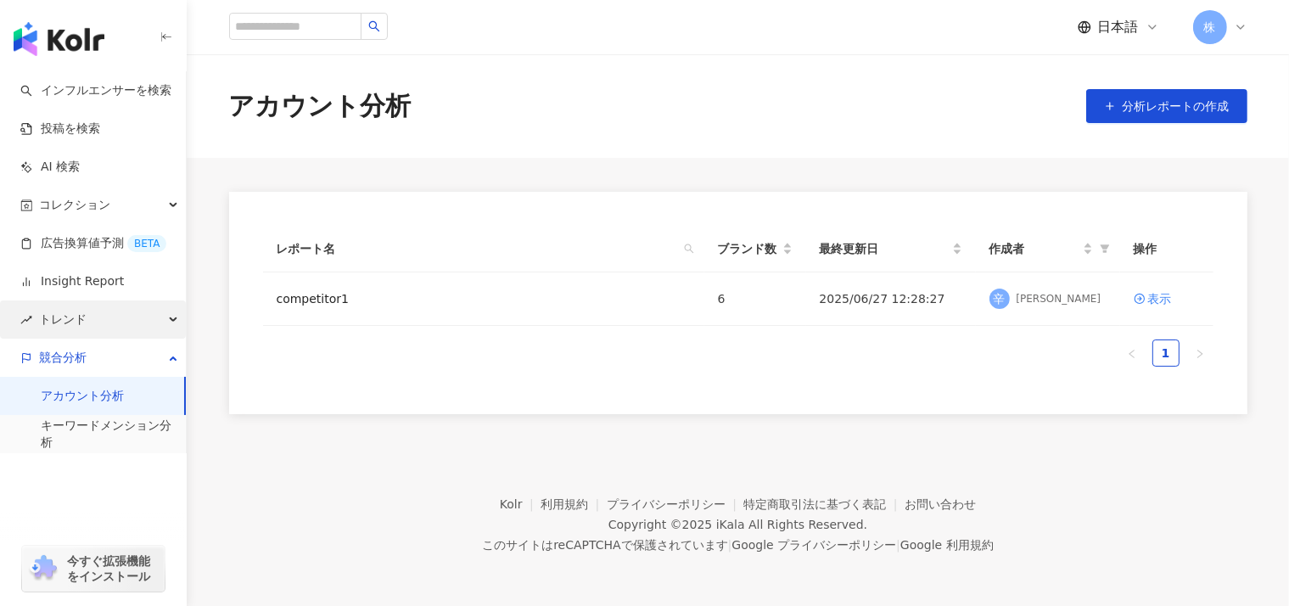
click at [119, 318] on div "トレンド" at bounding box center [93, 319] width 186 height 38
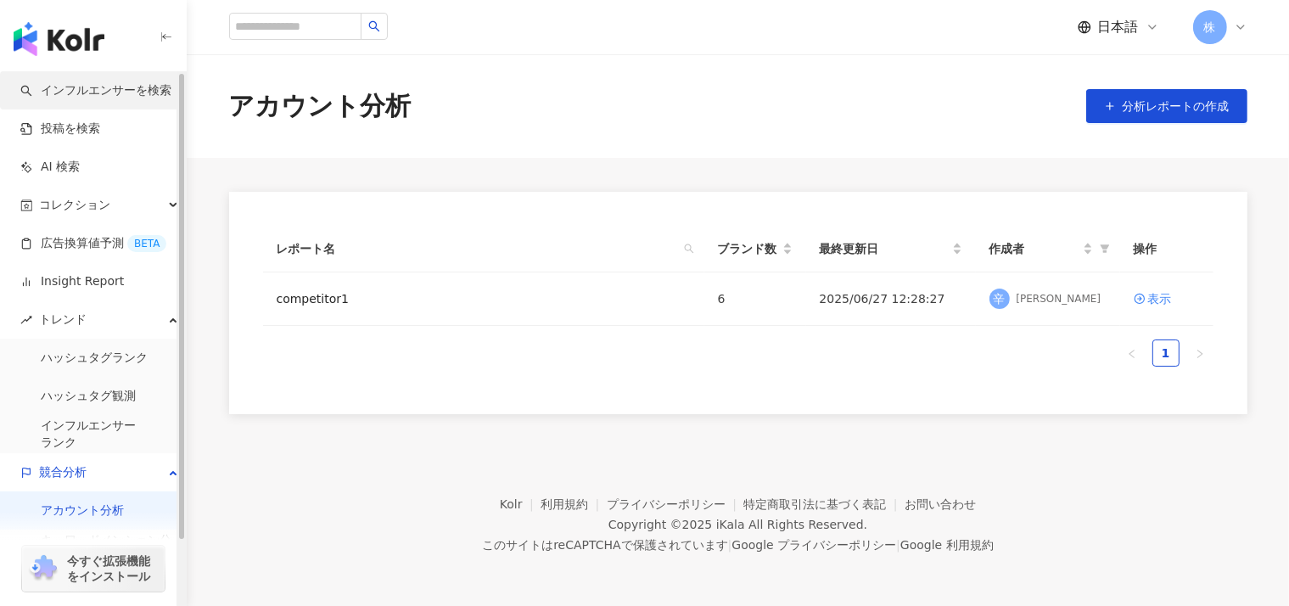
click at [70, 90] on link "インフルエンサーを検索" at bounding box center [95, 90] width 151 height 17
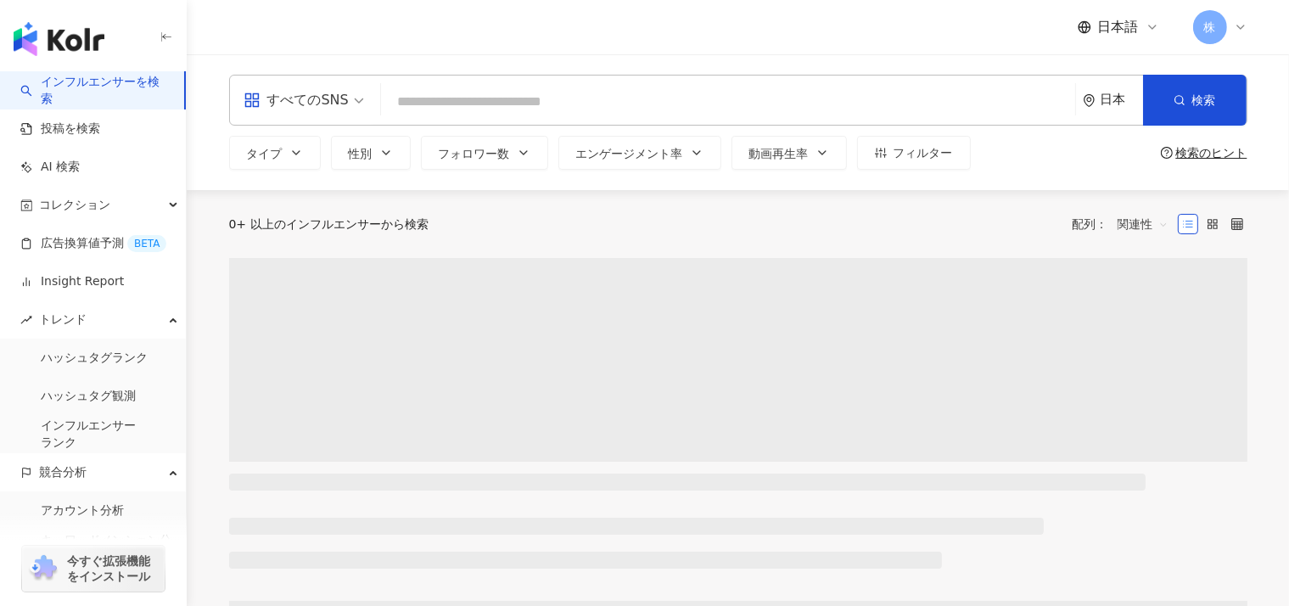
click at [390, 100] on input "search" at bounding box center [728, 102] width 680 height 32
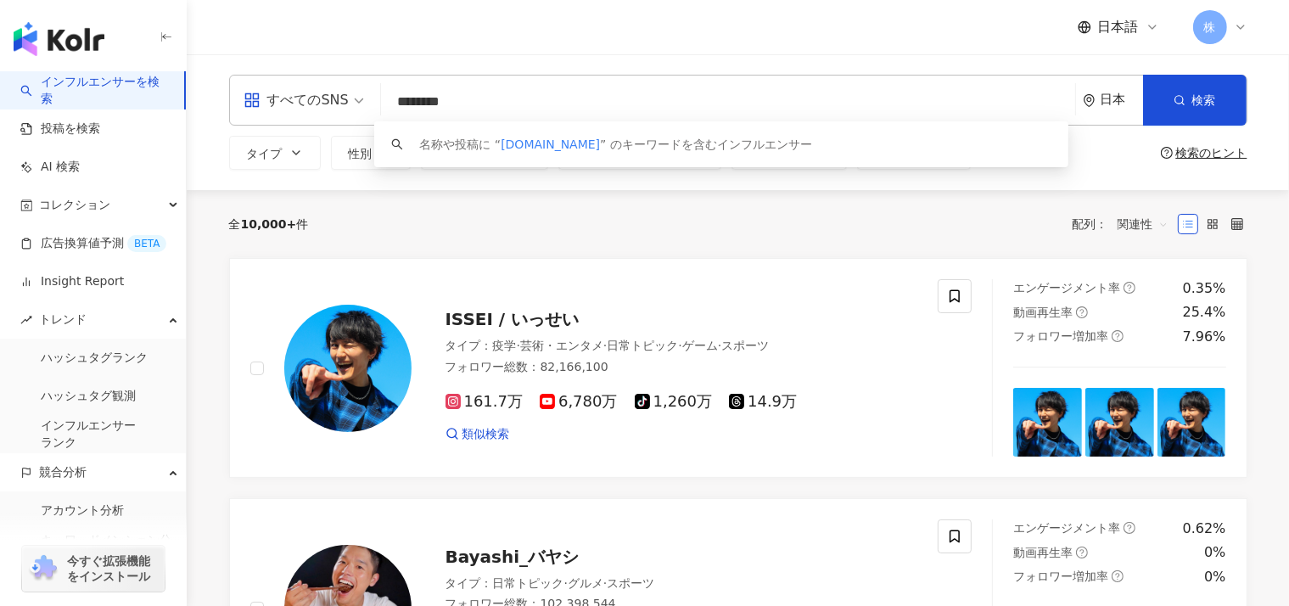
type input "********"
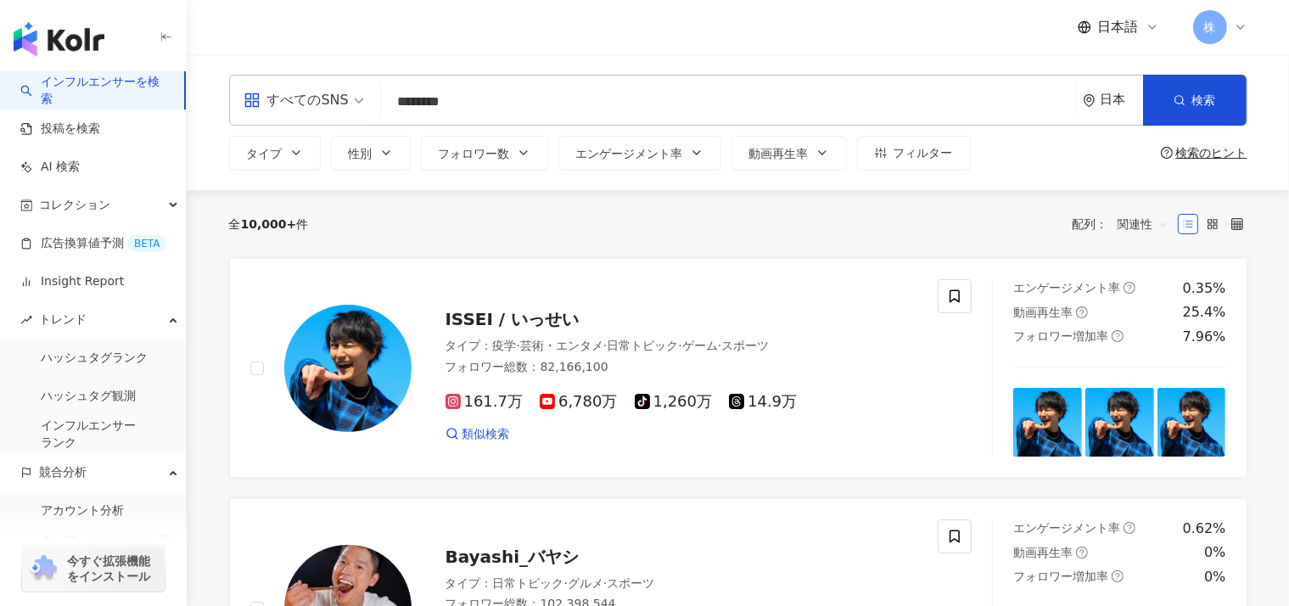
click at [1095, 93] on div "日本" at bounding box center [1113, 100] width 60 height 49
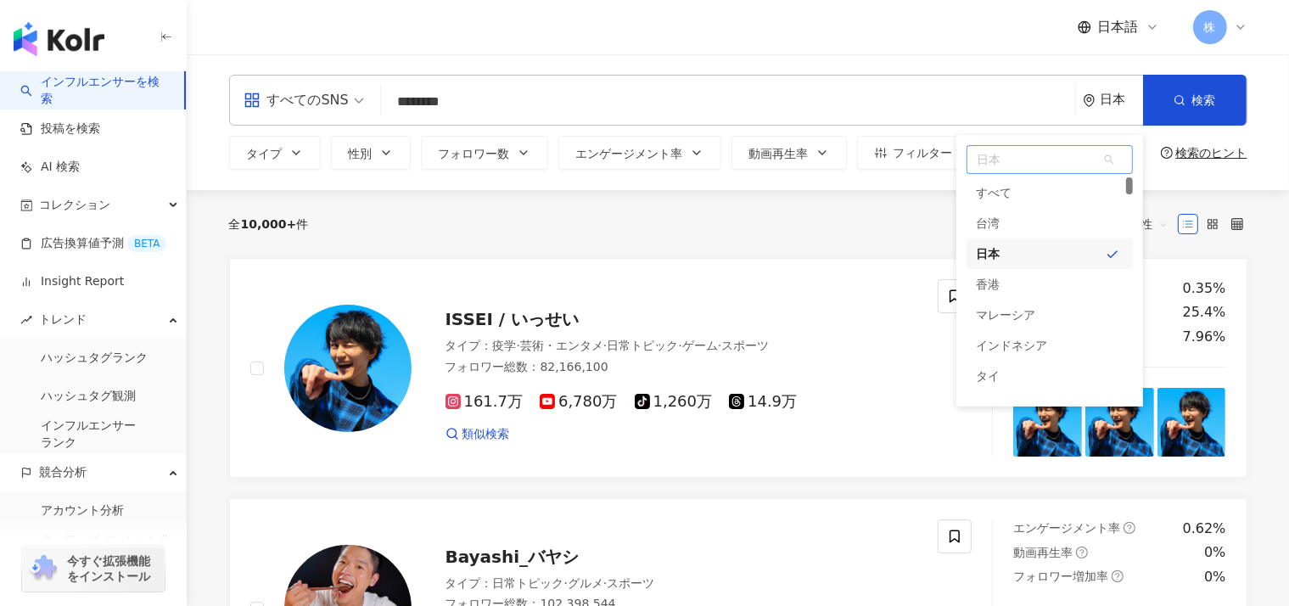
click at [1026, 162] on span "日本" at bounding box center [1049, 159] width 165 height 27
type input "***"
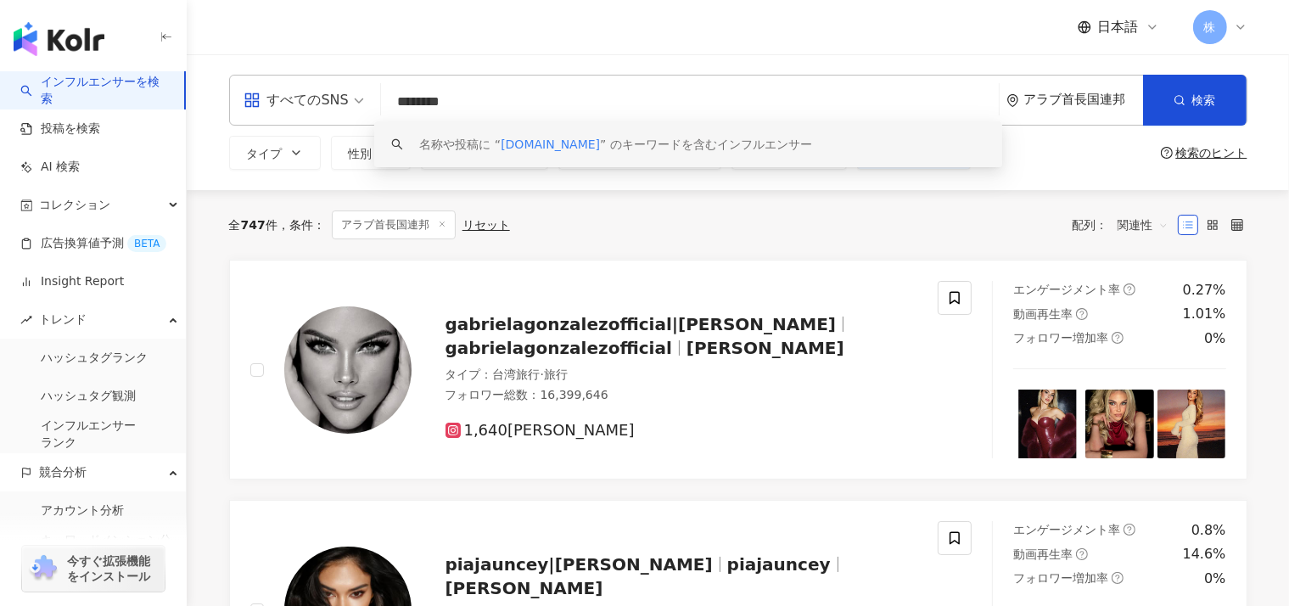
click at [451, 101] on input "********" at bounding box center [690, 102] width 604 height 32
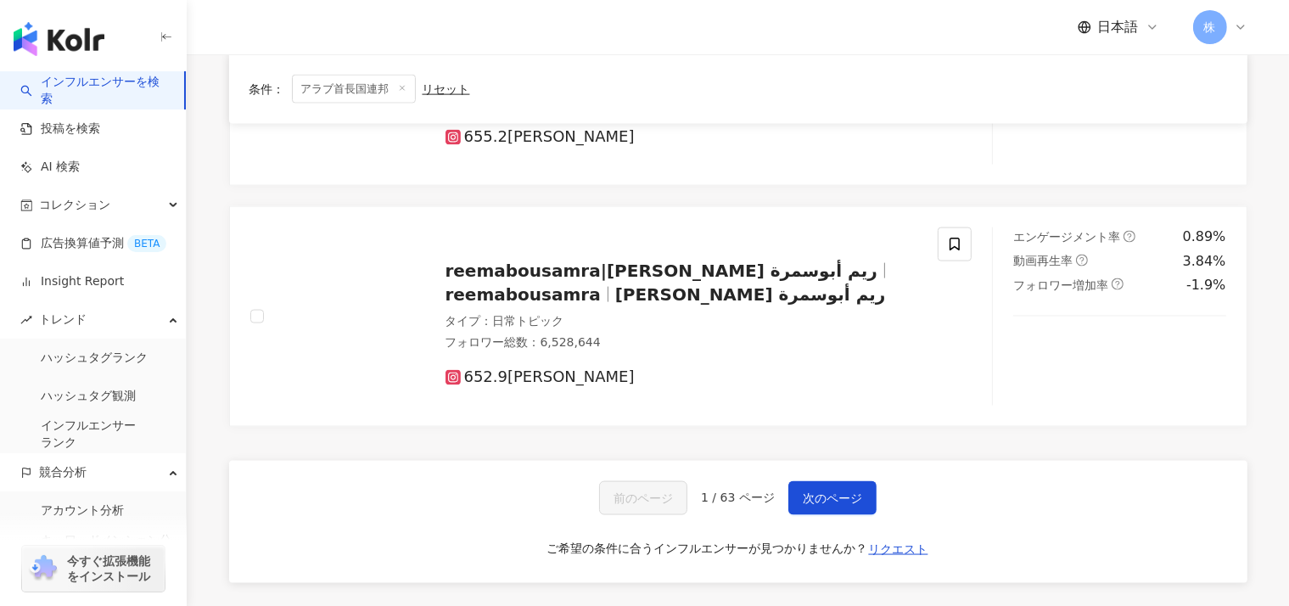
scroll to position [2657, 0]
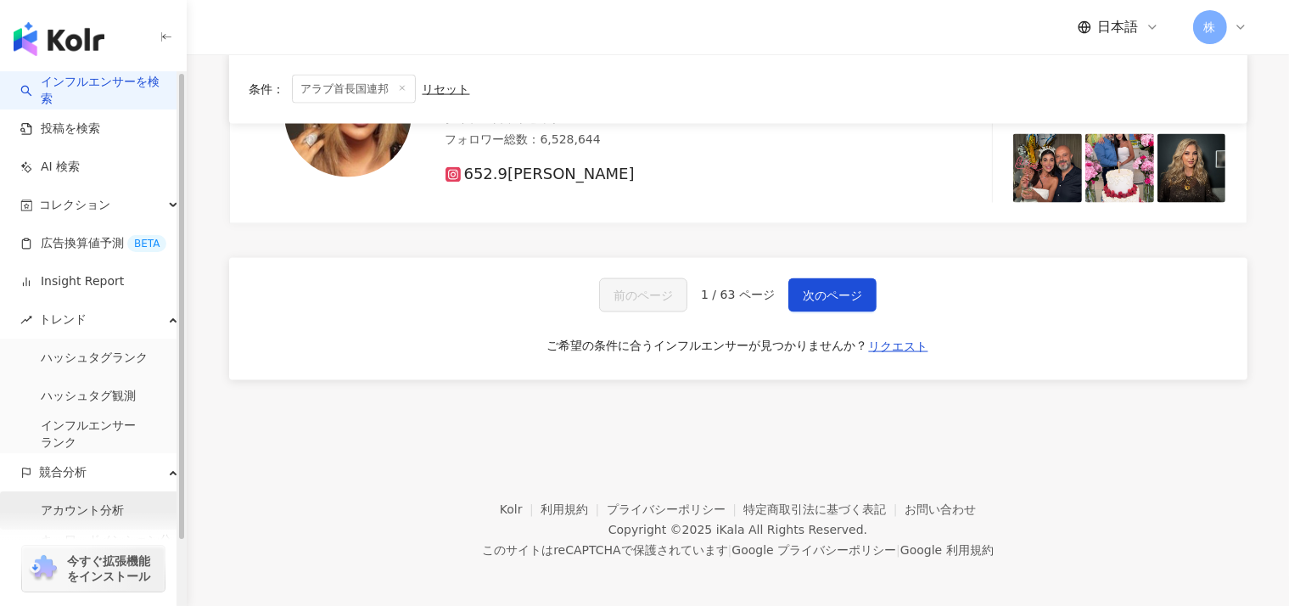
click at [104, 507] on link "アカウント分析" at bounding box center [82, 510] width 83 height 17
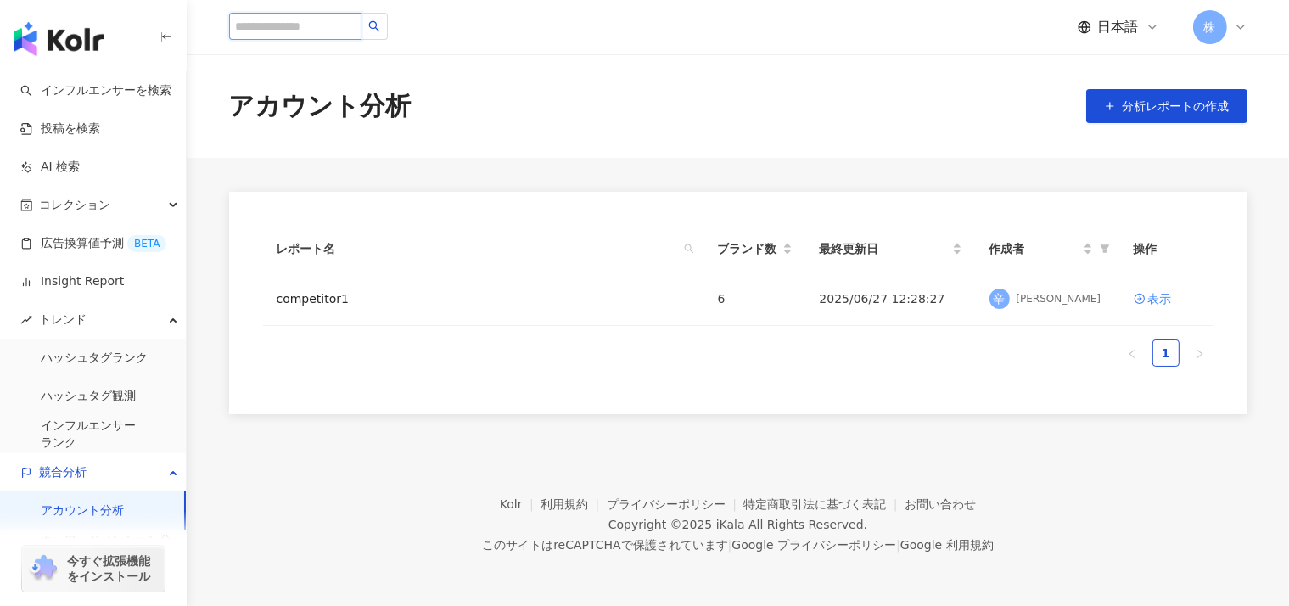
click at [295, 36] on input "search" at bounding box center [295, 26] width 132 height 27
paste input "******"
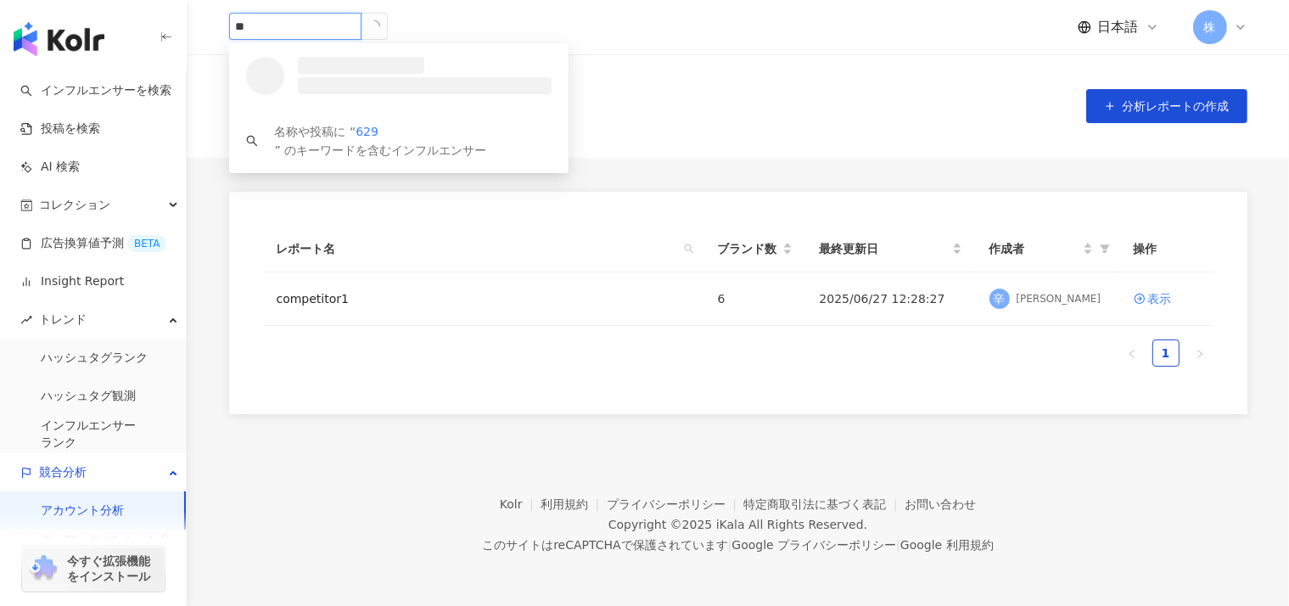
type input "*"
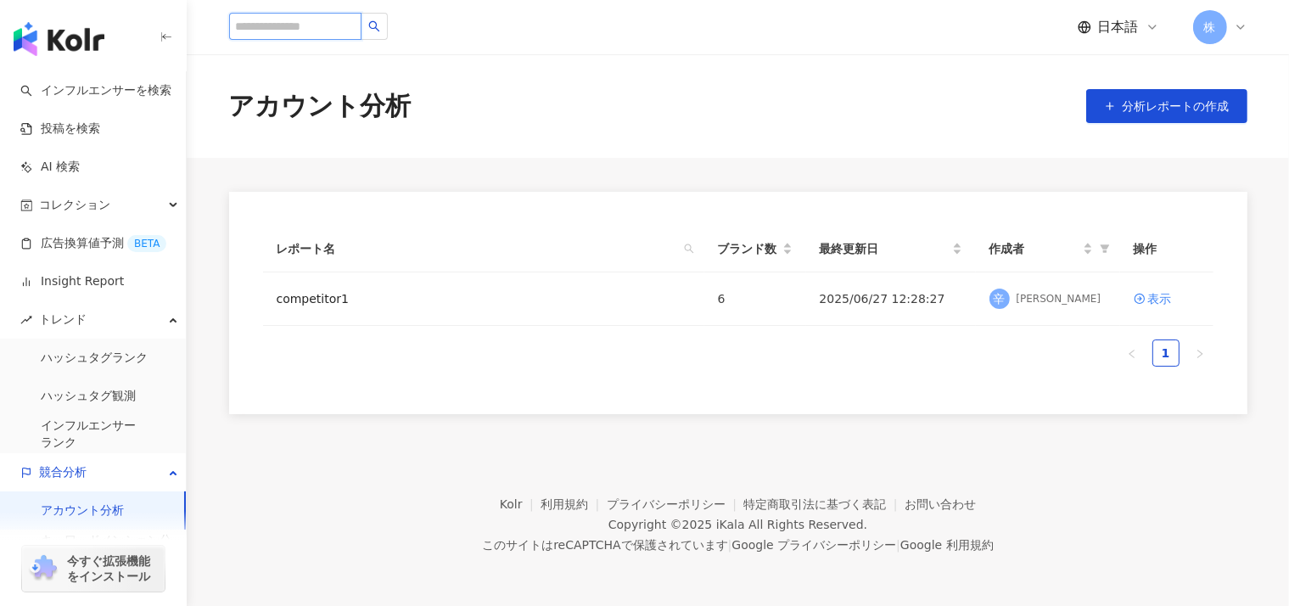
paste input "**********"
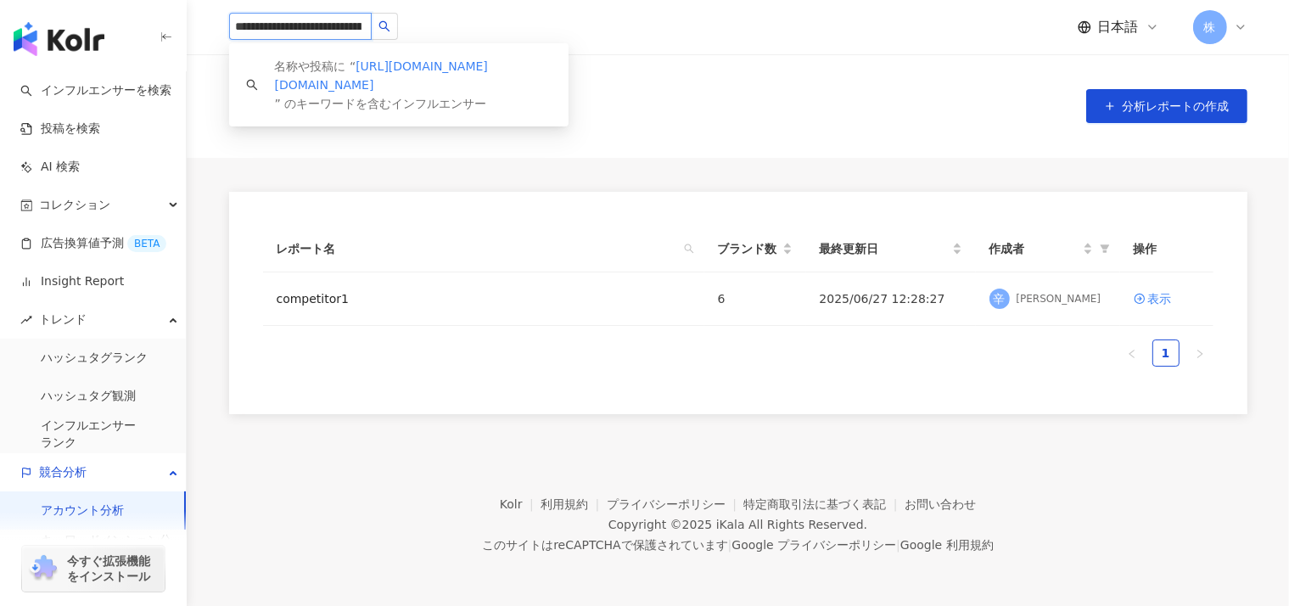
type input "**********"
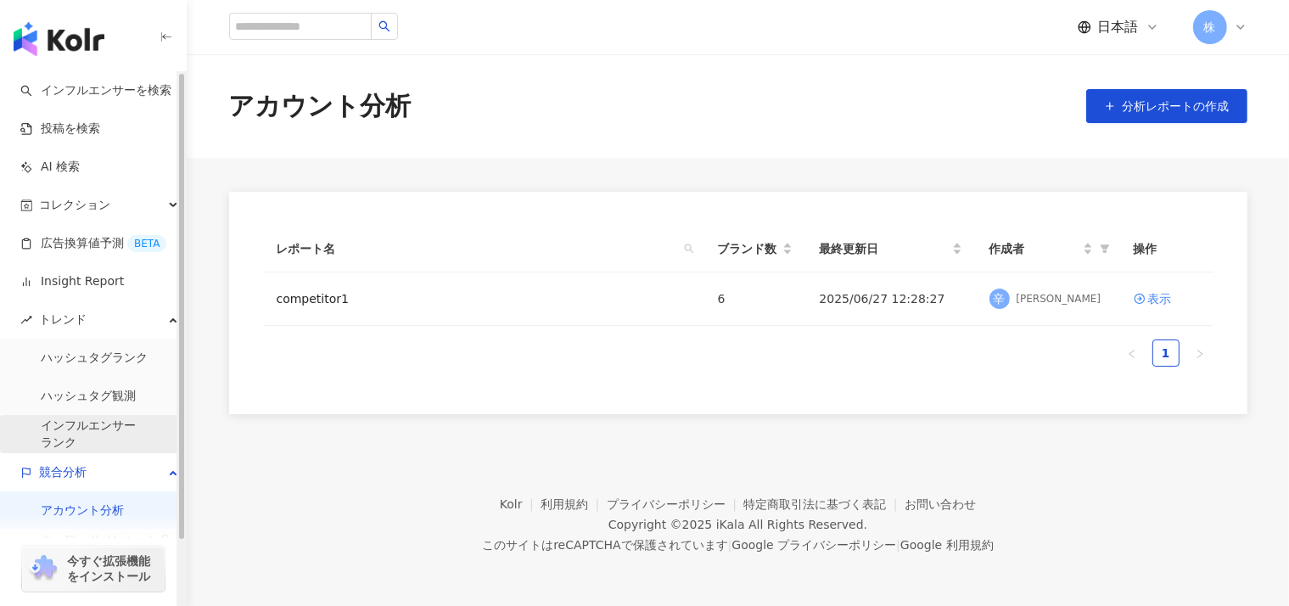
click at [52, 441] on link "インフルエンサー ランク" at bounding box center [88, 433] width 95 height 33
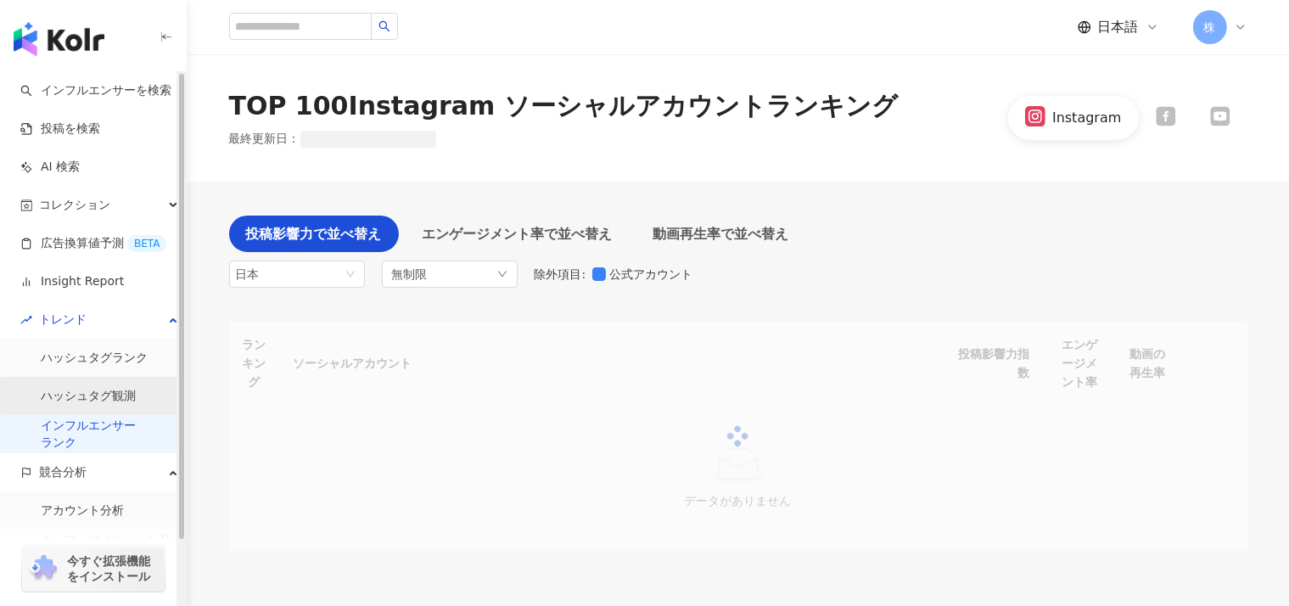
click at [70, 400] on link "ハッシュタグ観測" at bounding box center [88, 396] width 95 height 17
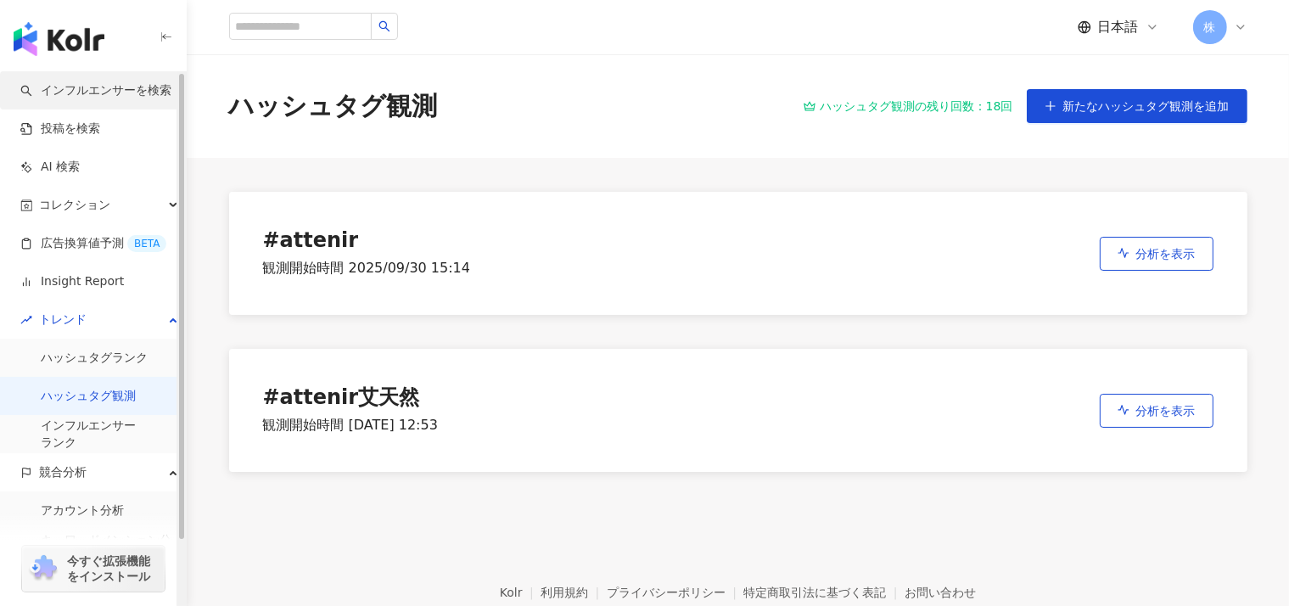
click at [75, 94] on link "インフルエンサーを検索" at bounding box center [95, 90] width 151 height 17
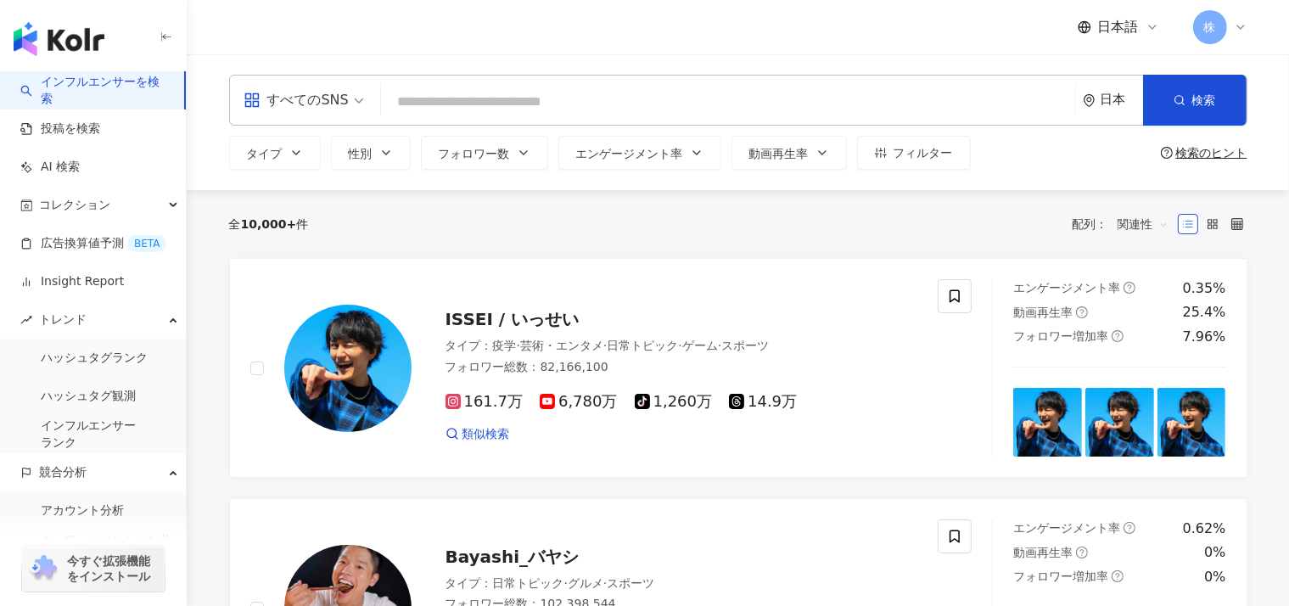
click at [388, 104] on input "search" at bounding box center [728, 102] width 680 height 32
type input "*"
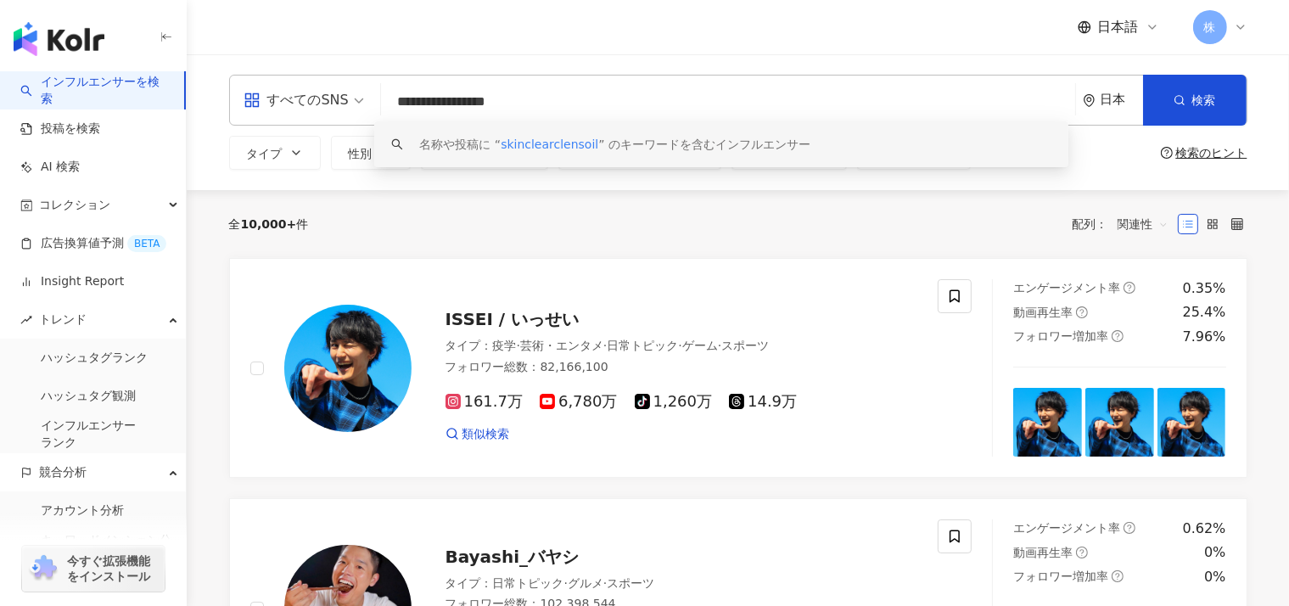
paste input "*****"
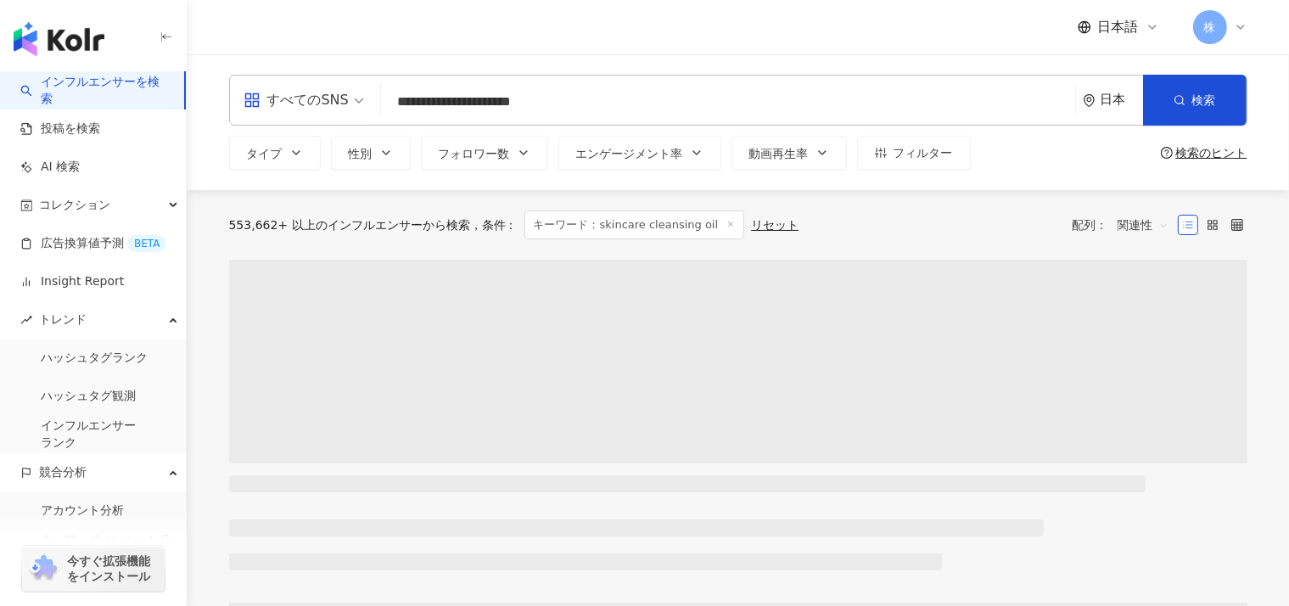
type input "**********"
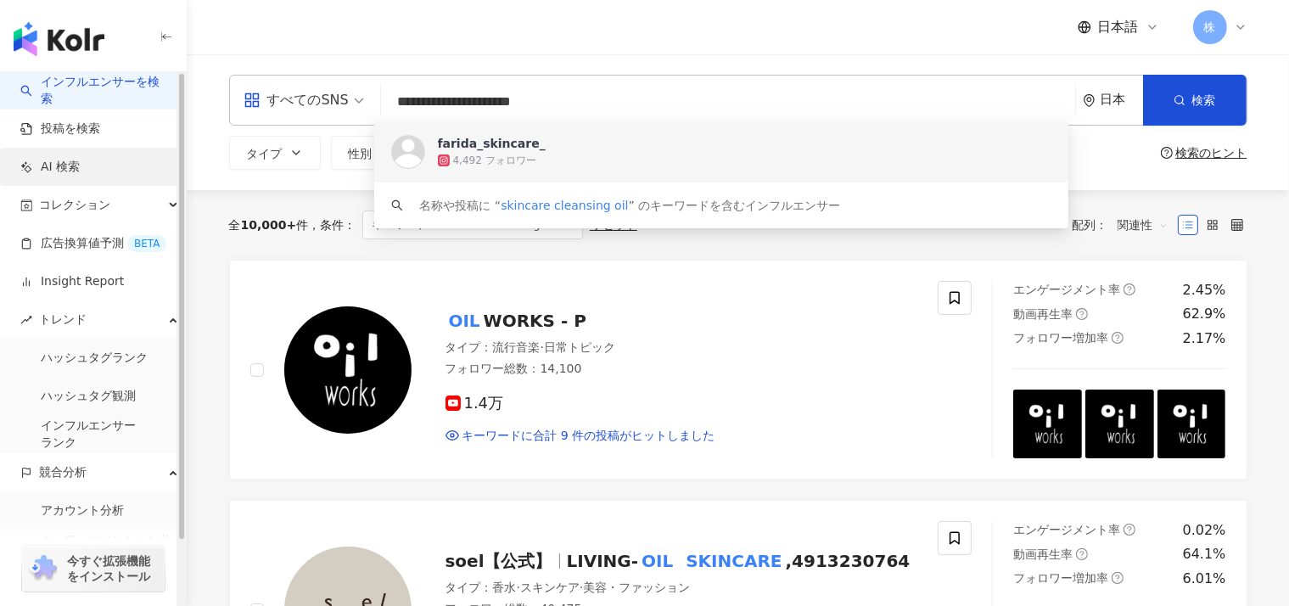
click at [54, 165] on link "AI 検索" at bounding box center [49, 167] width 59 height 17
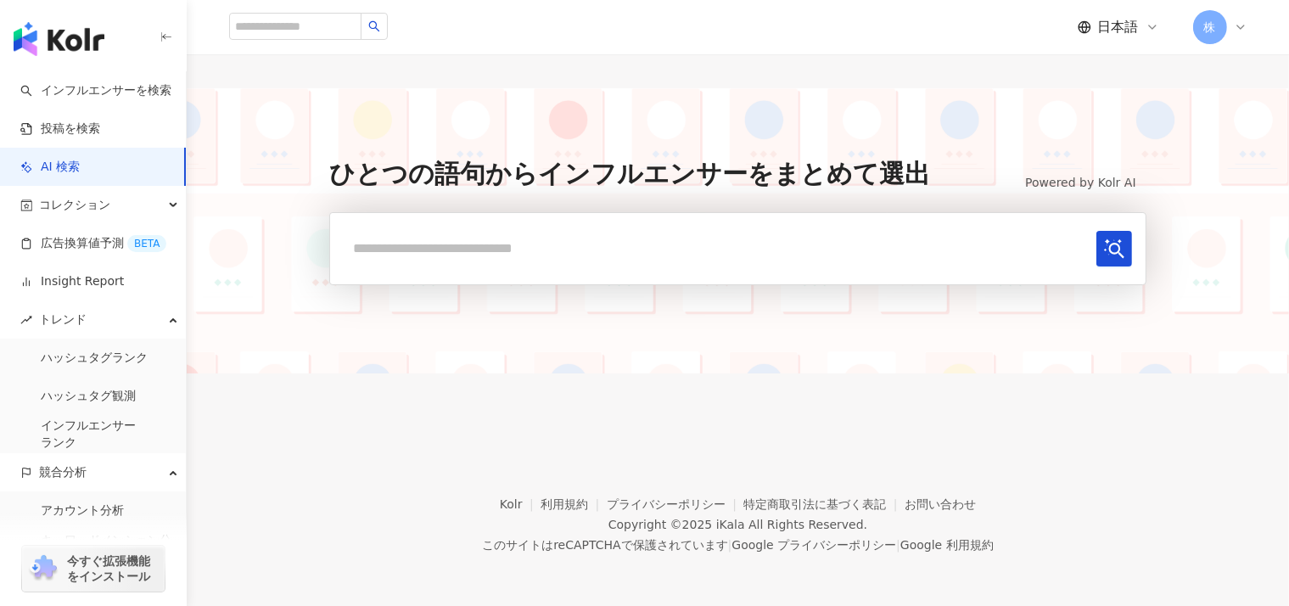
click at [475, 262] on input "text" at bounding box center [716, 248] width 745 height 35
type input "*"
type input "*******"
click at [475, 262] on input "*******" at bounding box center [716, 248] width 745 height 35
click at [1104, 246] on icon "submit" at bounding box center [1114, 249] width 20 height 20
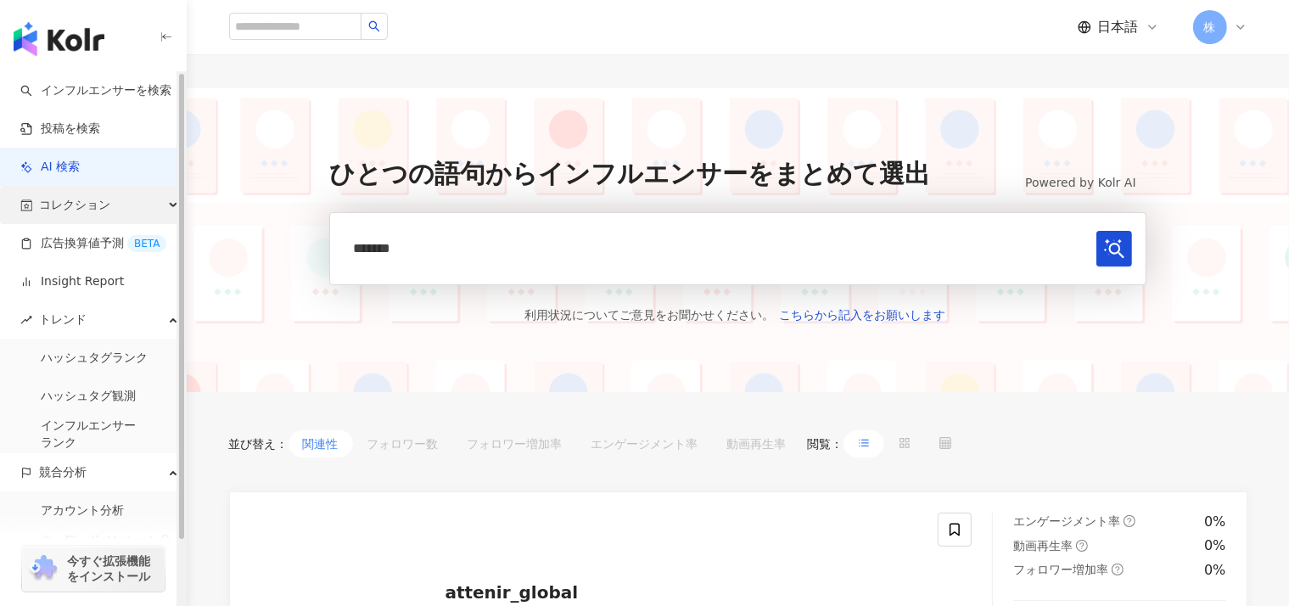
click at [108, 204] on div "コレクション" at bounding box center [93, 205] width 186 height 38
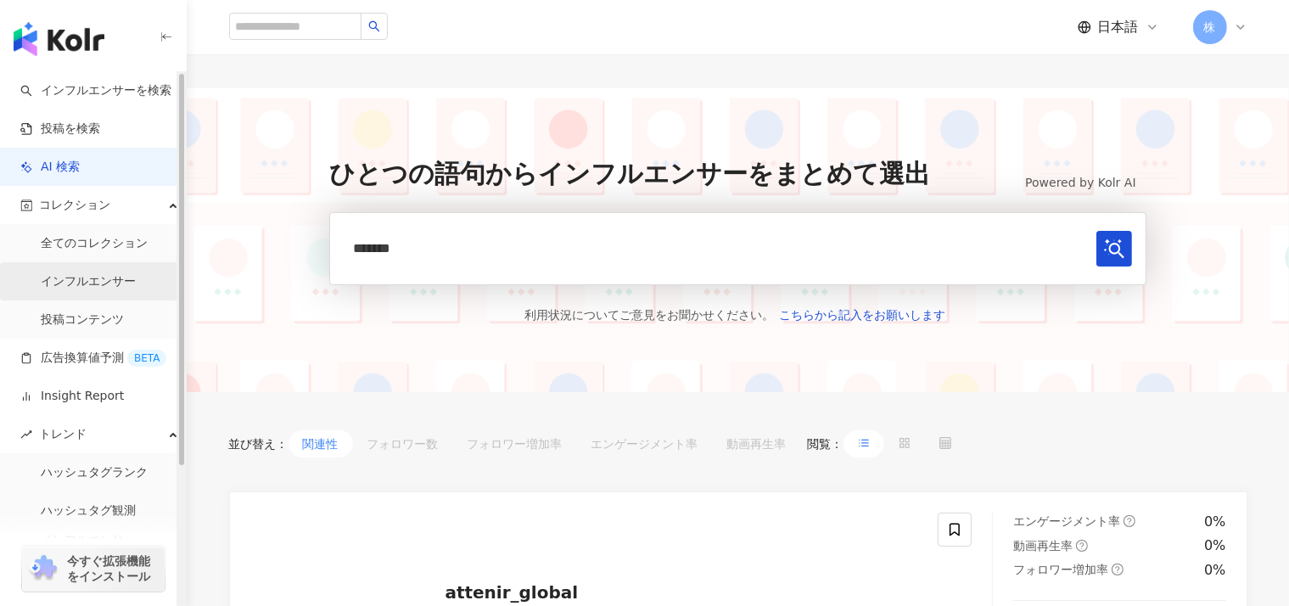
click at [87, 276] on link "インフルエンサー" at bounding box center [88, 281] width 95 height 17
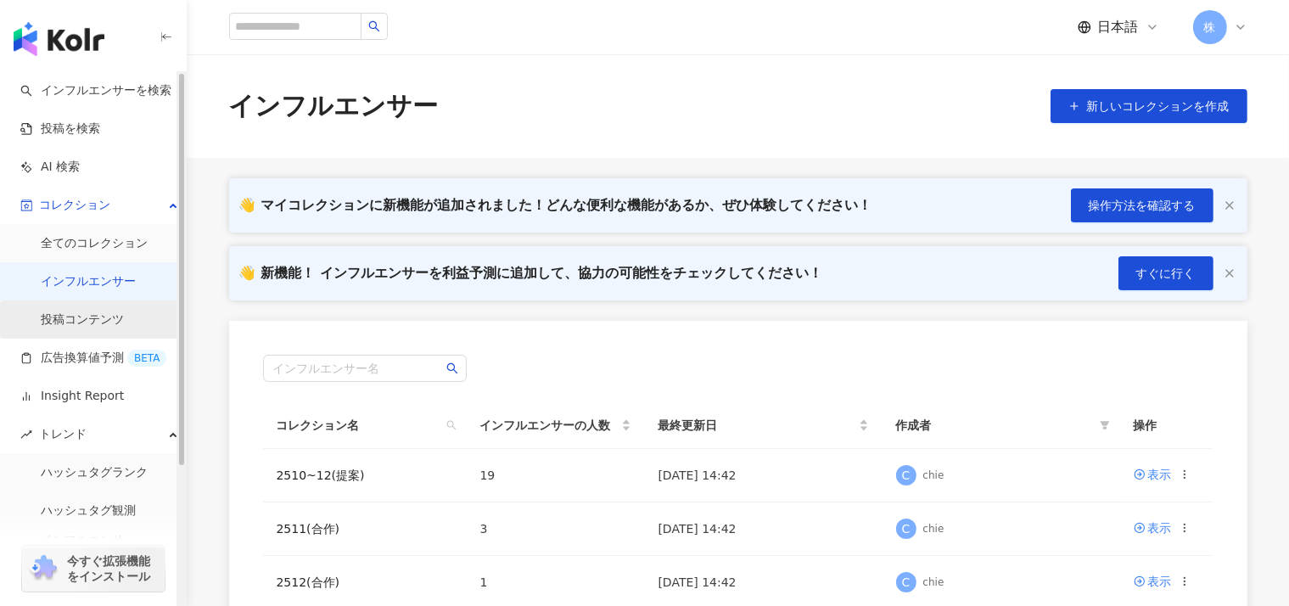
click at [64, 328] on link "投稿コンテンツ" at bounding box center [82, 319] width 83 height 17
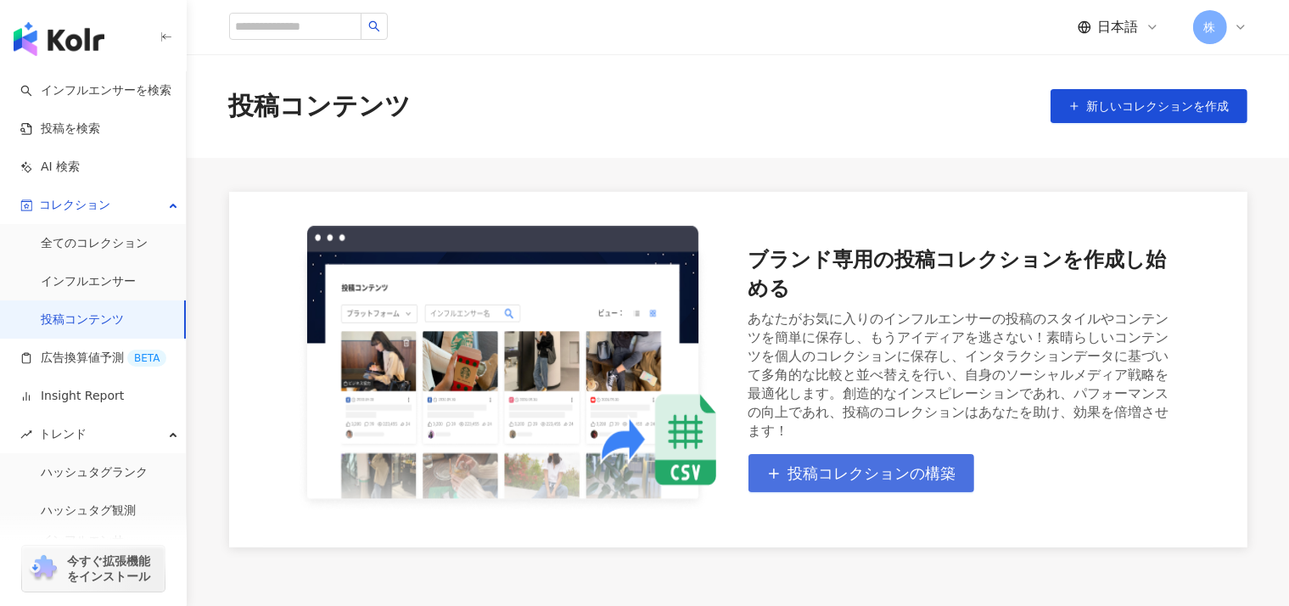
click at [832, 464] on span "投稿コレクションの構築" at bounding box center [872, 473] width 168 height 19
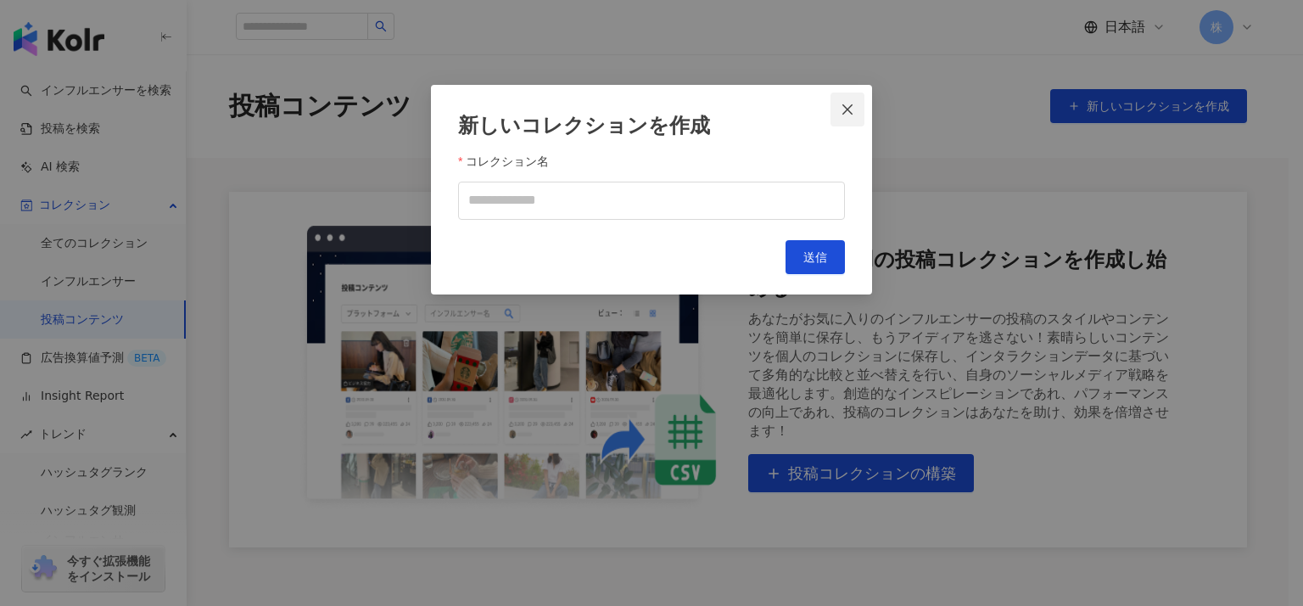
click at [845, 105] on icon "close" at bounding box center [848, 109] width 10 height 10
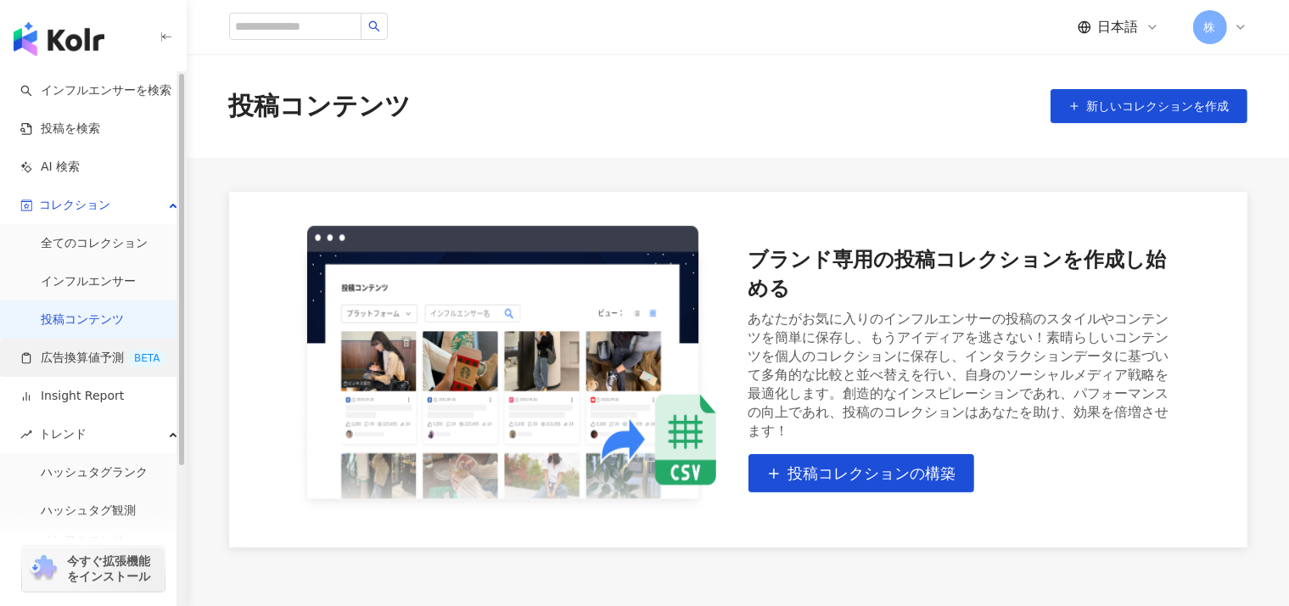
click at [96, 359] on link "広告換算値予測 BETA" at bounding box center [93, 358] width 146 height 17
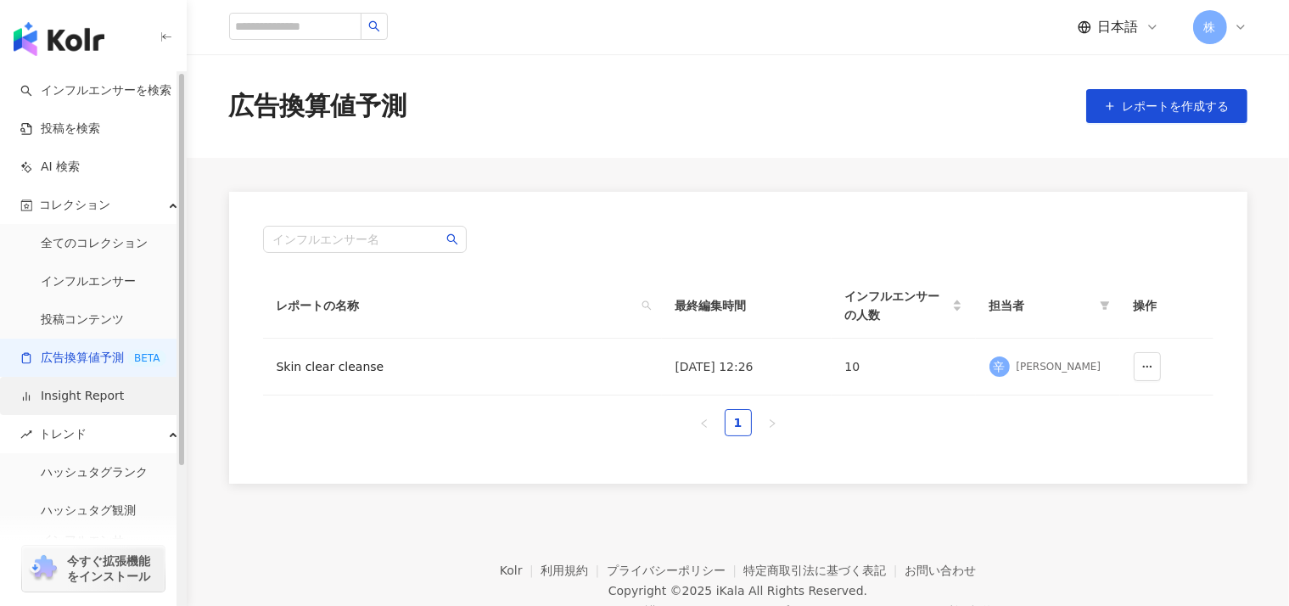
click at [83, 393] on link "Insight Report" at bounding box center [72, 396] width 104 height 17
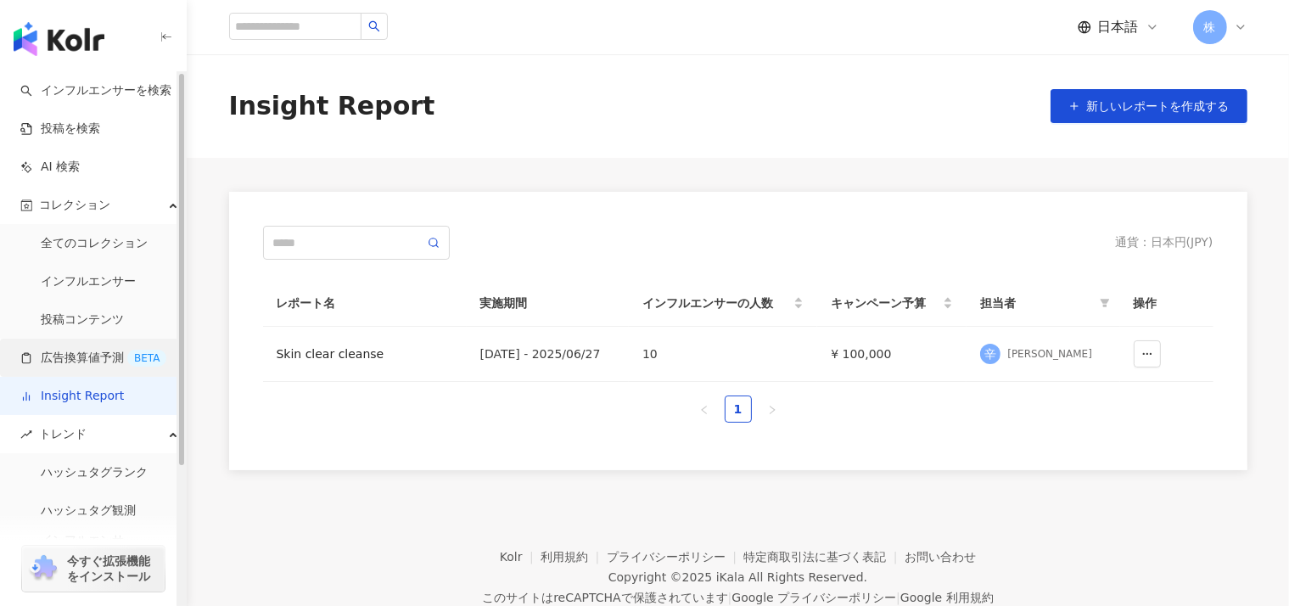
click at [96, 350] on link "広告換算値予測 BETA" at bounding box center [93, 358] width 146 height 17
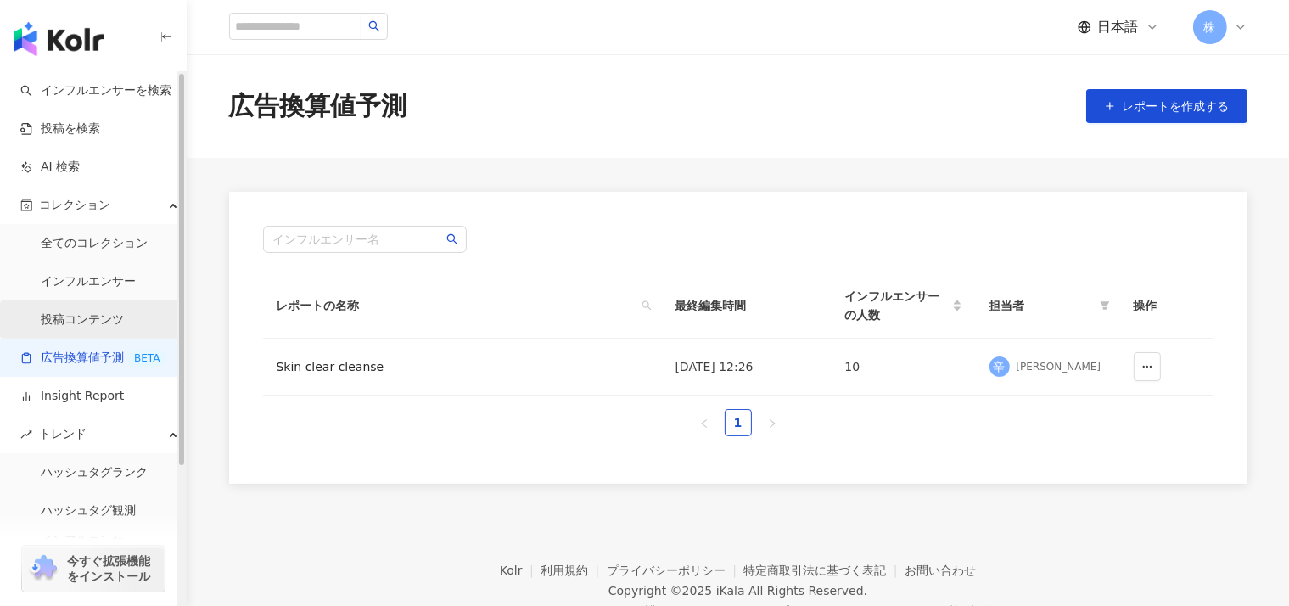
click at [69, 316] on link "投稿コンテンツ" at bounding box center [82, 319] width 83 height 17
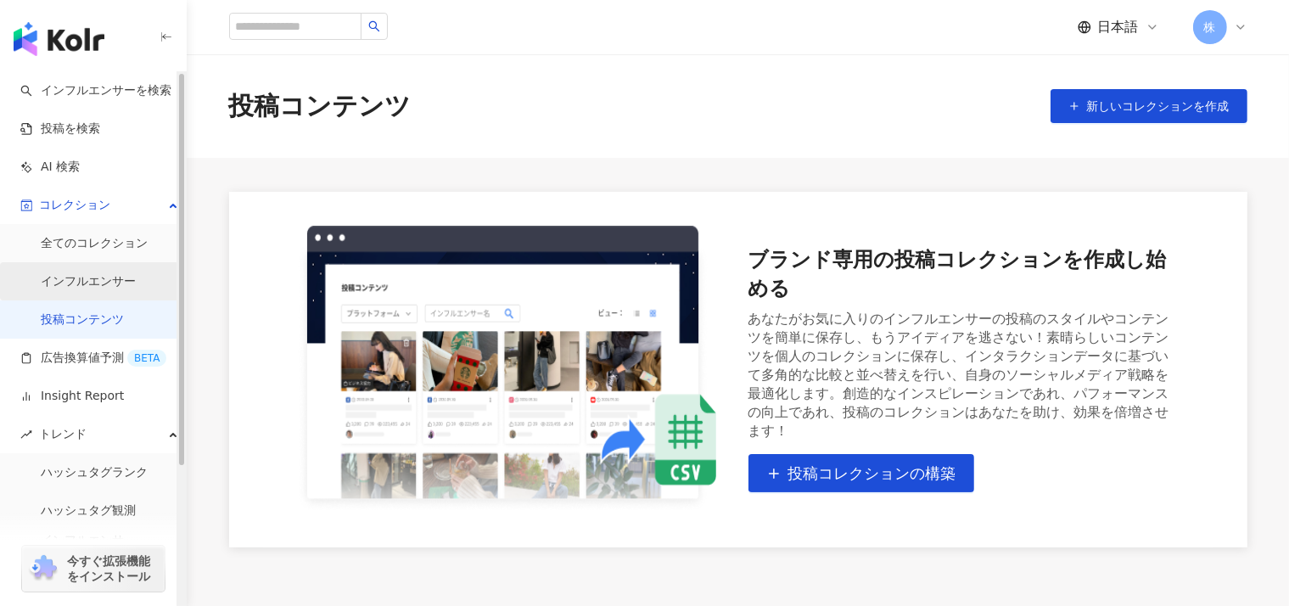
click at [80, 283] on link "インフルエンサー" at bounding box center [88, 281] width 95 height 17
